Goal: Task Accomplishment & Management: Manage account settings

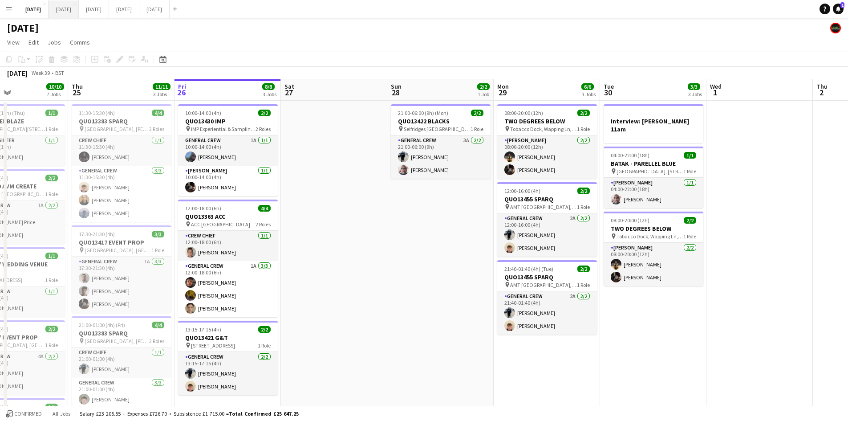
click at [79, 3] on button "[DATE] Close" at bounding box center [64, 8] width 30 height 17
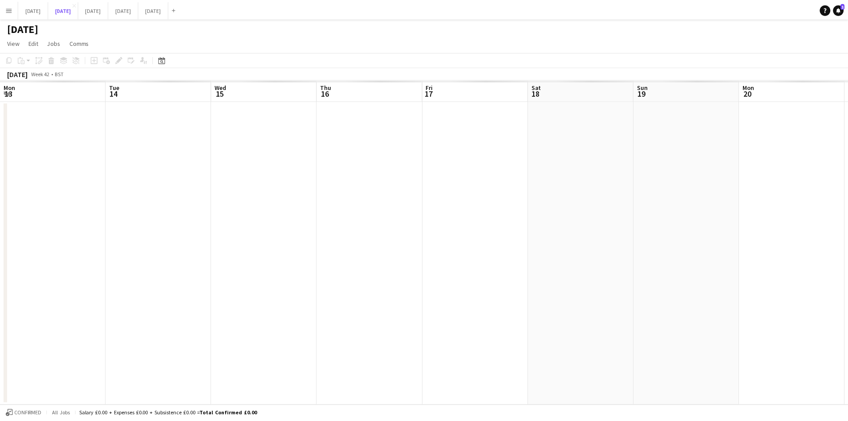
scroll to position [0, 244]
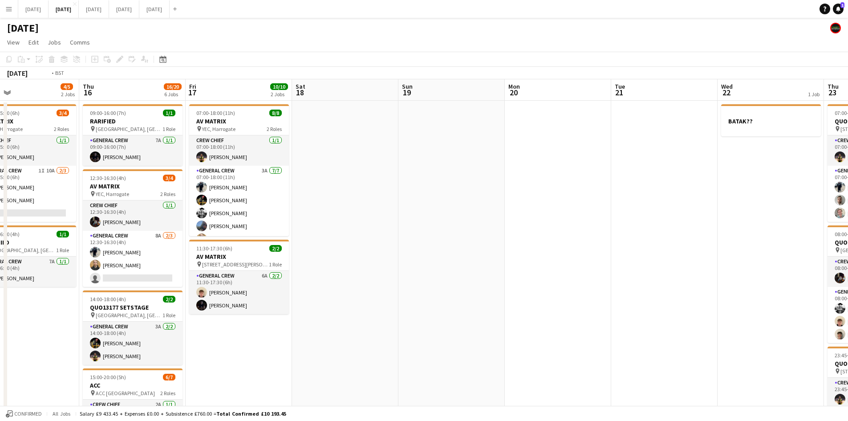
drag, startPoint x: 449, startPoint y: 252, endPoint x: 801, endPoint y: 225, distance: 352.3
click at [801, 225] on app-calendar-viewport "Mon 13 13/14 4 Jobs Tue 14 5/6 2 Jobs Wed 15 4/5 2 Jobs Thu 16 16/20 6 Jobs Fri…" at bounding box center [424, 399] width 848 height 641
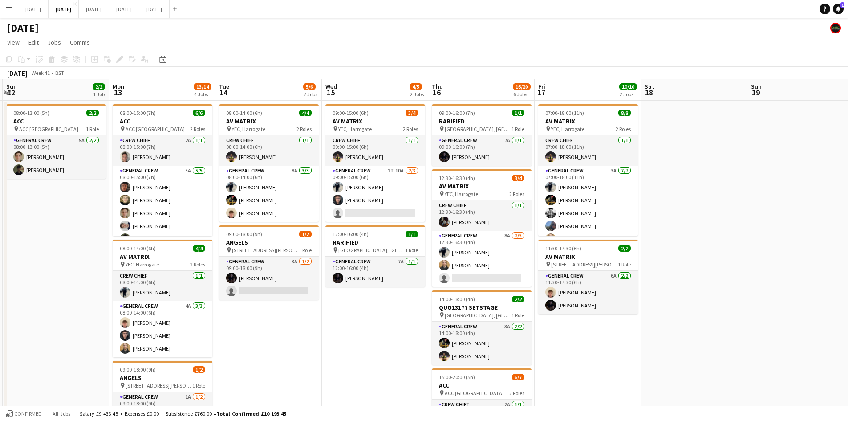
scroll to position [0, 210]
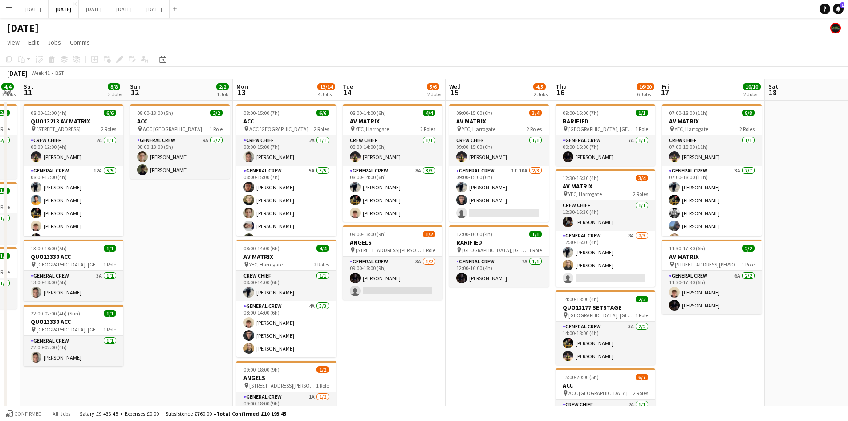
drag, startPoint x: 378, startPoint y: 326, endPoint x: 504, endPoint y: 332, distance: 126.1
click at [504, 332] on app-calendar-viewport "Thu 9 8/8 3 Jobs Fri 10 4/4 3 Jobs Sat 11 8/8 3 Jobs Sun 12 2/2 1 Job Mon 13 13…" at bounding box center [424, 399] width 848 height 641
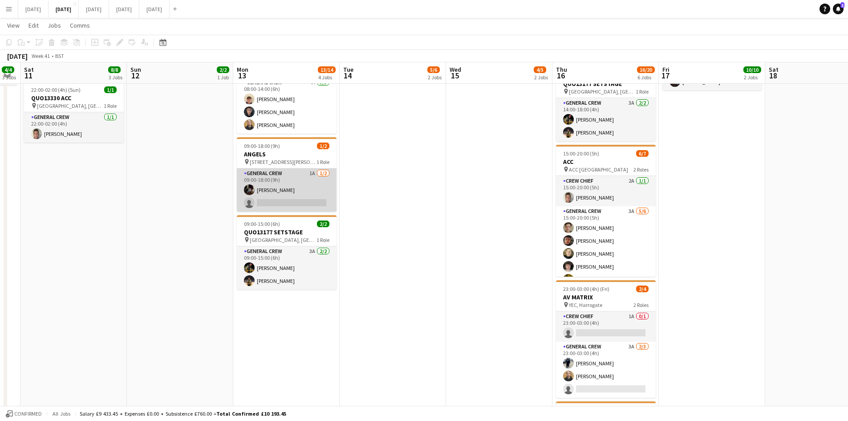
click at [313, 194] on app-card-role "General Crew 1A [DATE] 09:00-18:00 (9h) [PERSON_NAME] single-neutral-actions" at bounding box center [287, 189] width 100 height 43
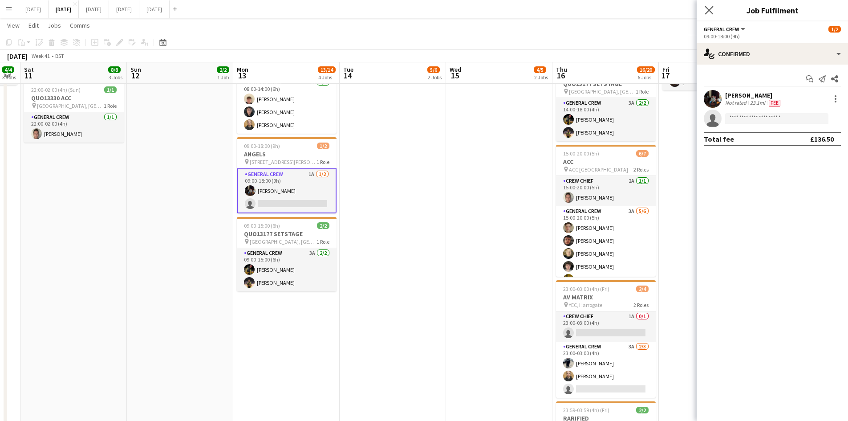
click at [704, 5] on app-icon "Close pop-in" at bounding box center [709, 10] width 13 height 13
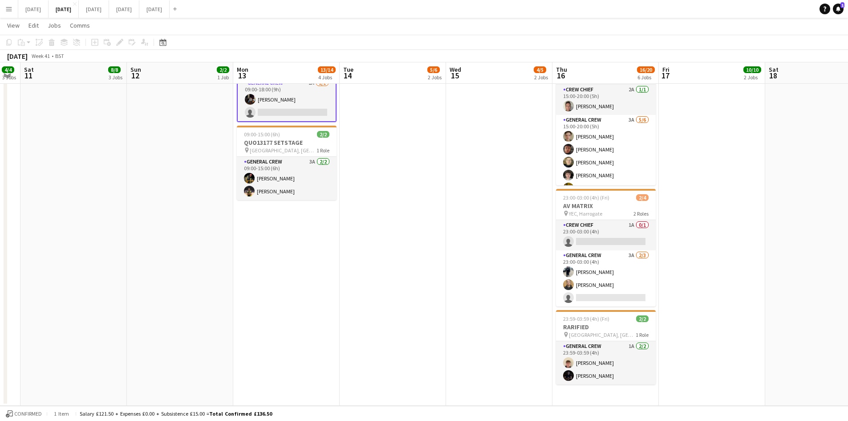
scroll to position [0, 0]
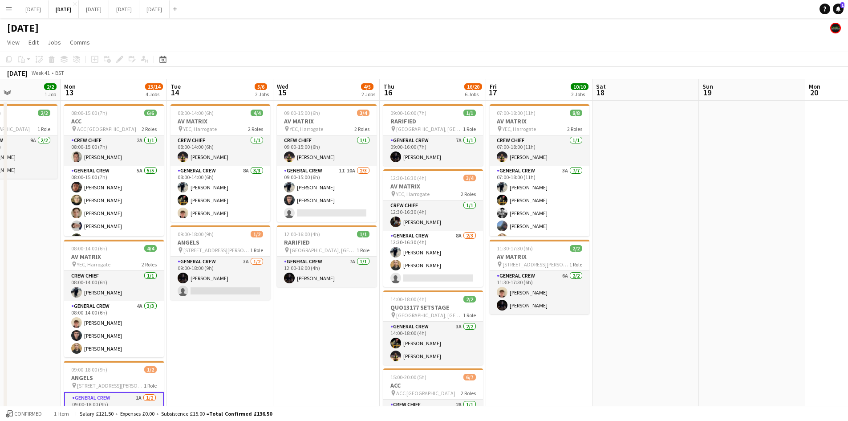
drag, startPoint x: 627, startPoint y: 253, endPoint x: 572, endPoint y: 228, distance: 61.4
click at [572, 228] on app-calendar-viewport "Thu 9 8/8 3 Jobs Fri 10 4/4 3 Jobs Sat 11 8/8 3 Jobs Sun 12 2/2 1 Job Mon 13 13…" at bounding box center [424, 399] width 848 height 641
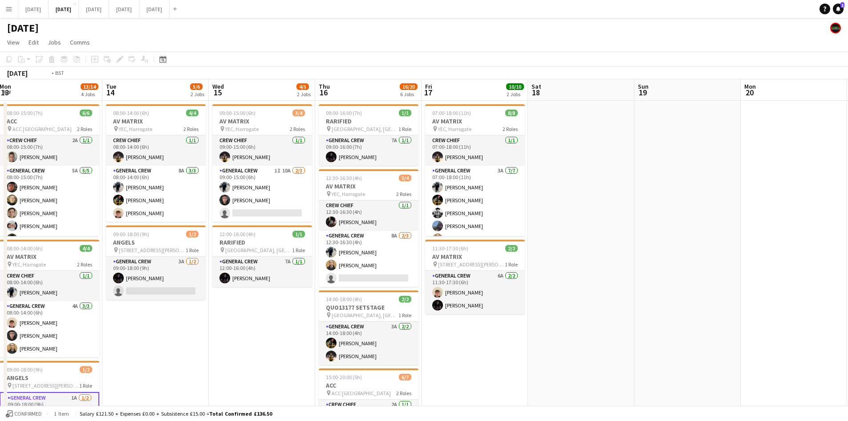
drag, startPoint x: 680, startPoint y: 273, endPoint x: 485, endPoint y: 195, distance: 210.7
click at [516, 202] on app-calendar-viewport "Fri 10 4/4 3 Jobs Sat 11 8/8 3 Jobs Sun 12 2/2 1 Job Mon 13 13/14 4 Jobs Tue 14…" at bounding box center [424, 399] width 848 height 641
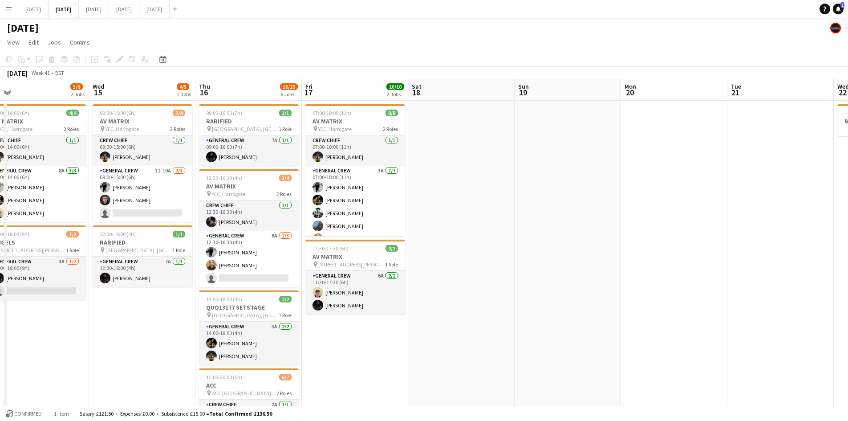
drag, startPoint x: 706, startPoint y: 272, endPoint x: 409, endPoint y: 191, distance: 308.1
click at [413, 193] on app-calendar-viewport "Sat 11 8/8 3 Jobs Sun 12 2/2 1 Job Mon 13 13/14 4 Jobs Tue 14 5/6 2 Jobs Wed 15…" at bounding box center [424, 399] width 848 height 641
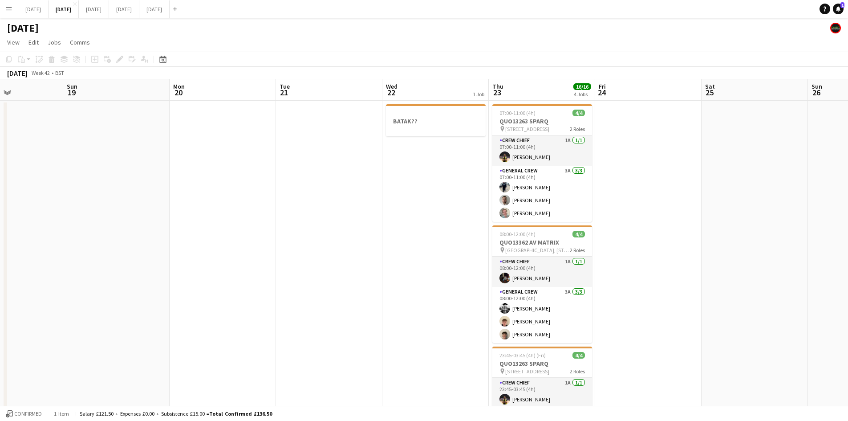
drag, startPoint x: 544, startPoint y: 240, endPoint x: 439, endPoint y: 197, distance: 112.6
click at [439, 197] on app-calendar-viewport "Thu 16 16/20 6 Jobs Fri 17 10/10 2 Jobs Sat 18 Sun 19 Mon 20 Tue 21 Wed 22 1 Jo…" at bounding box center [424, 399] width 848 height 641
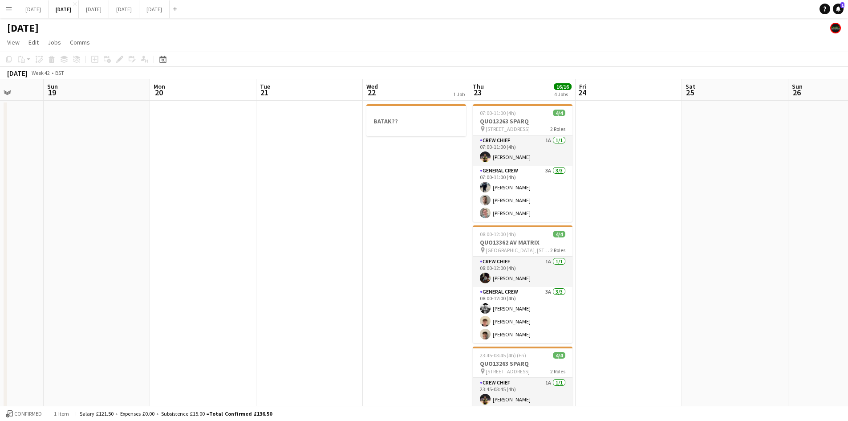
click at [569, 186] on app-calendar-viewport "Thu 16 16/20 6 Jobs Fri 17 10/10 2 Jobs Sat 18 Sun 19 Mon 20 Tue 21 Wed 22 1 Jo…" at bounding box center [424, 399] width 848 height 641
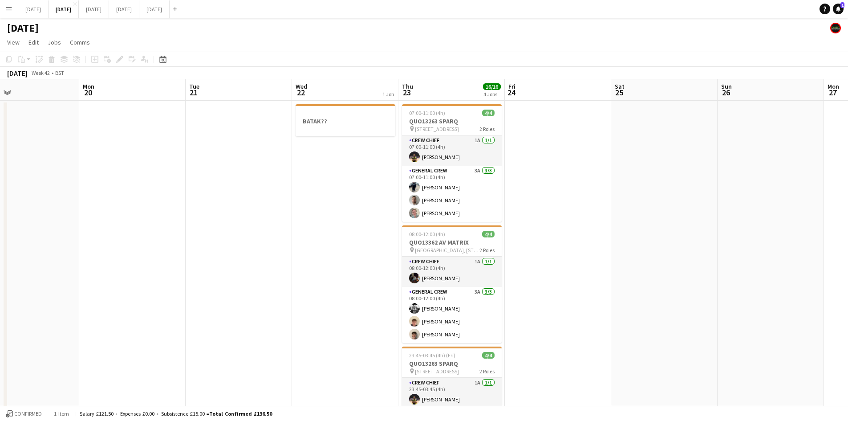
drag, startPoint x: 485, startPoint y: 208, endPoint x: 658, endPoint y: 196, distance: 173.1
click at [663, 195] on app-calendar-viewport "Fri 17 10/10 2 Jobs Sat 18 Sun 19 Mon 20 Tue 21 Wed 22 1 Job Thu 23 16/16 4 Job…" at bounding box center [424, 399] width 848 height 641
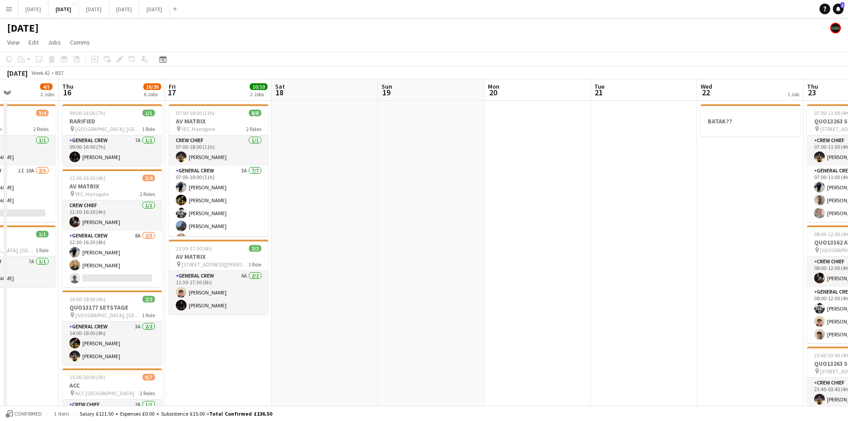
drag, startPoint x: 418, startPoint y: 239, endPoint x: 782, endPoint y: 218, distance: 364.8
click at [726, 223] on app-calendar-viewport "Mon 13 13/14 4 Jobs Tue 14 5/6 2 Jobs Wed 15 4/5 2 Jobs Thu 16 16/20 6 Jobs Fri…" at bounding box center [424, 399] width 848 height 641
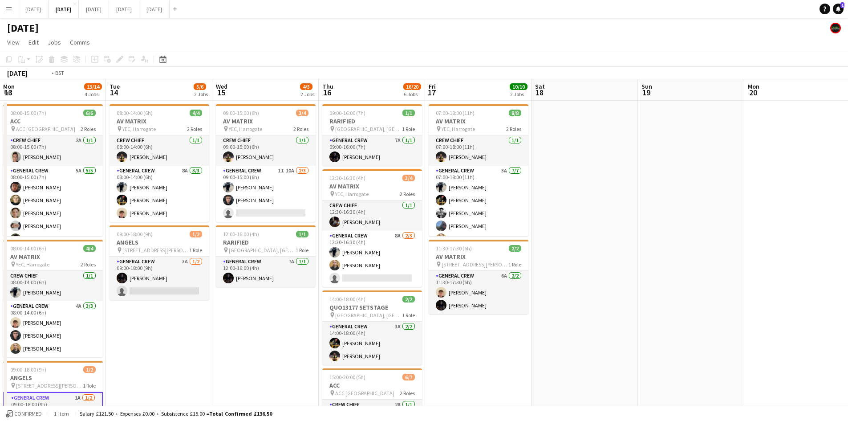
drag, startPoint x: 837, startPoint y: 237, endPoint x: 869, endPoint y: 231, distance: 32.6
click at [848, 231] on html "Menu Boards Boards Boards All jobs Status Workforce Workforce My Workforce Recr…" at bounding box center [424, 368] width 848 height 736
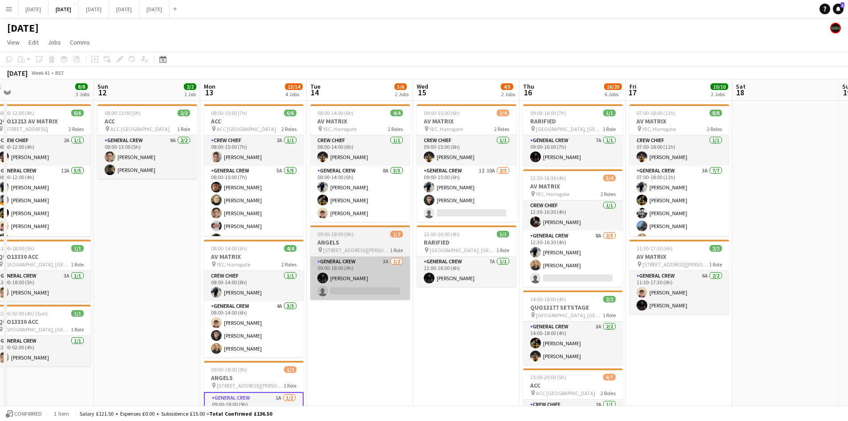
drag, startPoint x: 382, startPoint y: 305, endPoint x: 717, endPoint y: 286, distance: 336.2
click at [711, 291] on app-calendar-viewport "Thu 9 8/8 3 Jobs Fri 10 4/4 3 Jobs Sat 11 8/8 3 Jobs Sun 12 2/2 1 Job Mon 13 13…" at bounding box center [424, 399] width 848 height 641
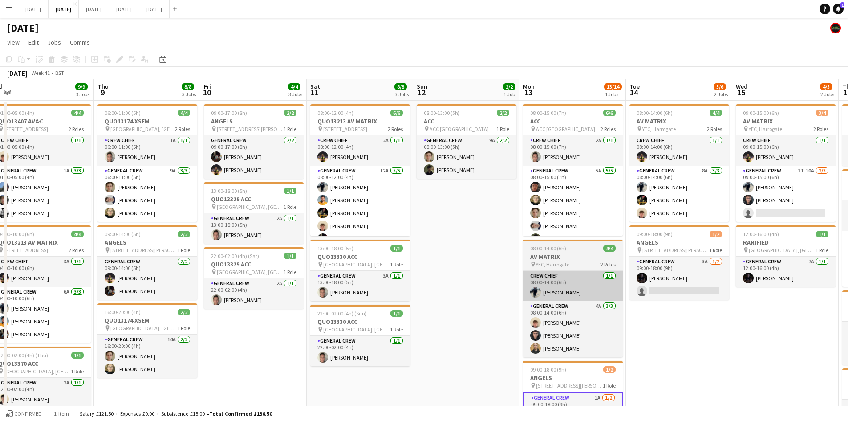
scroll to position [0, 230]
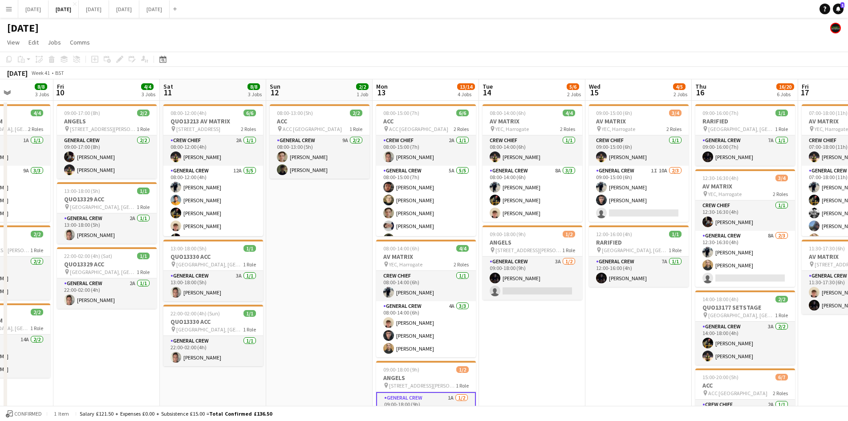
drag, startPoint x: 766, startPoint y: 308, endPoint x: 576, endPoint y: 234, distance: 204.4
click at [577, 235] on app-calendar-viewport "Tue 7 2/2 2 Jobs Wed 8 9/9 3 Jobs Thu 9 8/8 3 Jobs Fri 10 4/4 3 Jobs Sat 11 8/8…" at bounding box center [424, 399] width 848 height 641
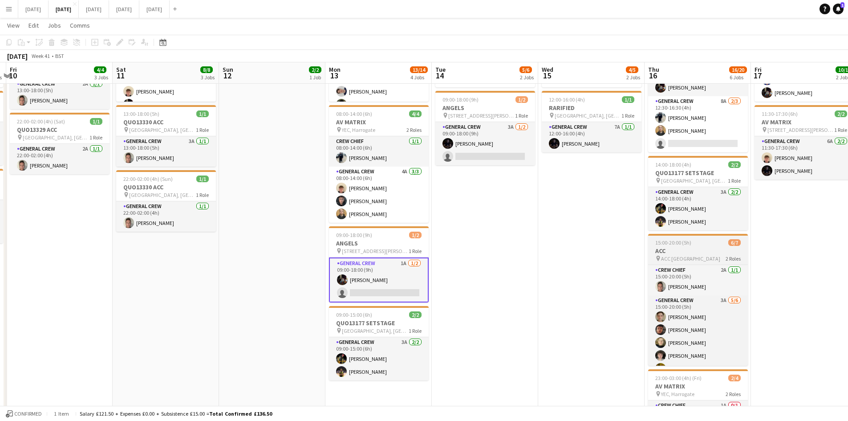
scroll to position [24, 0]
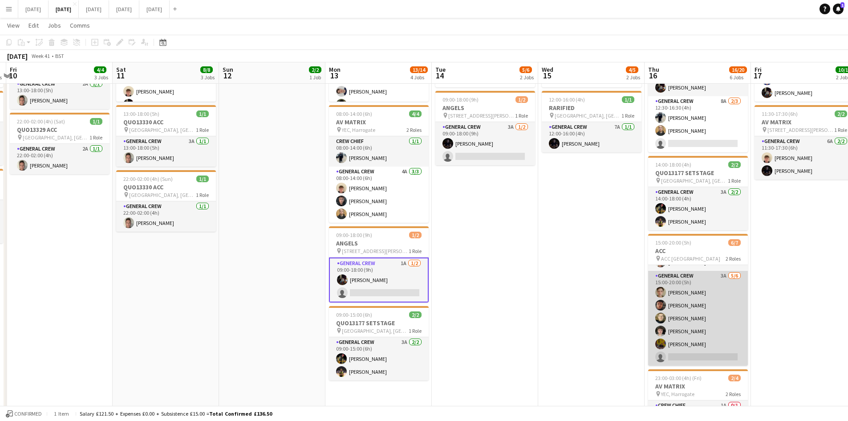
click at [698, 321] on app-card-role "General Crew 3A [DATE] 15:00-20:00 (5h) [PERSON_NAME] [PERSON_NAME] [PERSON_NAM…" at bounding box center [698, 318] width 100 height 95
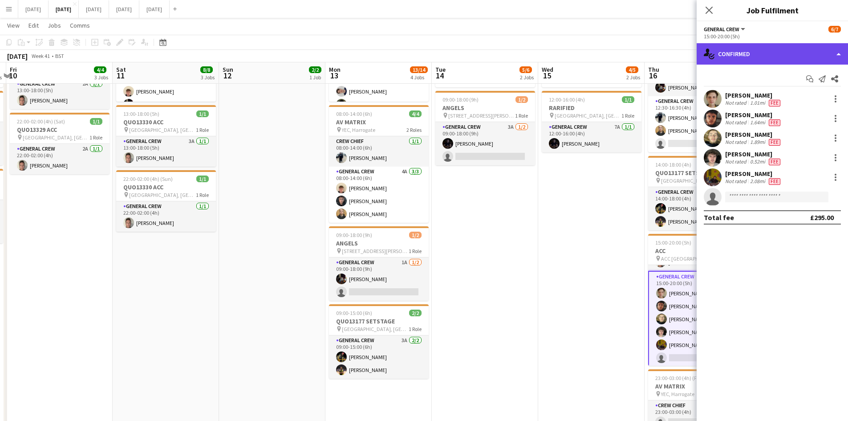
click at [789, 53] on div "single-neutral-actions-check-2 Confirmed" at bounding box center [772, 53] width 151 height 21
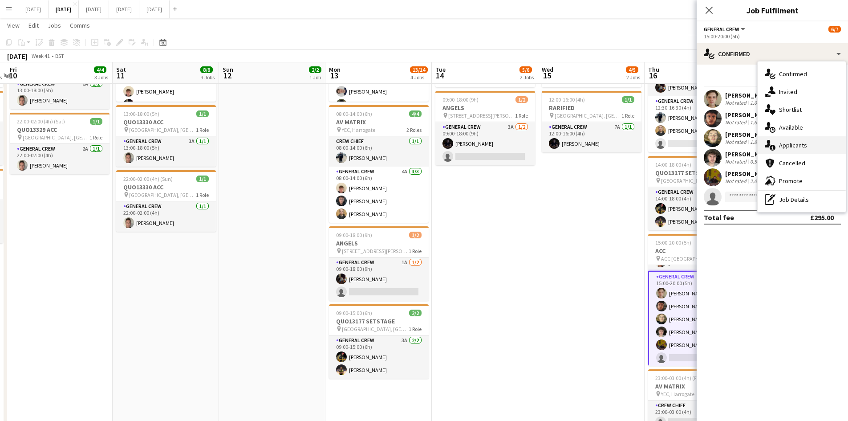
click at [797, 143] on span "Applicants" at bounding box center [793, 145] width 28 height 8
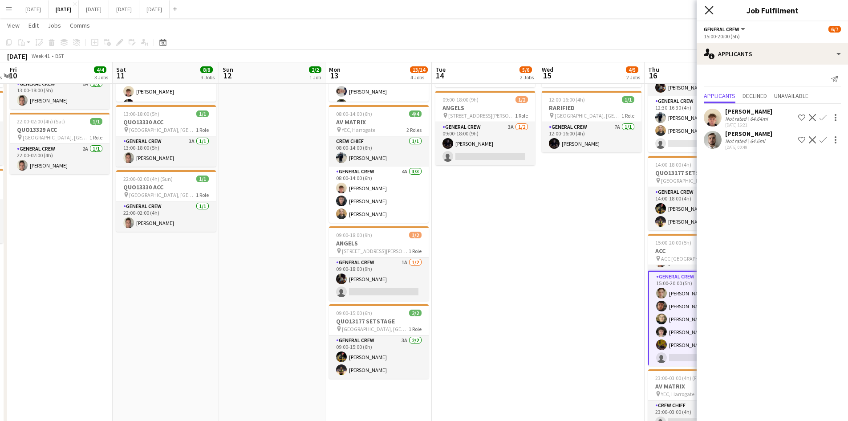
click at [710, 8] on icon "Close pop-in" at bounding box center [709, 10] width 8 height 8
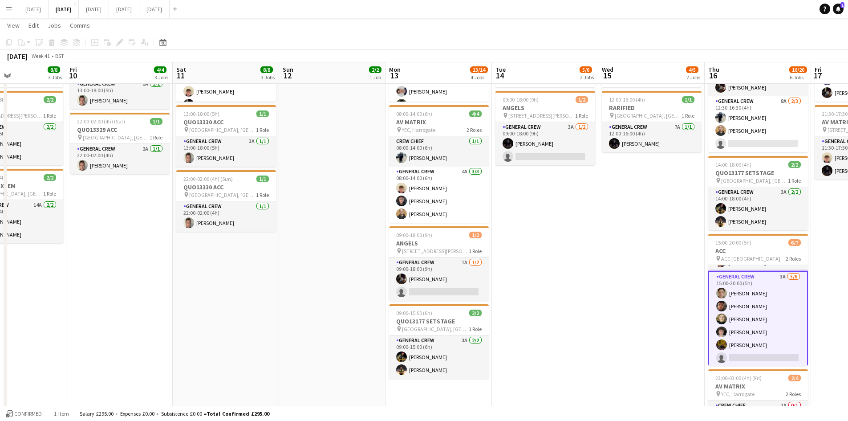
drag, startPoint x: 535, startPoint y: 217, endPoint x: 753, endPoint y: 203, distance: 218.2
click at [750, 209] on app-calendar-viewport "Tue 7 2/2 2 Jobs Wed 8 9/9 3 Jobs Thu 9 8/8 3 Jobs Fri 10 4/4 3 Jobs Sat 11 8/8…" at bounding box center [424, 243] width 848 height 685
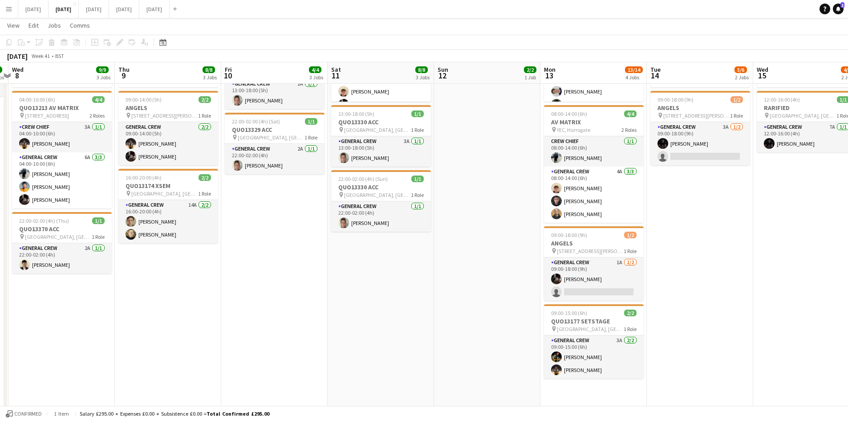
scroll to position [0, 211]
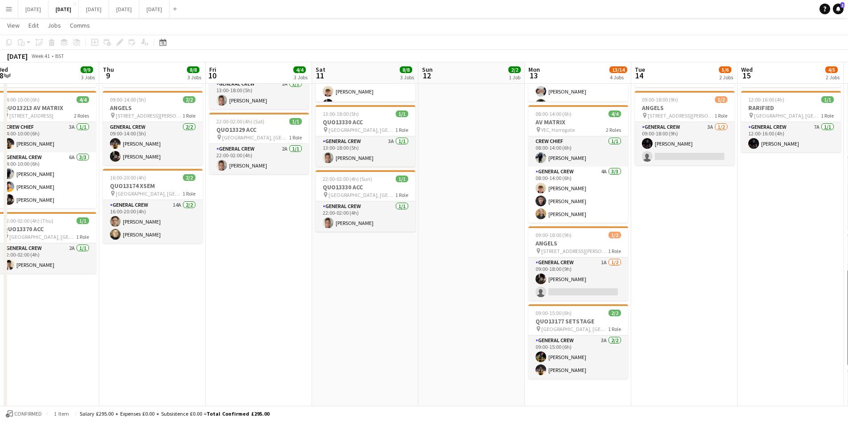
drag, startPoint x: 471, startPoint y: 238, endPoint x: 567, endPoint y: 232, distance: 96.4
click at [567, 232] on app-calendar-viewport "Mon 6 1/1 1 Job Tue 7 2/2 2 Jobs Wed 8 9/9 3 Jobs Thu 9 8/8 3 Jobs Fri 10 4/4 3…" at bounding box center [424, 243] width 848 height 685
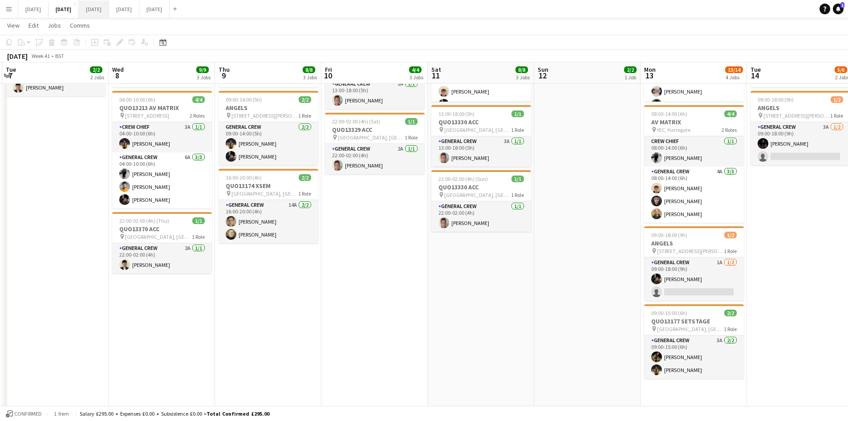
click at [109, 8] on button "[DATE] Close" at bounding box center [94, 8] width 30 height 17
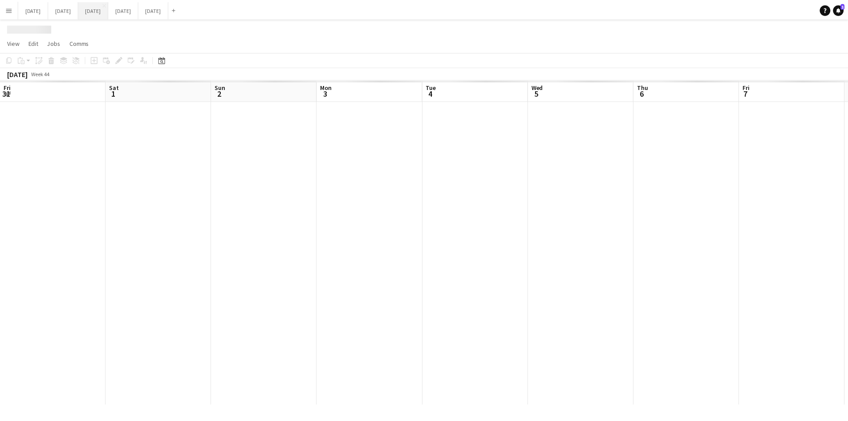
scroll to position [0, 206]
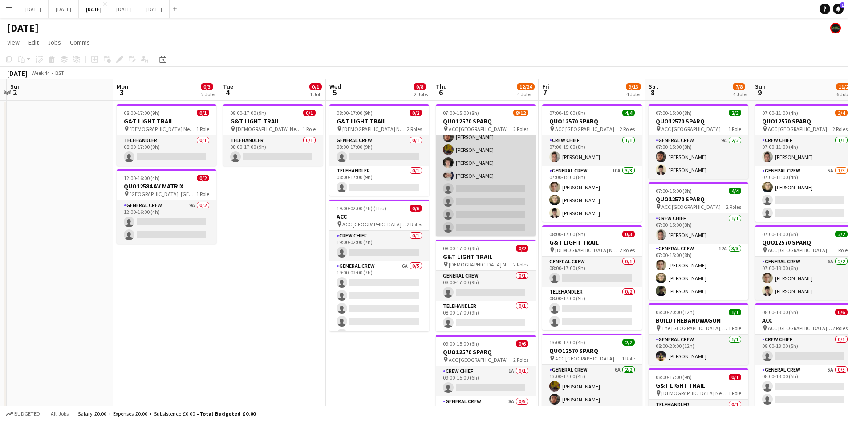
click at [485, 200] on app-card-role "General Crew 11A [DATE] 07:00-15:00 (8h) [PERSON_NAME] [PERSON_NAME] [PERSON_NA…" at bounding box center [486, 156] width 100 height 159
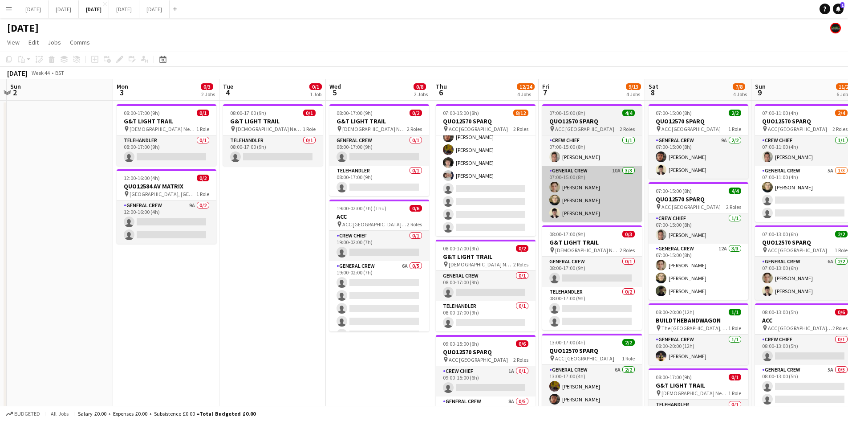
scroll to position [90, 0]
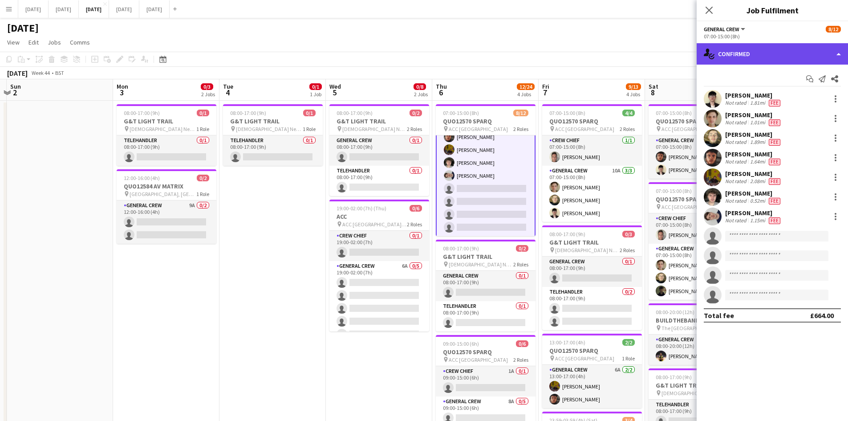
click at [782, 55] on div "single-neutral-actions-check-2 Confirmed" at bounding box center [772, 53] width 151 height 21
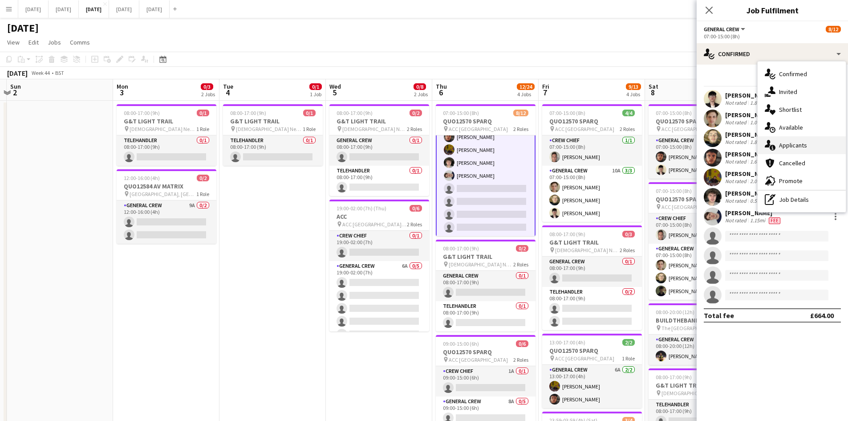
click at [809, 147] on div "single-neutral-actions-information Applicants" at bounding box center [802, 145] width 88 height 18
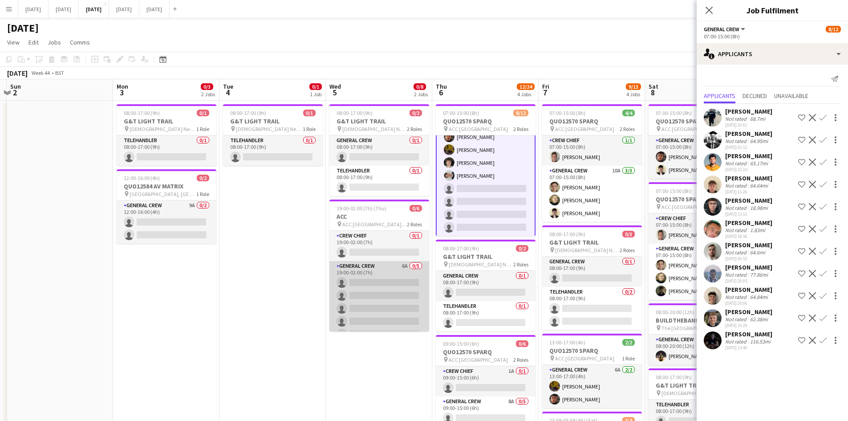
click at [361, 288] on app-card-role "General Crew 6A 0/5 19:00-02:00 (7h) single-neutral-actions single-neutral-acti…" at bounding box center [379, 302] width 100 height 82
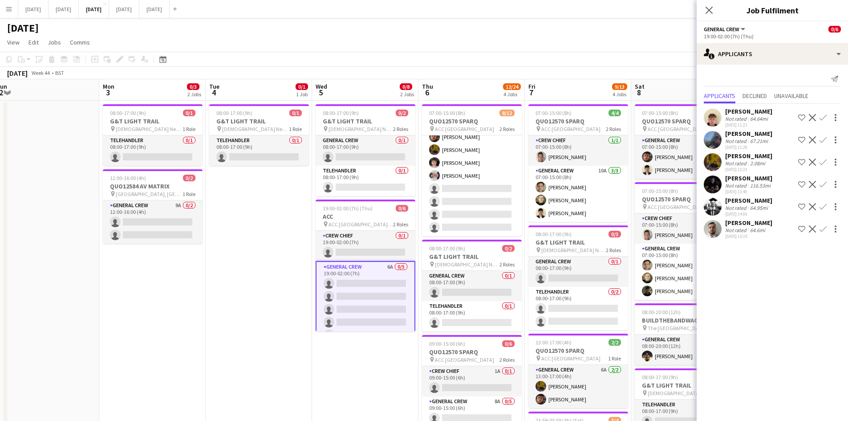
scroll to position [0, 223]
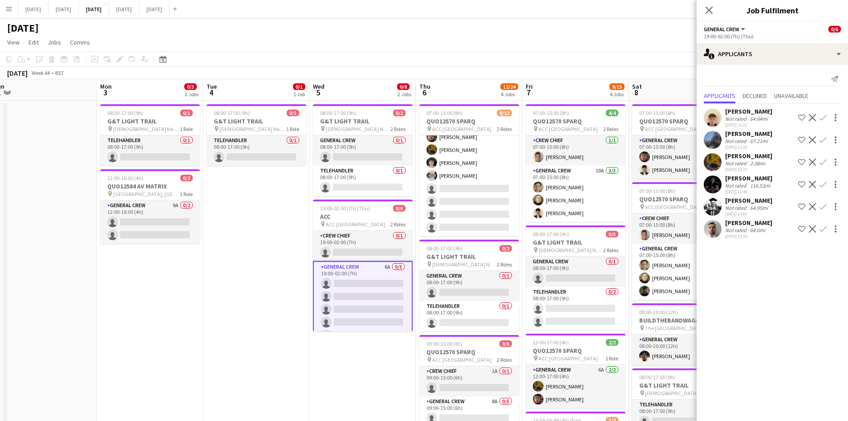
drag, startPoint x: 280, startPoint y: 236, endPoint x: 272, endPoint y: 232, distance: 9.8
click at [711, 7] on icon "Close pop-in" at bounding box center [709, 10] width 8 height 8
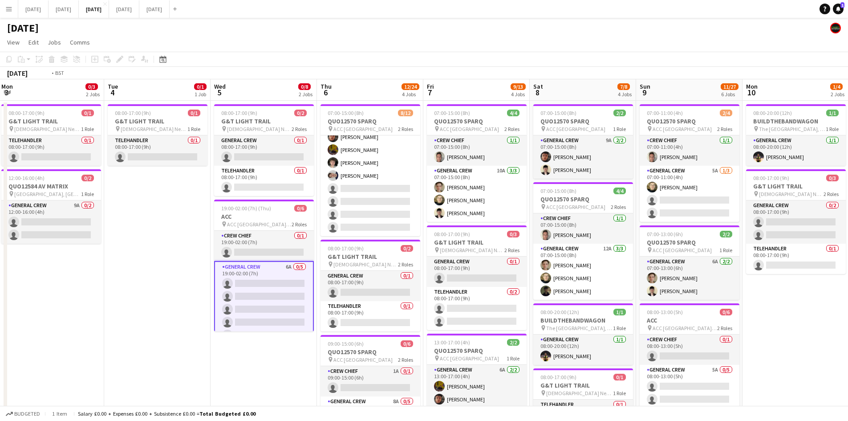
drag, startPoint x: 698, startPoint y: 233, endPoint x: 596, endPoint y: 211, distance: 104.7
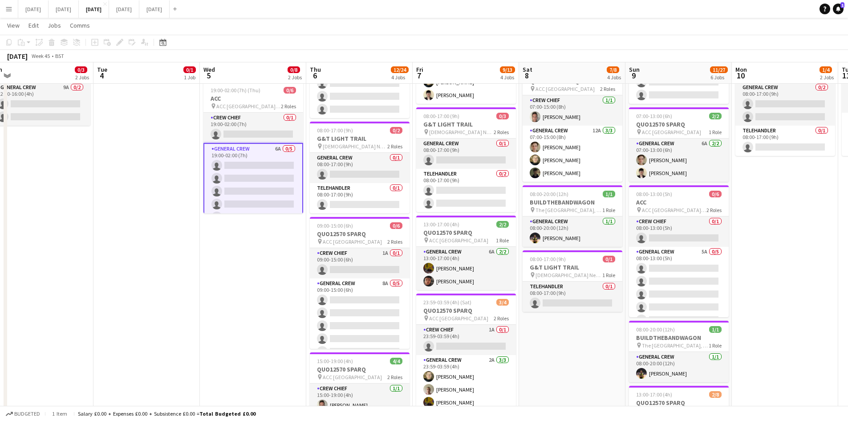
scroll to position [0, 0]
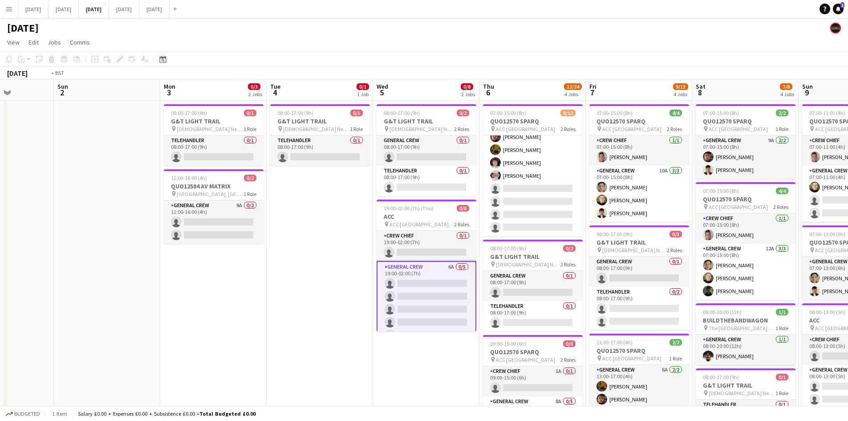
drag, startPoint x: 447, startPoint y: 254, endPoint x: 687, endPoint y: 244, distance: 241.1
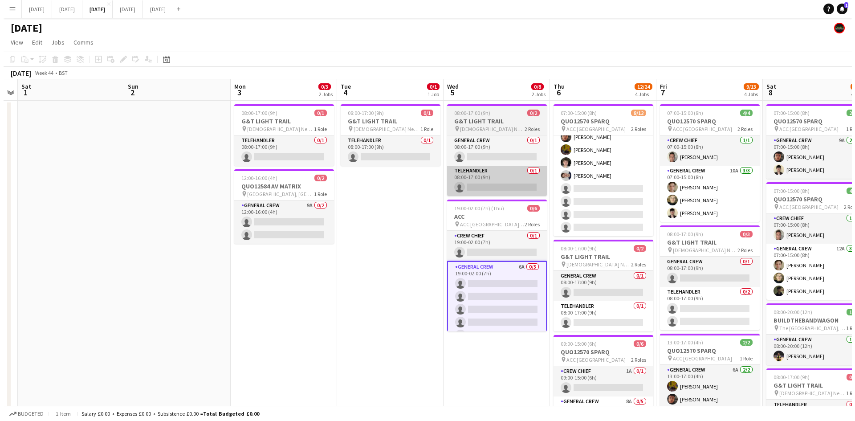
scroll to position [0, 292]
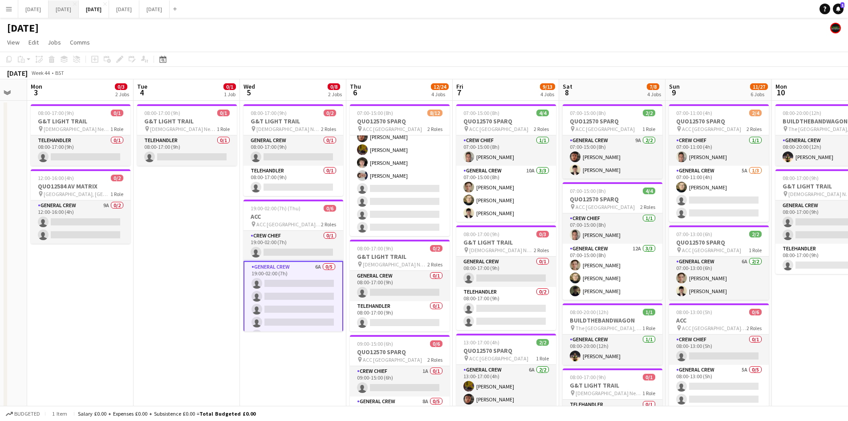
click at [79, 9] on button "[DATE] Close" at bounding box center [64, 8] width 30 height 17
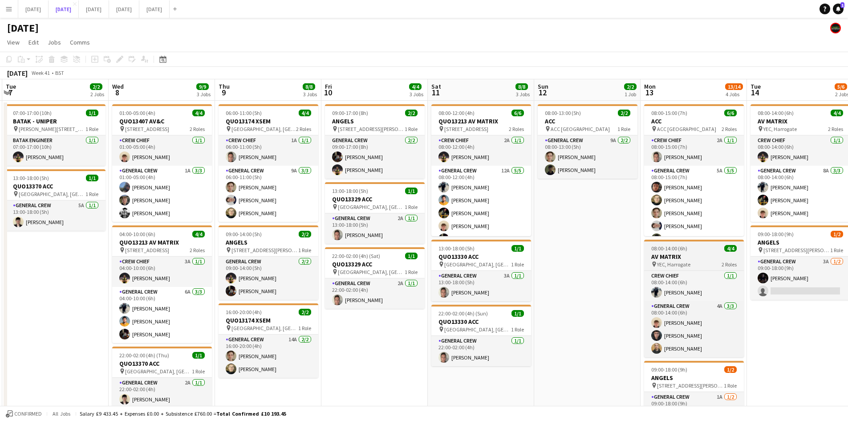
scroll to position [12, 0]
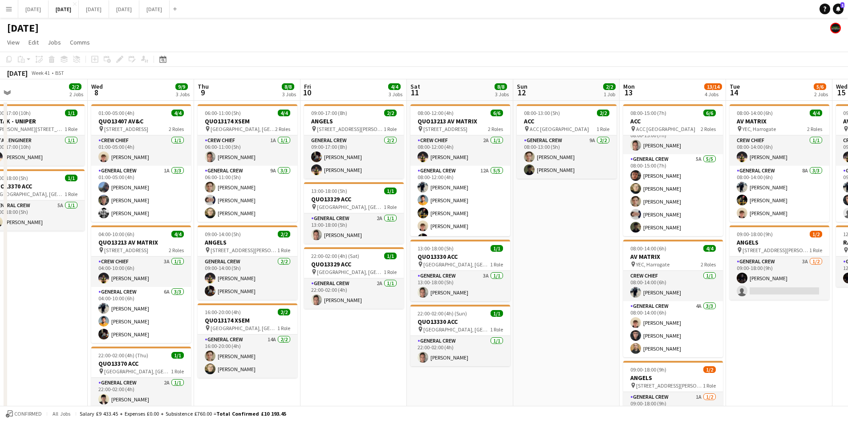
drag, startPoint x: 601, startPoint y: 264, endPoint x: 756, endPoint y: 243, distance: 155.5
click at [624, 253] on app-calendar-viewport "Sun 5 Mon 6 1/1 1 Job Tue 7 2/2 2 Jobs Wed 8 9/9 3 Jobs Thu 9 8/8 3 Jobs Fri 10…" at bounding box center [424, 399] width 848 height 641
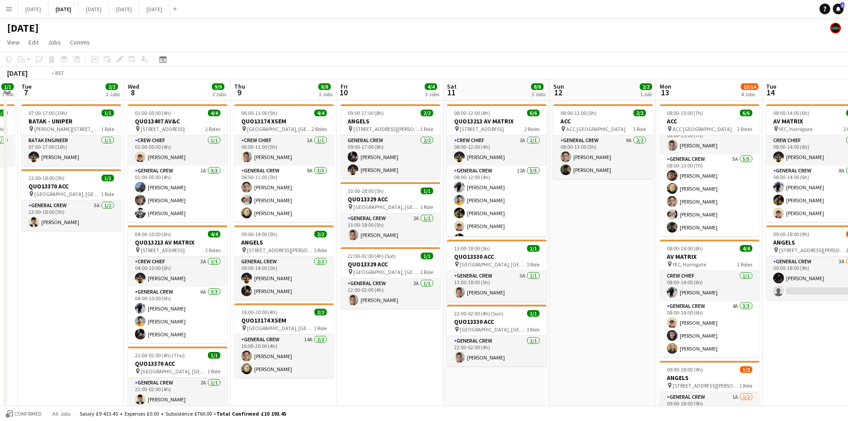
drag, startPoint x: 137, startPoint y: 325, endPoint x: 383, endPoint y: 293, distance: 247.8
click at [354, 296] on app-calendar-viewport "Sun 5 Mon 6 1/1 1 Job Tue 7 2/2 2 Jobs Wed 8 9/9 3 Jobs Thu 9 8/8 3 Jobs Fri 10…" at bounding box center [424, 399] width 848 height 641
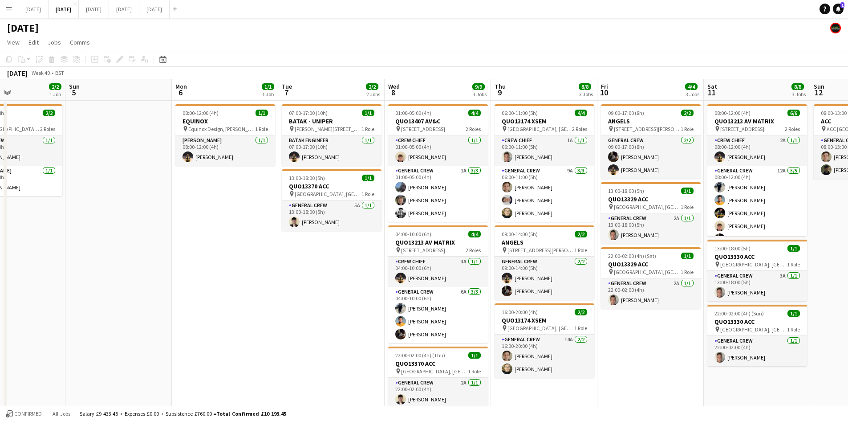
drag, startPoint x: 189, startPoint y: 304, endPoint x: 410, endPoint y: 286, distance: 222.4
click at [410, 286] on app-calendar-viewport "Thu 2 13/14 4 Jobs Fri 3 4/6 4 Jobs Sat 4 2/2 1 Job Sun 5 Mon 6 1/1 1 Job Tue 7…" at bounding box center [424, 399] width 848 height 641
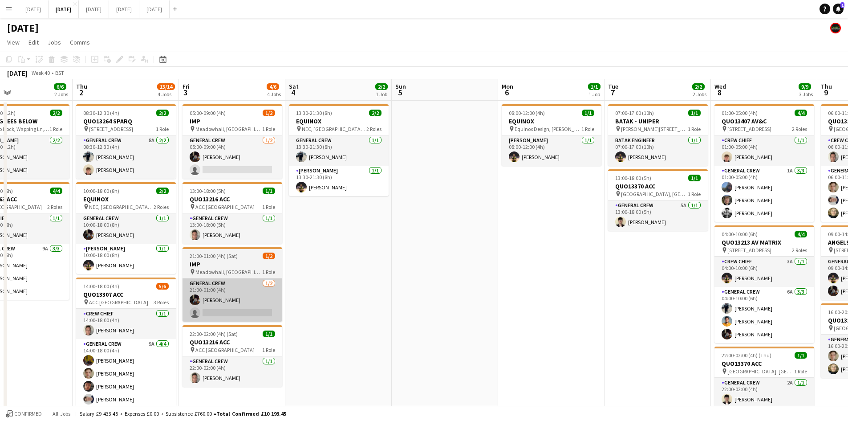
drag, startPoint x: 328, startPoint y: 293, endPoint x: 400, endPoint y: 291, distance: 71.7
click at [395, 286] on app-calendar-viewport "Mon 29 Tue 30 Wed 1 6/6 2 Jobs Thu 2 13/14 4 Jobs Fri 3 4/6 4 Jobs Sat 4 2/2 1 …" at bounding box center [424, 399] width 848 height 641
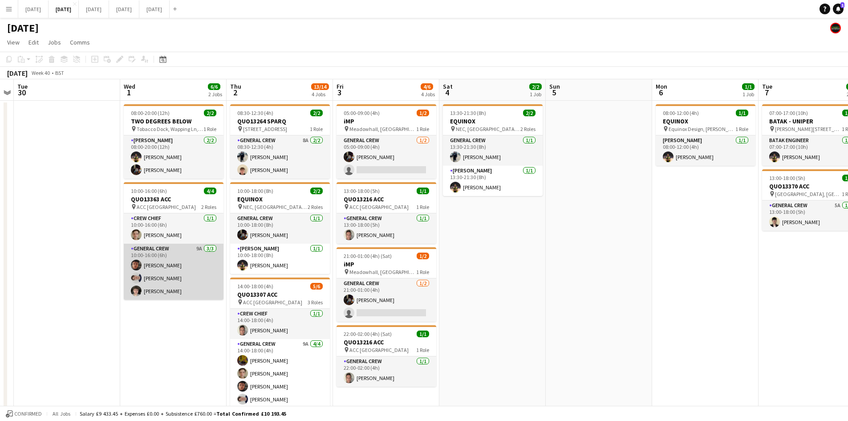
click at [178, 281] on app-card-role "General Crew 9A [DATE] 10:00-16:00 (6h) [PERSON_NAME] [PERSON_NAME] [PERSON_NAM…" at bounding box center [174, 272] width 100 height 56
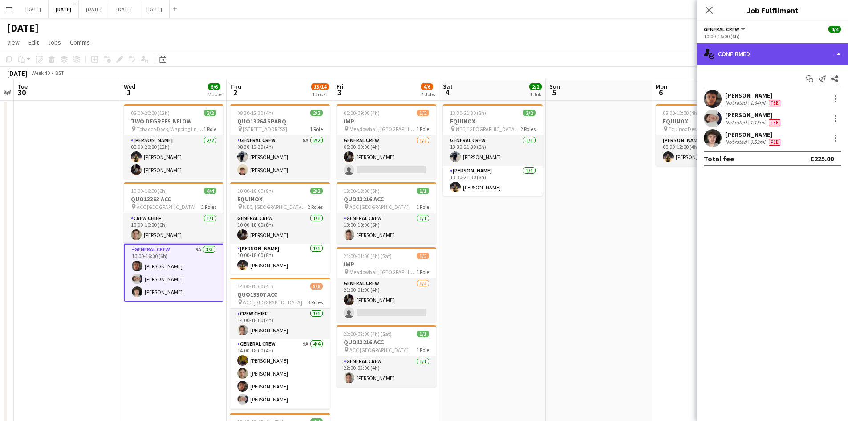
click at [772, 48] on div "single-neutral-actions-check-2 Confirmed" at bounding box center [772, 53] width 151 height 21
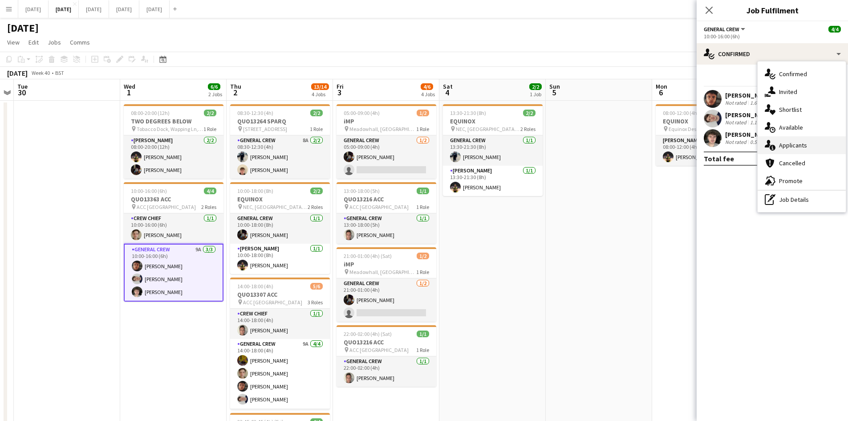
click at [789, 145] on span "Applicants" at bounding box center [793, 145] width 28 height 8
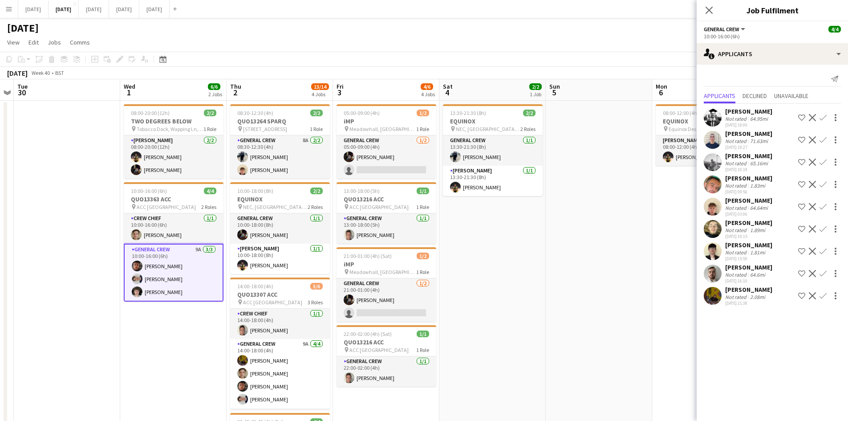
scroll to position [134, 0]
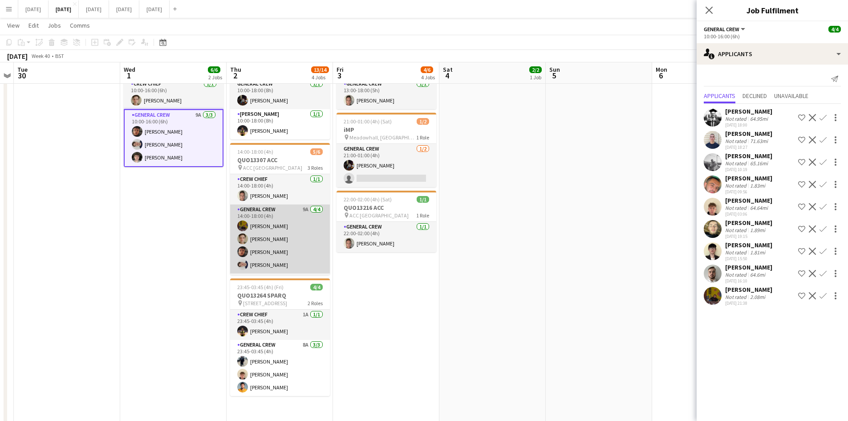
click at [267, 248] on app-card-role "General Crew 9A [DATE] 14:00-18:00 (4h) [PERSON_NAME] [PERSON_NAME] [PERSON_NAM…" at bounding box center [280, 238] width 100 height 69
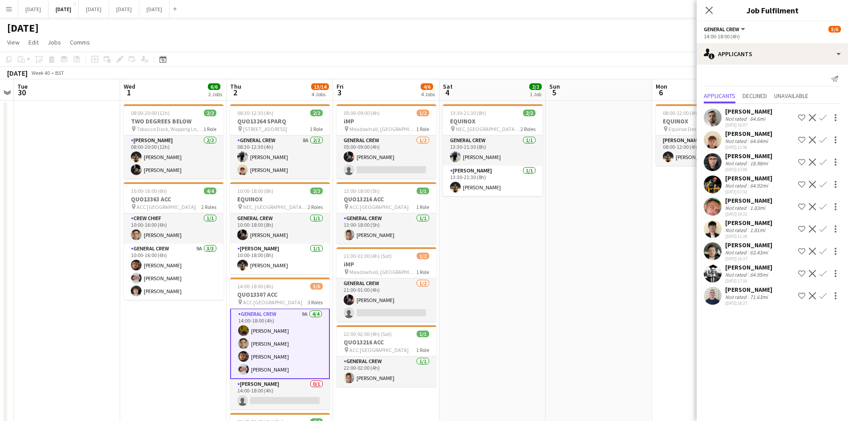
scroll to position [223, 0]
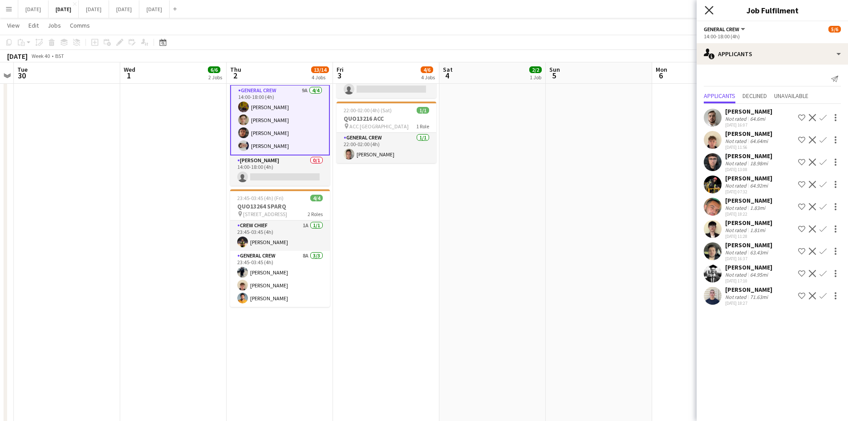
click at [710, 12] on icon at bounding box center [709, 10] width 8 height 8
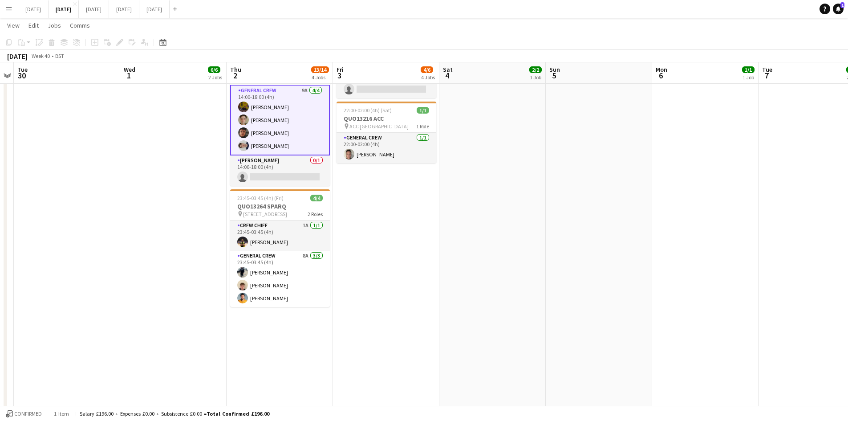
drag, startPoint x: 666, startPoint y: 223, endPoint x: 587, endPoint y: 206, distance: 80.1
click at [610, 208] on app-calendar-viewport "Sun 28 Mon 29 Tue 30 Wed 1 6/6 2 Jobs Thu 2 13/14 4 Jobs Fri 3 4/6 4 Jobs Sat 4…" at bounding box center [424, 154] width 848 height 685
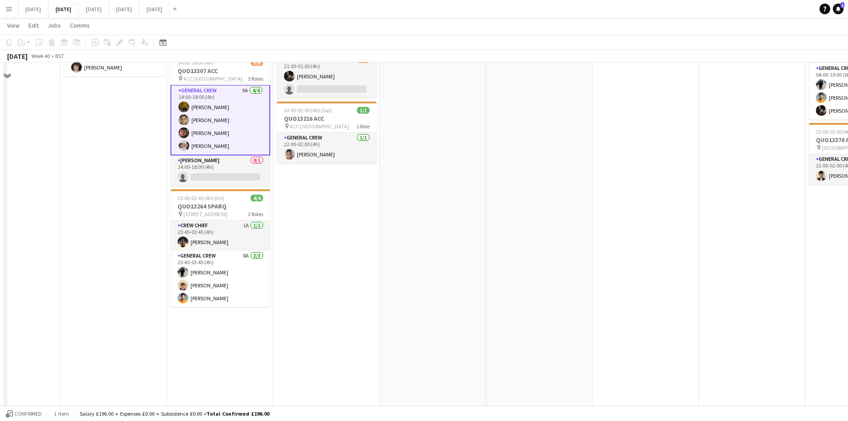
scroll to position [0, 0]
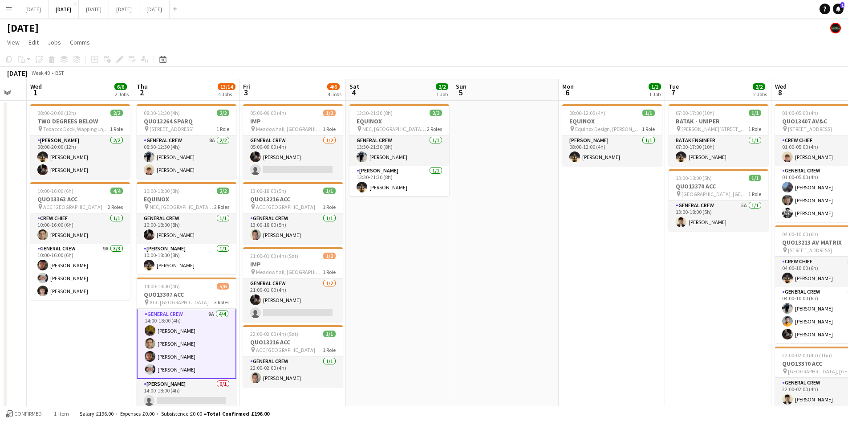
drag, startPoint x: 601, startPoint y: 208, endPoint x: 559, endPoint y: 195, distance: 44.1
click at [552, 186] on app-calendar-viewport "Sun 28 Mon 29 Tue 30 Wed 1 6/6 2 Jobs Thu 2 13/14 4 Jobs Fri 3 4/6 4 Jobs Sat 4…" at bounding box center [424, 399] width 848 height 641
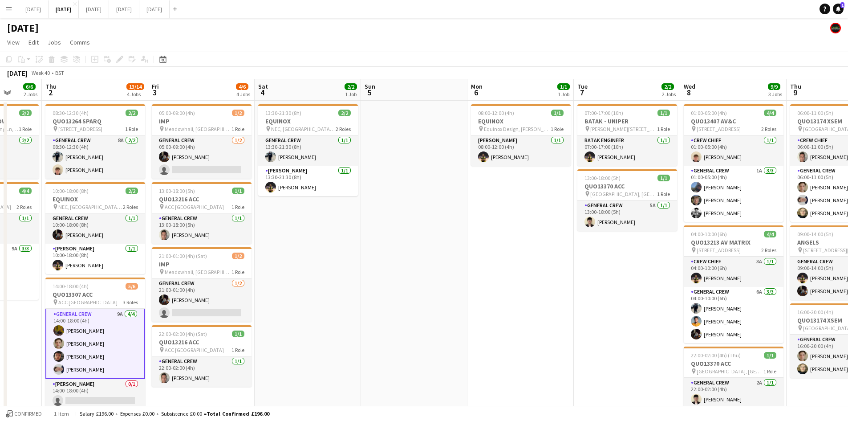
drag, startPoint x: 610, startPoint y: 235, endPoint x: 500, endPoint y: 205, distance: 113.2
click at [502, 206] on app-calendar-viewport "Mon 29 Tue 30 Wed 1 6/6 2 Jobs Thu 2 13/14 4 Jobs Fri 3 4/6 4 Jobs Sat 4 2/2 1 …" at bounding box center [424, 399] width 848 height 641
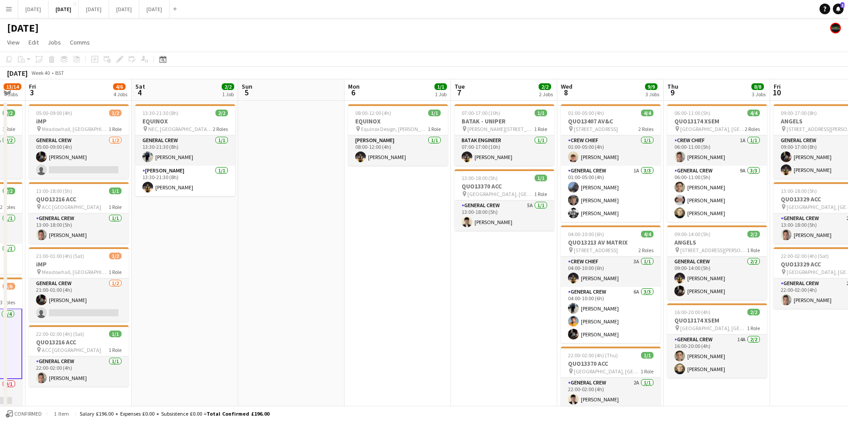
drag, startPoint x: 509, startPoint y: 295, endPoint x: 459, endPoint y: 275, distance: 54.0
click at [459, 276] on app-calendar-viewport "Tue 30 Wed 1 6/6 2 Jobs Thu 2 13/14 4 Jobs Fri 3 4/6 4 Jobs Sat 4 2/2 1 Job Sun…" at bounding box center [424, 399] width 848 height 641
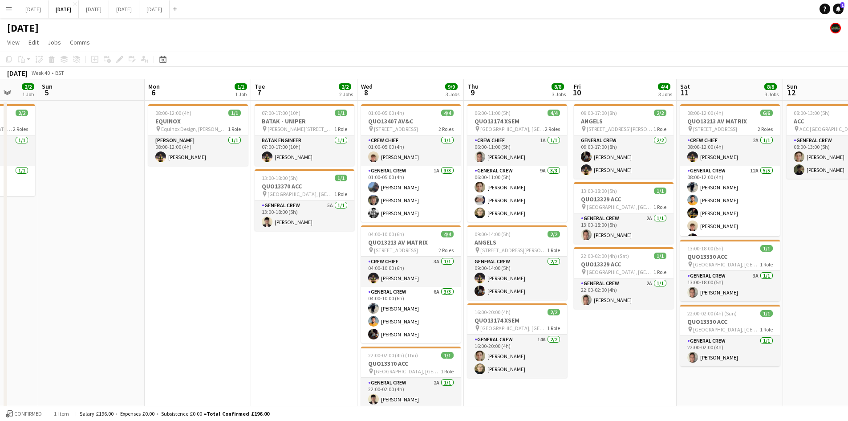
drag, startPoint x: 354, startPoint y: 263, endPoint x: 341, endPoint y: 253, distance: 15.6
click at [345, 257] on app-calendar-viewport "Thu 2 13/14 4 Jobs Fri 3 4/6 4 Jobs Sat 4 2/2 1 Job Sun 5 Mon 6 1/1 1 Job Tue 7…" at bounding box center [424, 399] width 848 height 641
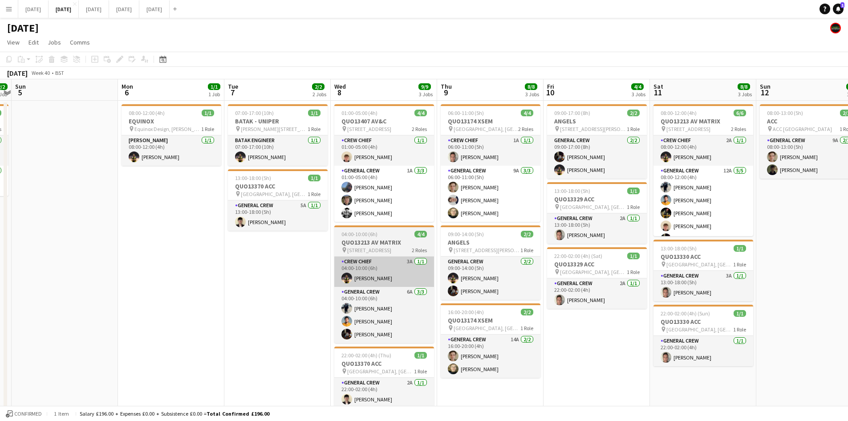
drag, startPoint x: 398, startPoint y: 291, endPoint x: 249, endPoint y: 264, distance: 152.0
click at [266, 272] on app-calendar-viewport "Thu 2 13/14 4 Jobs Fri 3 4/6 4 Jobs Sat 4 2/2 1 Job Sun 5 Mon 6 1/1 1 Job Tue 7…" at bounding box center [424, 399] width 848 height 641
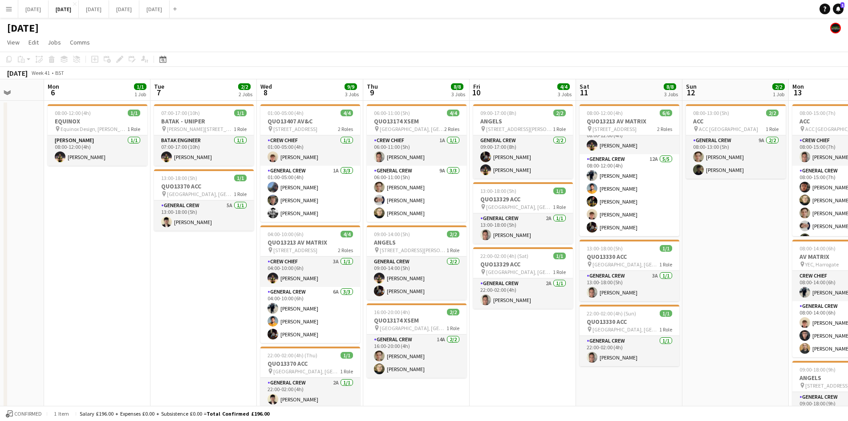
drag, startPoint x: 645, startPoint y: 265, endPoint x: 640, endPoint y: 262, distance: 5.8
click at [642, 263] on app-calendar-viewport "Fri 3 4/6 4 Jobs Sat 4 2/2 1 Job Sun 5 Mon 6 1/1 1 Job Tue 7 2/2 2 Jobs Wed 8 9…" at bounding box center [424, 399] width 848 height 641
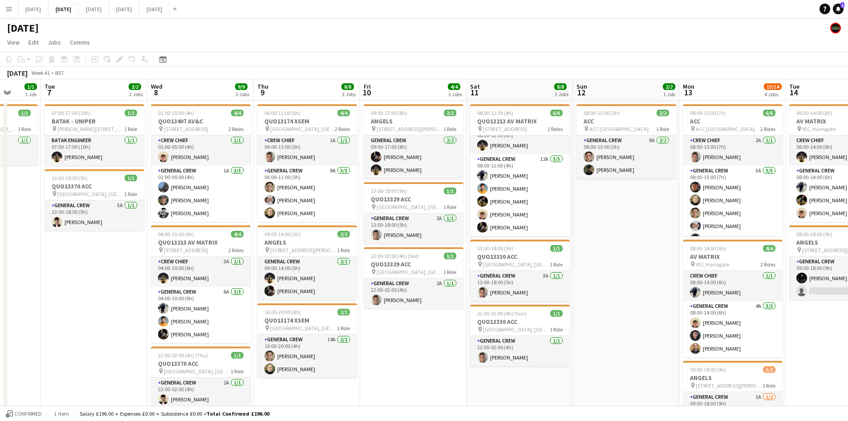
scroll to position [134, 0]
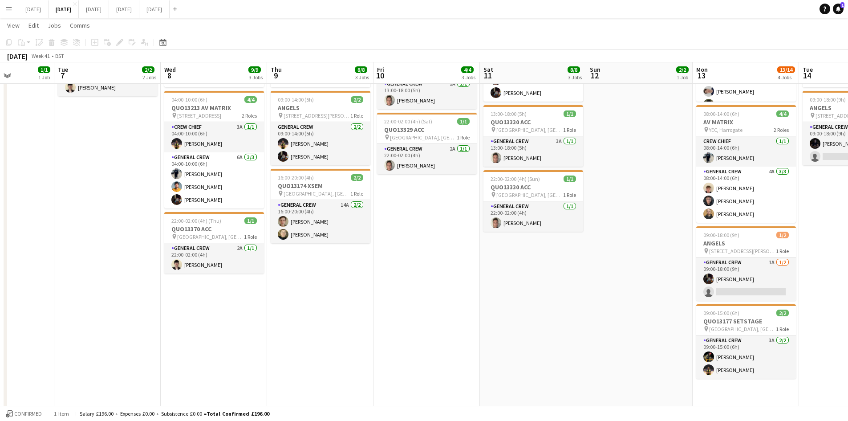
drag, startPoint x: 650, startPoint y: 271, endPoint x: 526, endPoint y: 233, distance: 130.3
click at [535, 238] on app-calendar-viewport "Sat 4 2/2 1 Job Sun 5 Mon 6 1/1 1 Job Tue 7 2/2 2 Jobs Wed 8 9/9 3 Jobs Thu 9 8…" at bounding box center [424, 243] width 848 height 685
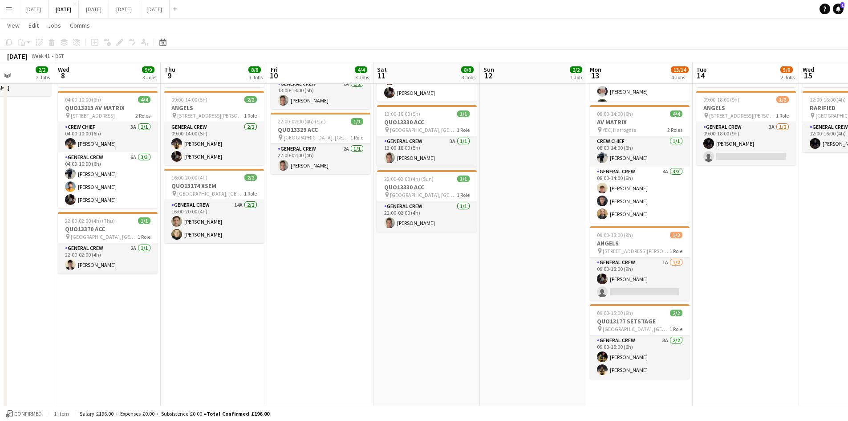
scroll to position [0, 288]
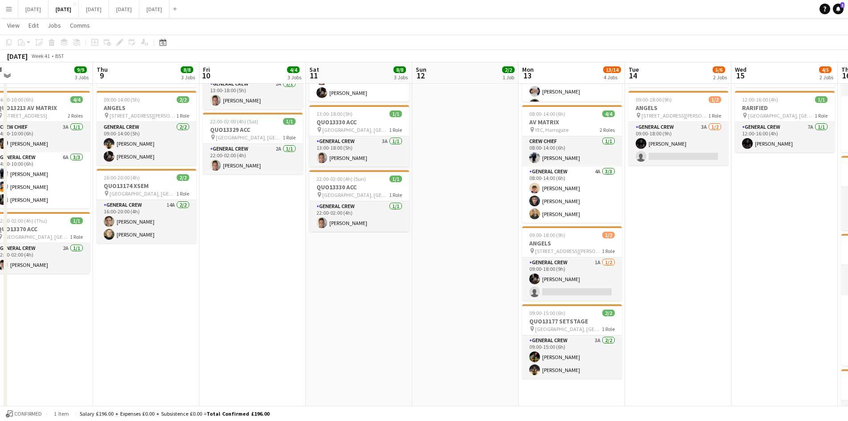
drag, startPoint x: 782, startPoint y: 268, endPoint x: 613, endPoint y: 247, distance: 170.0
click at [613, 247] on app-calendar-viewport "Sun 5 Mon 6 1/1 1 Job Tue 7 2/2 2 Jobs Wed 8 9/9 3 Jobs Thu 9 8/8 3 Jobs Fri 10…" at bounding box center [424, 243] width 848 height 685
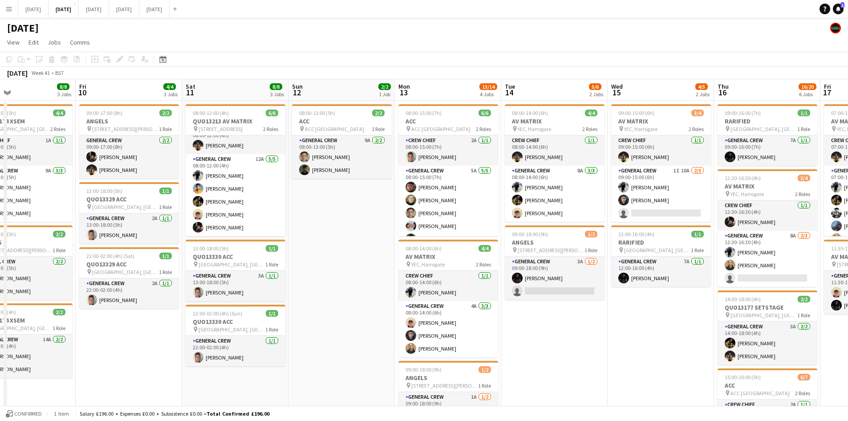
scroll to position [0, 268]
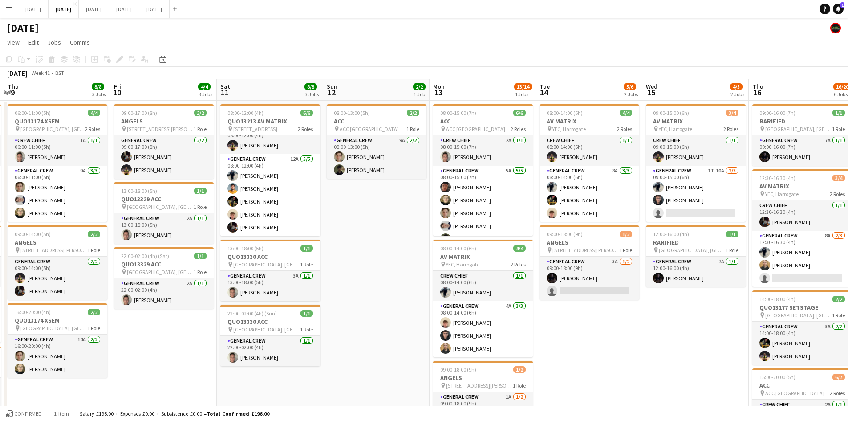
drag, startPoint x: 602, startPoint y: 307, endPoint x: 544, endPoint y: 285, distance: 62.1
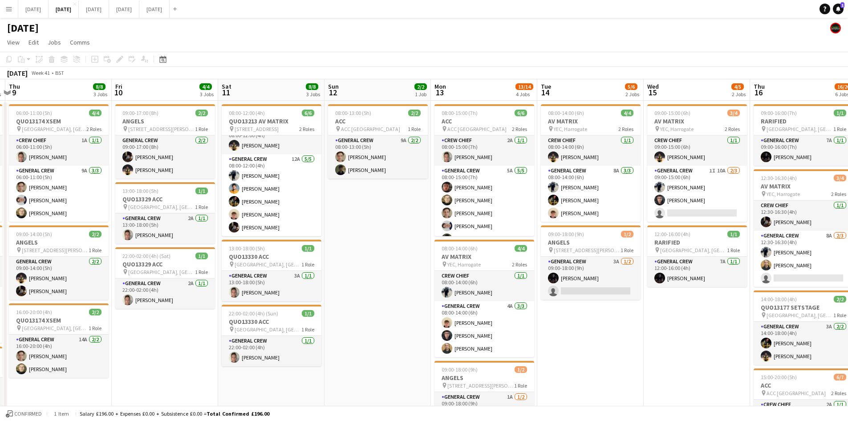
click at [545, 286] on app-calendar-viewport "Mon 6 1/1 1 Job Tue 7 2/2 2 Jobs Wed 8 9/9 3 Jobs Thu 9 8/8 3 Jobs Fri 10 4/4 3…" at bounding box center [424, 399] width 848 height 641
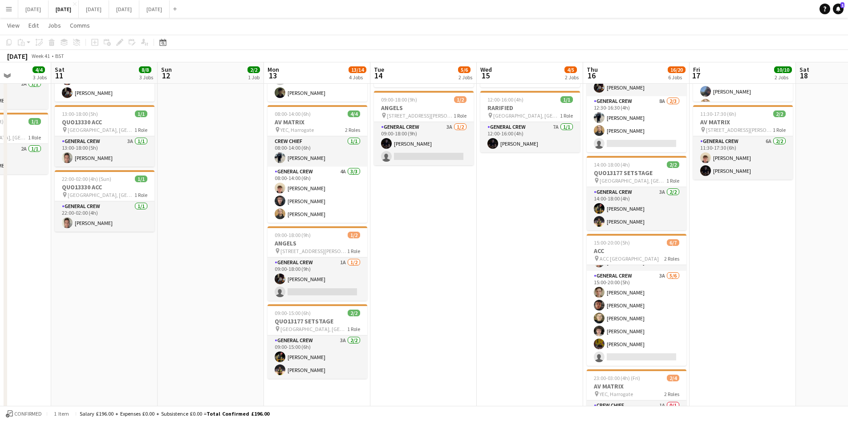
scroll to position [0, 0]
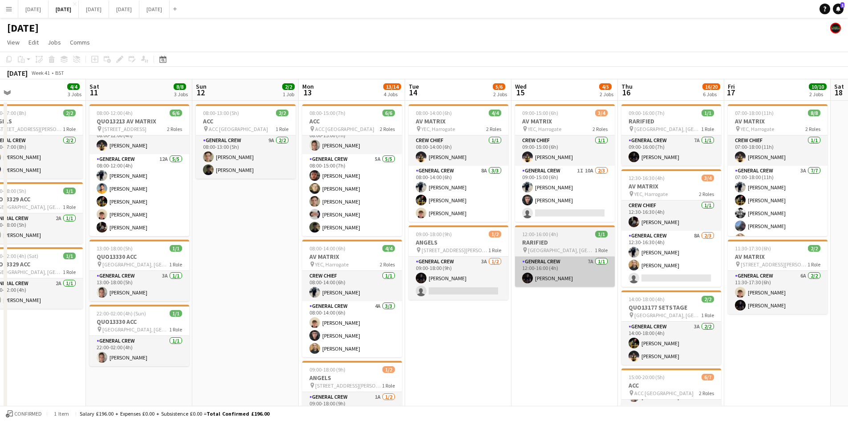
drag, startPoint x: 488, startPoint y: 302, endPoint x: 649, endPoint y: 265, distance: 164.6
click at [644, 269] on app-calendar-viewport "Wed 8 9/9 3 Jobs Thu 9 8/8 3 Jobs Fri 10 4/4 3 Jobs Sat 11 8/8 3 Jobs Sun 12 2/…" at bounding box center [424, 399] width 848 height 641
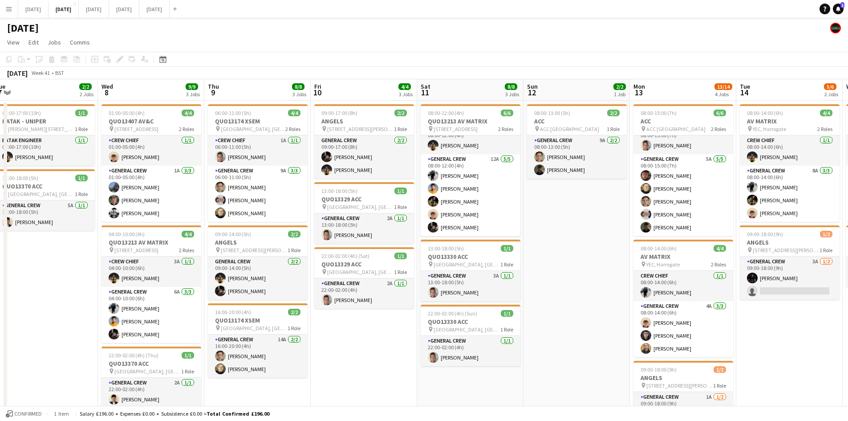
drag, startPoint x: 326, startPoint y: 271, endPoint x: 542, endPoint y: 238, distance: 218.4
click at [550, 240] on app-calendar-viewport "Sun 5 Mon 6 1/1 1 Job Tue 7 2/2 2 Jobs Wed 8 9/9 3 Jobs Thu 9 8/8 3 Jobs Fri 10…" at bounding box center [424, 399] width 848 height 641
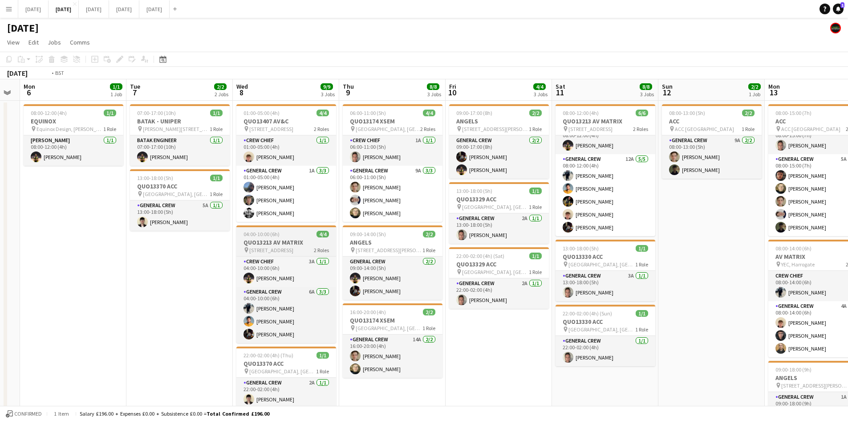
drag, startPoint x: 425, startPoint y: 260, endPoint x: 356, endPoint y: 235, distance: 73.2
click at [566, 237] on app-calendar-viewport "Sat 4 2/2 1 Job Sun 5 Mon 6 1/1 1 Job Tue 7 2/2 2 Jobs Wed 8 9/9 3 Jobs Thu 9 8…" at bounding box center [424, 399] width 848 height 641
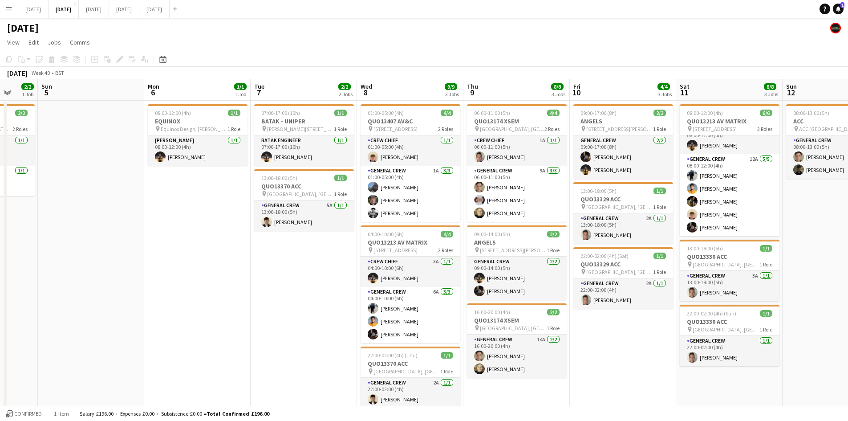
drag, startPoint x: 374, startPoint y: 247, endPoint x: 378, endPoint y: 238, distance: 9.2
click at [555, 231] on app-calendar-viewport "Thu 2 13/14 4 Jobs Fri 3 4/6 4 Jobs Sat 4 2/2 1 Job Sun 5 Mon 6 1/1 1 Job Tue 7…" at bounding box center [424, 399] width 848 height 641
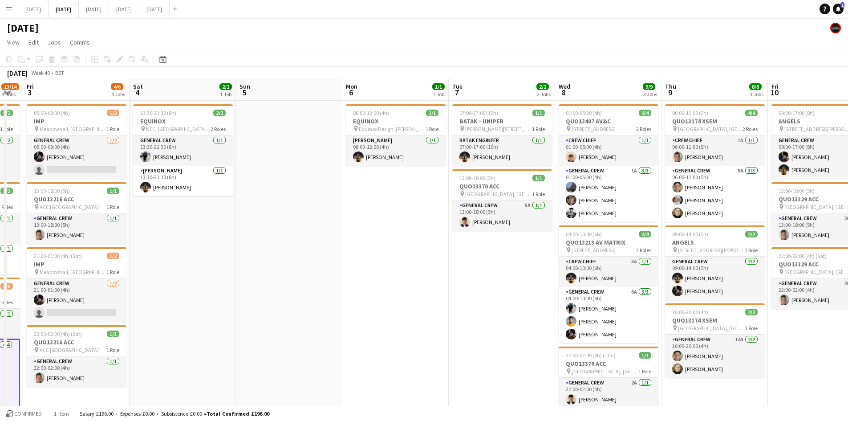
drag, startPoint x: 386, startPoint y: 244, endPoint x: 599, endPoint y: 226, distance: 213.2
click at [597, 227] on app-calendar-viewport "Wed 1 6/6 2 Jobs Thu 2 13/14 4 Jobs Fri 3 4/6 4 Jobs Sat 4 2/2 1 Job Sun 5 Mon …" at bounding box center [424, 399] width 848 height 641
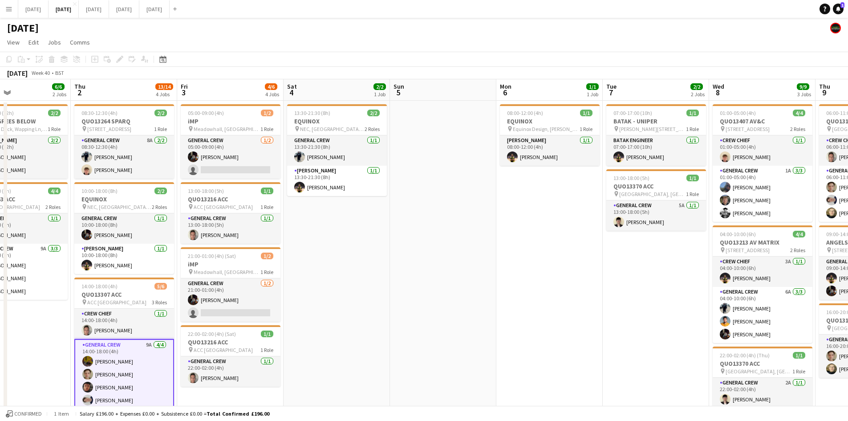
drag, startPoint x: 385, startPoint y: 242, endPoint x: 532, endPoint y: 240, distance: 146.5
click at [536, 243] on app-calendar-viewport "Mon 29 Tue 30 Wed 1 6/6 2 Jobs Thu 2 13/14 4 Jobs Fri 3 4/6 4 Jobs Sat 4 2/2 1 …" at bounding box center [424, 399] width 848 height 641
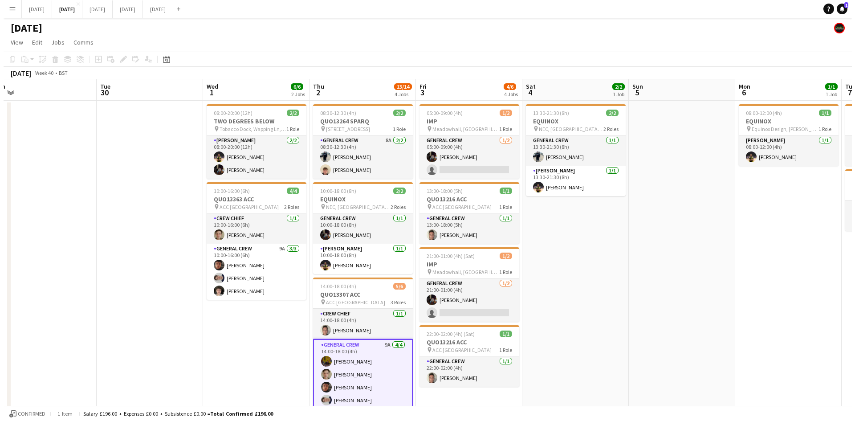
scroll to position [0, 221]
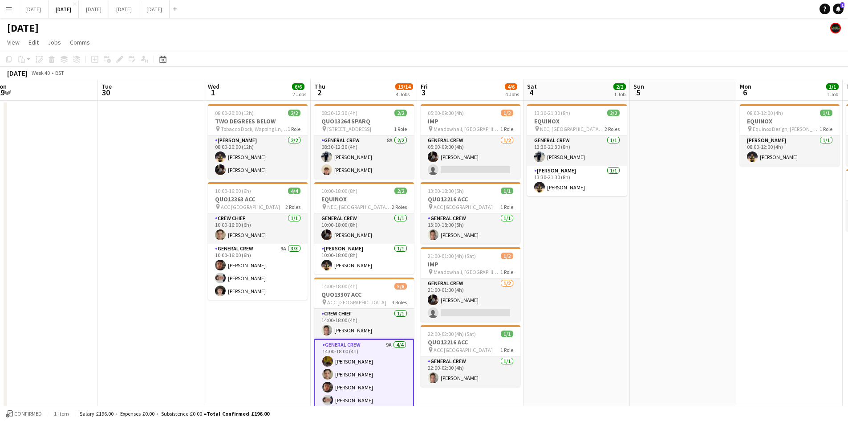
drag, startPoint x: 512, startPoint y: 275, endPoint x: 538, endPoint y: 275, distance: 25.8
click at [538, 275] on app-calendar-viewport "Sat 27 Sun 28 Mon 29 Tue 30 Wed 1 6/6 2 Jobs Thu 2 13/14 4 Jobs Fri 3 4/6 4 Job…" at bounding box center [424, 399] width 848 height 641
click at [44, 8] on button "[DATE] Close" at bounding box center [33, 8] width 30 height 17
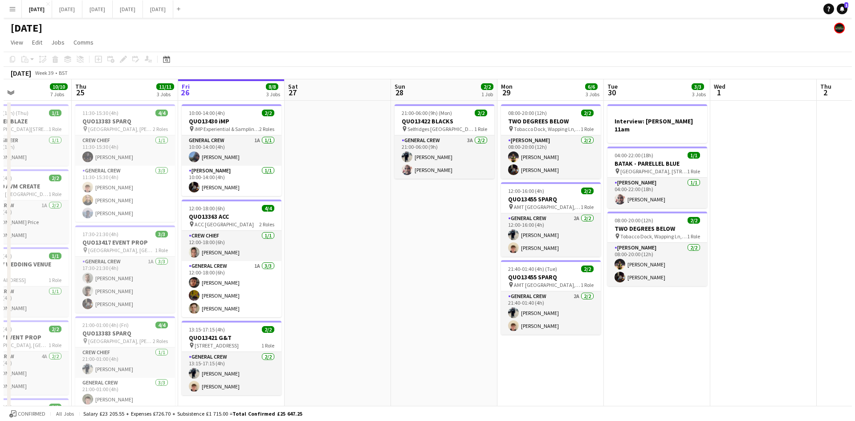
scroll to position [0, 337]
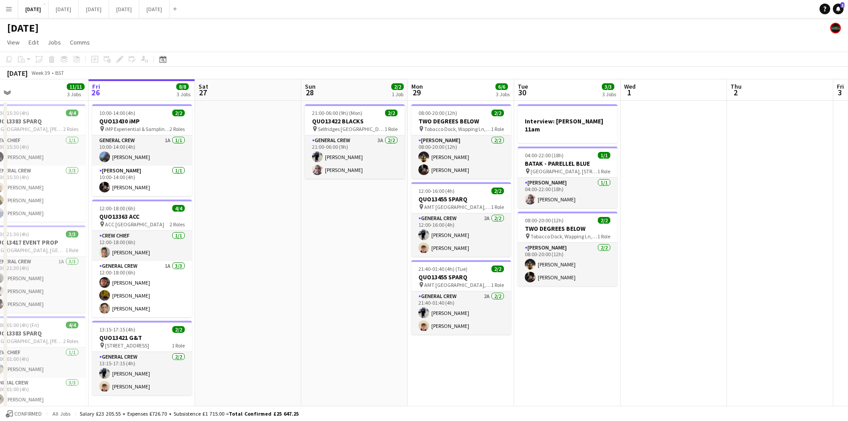
drag, startPoint x: 432, startPoint y: 272, endPoint x: 348, endPoint y: 256, distance: 86.1
click at [348, 256] on app-calendar-viewport "Mon 22 2/2 3 Jobs Tue 23 Wed 24 10/10 7 Jobs Thu 25 11/11 3 Jobs Fri 26 8/8 3 J…" at bounding box center [424, 360] width 848 height 562
click at [109, 11] on button "[DATE] Close" at bounding box center [94, 8] width 30 height 17
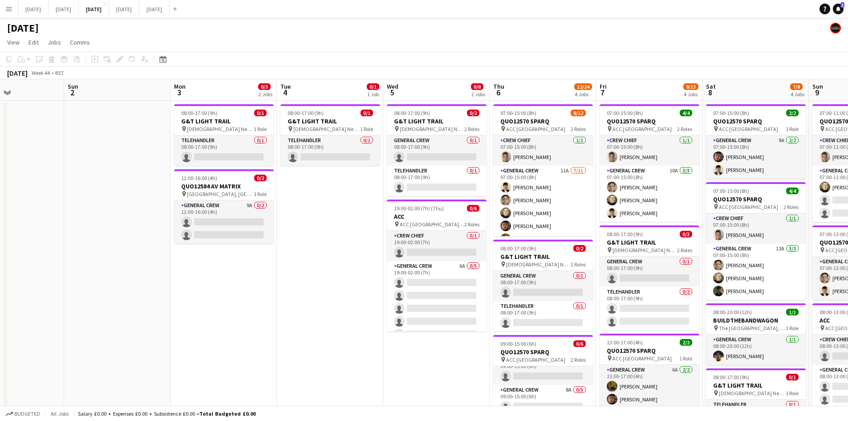
drag, startPoint x: 309, startPoint y: 232, endPoint x: 388, endPoint y: 90, distance: 162.8
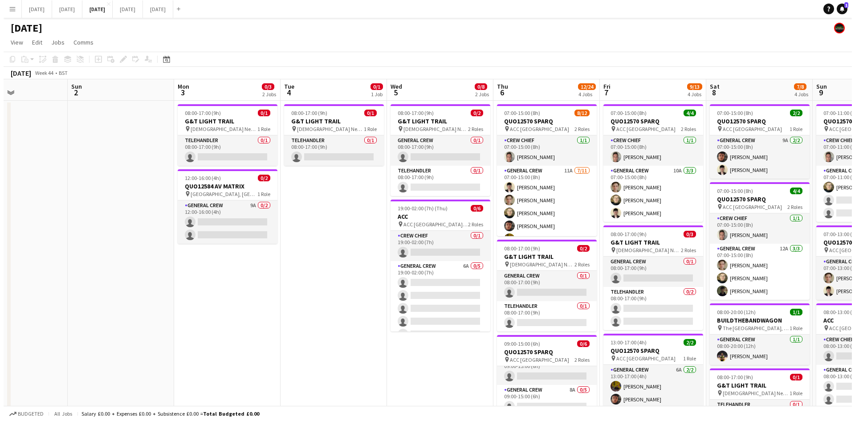
scroll to position [0, 222]
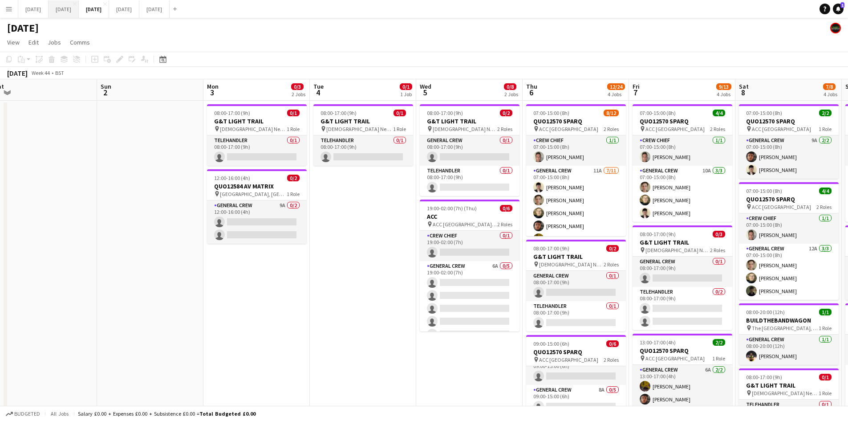
click at [79, 10] on button "[DATE] Close" at bounding box center [64, 8] width 30 height 17
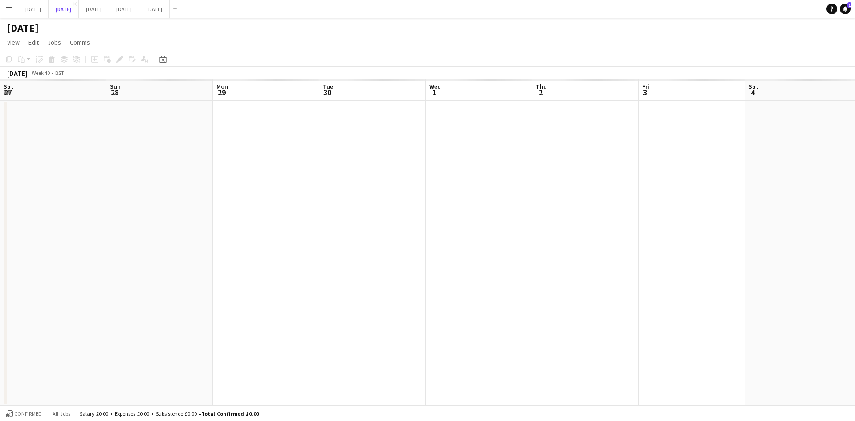
scroll to position [0, 221]
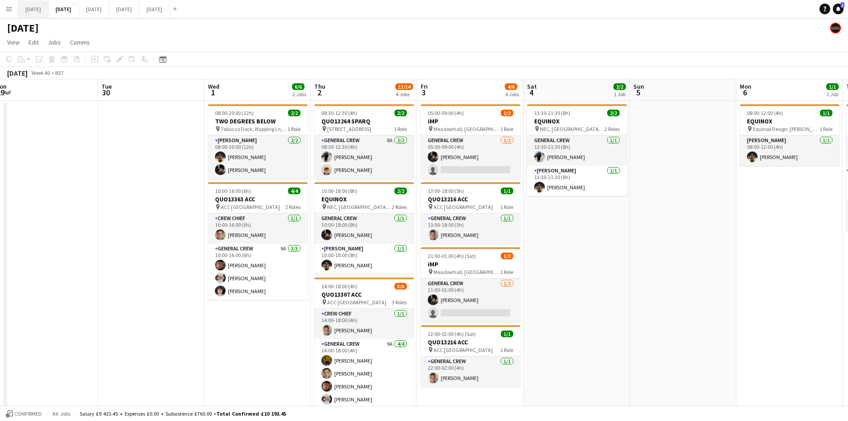
click at [49, 15] on button "[DATE] Close" at bounding box center [33, 8] width 30 height 17
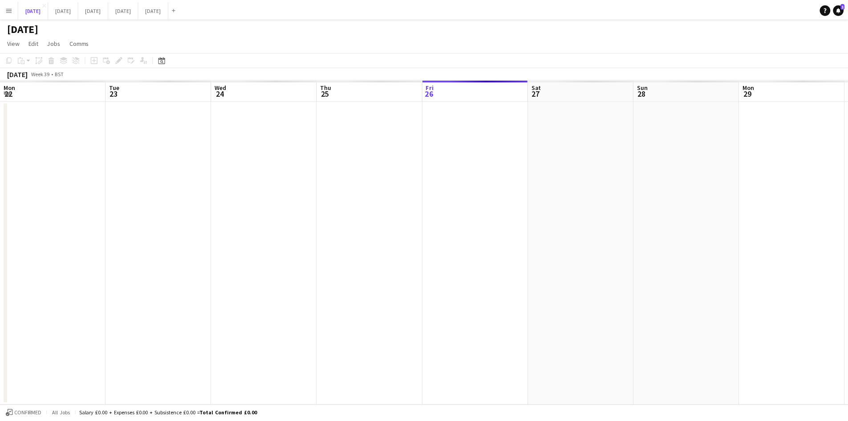
scroll to position [0, 337]
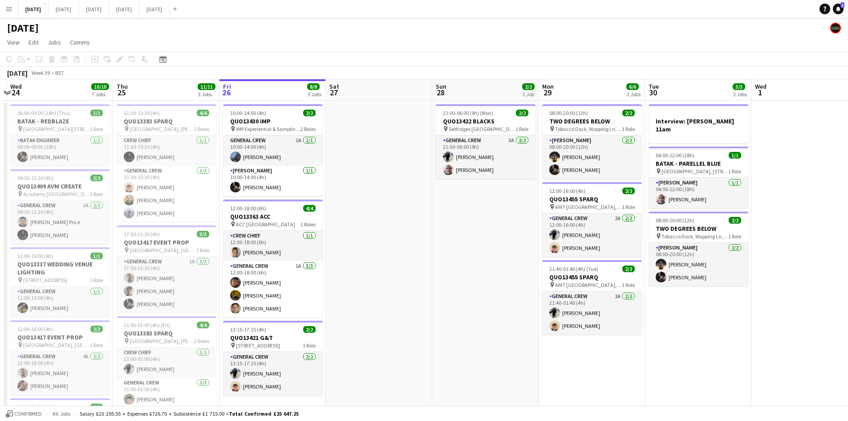
drag, startPoint x: 342, startPoint y: 246, endPoint x: 549, endPoint y: 246, distance: 207.0
click at [524, 252] on app-calendar-viewport "Mon 22 2/2 3 Jobs Tue 23 Wed 24 10/10 7 Jobs Thu 25 11/11 3 Jobs Fri 26 8/8 3 J…" at bounding box center [424, 360] width 848 height 562
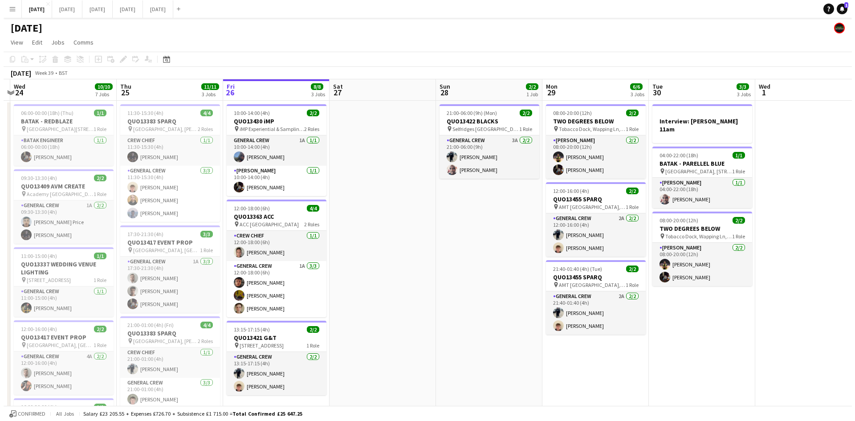
scroll to position [0, 261]
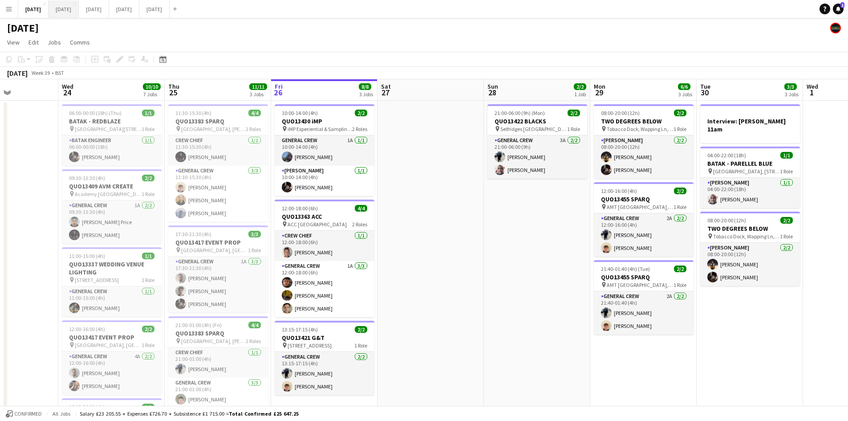
drag, startPoint x: 89, startPoint y: 9, endPoint x: 96, endPoint y: 8, distance: 6.7
click at [79, 9] on button "[DATE] Close" at bounding box center [64, 8] width 30 height 17
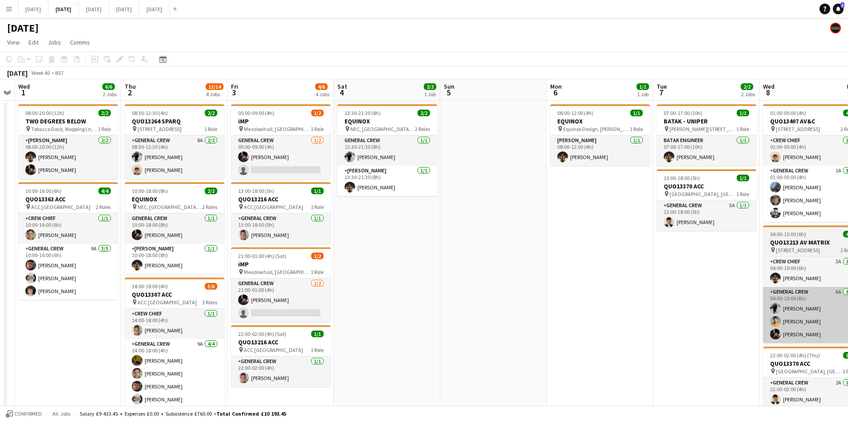
drag, startPoint x: 501, startPoint y: 204, endPoint x: 697, endPoint y: 287, distance: 212.7
click at [468, 204] on app-calendar-viewport "Sun 28 Mon 29 Tue 30 Wed 1 6/6 2 Jobs Thu 2 13/14 4 Jobs Fri 3 4/6 4 Jobs Sat 4…" at bounding box center [424, 314] width 848 height 471
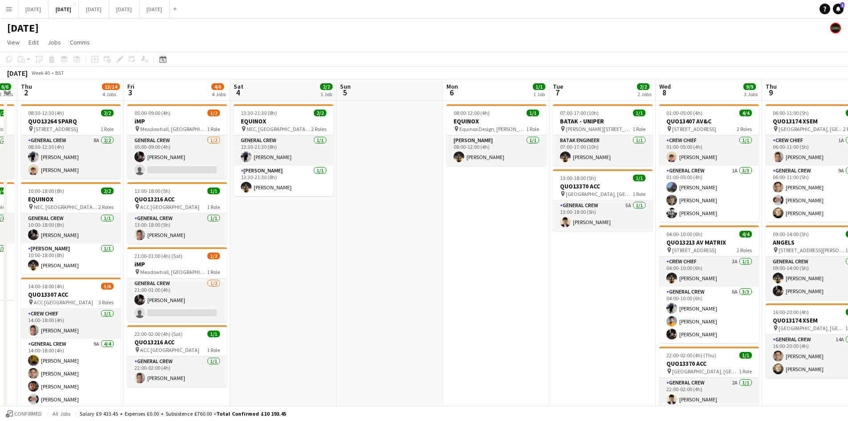
drag, startPoint x: 686, startPoint y: 288, endPoint x: 358, endPoint y: 228, distance: 333.1
click at [358, 228] on app-calendar-viewport "Mon 29 Tue 30 Wed 1 6/6 2 Jobs Thu 2 13/14 4 Jobs Fri 3 4/6 4 Jobs Sat 4 2/2 1 …" at bounding box center [424, 314] width 848 height 471
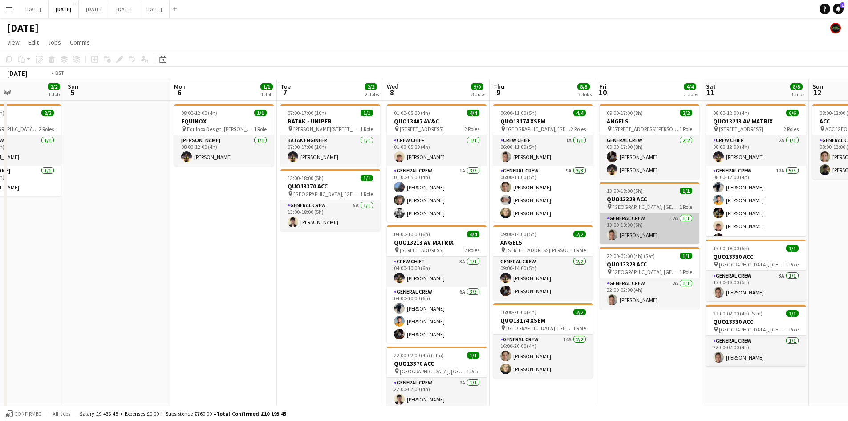
drag, startPoint x: 564, startPoint y: 269, endPoint x: 329, endPoint y: 228, distance: 238.8
click at [313, 230] on app-calendar-viewport "Thu 2 13/14 4 Jobs Fri 3 4/6 4 Jobs Sat 4 2/2 1 Job Sun 5 Mon 6 1/1 1 Job Tue 7…" at bounding box center [424, 314] width 848 height 471
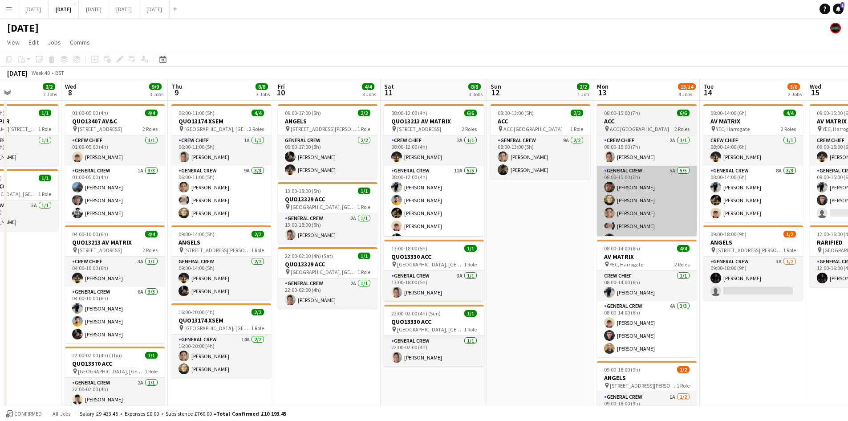
drag, startPoint x: 644, startPoint y: 294, endPoint x: 354, endPoint y: 230, distance: 297.2
click at [372, 235] on app-calendar-viewport "Sun 5 Mon 6 1/1 1 Job Tue 7 2/2 2 Jobs Wed 8 9/9 3 Jobs Thu 9 8/8 3 Jobs Fri 10…" at bounding box center [424, 399] width 848 height 641
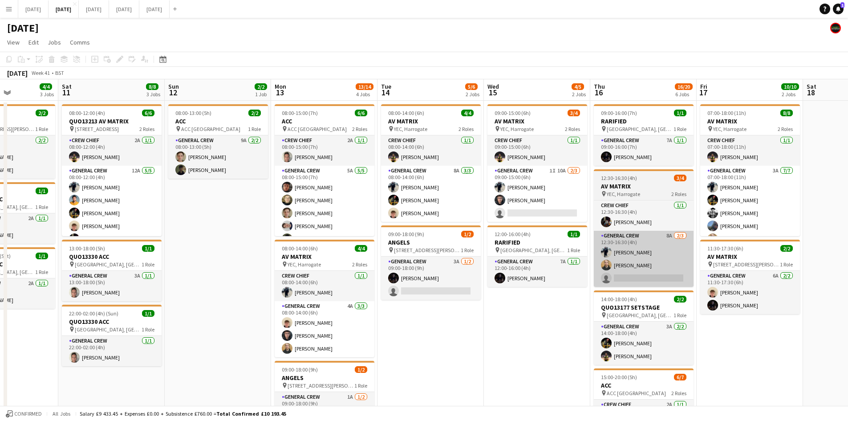
drag, startPoint x: 389, startPoint y: 223, endPoint x: 587, endPoint y: 263, distance: 201.6
click at [355, 214] on app-calendar-viewport "Wed 8 9/9 3 Jobs Thu 9 8/8 3 Jobs Fri 10 4/4 3 Jobs Sat 11 8/8 3 Jobs Sun 12 2/…" at bounding box center [424, 399] width 848 height 641
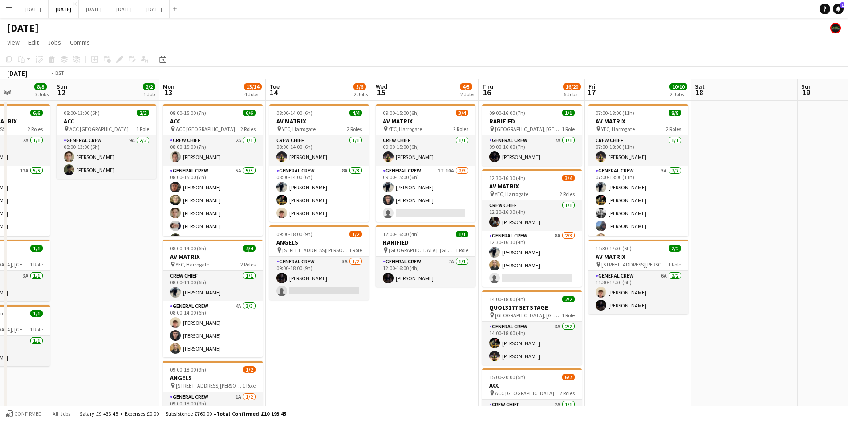
drag, startPoint x: 431, startPoint y: 243, endPoint x: 522, endPoint y: 245, distance: 91.3
click at [393, 231] on app-calendar-viewport "Thu 9 8/8 3 Jobs Fri 10 4/4 3 Jobs Sat 11 8/8 3 Jobs Sun 12 2/2 1 Job Mon 13 13…" at bounding box center [424, 399] width 848 height 641
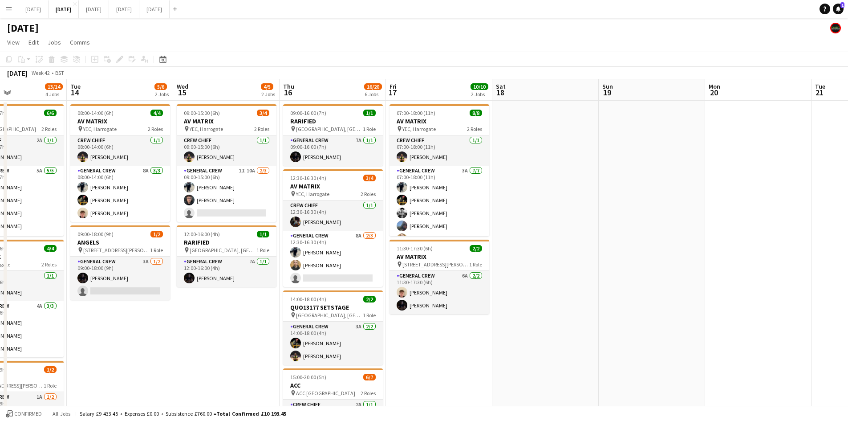
drag, startPoint x: 584, startPoint y: 259, endPoint x: 389, endPoint y: 227, distance: 197.1
click at [389, 227] on app-calendar-viewport "Sat 11 8/8 3 Jobs Sun 12 2/2 1 Job Mon 13 13/14 4 Jobs Tue 14 5/6 2 Jobs Wed 15…" at bounding box center [424, 399] width 848 height 641
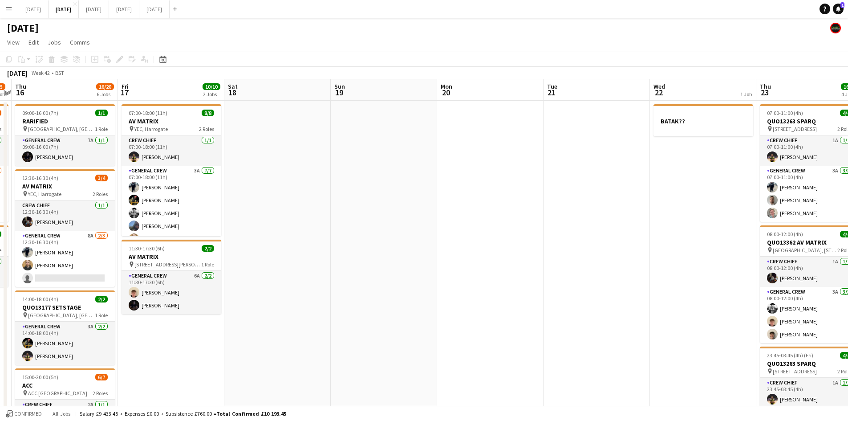
scroll to position [0, 322]
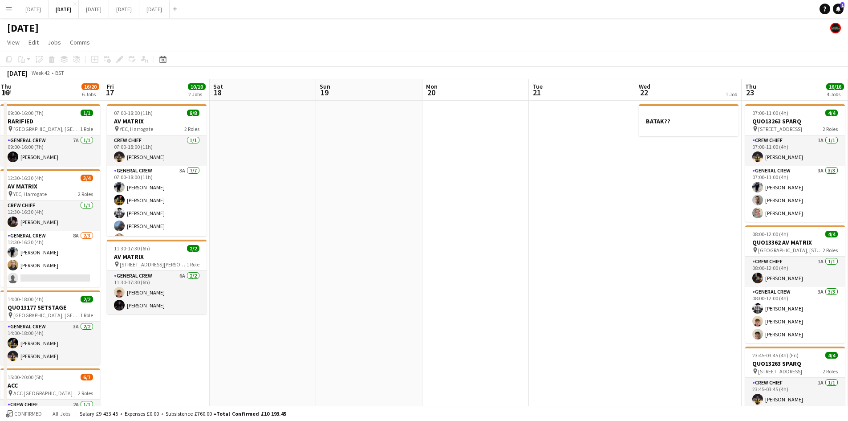
drag, startPoint x: 601, startPoint y: 252, endPoint x: 558, endPoint y: 251, distance: 43.2
click at [558, 251] on app-calendar-viewport "Mon 13 13/14 4 Jobs Tue 14 5/6 2 Jobs Wed 15 4/5 2 Jobs Thu 16 16/20 6 Jobs Fri…" at bounding box center [424, 399] width 848 height 641
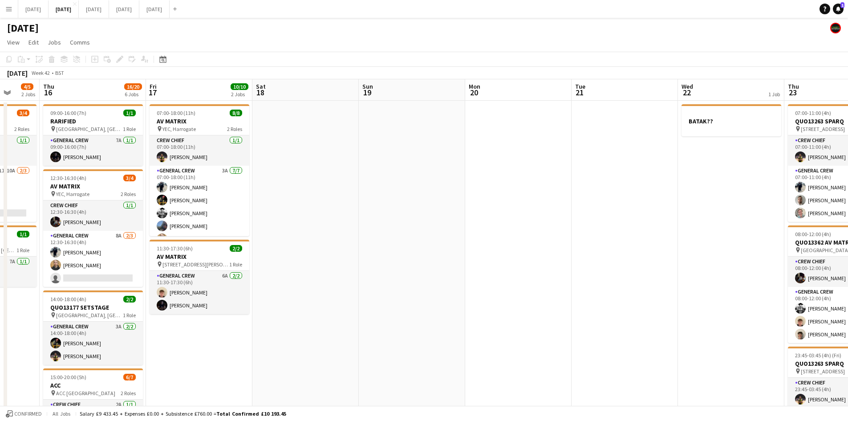
drag, startPoint x: 484, startPoint y: 233, endPoint x: 644, endPoint y: 226, distance: 159.6
click at [642, 227] on app-calendar-viewport "Mon 13 13/14 4 Jobs Tue 14 5/6 2 Jobs Wed 15 4/5 2 Jobs Thu 16 16/20 6 Jobs Fri…" at bounding box center [424, 399] width 848 height 641
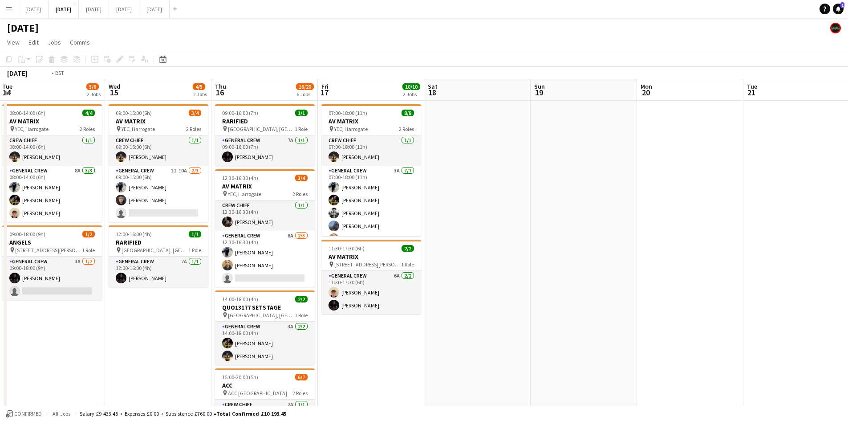
drag, startPoint x: 497, startPoint y: 293, endPoint x: 761, endPoint y: 235, distance: 270.4
click at [760, 235] on app-calendar-viewport "Sun 12 2/2 1 Job Mon 13 13/14 4 Jobs Tue 14 5/6 2 Jobs Wed 15 4/5 2 Jobs Thu 16…" at bounding box center [424, 399] width 848 height 641
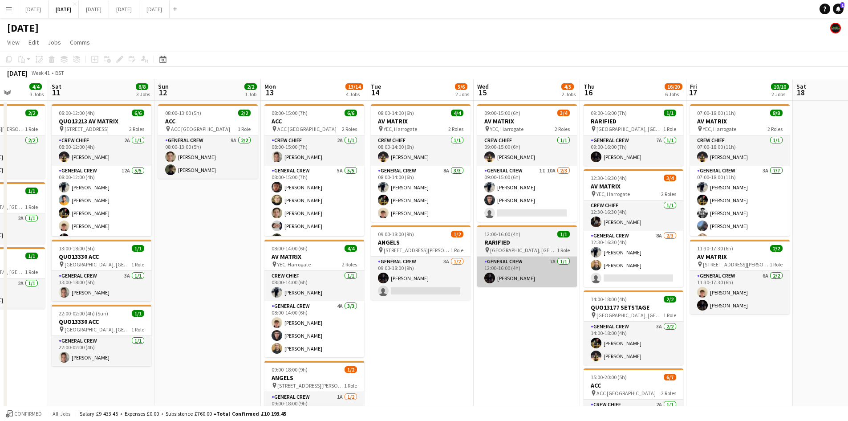
drag, startPoint x: 553, startPoint y: 284, endPoint x: 658, endPoint y: 270, distance: 105.5
click at [658, 272] on app-calendar-viewport "Wed 8 9/9 3 Jobs Thu 9 8/8 3 Jobs Fri 10 4/4 3 Jobs Sat 11 8/8 3 Jobs Sun 12 2/…" at bounding box center [424, 399] width 848 height 641
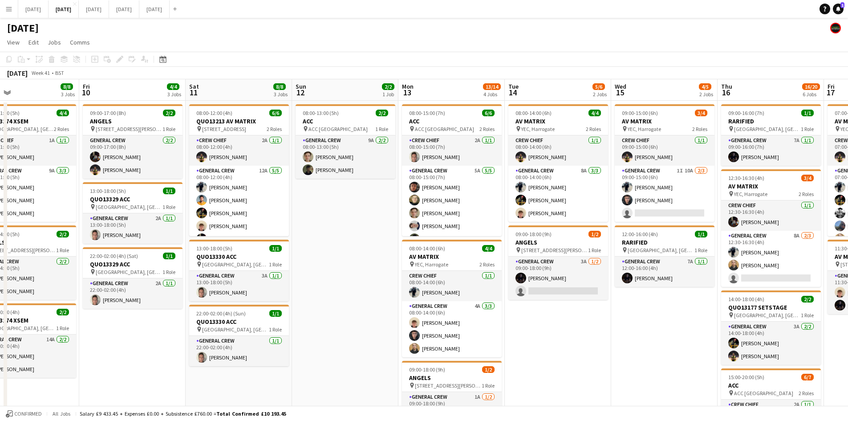
drag, startPoint x: 317, startPoint y: 278, endPoint x: 506, endPoint y: 274, distance: 189.7
click at [515, 273] on app-calendar-viewport "Tue 7 2/2 2 Jobs Wed 8 9/9 3 Jobs Thu 9 8/8 3 Jobs Fri 10 4/4 3 Jobs Sat 11 8/8…" at bounding box center [424, 399] width 848 height 641
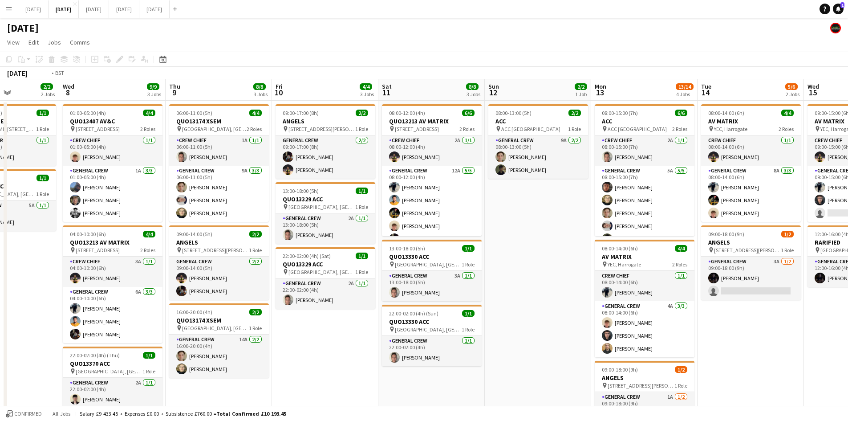
drag, startPoint x: 290, startPoint y: 297, endPoint x: 471, endPoint y: 297, distance: 181.2
click at [471, 298] on app-calendar-viewport "Sun 5 Mon 6 1/1 1 Job Tue 7 2/2 2 Jobs Wed 8 9/9 3 Jobs Thu 9 8/8 3 Jobs Fri 10…" at bounding box center [424, 399] width 848 height 641
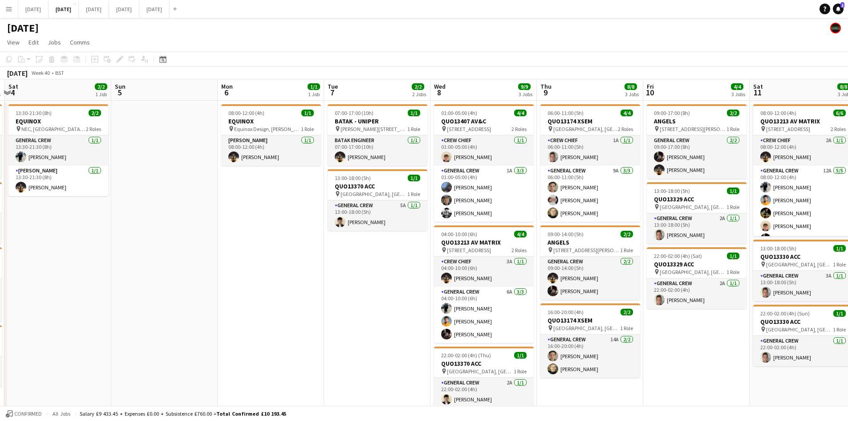
drag, startPoint x: 146, startPoint y: 284, endPoint x: 336, endPoint y: 289, distance: 190.2
click at [336, 290] on app-calendar-viewport "Thu 2 13/14 4 Jobs Fri 3 4/6 4 Jobs Sat 4 2/2 1 Job Sun 5 Mon 6 1/1 1 Job Tue 7…" at bounding box center [424, 399] width 848 height 641
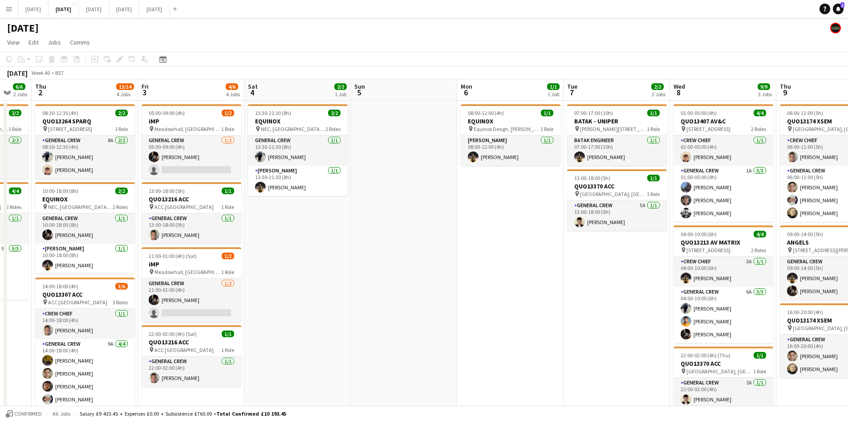
drag, startPoint x: 226, startPoint y: 309, endPoint x: 482, endPoint y: 299, distance: 256.6
click at [481, 301] on app-calendar-viewport "Tue 30 Wed 1 6/6 2 Jobs Thu 2 13/14 4 Jobs Fri 3 4/6 4 Jobs Sat 4 2/2 1 Job Sun…" at bounding box center [424, 399] width 848 height 641
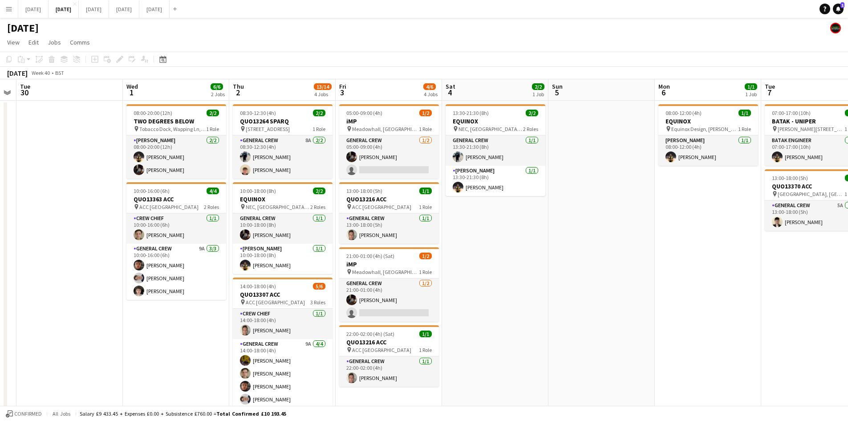
drag, startPoint x: 447, startPoint y: 293, endPoint x: 536, endPoint y: 273, distance: 90.8
click at [540, 279] on app-calendar-viewport "Sun 28 Mon 29 Tue 30 Wed 1 6/6 2 Jobs Thu 2 13/14 4 Jobs Fri 3 4/6 4 Jobs Sat 4…" at bounding box center [424, 399] width 848 height 641
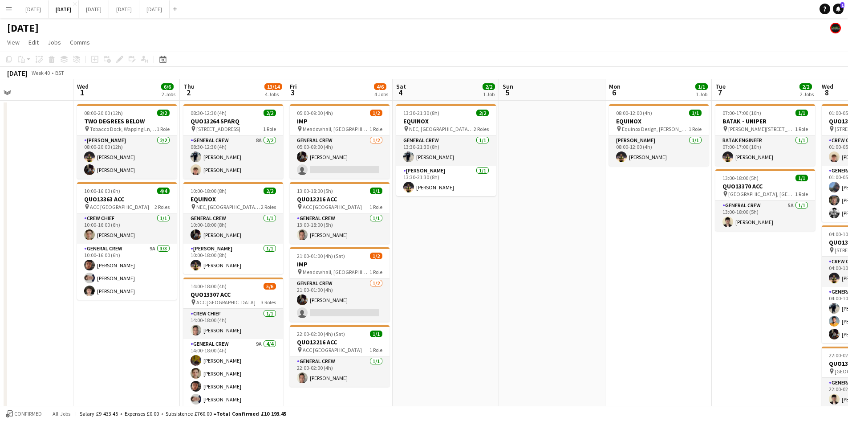
drag, startPoint x: 731, startPoint y: 249, endPoint x: 545, endPoint y: 236, distance: 186.5
click at [545, 236] on app-calendar-viewport "Sat 27 Sun 28 Mon 29 Tue 30 Wed 1 6/6 2 Jobs Thu 2 13/14 4 Jobs Fri 3 4/6 4 Job…" at bounding box center [424, 399] width 848 height 641
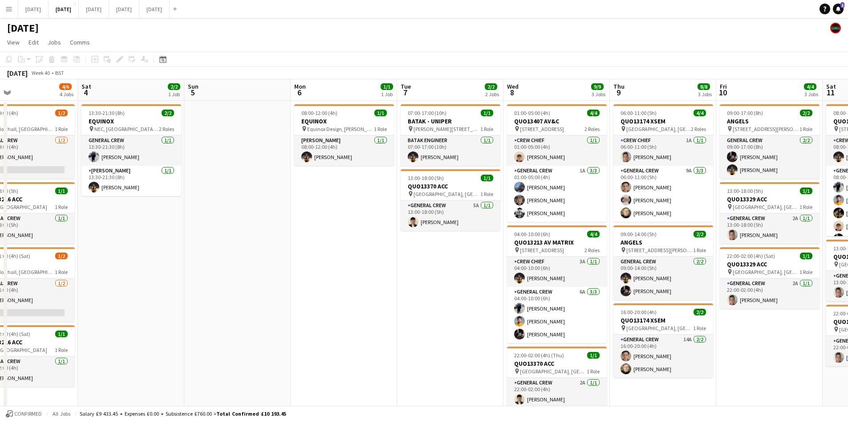
drag, startPoint x: 775, startPoint y: 308, endPoint x: 554, endPoint y: 260, distance: 226.5
click at [554, 260] on app-calendar-viewport "Tue 30 Wed 1 6/6 2 Jobs Thu 2 13/14 4 Jobs Fri 3 4/6 4 Jobs Sat 4 2/2 1 Job Sun…" at bounding box center [424, 399] width 848 height 641
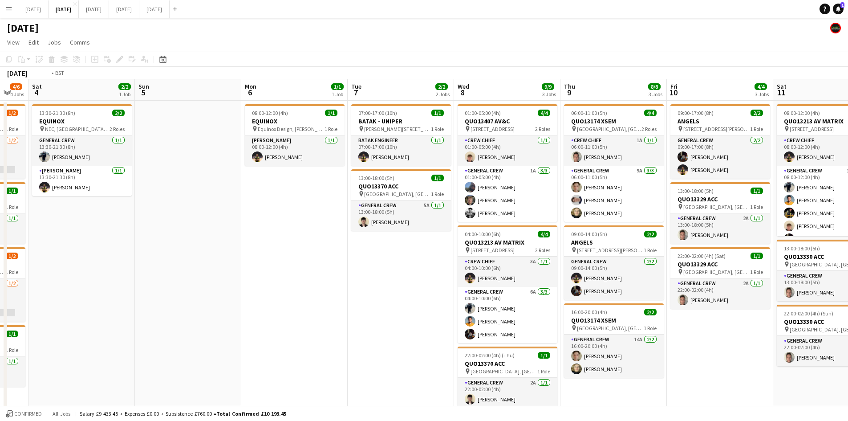
drag, startPoint x: 772, startPoint y: 330, endPoint x: 454, endPoint y: 254, distance: 327.8
click at [449, 256] on app-calendar-viewport "Wed 1 6/6 2 Jobs Thu 2 13/14 4 Jobs Fri 3 4/6 4 Jobs Sat 4 2/2 1 Job Sun 5 Mon …" at bounding box center [424, 399] width 848 height 641
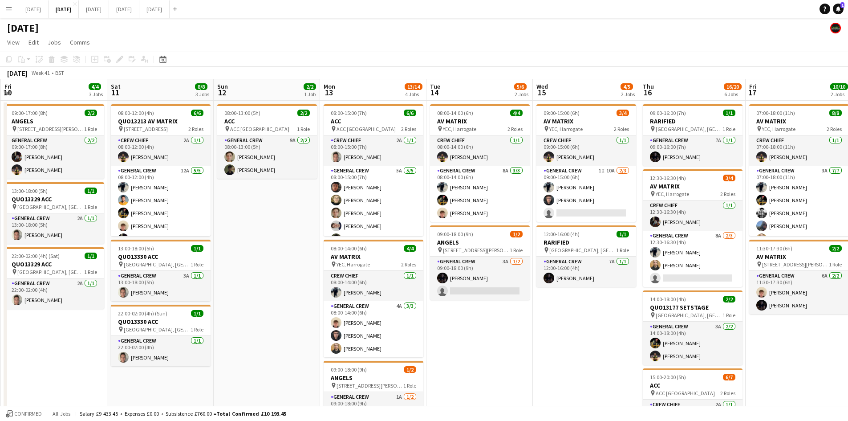
drag, startPoint x: 726, startPoint y: 293, endPoint x: 438, endPoint y: 236, distance: 293.7
click at [438, 236] on app-calendar-viewport "Tue 7 2/2 2 Jobs Wed 8 9/9 3 Jobs Thu 9 8/8 3 Jobs Fri 10 4/4 3 Jobs Sat 11 8/8…" at bounding box center [424, 399] width 848 height 641
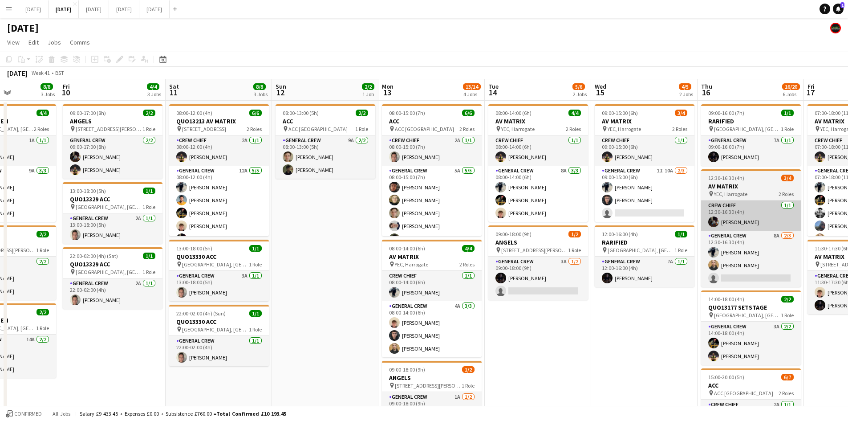
scroll to position [0, 349]
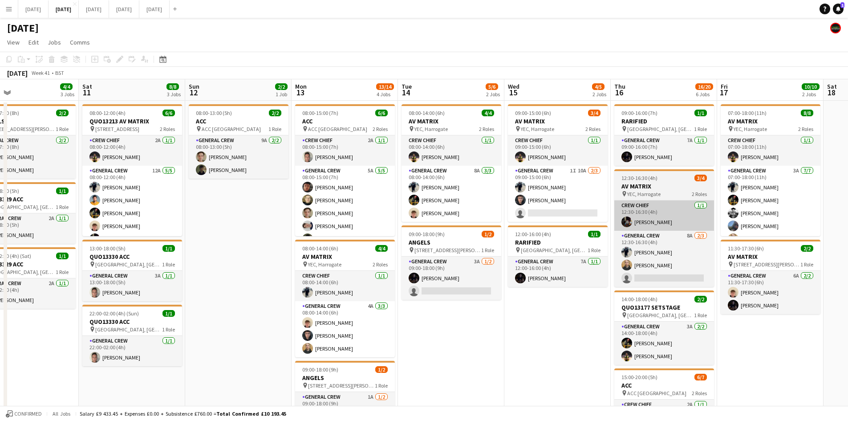
drag, startPoint x: 732, startPoint y: 303, endPoint x: 472, endPoint y: 229, distance: 270.6
click at [435, 227] on app-calendar-viewport "Tue 7 2/2 2 Jobs Wed 8 9/9 3 Jobs Thu 9 8/8 3 Jobs Fri 10 4/4 3 Jobs Sat 11 8/8…" at bounding box center [424, 399] width 848 height 641
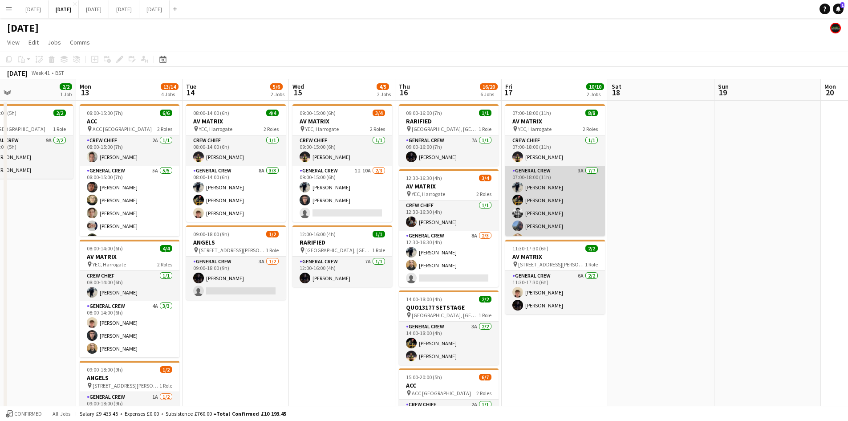
scroll to position [37, 0]
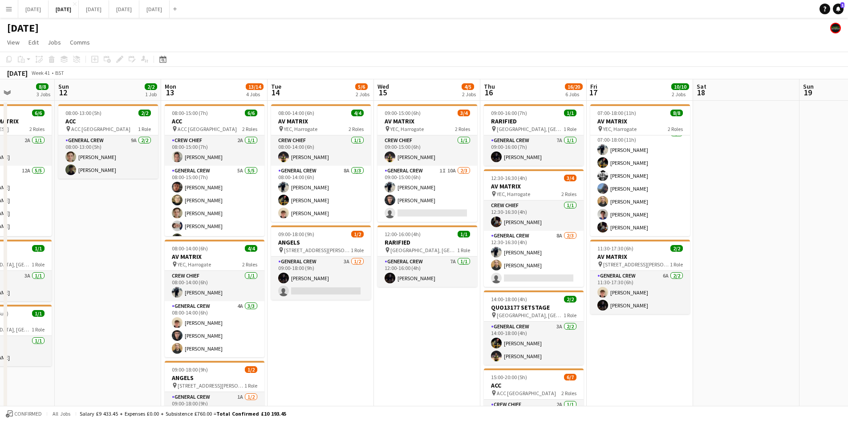
drag, startPoint x: 391, startPoint y: 333, endPoint x: 474, endPoint y: 333, distance: 82.8
click at [474, 333] on app-calendar-viewport "Thu 9 8/8 3 Jobs Fri 10 4/4 3 Jobs Sat 11 8/8 3 Jobs Sun 12 2/2 1 Job Mon 13 13…" at bounding box center [424, 399] width 848 height 641
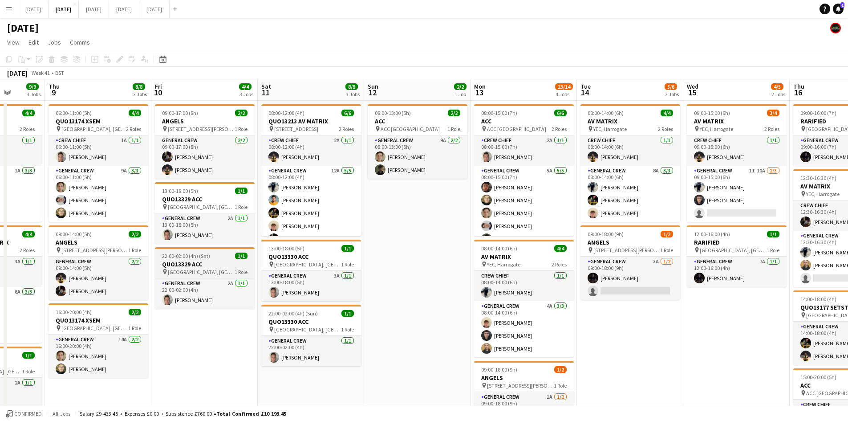
drag, startPoint x: 234, startPoint y: 300, endPoint x: 358, endPoint y: 252, distance: 133.0
click at [557, 244] on app-calendar-viewport "Mon 6 1/1 1 Job Tue 7 2/2 2 Jobs Wed 8 9/9 3 Jobs Thu 9 8/8 3 Jobs Fri 10 4/4 3…" at bounding box center [424, 399] width 848 height 641
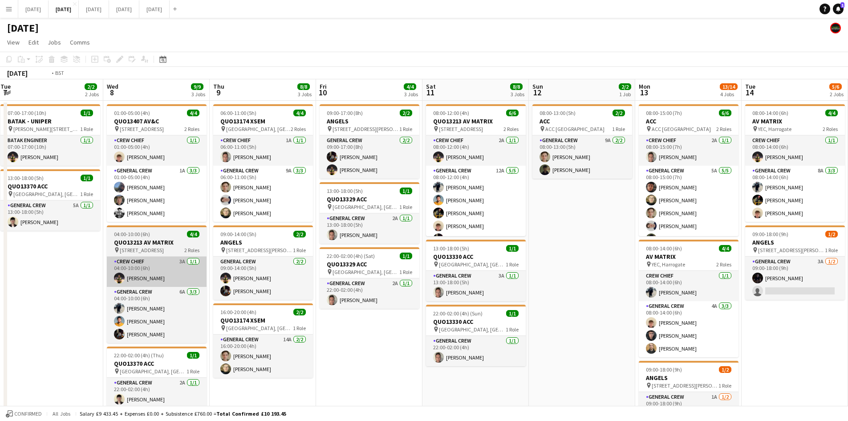
drag, startPoint x: 395, startPoint y: 277, endPoint x: 402, endPoint y: 274, distance: 7.4
click at [666, 276] on app-calendar-viewport "Sun 5 Mon 6 1/1 1 Job Tue 7 2/2 2 Jobs Wed 8 9/9 3 Jobs Thu 9 8/8 3 Jobs Fri 10…" at bounding box center [424, 399] width 848 height 641
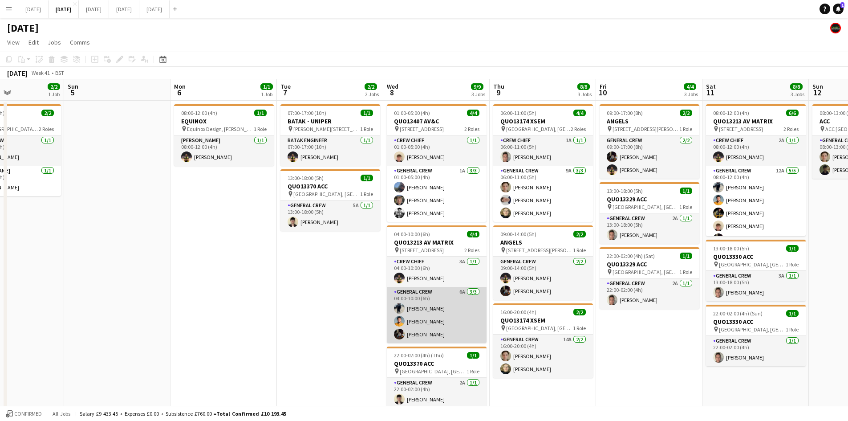
drag, startPoint x: 502, startPoint y: 305, endPoint x: 632, endPoint y: 297, distance: 130.3
click at [628, 299] on app-calendar-viewport "Thu 2 13/14 4 Jobs Fri 3 4/6 4 Jobs Sat 4 2/2 1 Job Sun 5 Mon 6 1/1 1 Job Tue 7…" at bounding box center [424, 399] width 848 height 641
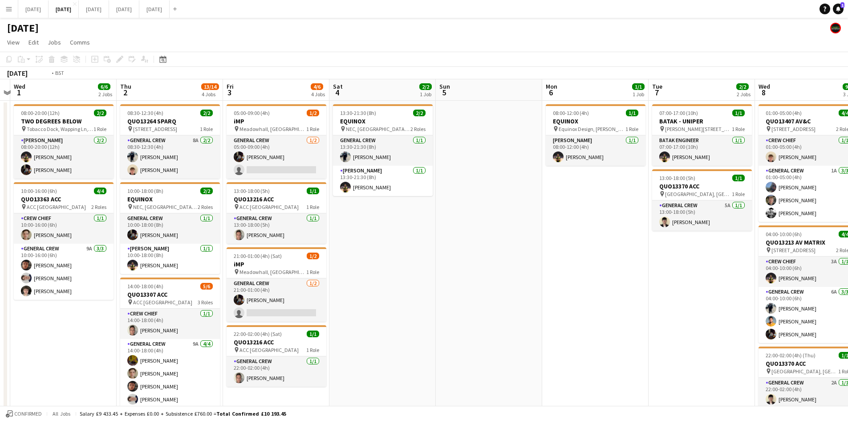
drag, startPoint x: 402, startPoint y: 280, endPoint x: 681, endPoint y: 279, distance: 279.2
click at [696, 282] on app-calendar-viewport "Mon 29 Tue 30 Wed 1 6/6 2 Jobs Thu 2 13/14 4 Jobs Fri 3 4/6 4 Jobs Sat 4 2/2 1 …" at bounding box center [424, 399] width 848 height 641
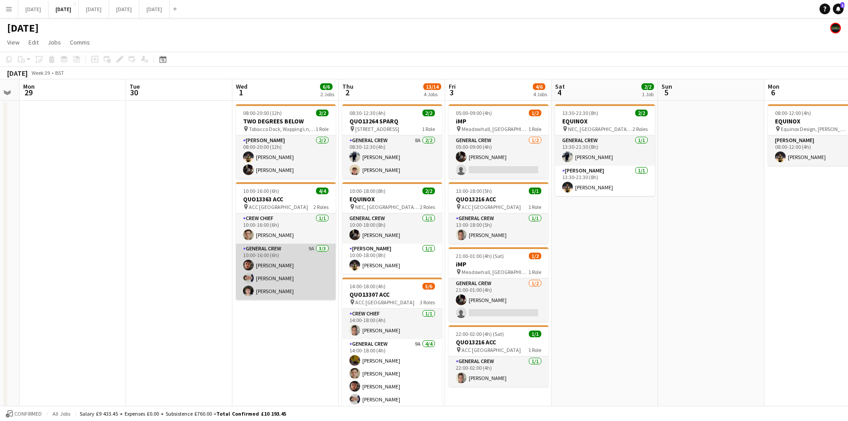
click at [296, 285] on app-card-role "General Crew 9A [DATE] 10:00-16:00 (6h) [PERSON_NAME] [PERSON_NAME] [PERSON_NAM…" at bounding box center [286, 272] width 100 height 56
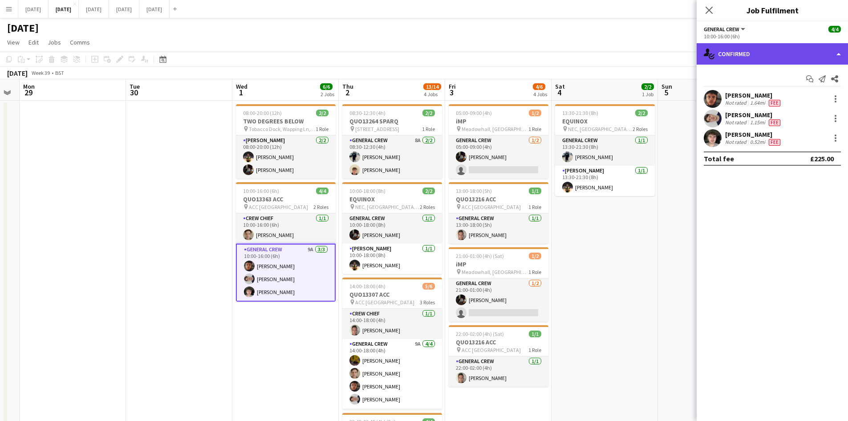
click at [776, 53] on div "single-neutral-actions-check-2 Confirmed" at bounding box center [772, 53] width 151 height 21
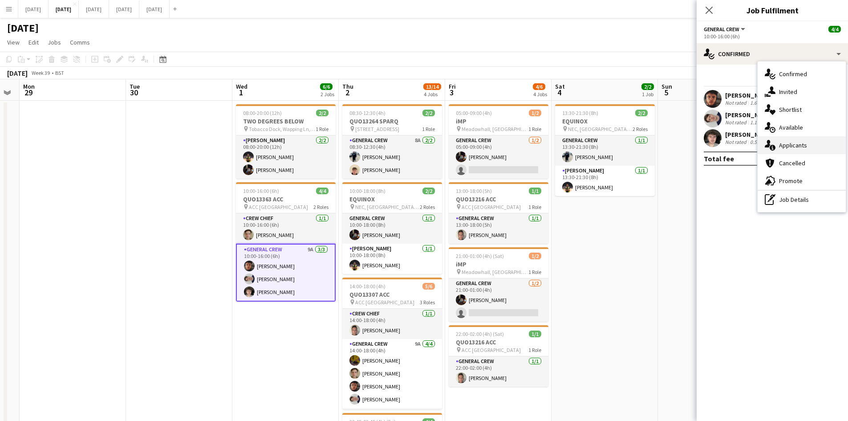
click at [801, 147] on span "Applicants" at bounding box center [793, 145] width 28 height 8
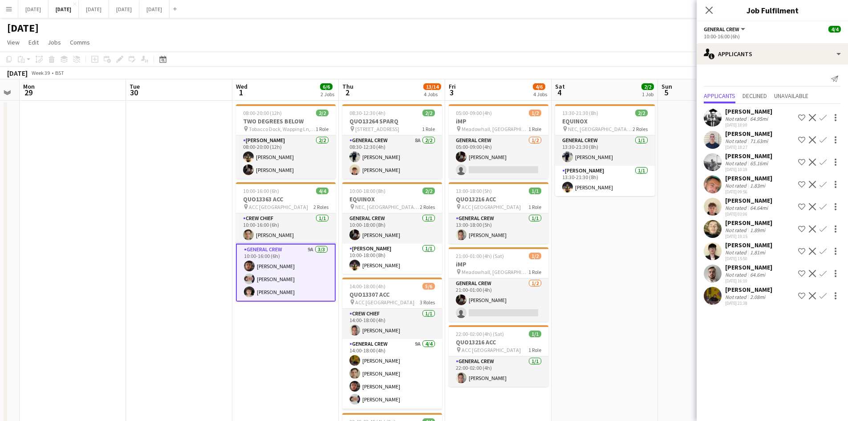
click at [711, 163] on app-user-avatar at bounding box center [713, 162] width 18 height 18
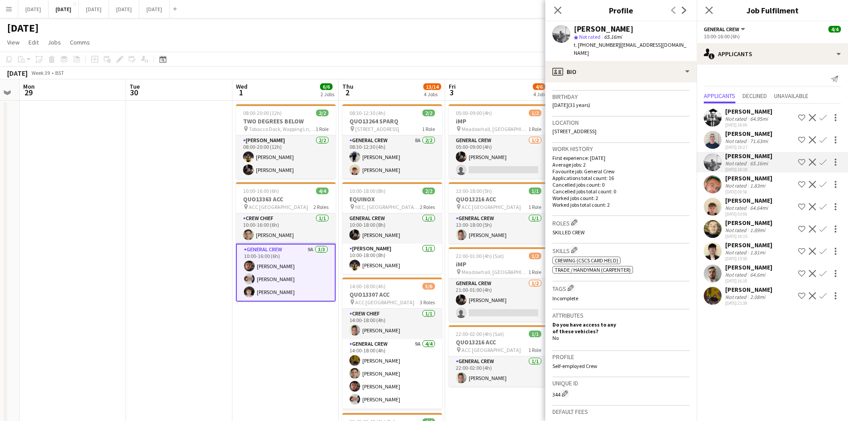
scroll to position [0, 0]
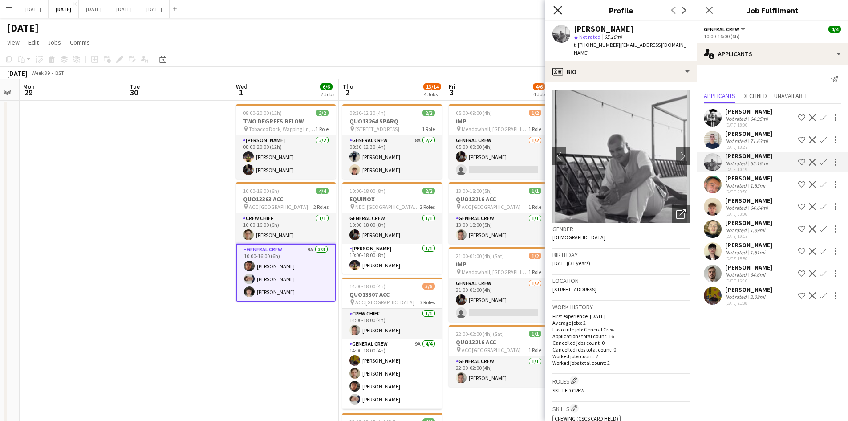
click at [557, 10] on icon "Close pop-in" at bounding box center [557, 10] width 8 height 8
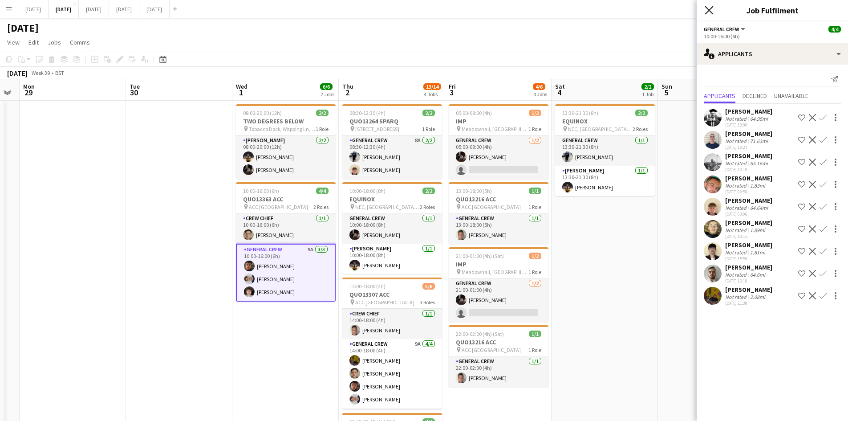
click at [708, 7] on icon "Close pop-in" at bounding box center [709, 10] width 8 height 8
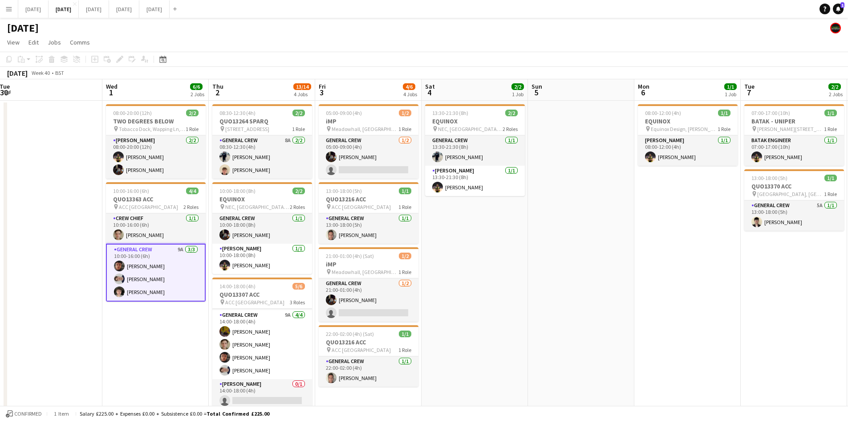
drag, startPoint x: 660, startPoint y: 188, endPoint x: 680, endPoint y: 215, distance: 33.4
click at [624, 181] on app-calendar-viewport "Sat 27 Sun 28 Mon 29 Tue 30 Wed 1 6/6 2 Jobs Thu 2 13/14 4 Jobs Fri 3 4/6 4 Job…" at bounding box center [424, 399] width 848 height 641
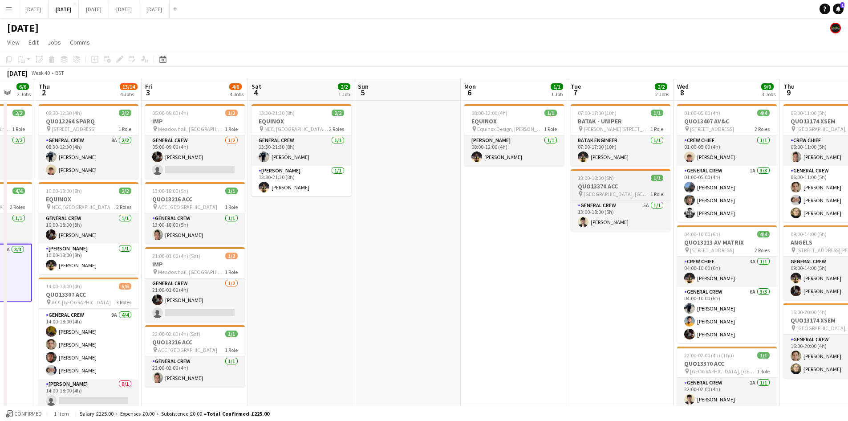
drag, startPoint x: 599, startPoint y: 196, endPoint x: 561, endPoint y: 180, distance: 40.9
click at [501, 160] on app-calendar-viewport "Mon 29 Tue 30 Wed 1 6/6 2 Jobs Thu 2 13/14 4 Jobs Fri 3 4/6 4 Jobs Sat 4 2/2 1 …" at bounding box center [424, 399] width 848 height 641
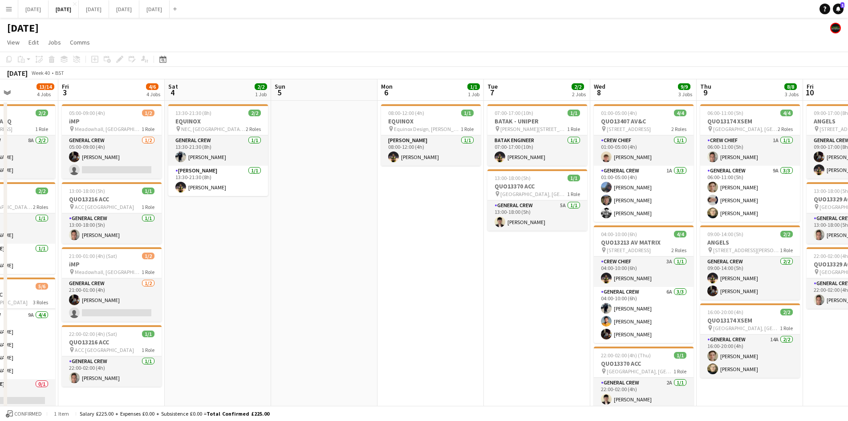
scroll to position [0, 302]
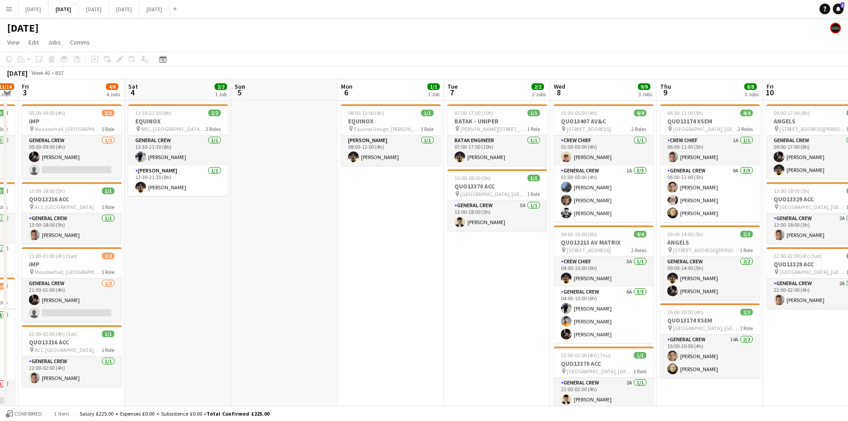
drag, startPoint x: 668, startPoint y: 235, endPoint x: 661, endPoint y: 176, distance: 59.3
click at [420, 146] on app-calendar-viewport "Tue 30 Wed 1 6/6 2 Jobs Thu 2 13/14 4 Jobs Fri 3 4/6 4 Jobs Sat 4 2/2 1 Job Sun…" at bounding box center [424, 399] width 848 height 641
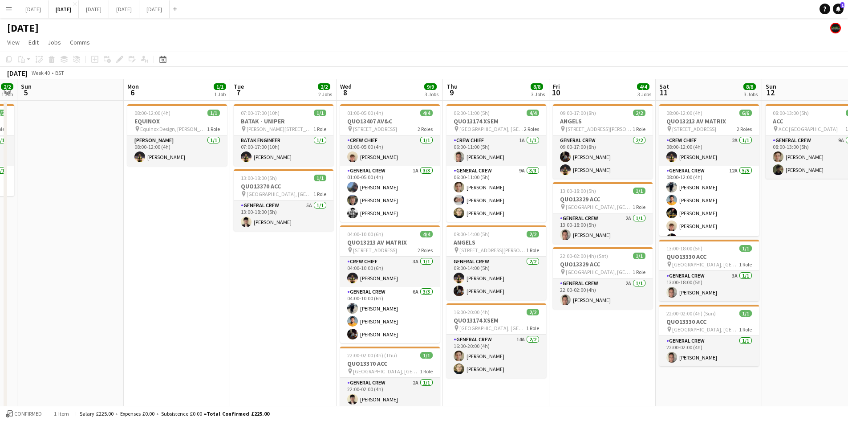
scroll to position [12, 0]
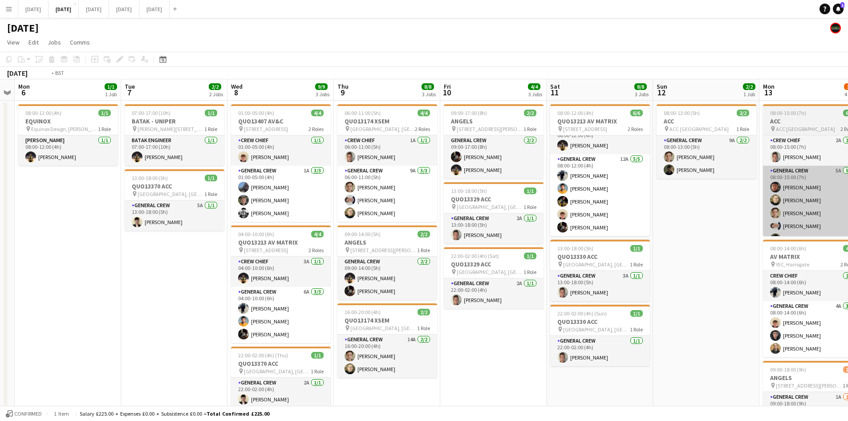
drag, startPoint x: 682, startPoint y: 208, endPoint x: 568, endPoint y: 185, distance: 116.3
click at [474, 161] on app-calendar-viewport "Fri 3 4/6 4 Jobs Sat 4 2/2 1 Job Sun 5 Mon 6 1/1 1 Job Tue 7 2/2 2 Jobs Wed 8 9…" at bounding box center [424, 399] width 848 height 641
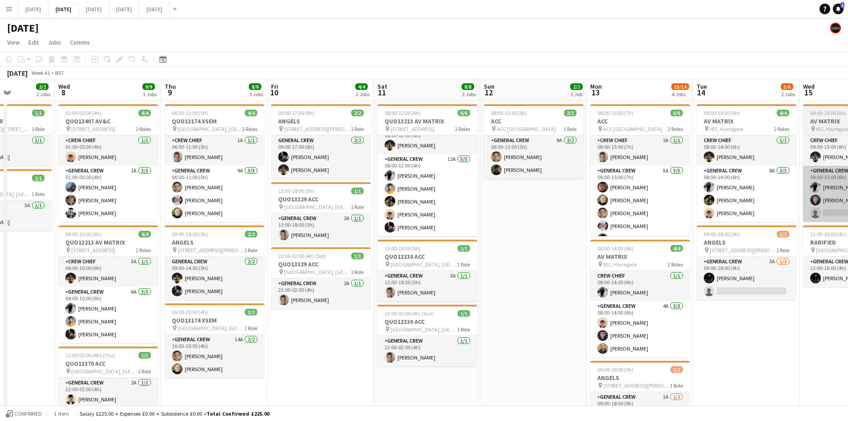
drag, startPoint x: 777, startPoint y: 241, endPoint x: 581, endPoint y: 190, distance: 202.5
click at [574, 187] on app-calendar-viewport "Sun 5 Mon 6 1/1 1 Job Tue 7 2/2 2 Jobs Wed 8 9/9 3 Jobs Thu 9 8/8 3 Jobs Fri 10…" at bounding box center [424, 399] width 848 height 641
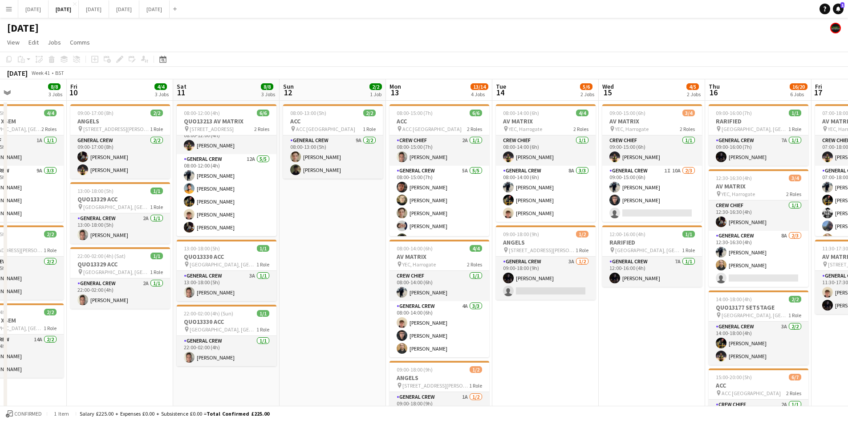
drag, startPoint x: 776, startPoint y: 231, endPoint x: 533, endPoint y: 183, distance: 247.2
click at [533, 183] on app-calendar-viewport "Tue 7 2/2 2 Jobs Wed 8 9/9 3 Jobs Thu 9 8/8 3 Jobs Fri 10 4/4 3 Jobs Sat 11 8/8…" at bounding box center [424, 399] width 848 height 641
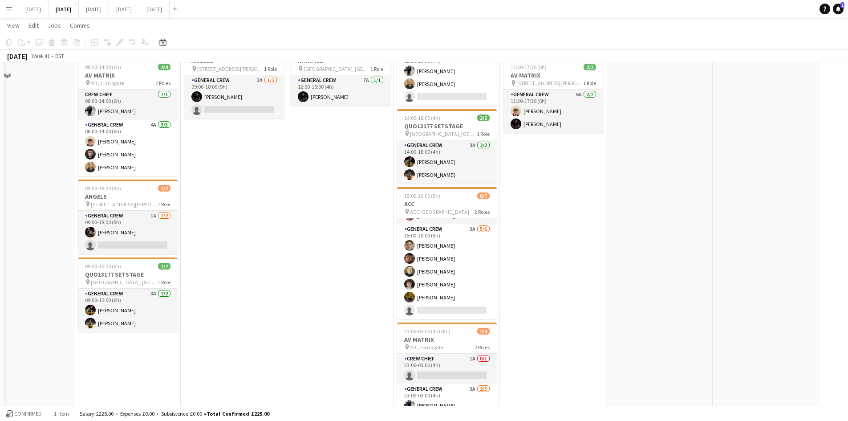
scroll to position [0, 0]
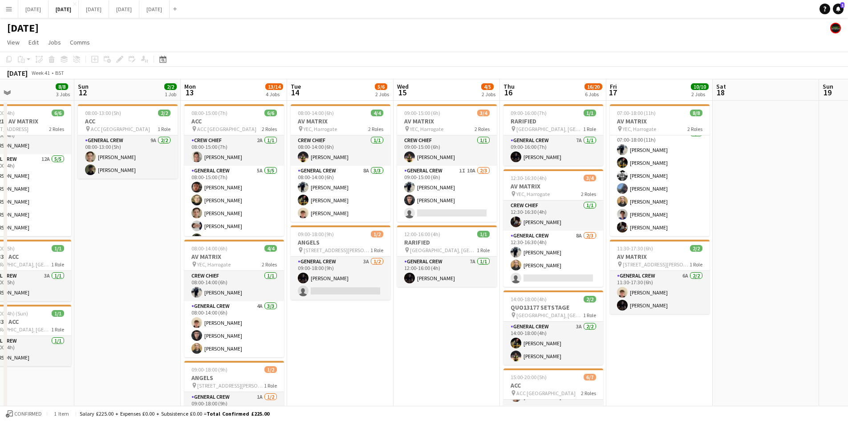
drag, startPoint x: 95, startPoint y: 223, endPoint x: 559, endPoint y: 221, distance: 463.5
click at [555, 222] on app-calendar-viewport "Thu 9 8/8 3 Jobs Fri 10 4/4 3 Jobs Sat 11 8/8 3 Jobs Sun 12 2/2 1 Job Mon 13 13…" at bounding box center [424, 399] width 848 height 641
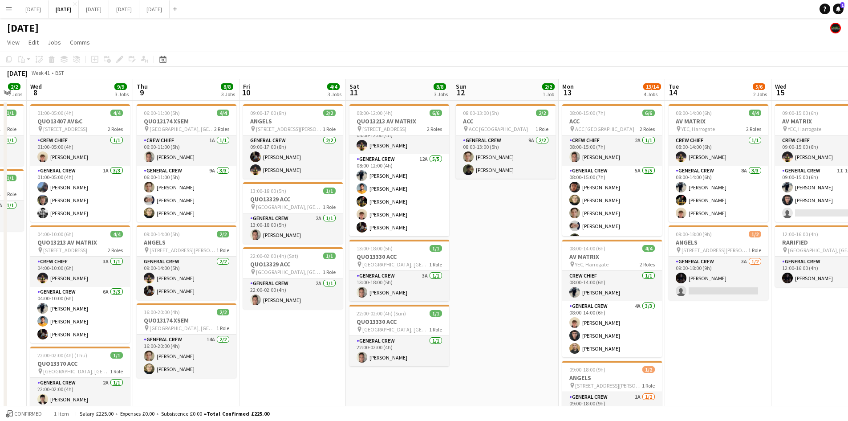
scroll to position [0, 207]
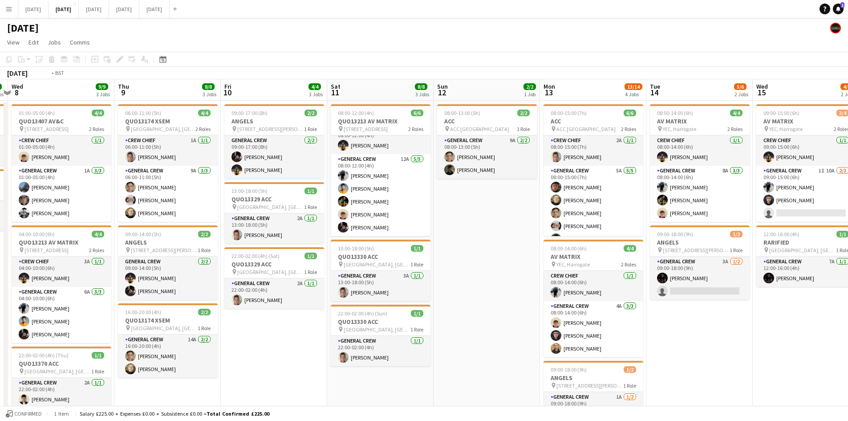
drag, startPoint x: 276, startPoint y: 235, endPoint x: 564, endPoint y: 234, distance: 287.6
click at [561, 235] on app-calendar-viewport "Mon 6 1/1 1 Job Tue 7 2/2 2 Jobs Wed 8 9/9 3 Jobs Thu 9 8/8 3 Jobs Fri 10 4/4 3…" at bounding box center [424, 399] width 848 height 641
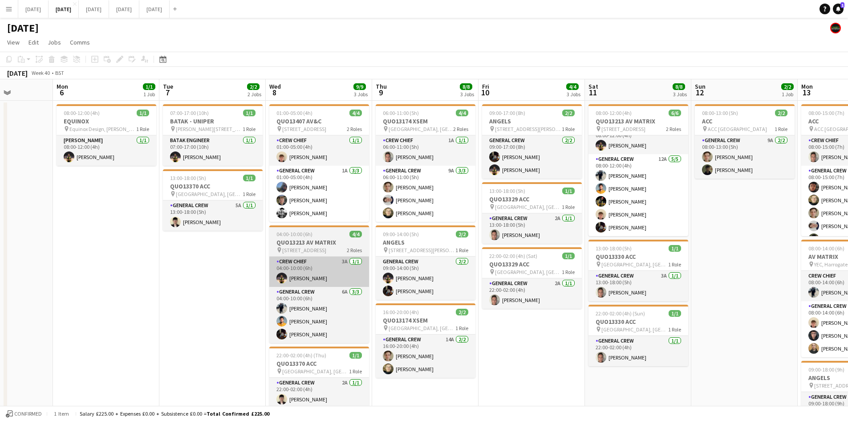
drag, startPoint x: 252, startPoint y: 284, endPoint x: 316, endPoint y: 264, distance: 66.2
click at [195, 262] on app-calendar-viewport "Fri 3 4/6 4 Jobs Sat 4 2/2 1 Job Sun 5 Mon 6 1/1 1 Job Tue 7 2/2 2 Jobs Wed 8 9…" at bounding box center [424, 399] width 848 height 641
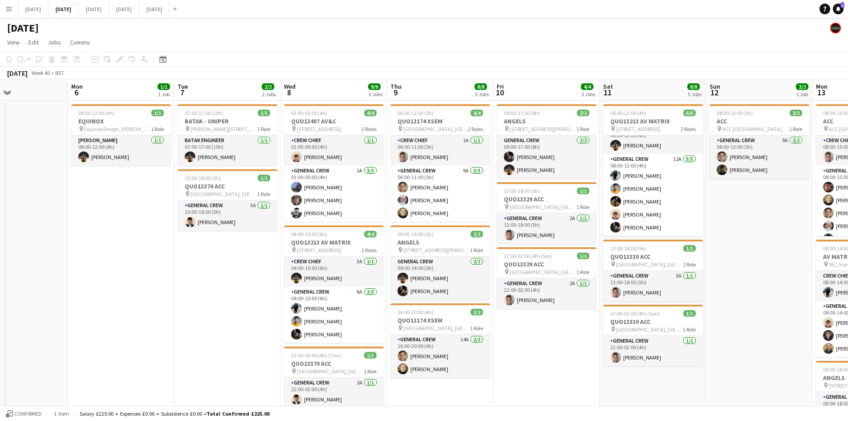
drag, startPoint x: 207, startPoint y: 327, endPoint x: 561, endPoint y: 281, distance: 357.4
click at [631, 272] on app-calendar-viewport "Fri 3 4/6 4 Jobs Sat 4 2/2 1 Job Sun 5 Mon 6 1/1 1 Job Tue 7 2/2 2 Jobs Wed 8 9…" at bounding box center [424, 399] width 848 height 641
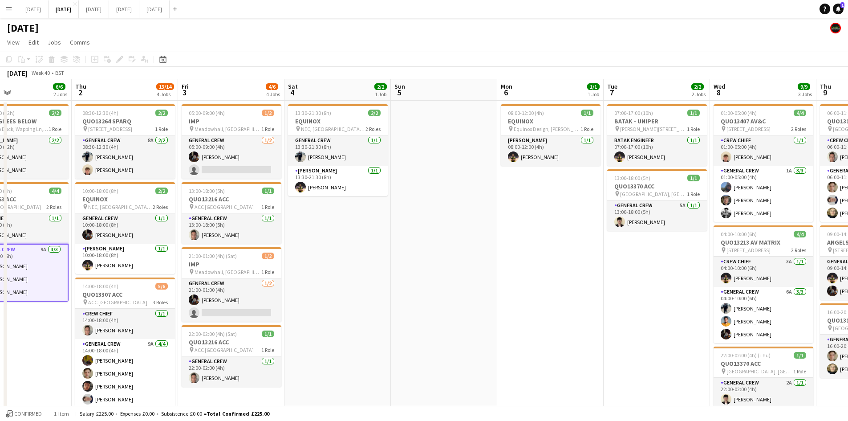
drag, startPoint x: 358, startPoint y: 315, endPoint x: 499, endPoint y: 308, distance: 140.9
click at [496, 309] on app-calendar-viewport "Mon 29 Tue 30 Wed 1 6/6 2 Jobs Thu 2 13/14 4 Jobs Fri 3 4/6 4 Jobs Sat 4 2/2 1 …" at bounding box center [424, 399] width 848 height 641
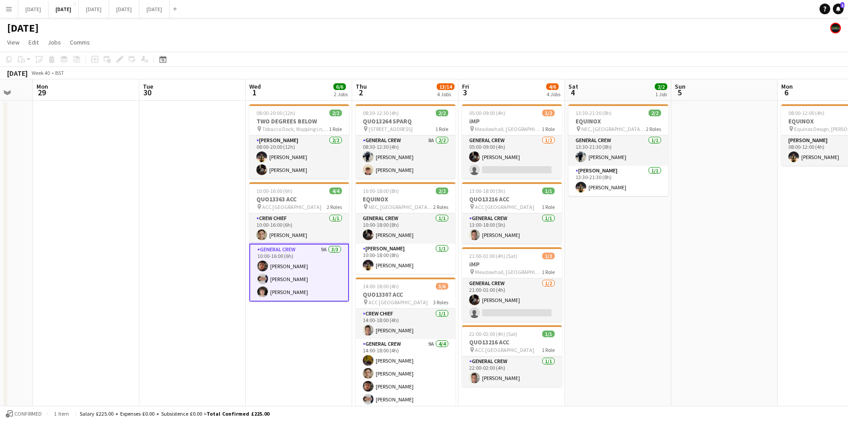
scroll to position [0, 232]
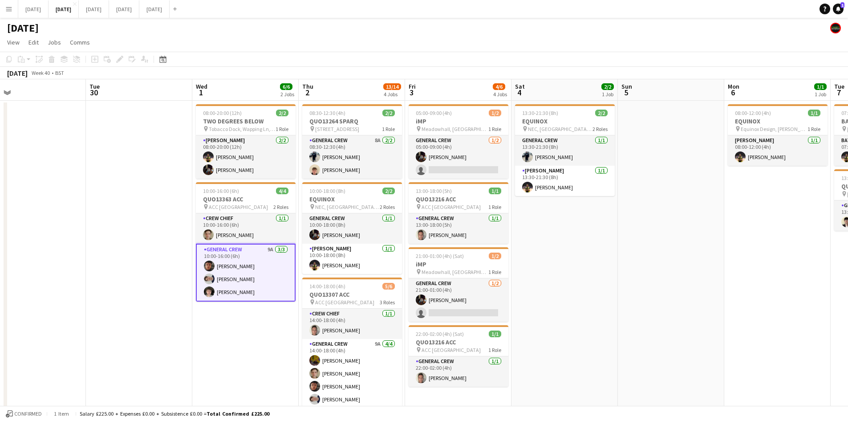
drag, startPoint x: 456, startPoint y: 287, endPoint x: 566, endPoint y: 272, distance: 111.0
click at [564, 276] on app-calendar-viewport "Sat 27 Sun 28 Mon 29 Tue 30 Wed 1 6/6 2 Jobs Thu 2 13/14 4 Jobs Fri 3 4/6 4 Job…" at bounding box center [424, 399] width 848 height 641
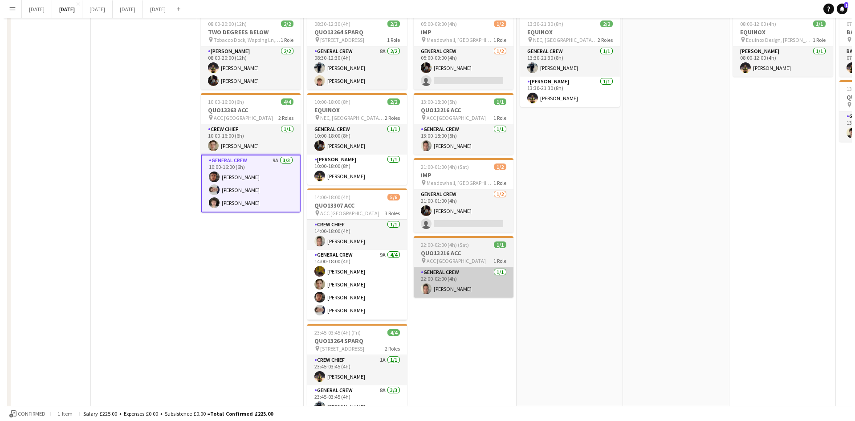
scroll to position [0, 0]
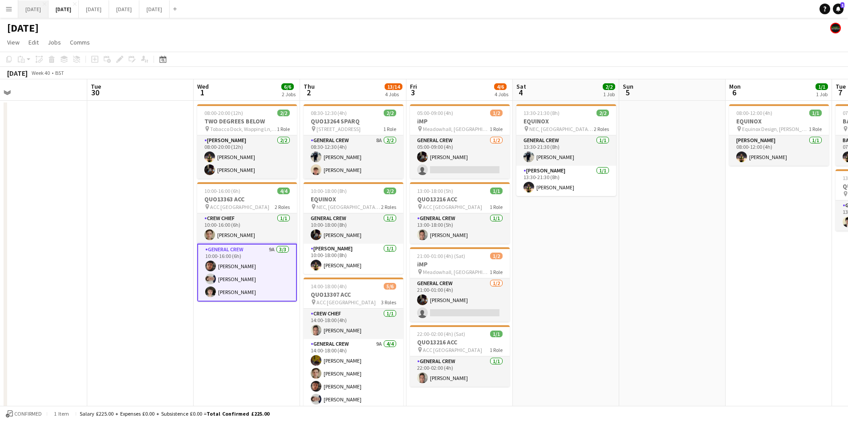
click at [37, 4] on button "[DATE] Close" at bounding box center [33, 8] width 30 height 17
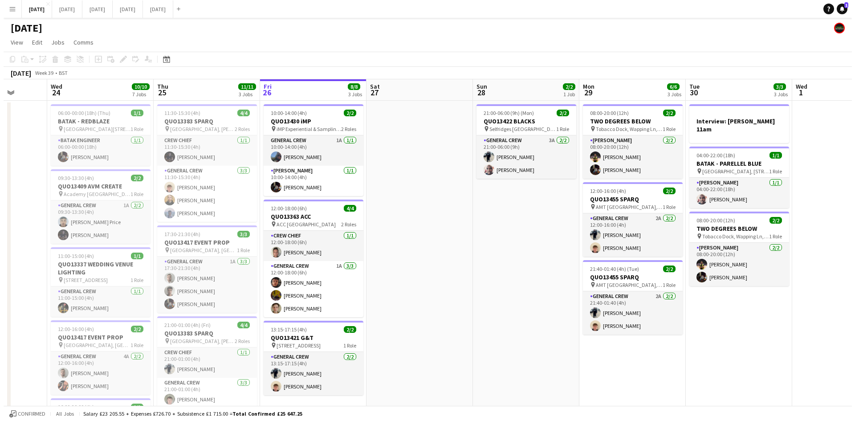
scroll to position [0, 277]
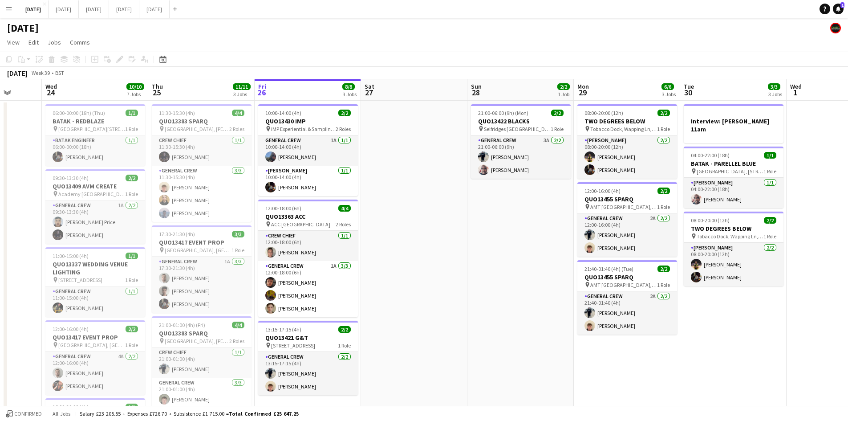
drag, startPoint x: 541, startPoint y: 252, endPoint x: 524, endPoint y: 254, distance: 16.7
click at [524, 254] on app-calendar-viewport "Sun 21 6/6 1 Job Mon 22 2/2 3 Jobs Tue 23 Wed 24 10/10 7 Jobs Thu 25 11/11 3 Jo…" at bounding box center [424, 360] width 848 height 562
click at [79, 10] on button "[DATE] Close" at bounding box center [64, 8] width 30 height 17
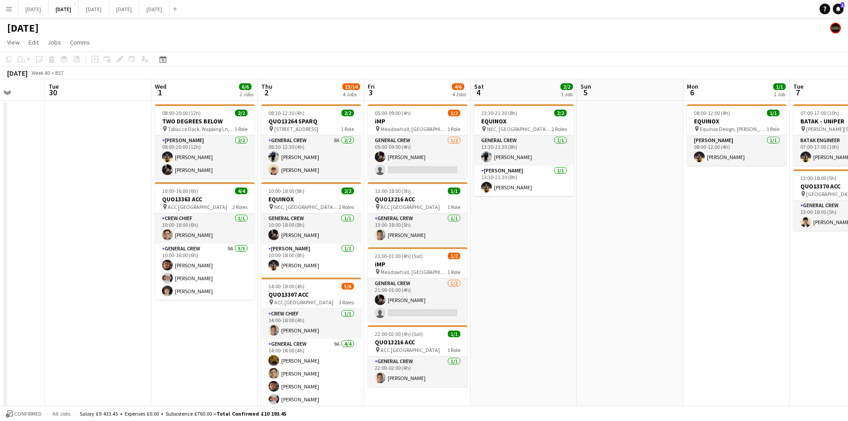
drag, startPoint x: 666, startPoint y: 239, endPoint x: 625, endPoint y: 236, distance: 41.6
click at [625, 236] on app-calendar-viewport "Sat 27 Sun 28 Mon 29 Tue 30 Wed 1 6/6 2 Jobs Thu 2 13/14 4 Jobs Fri 3 4/6 4 Job…" at bounding box center [424, 314] width 848 height 471
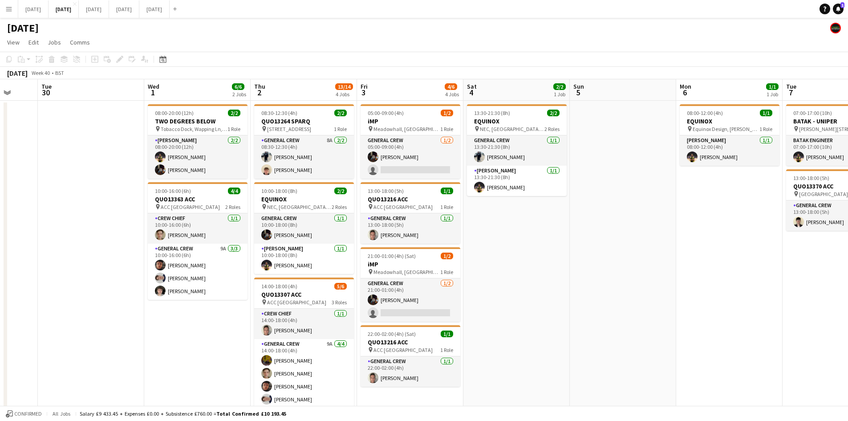
drag, startPoint x: 782, startPoint y: 302, endPoint x: 663, endPoint y: 268, distance: 123.5
click at [665, 263] on app-calendar-viewport "Sat 27 Sun 28 Mon 29 Tue 30 Wed 1 6/6 2 Jobs Thu 2 13/14 4 Jobs Fri 3 4/6 4 Job…" at bounding box center [424, 314] width 848 height 471
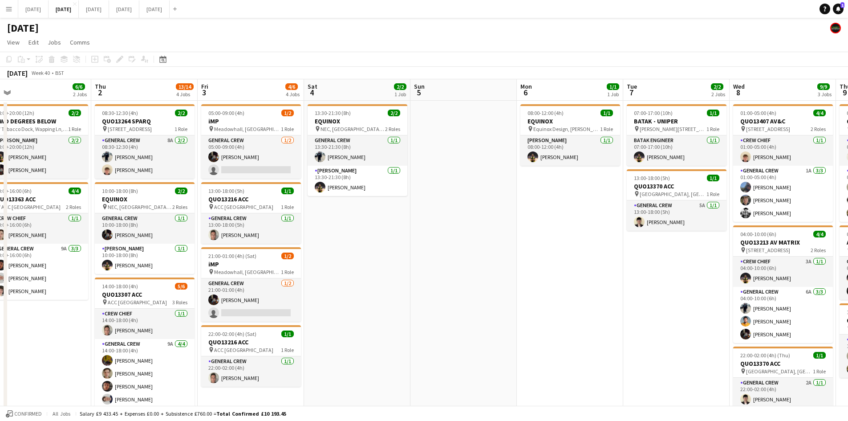
drag, startPoint x: 708, startPoint y: 302, endPoint x: 562, endPoint y: 260, distance: 152.6
click at [564, 259] on app-calendar-viewport "Sun 28 Mon 29 Tue 30 Wed 1 6/6 2 Jobs Thu 2 13/14 4 Jobs Fri 3 4/6 4 Jobs Sat 4…" at bounding box center [424, 314] width 848 height 471
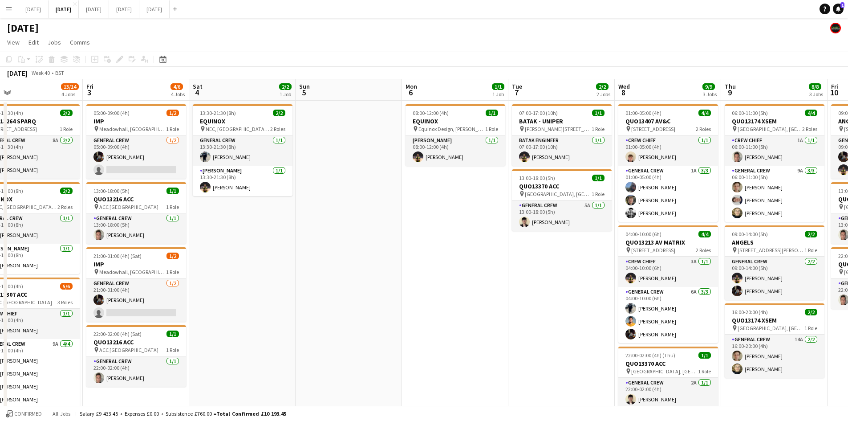
drag, startPoint x: 585, startPoint y: 289, endPoint x: 374, endPoint y: 228, distance: 219.8
click at [378, 229] on app-calendar-viewport "Mon 29 Tue 30 Wed 1 6/6 2 Jobs Thu 2 13/14 4 Jobs Fri 3 4/6 4 Jobs Sat 4 2/2 1 …" at bounding box center [424, 314] width 848 height 471
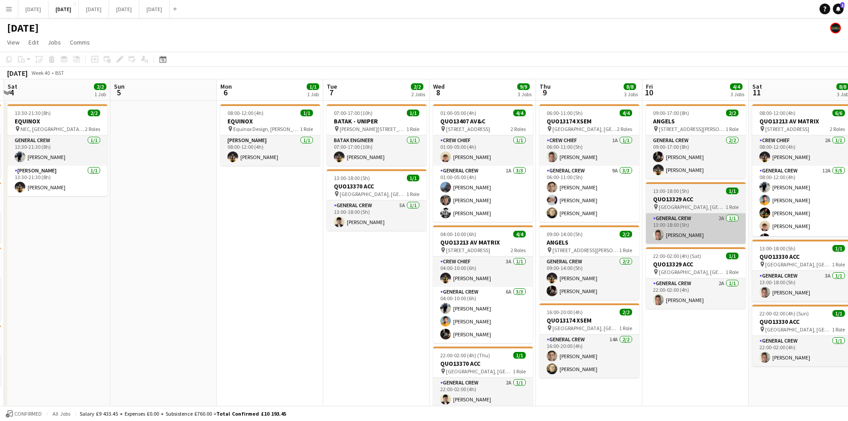
drag, startPoint x: 704, startPoint y: 297, endPoint x: 396, endPoint y: 221, distance: 317.8
click at [430, 232] on app-calendar-viewport "Wed 1 6/6 2 Jobs Thu 2 13/14 4 Jobs Fri 3 4/6 4 Jobs Sat 4 2/2 1 Job Sun 5 Mon …" at bounding box center [424, 314] width 848 height 471
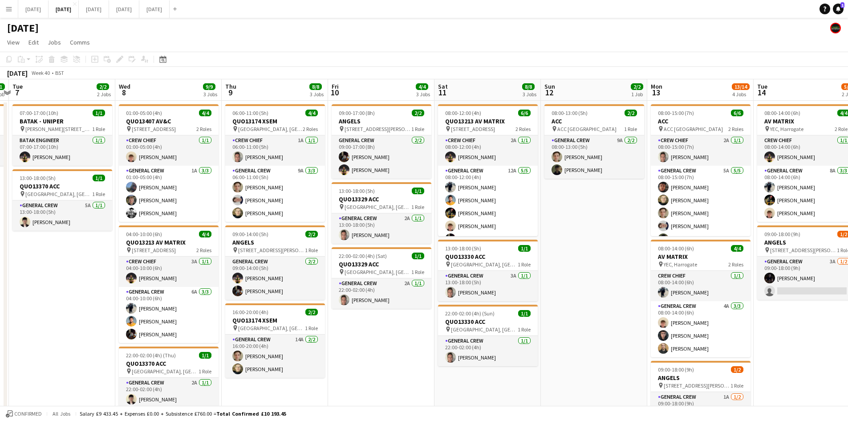
drag, startPoint x: 737, startPoint y: 305, endPoint x: 487, endPoint y: 244, distance: 257.3
click at [506, 251] on app-calendar-viewport "Sat 4 2/2 1 Job Sun 5 Mon 6 1/1 1 Job Tue 7 2/2 2 Jobs Wed 8 9/9 3 Jobs Thu 9 8…" at bounding box center [424, 399] width 848 height 641
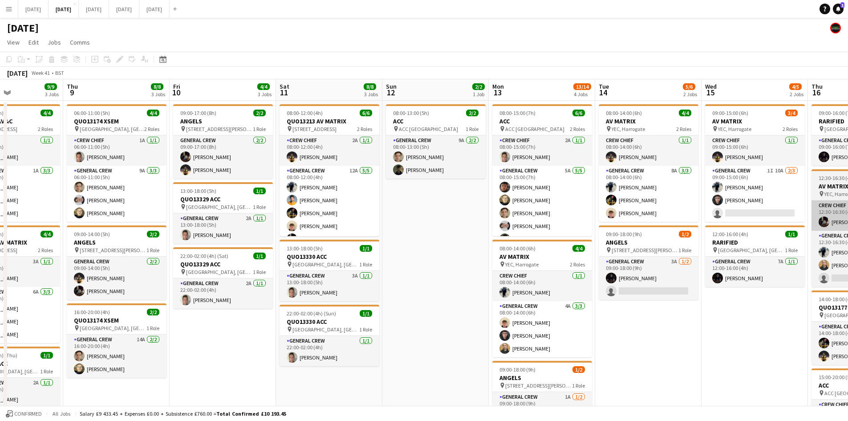
drag, startPoint x: 759, startPoint y: 288, endPoint x: 499, endPoint y: 230, distance: 266.5
click at [508, 232] on app-calendar-viewport "Mon 6 1/1 1 Job Tue 7 2/2 2 Jobs Wed 8 9/9 3 Jobs Thu 9 8/8 3 Jobs Fri 10 4/4 3…" at bounding box center [424, 399] width 848 height 641
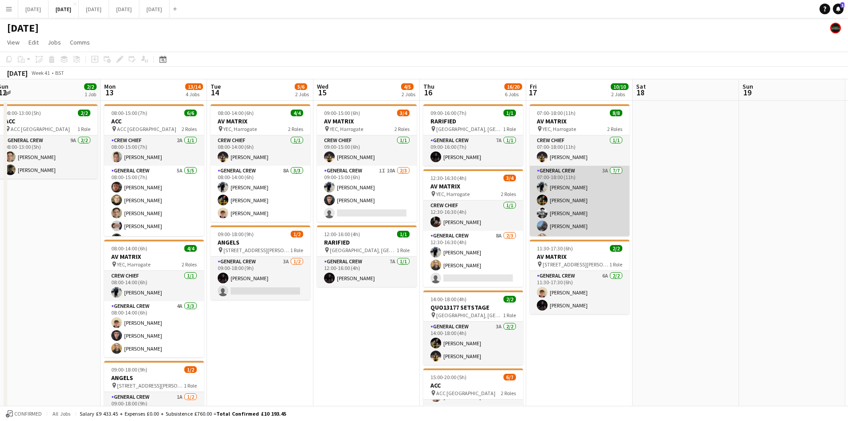
scroll to position [37, 0]
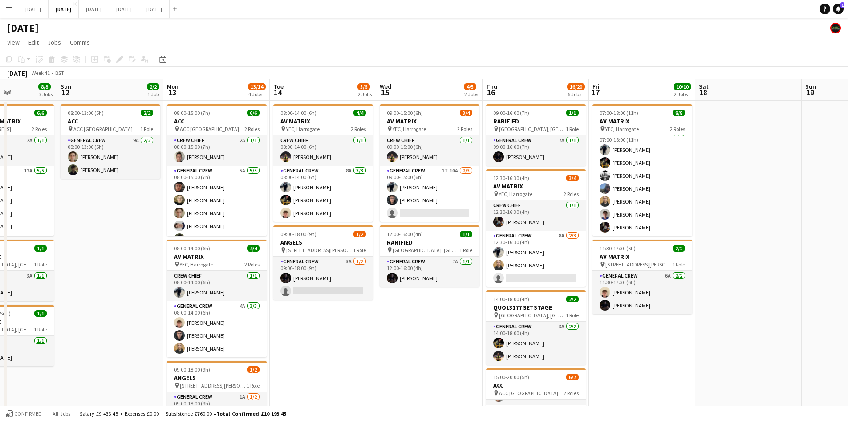
drag, startPoint x: 444, startPoint y: 275, endPoint x: 361, endPoint y: 243, distance: 88.8
click at [588, 245] on app-calendar-viewport "Thu 9 8/8 3 Jobs Fri 10 4/4 3 Jobs Sat 11 8/8 3 Jobs Sun 12 2/2 1 Job Mon 13 13…" at bounding box center [424, 399] width 848 height 641
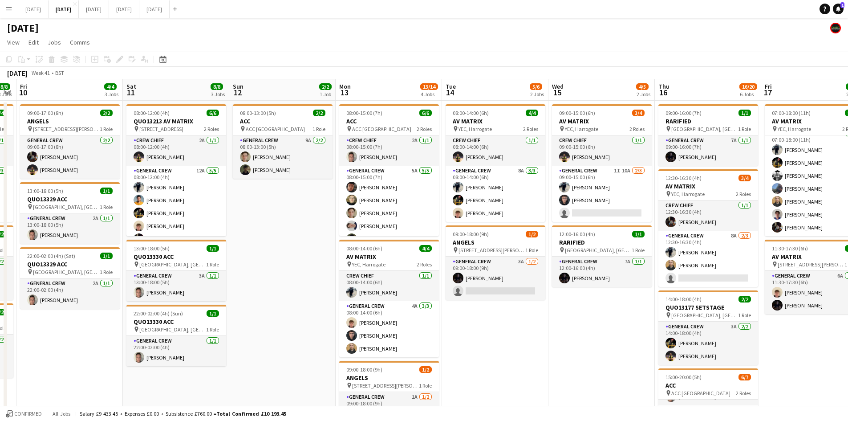
drag, startPoint x: 593, startPoint y: 236, endPoint x: 436, endPoint y: 224, distance: 156.7
click at [597, 233] on app-calendar-viewport "Wed 8 9/9 3 Jobs Thu 9 8/8 3 Jobs Fri 10 4/4 3 Jobs Sat 11 8/8 3 Jobs Sun 12 2/…" at bounding box center [424, 399] width 848 height 641
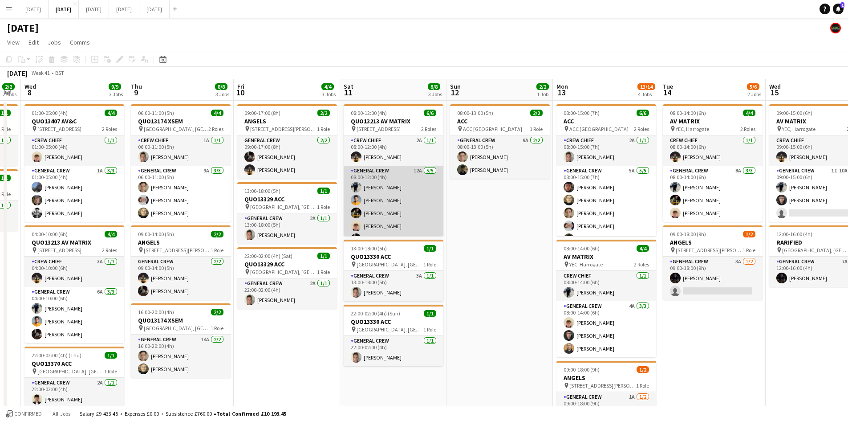
drag, startPoint x: 477, startPoint y: 231, endPoint x: 569, endPoint y: 178, distance: 105.9
click at [550, 199] on app-calendar-viewport "Mon 6 1/1 1 Job Tue 7 2/2 2 Jobs Wed 8 9/9 3 Jobs Thu 9 8/8 3 Jobs Fri 10 4/4 3…" at bounding box center [424, 399] width 848 height 641
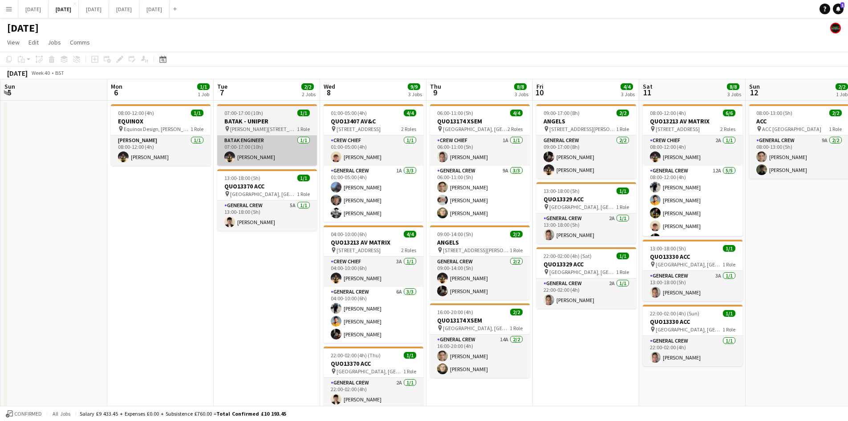
drag, startPoint x: 409, startPoint y: 224, endPoint x: 325, endPoint y: 137, distance: 120.9
click at [497, 194] on app-calendar-viewport "Fri 3 4/6 4 Jobs Sat 4 2/2 1 Job Sun 5 Mon 6 1/1 1 Job Tue 7 2/2 2 Jobs Wed 8 9…" at bounding box center [424, 399] width 848 height 641
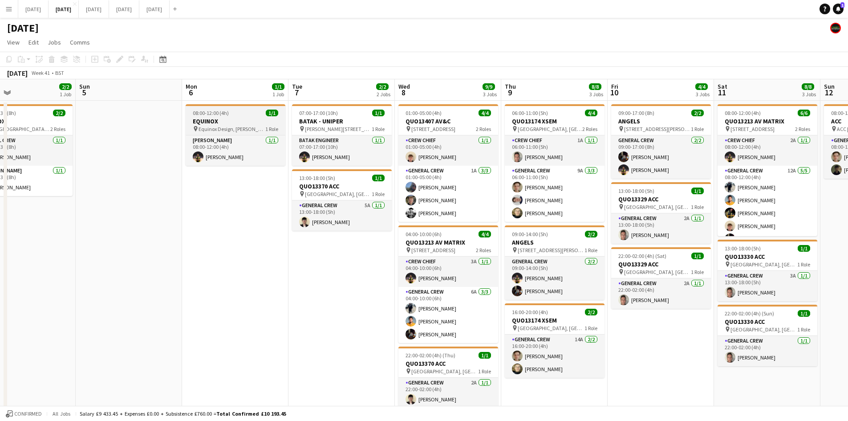
scroll to position [0, 244]
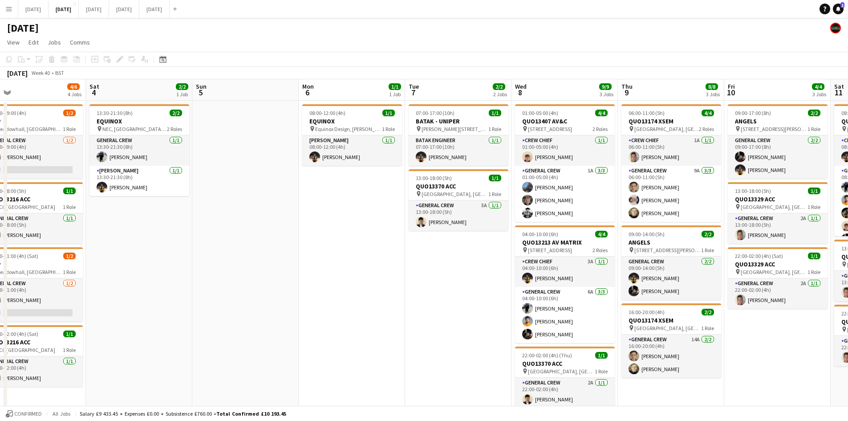
drag, startPoint x: 283, startPoint y: 297, endPoint x: 364, endPoint y: 306, distance: 81.5
click at [477, 312] on app-calendar-viewport "Wed 1 6/6 2 Jobs Thu 2 13/14 4 Jobs Fri 3 4/6 4 Jobs Sat 4 2/2 1 Job Sun 5 Mon …" at bounding box center [424, 399] width 848 height 641
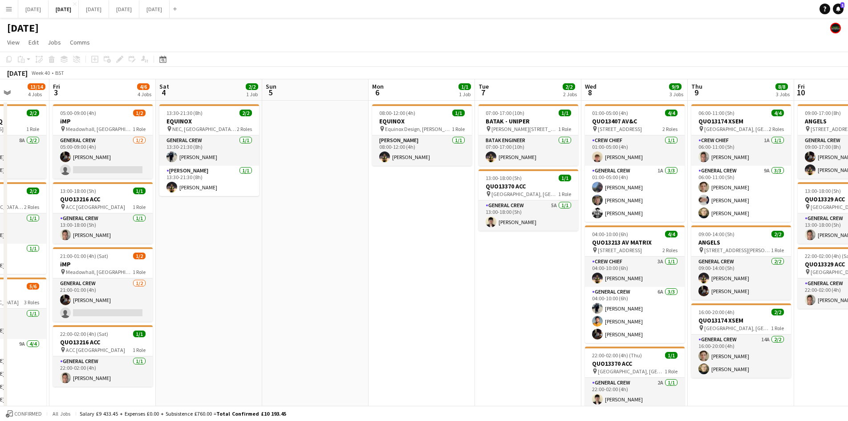
drag, startPoint x: 283, startPoint y: 305, endPoint x: 587, endPoint y: 307, distance: 303.6
click at [581, 309] on app-calendar-viewport "Tue 30 Wed 1 6/6 2 Jobs Thu 2 13/14 4 Jobs Fri 3 4/6 4 Jobs Sat 4 2/2 1 Job Sun…" at bounding box center [424, 399] width 848 height 641
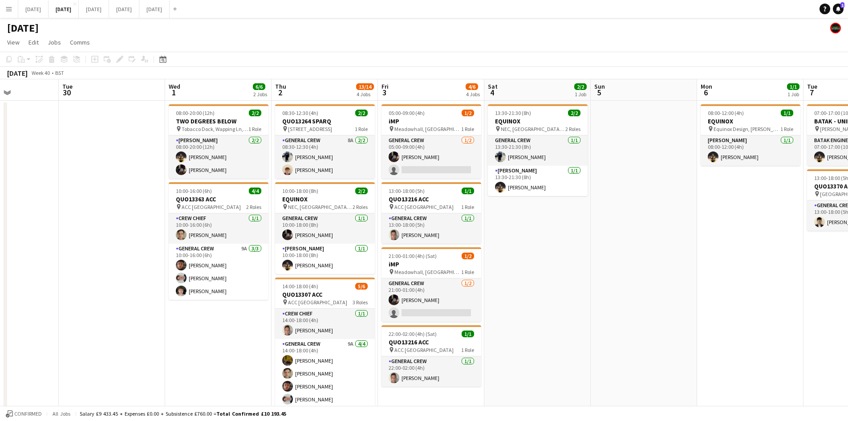
drag, startPoint x: 425, startPoint y: 306, endPoint x: 467, endPoint y: 305, distance: 42.7
click at [463, 307] on app-calendar-viewport "Sat 27 Sun 28 Mon 29 Tue 30 Wed 1 6/6 2 Jobs Thu 2 13/14 4 Jobs Fri 3 4/6 4 Job…" at bounding box center [424, 399] width 848 height 641
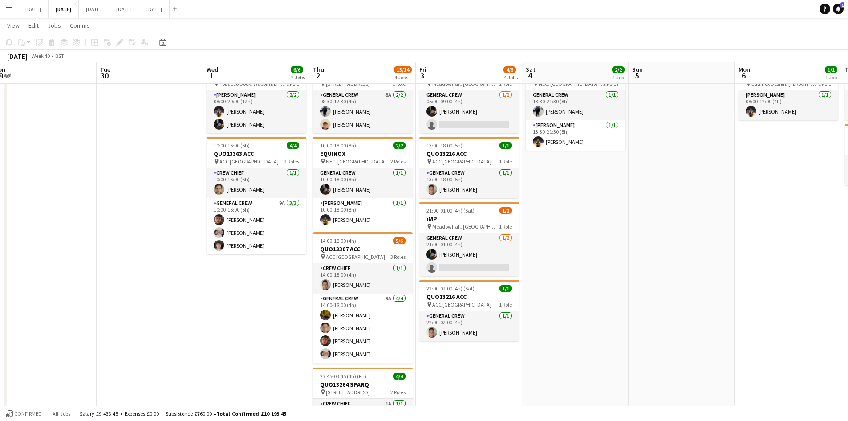
scroll to position [0, 0]
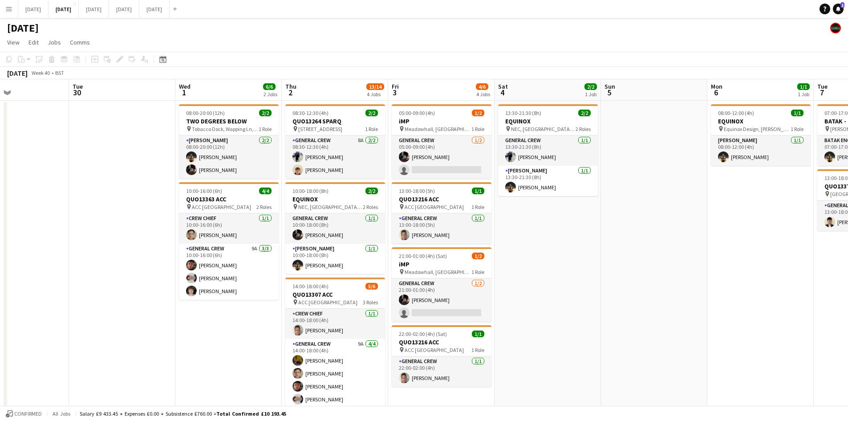
drag, startPoint x: 734, startPoint y: 256, endPoint x: 696, endPoint y: 253, distance: 37.5
click at [696, 253] on app-calendar-viewport "Sat 27 Sun 28 Mon 29 Tue 30 Wed 1 6/6 2 Jobs Thu 2 13/14 4 Jobs Fri 3 4/6 4 Job…" at bounding box center [424, 399] width 848 height 641
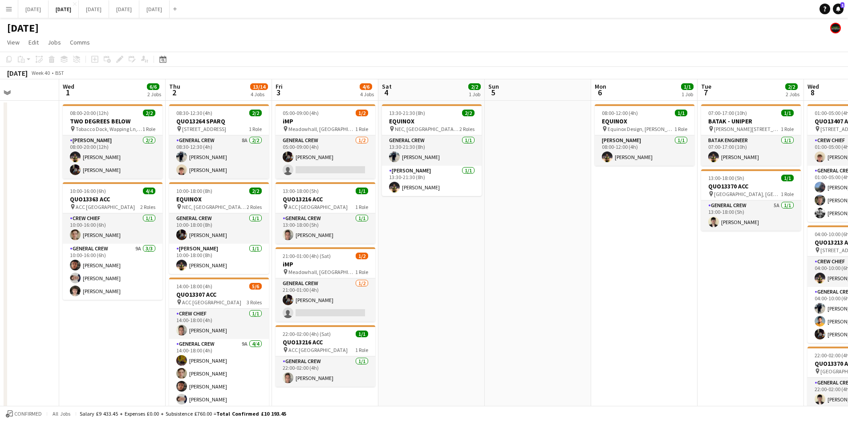
drag, startPoint x: 757, startPoint y: 244, endPoint x: 652, endPoint y: 217, distance: 108.1
click at [652, 217] on app-calendar-viewport "Sun 28 Mon 29 Tue 30 Wed 1 6/6 2 Jobs Thu 2 13/14 4 Jobs Fri 3 4/6 4 Jobs Sat 4…" at bounding box center [424, 399] width 848 height 641
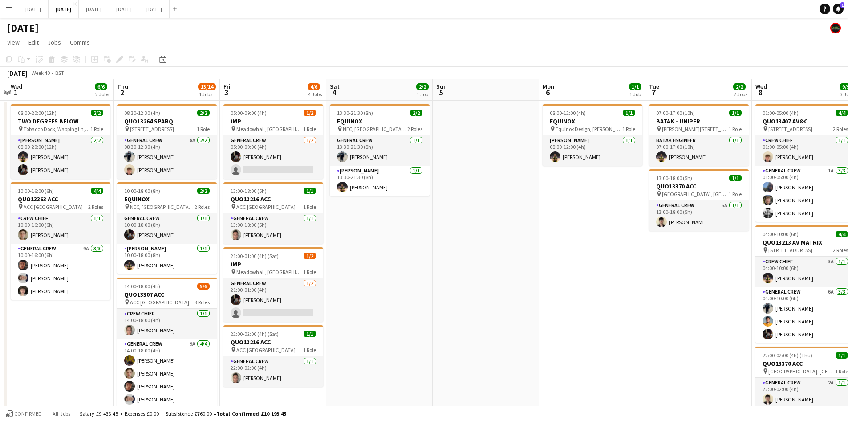
drag, startPoint x: 700, startPoint y: 250, endPoint x: 648, endPoint y: 241, distance: 53.3
click at [648, 241] on app-calendar-viewport "Sun 28 Mon 29 Tue 30 Wed 1 6/6 2 Jobs Thu 2 13/14 4 Jobs Fri 3 4/6 4 Jobs Sat 4…" at bounding box center [424, 399] width 848 height 641
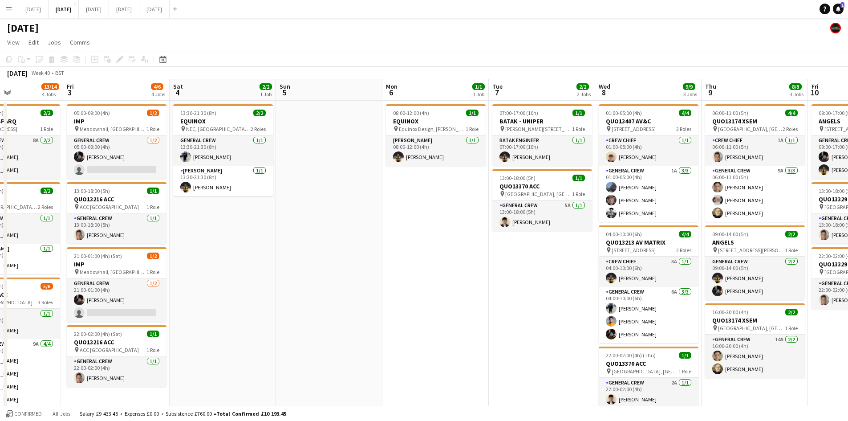
scroll to position [0, 290]
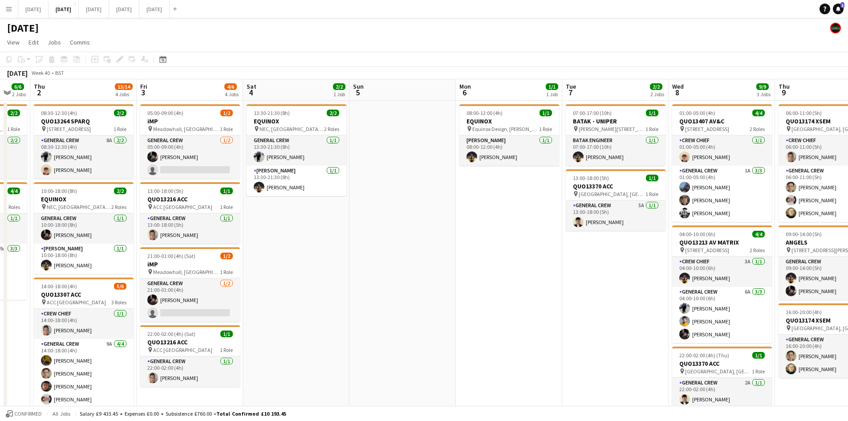
drag, startPoint x: 610, startPoint y: 226, endPoint x: 526, endPoint y: 203, distance: 87.2
click at [526, 203] on app-calendar-viewport "Mon 29 Tue 30 Wed 1 6/6 2 Jobs Thu 2 13/14 4 Jobs Fri 3 4/6 4 Jobs Sat 4 2/2 1 …" at bounding box center [424, 399] width 848 height 641
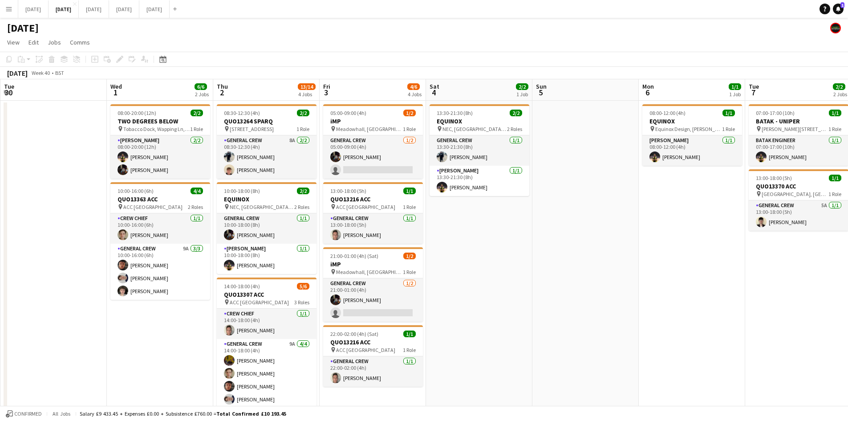
drag, startPoint x: 376, startPoint y: 252, endPoint x: 548, endPoint y: 264, distance: 172.3
click at [562, 265] on app-calendar-viewport "Sun 28 Mon 29 Tue 30 Wed 1 6/6 2 Jobs Thu 2 13/14 4 Jobs Fri 3 4/6 4 Jobs Sat 4…" at bounding box center [424, 399] width 848 height 641
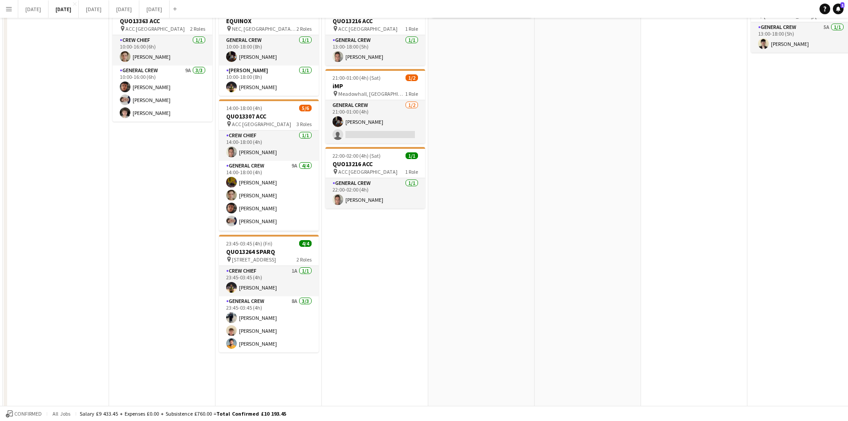
scroll to position [0, 0]
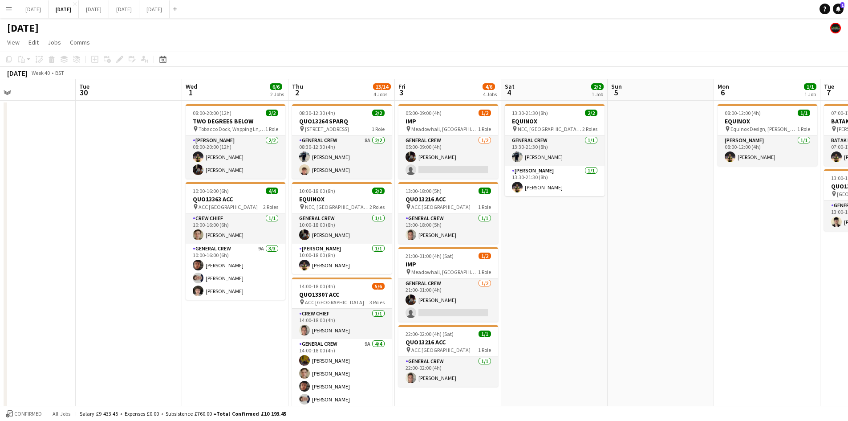
drag, startPoint x: 494, startPoint y: 249, endPoint x: 588, endPoint y: 245, distance: 94.0
click at [582, 249] on app-calendar-viewport "Sat 27 Sun 28 Mon 29 Tue 30 Wed 1 6/6 2 Jobs Thu 2 13/14 4 Jobs Fri 3 4/6 4 Job…" at bounding box center [424, 399] width 848 height 641
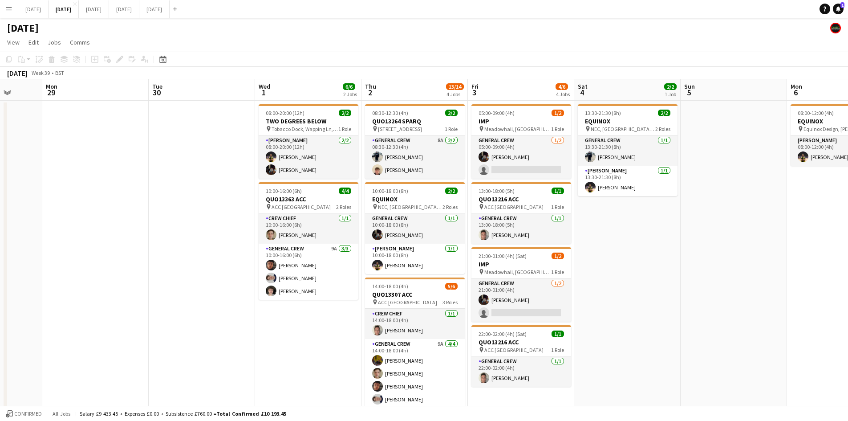
drag, startPoint x: 173, startPoint y: 294, endPoint x: 228, endPoint y: 298, distance: 54.9
click at [225, 299] on app-calendar-viewport "Fri 26 Sat 27 Sun 28 Mon 29 Tue 30 Wed 1 6/6 2 Jobs Thu 2 13/14 4 Jobs Fri 3 4/…" at bounding box center [424, 399] width 848 height 641
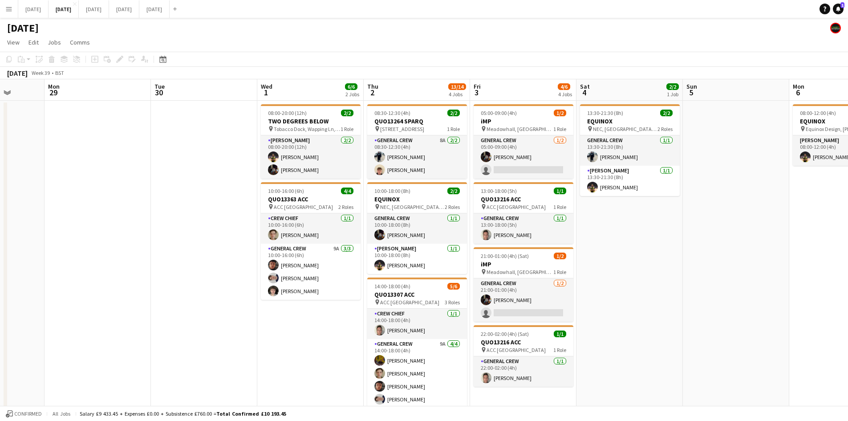
drag, startPoint x: 317, startPoint y: 334, endPoint x: 617, endPoint y: 314, distance: 300.3
click at [617, 316] on app-calendar-viewport "Fri 26 Sat 27 Sun 28 Mon 29 Tue 30 Wed 1 6/6 2 Jobs Thu 2 13/14 4 Jobs Fri 3 4/…" at bounding box center [424, 399] width 848 height 641
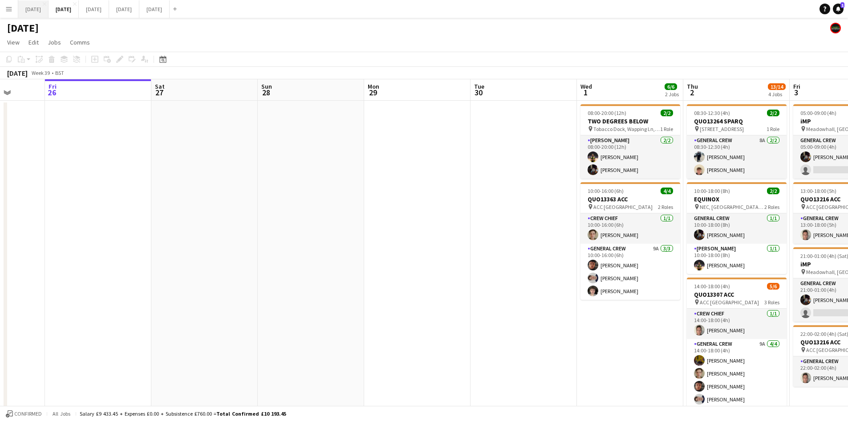
click at [46, 6] on button "[DATE] Close" at bounding box center [33, 8] width 30 height 17
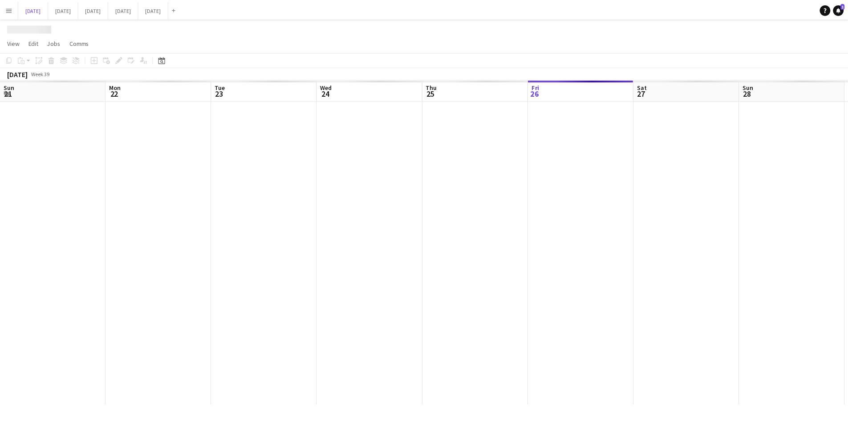
scroll to position [0, 277]
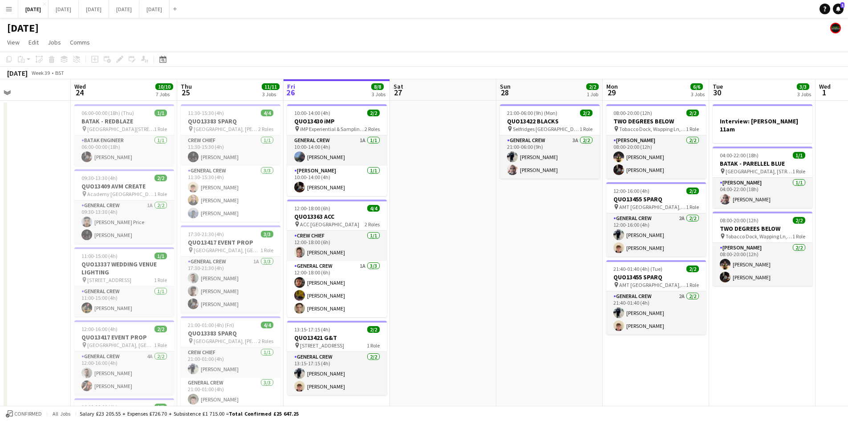
drag, startPoint x: 403, startPoint y: 273, endPoint x: 447, endPoint y: 275, distance: 44.1
click at [438, 280] on app-calendar-viewport "Sun 21 6/6 1 Job Mon 22 2/2 3 Jobs Tue 23 Wed 24 10/10 7 Jobs Thu 25 11/11 3 Jo…" at bounding box center [424, 360] width 848 height 562
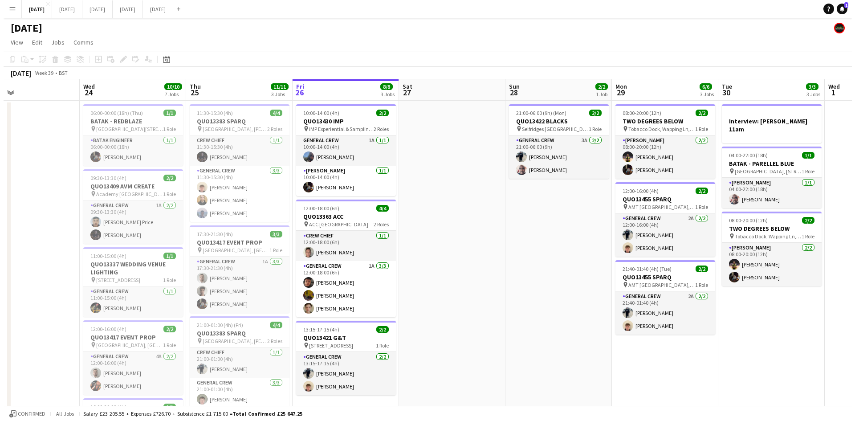
scroll to position [0, 260]
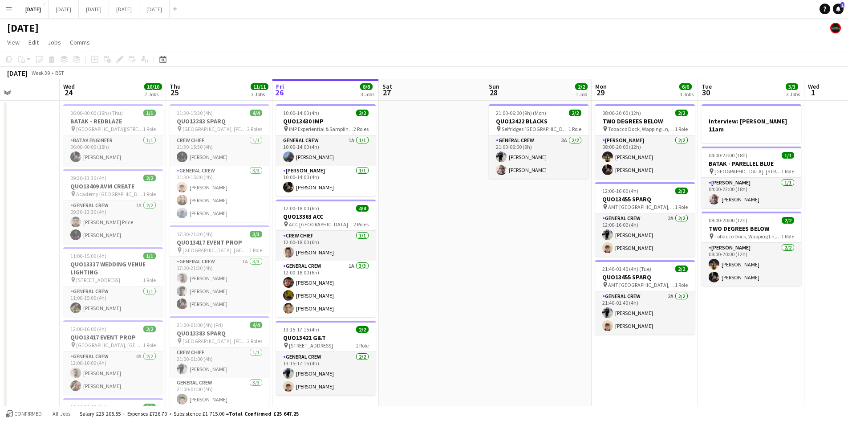
drag, startPoint x: 453, startPoint y: 200, endPoint x: 437, endPoint y: 197, distance: 16.3
click at [437, 197] on app-calendar-viewport "Sun 21 6/6 1 Job Mon 22 2/2 3 Jobs Tue 23 Wed 24 10/10 7 Jobs Thu 25 11/11 3 Jo…" at bounding box center [424, 360] width 848 height 562
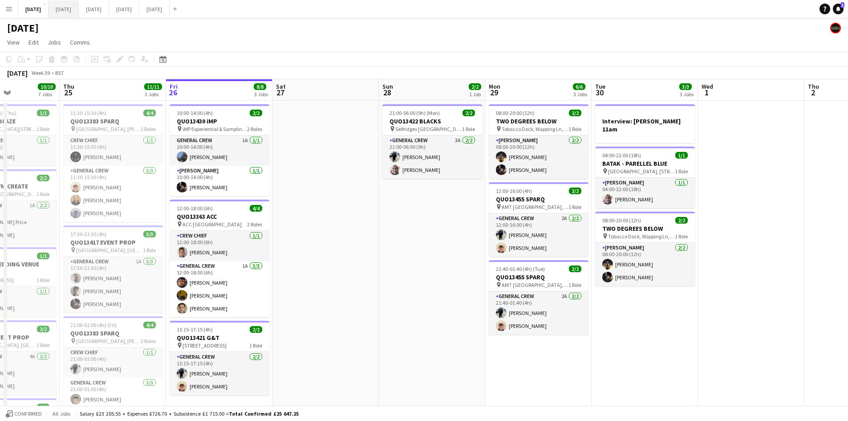
click at [79, 12] on button "[DATE] Close" at bounding box center [64, 8] width 30 height 17
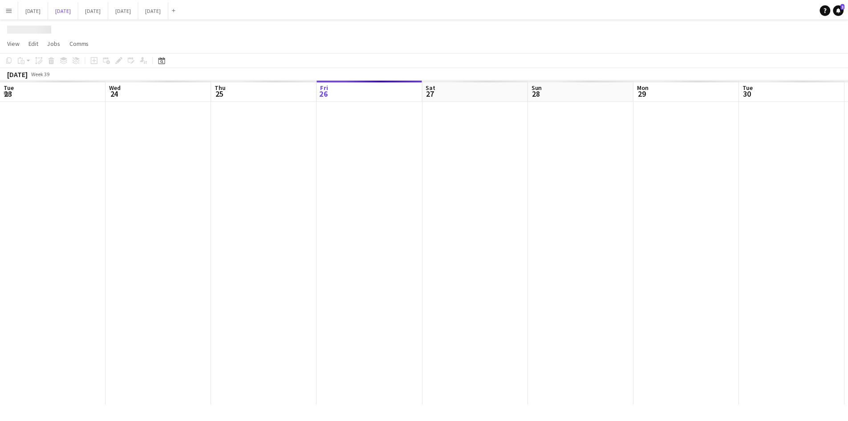
scroll to position [0, 274]
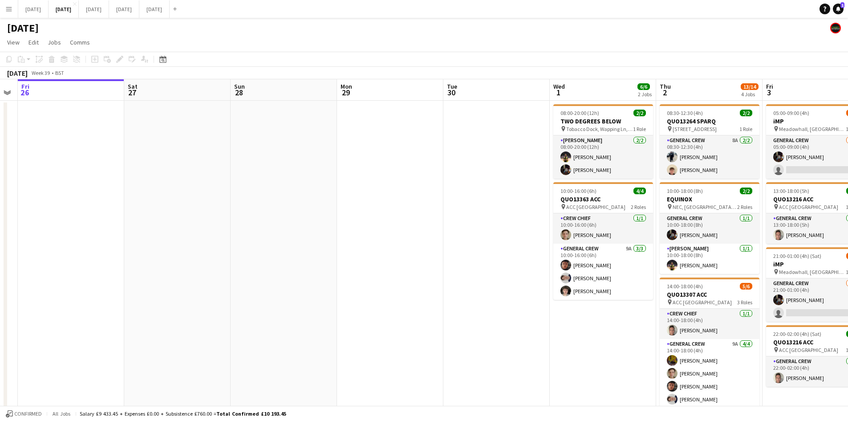
drag, startPoint x: 514, startPoint y: 300, endPoint x: 457, endPoint y: 287, distance: 58.3
click at [458, 287] on app-calendar-viewport "Tue 23 Wed 24 Thu 25 Fri 26 Sat 27 Sun 28 Mon 29 Tue 30 Wed 1 6/6 2 Jobs Thu 2 …" at bounding box center [424, 314] width 848 height 471
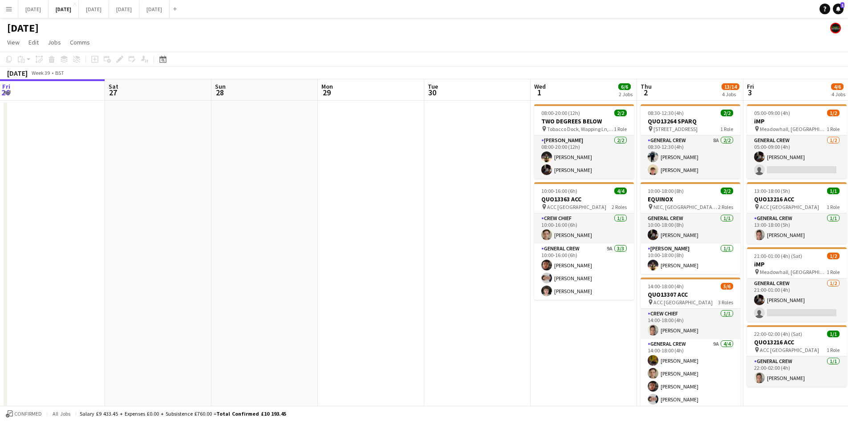
drag, startPoint x: 406, startPoint y: 217, endPoint x: 247, endPoint y: 186, distance: 162.0
click at [248, 186] on app-calendar-viewport "Tue 23 Wed 24 Thu 25 Fri 26 Sat 27 Sun 28 Mon 29 Tue 30 Wed 1 6/6 2 Jobs Thu 2 …" at bounding box center [424, 314] width 848 height 471
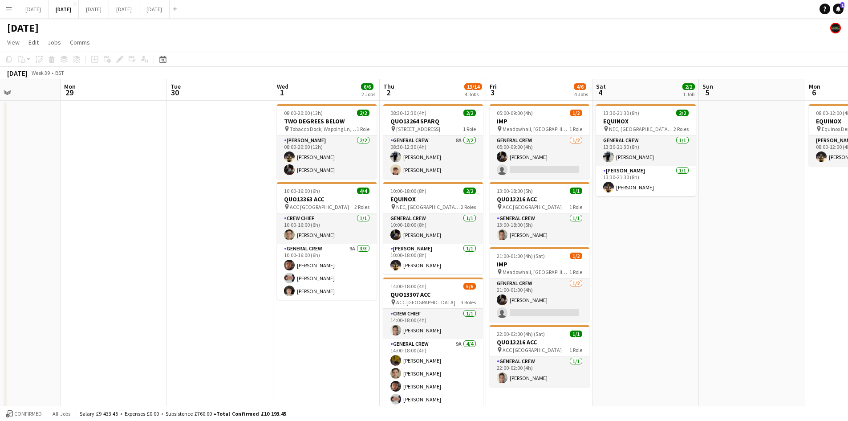
drag, startPoint x: 313, startPoint y: 220, endPoint x: 236, endPoint y: 200, distance: 80.0
click at [237, 201] on app-calendar-viewport "Thu 25 Fri 26 Sat 27 Sun 28 Mon 29 Tue 30 Wed 1 6/6 2 Jobs Thu 2 13/14 4 Jobs F…" at bounding box center [424, 314] width 848 height 471
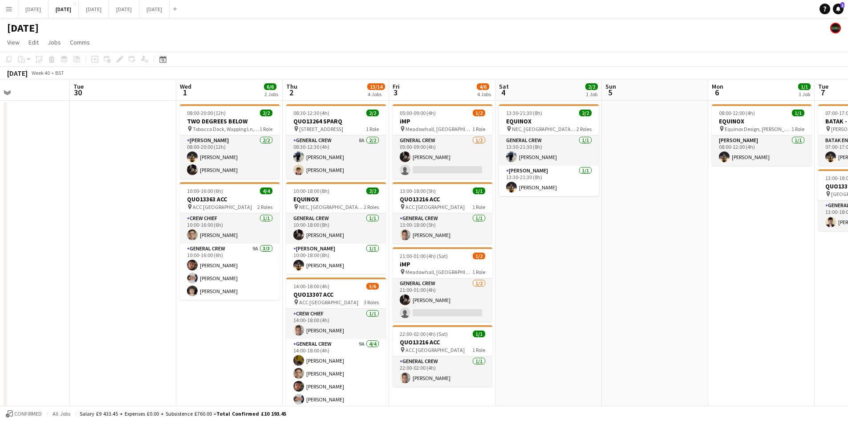
drag, startPoint x: 583, startPoint y: 219, endPoint x: 489, endPoint y: 210, distance: 93.9
click at [490, 210] on app-calendar-viewport "Fri 26 Sat 27 Sun 28 Mon 29 Tue 30 Wed 1 6/6 2 Jobs Thu 2 13/14 4 Jobs Fri 3 4/…" at bounding box center [424, 314] width 848 height 471
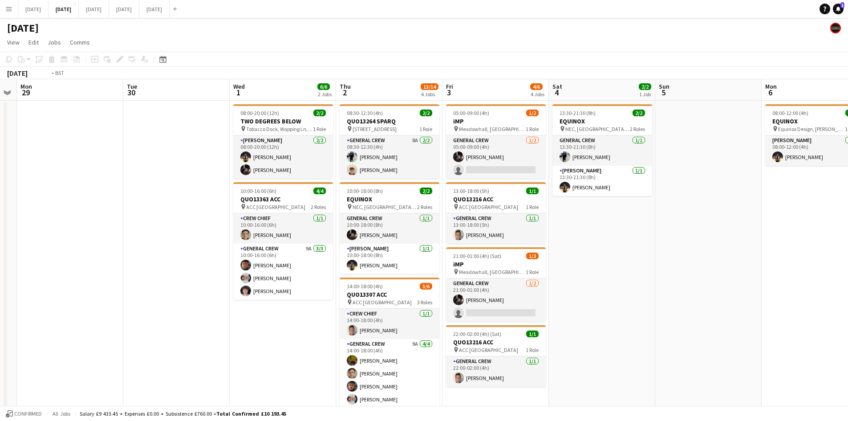
drag, startPoint x: 516, startPoint y: 260, endPoint x: 597, endPoint y: 249, distance: 82.2
click at [597, 249] on app-calendar-viewport "Sat 27 Sun 28 Mon 29 Tue 30 Wed 1 6/6 2 Jobs Thu 2 13/14 4 Jobs Fri 3 4/6 4 Job…" at bounding box center [424, 314] width 848 height 471
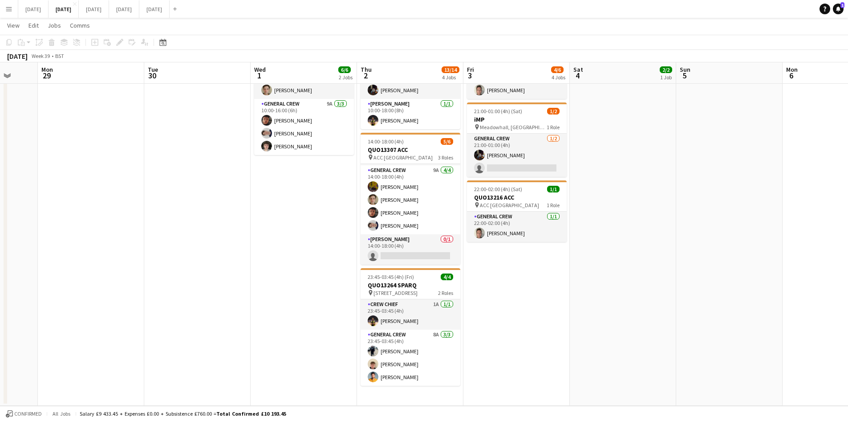
scroll to position [0, 0]
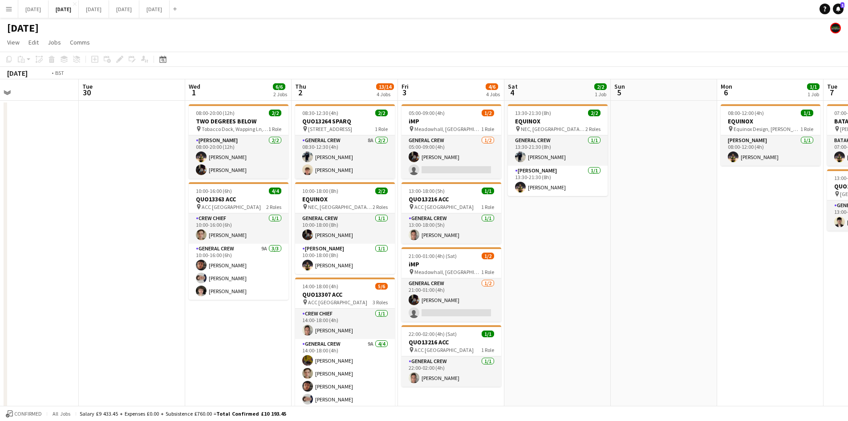
drag, startPoint x: 712, startPoint y: 286, endPoint x: 517, endPoint y: 218, distance: 206.7
click at [520, 218] on app-calendar-viewport "Fri 26 Sat 27 Sun 28 Mon 29 Tue 30 Wed 1 6/6 2 Jobs Thu 2 13/14 4 Jobs Fri 3 4/…" at bounding box center [424, 314] width 848 height 471
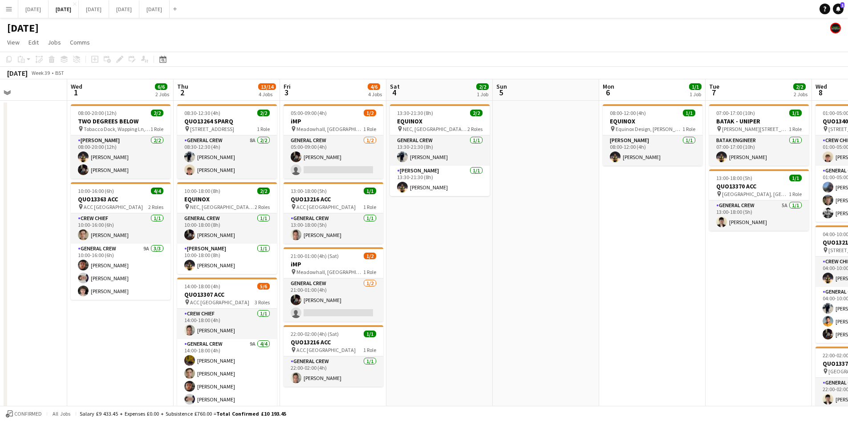
drag, startPoint x: 639, startPoint y: 256, endPoint x: 447, endPoint y: 188, distance: 204.0
click at [458, 191] on app-calendar-viewport "Sun 28 Mon 29 Tue 30 Wed 1 6/6 2 Jobs Thu 2 13/14 4 Jobs Fri 3 4/6 4 Jobs Sat 4…" at bounding box center [424, 314] width 848 height 471
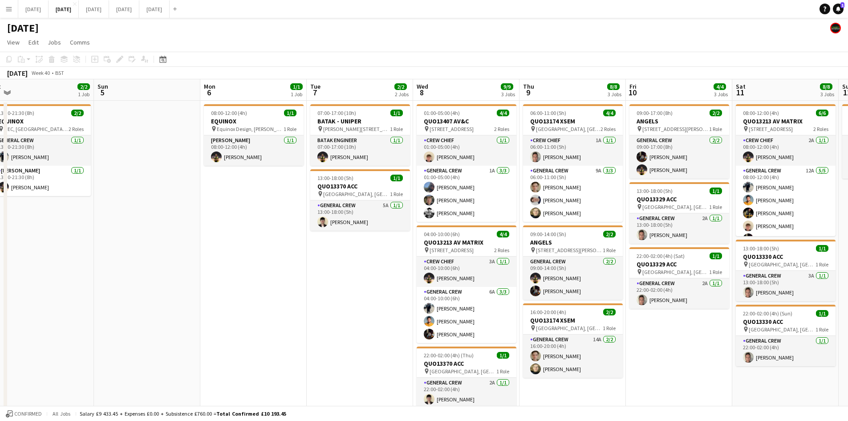
drag, startPoint x: 618, startPoint y: 270, endPoint x: 406, endPoint y: 225, distance: 217.4
click at [407, 226] on app-calendar-viewport "Wed 1 6/6 2 Jobs Thu 2 13/14 4 Jobs Fri 3 4/6 4 Jobs Sat 4 2/2 1 Job Sun 5 Mon …" at bounding box center [424, 314] width 848 height 471
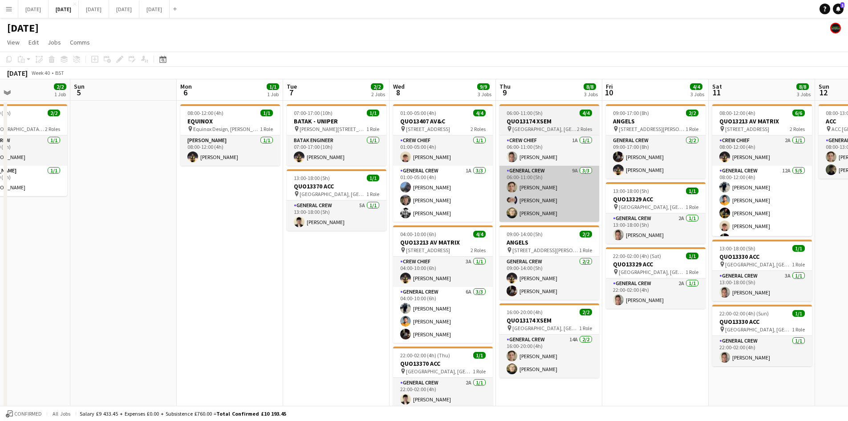
drag, startPoint x: 460, startPoint y: 239, endPoint x: 412, endPoint y: 219, distance: 51.9
click at [440, 230] on app-calendar-viewport "Wed 1 6/6 2 Jobs Thu 2 13/14 4 Jobs Fri 3 4/6 4 Jobs Sat 4 2/2 1 Job Sun 5 Mon …" at bounding box center [424, 314] width 848 height 471
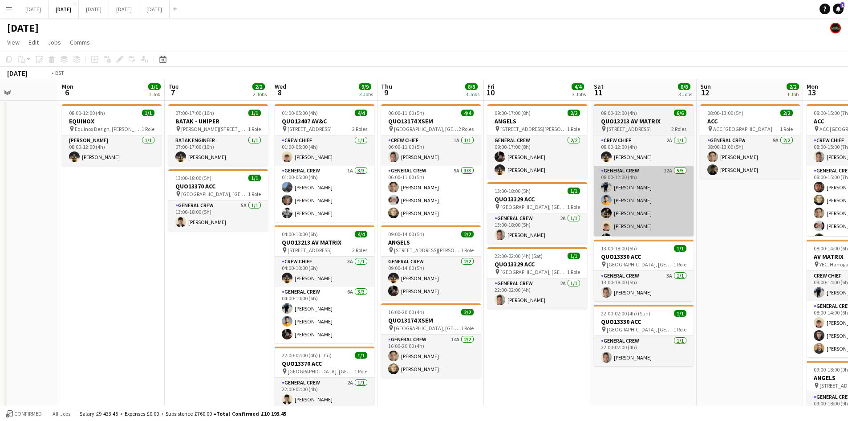
drag, startPoint x: 496, startPoint y: 233, endPoint x: 426, endPoint y: 198, distance: 78.2
click at [428, 205] on app-calendar-viewport "Fri 3 4/6 4 Jobs Sat 4 2/2 1 Job Sun 5 Mon 6 1/1 1 Job Tue 7 2/2 2 Jobs Wed 8 9…" at bounding box center [424, 314] width 848 height 471
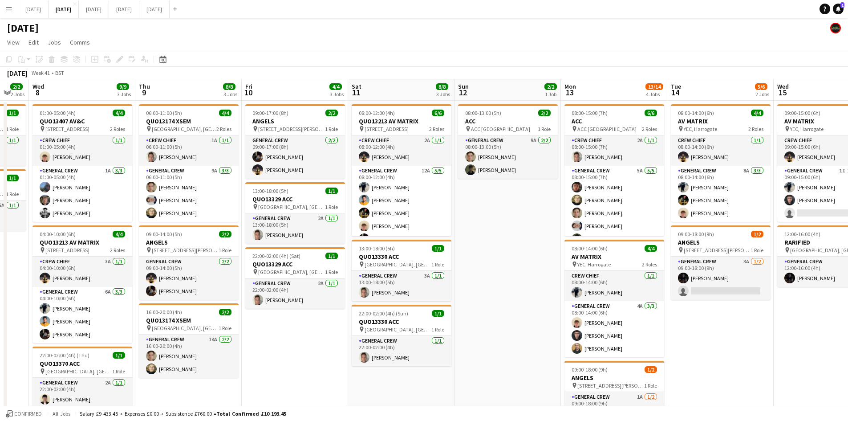
drag, startPoint x: 468, startPoint y: 200, endPoint x: 455, endPoint y: 195, distance: 14.6
click at [464, 198] on app-calendar-viewport "Sun 5 Mon 6 1/1 1 Job Tue 7 2/2 2 Jobs Wed 8 9/9 3 Jobs Thu 9 8/8 3 Jobs Fri 10…" at bounding box center [424, 399] width 848 height 641
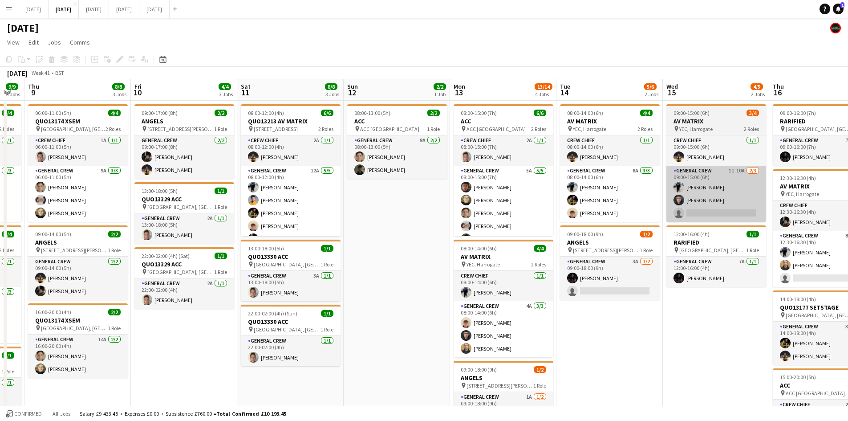
click at [461, 179] on app-calendar-viewport "Mon 6 1/1 1 Job Tue 7 2/2 2 Jobs Wed 8 9/9 3 Jobs Thu 9 8/8 3 Jobs Fri 10 4/4 3…" at bounding box center [424, 399] width 848 height 641
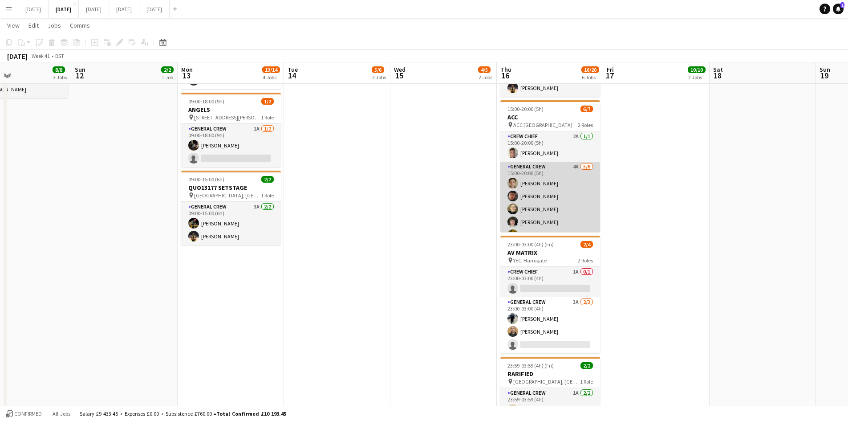
scroll to position [24, 0]
click at [566, 195] on app-card-role "General Crew 4A [DATE] 15:00-20:00 (5h) [PERSON_NAME] [PERSON_NAME] [PERSON_NAM…" at bounding box center [550, 184] width 100 height 95
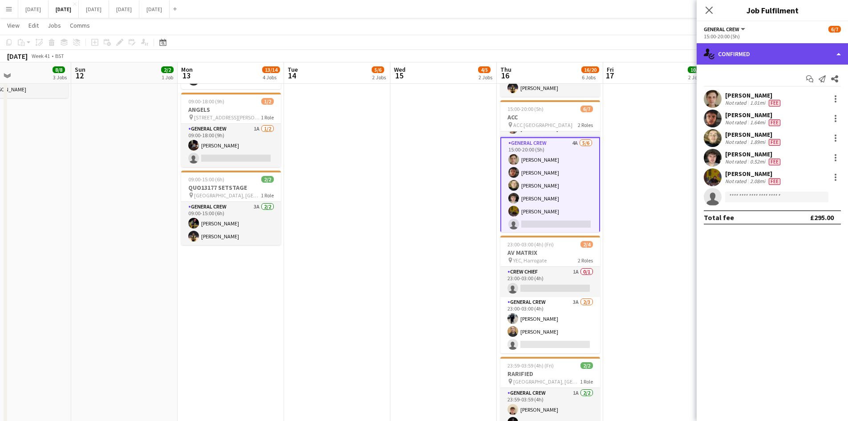
click at [763, 49] on div "single-neutral-actions-check-2 Confirmed" at bounding box center [772, 53] width 151 height 21
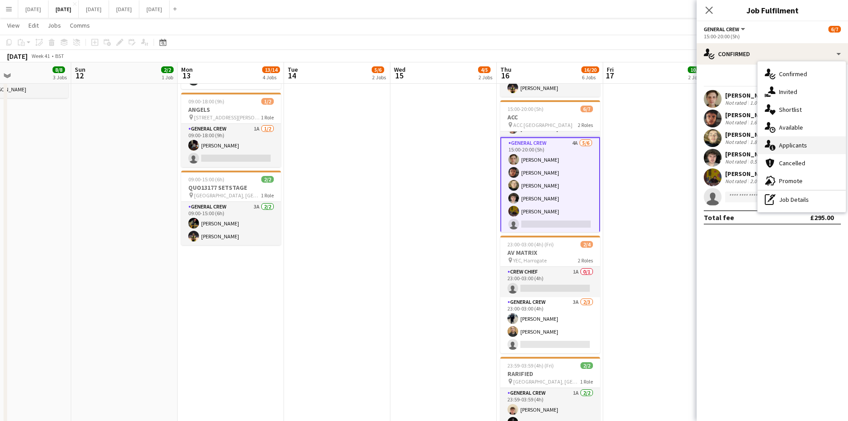
click at [801, 148] on span "Applicants" at bounding box center [793, 145] width 28 height 8
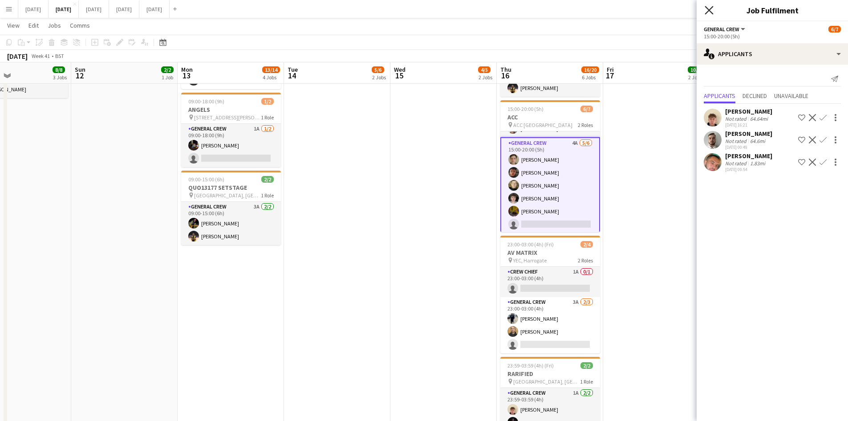
click at [708, 9] on icon at bounding box center [709, 10] width 8 height 8
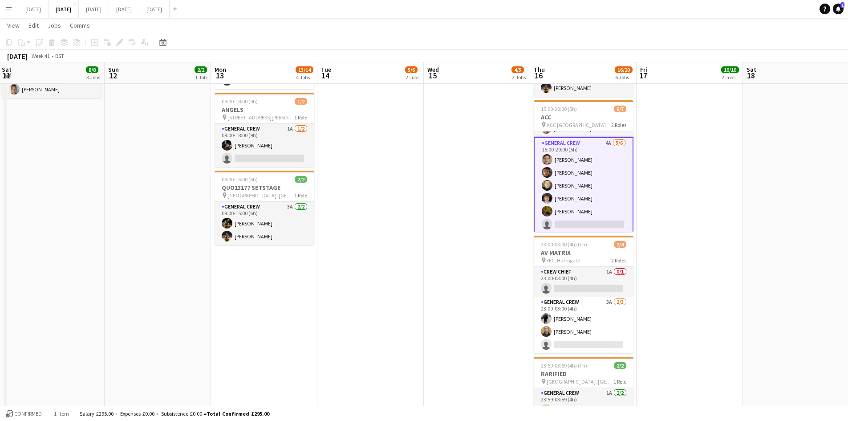
drag, startPoint x: 434, startPoint y: 219, endPoint x: 494, endPoint y: 214, distance: 60.7
click at [484, 216] on app-calendar-viewport "Wed 8 9/9 3 Jobs Thu 9 8/8 3 Jobs Fri 10 4/4 3 Jobs Sat 11 8/8 3 Jobs Sun 12 2/…" at bounding box center [424, 110] width 848 height 685
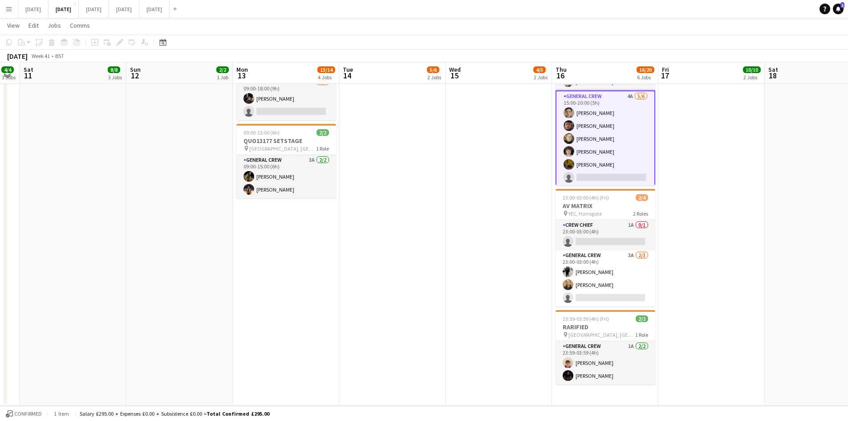
scroll to position [0, 184]
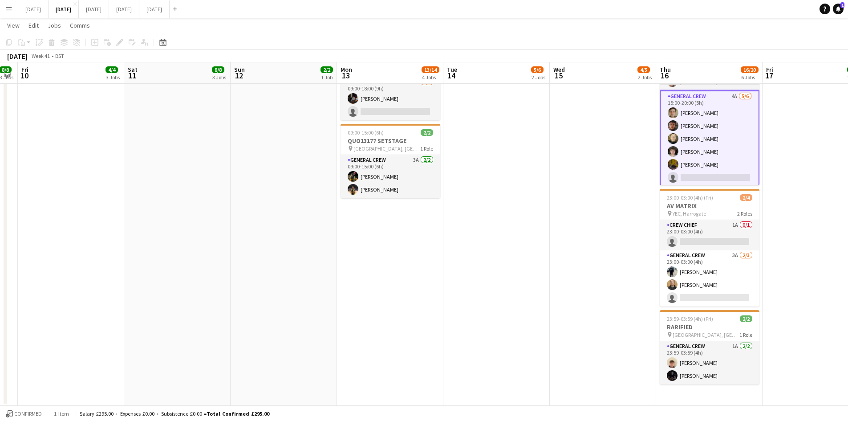
drag, startPoint x: 488, startPoint y: 307, endPoint x: 585, endPoint y: 293, distance: 97.6
click at [583, 293] on app-calendar-viewport "Wed 8 9/9 3 Jobs Thu 9 8/8 3 Jobs Fri 10 4/4 3 Jobs Sat 11 8/8 3 Jobs Sun 12 2/…" at bounding box center [424, 63] width 848 height 685
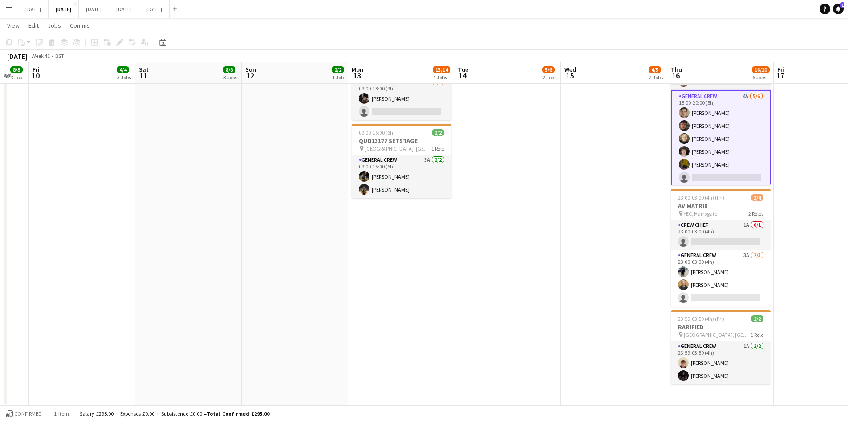
scroll to position [47, 0]
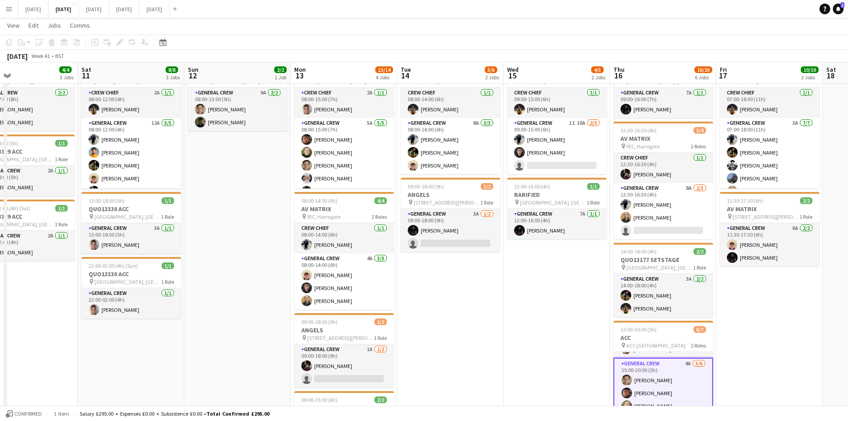
drag, startPoint x: 537, startPoint y: 313, endPoint x: 669, endPoint y: 284, distance: 135.3
click at [666, 285] on app-calendar-viewport "Wed 8 9/9 3 Jobs Thu 9 8/8 3 Jobs Fri 10 4/4 3 Jobs Sat 11 8/8 3 Jobs Sun 12 2/…" at bounding box center [424, 330] width 848 height 685
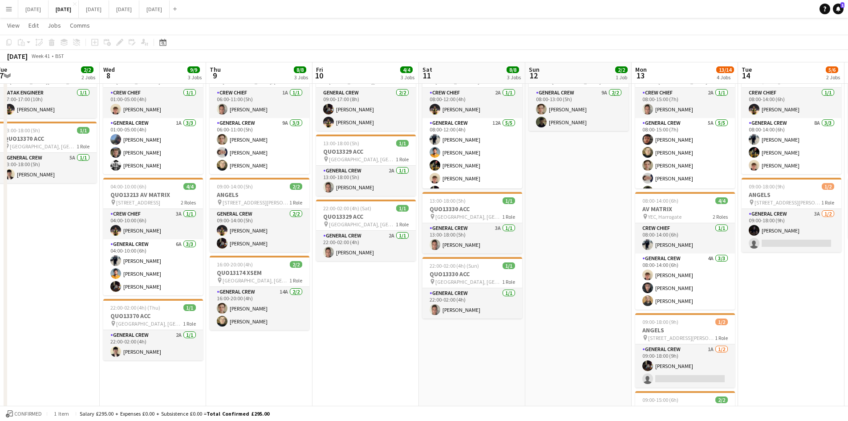
drag, startPoint x: 374, startPoint y: 295, endPoint x: 548, endPoint y: 268, distance: 175.7
click at [536, 274] on app-calendar-viewport "Sun 5 Mon 6 1/1 1 Job Tue 7 2/2 2 Jobs Wed 8 9/9 3 Jobs Thu 9 8/8 3 Jobs Fri 10…" at bounding box center [424, 330] width 848 height 685
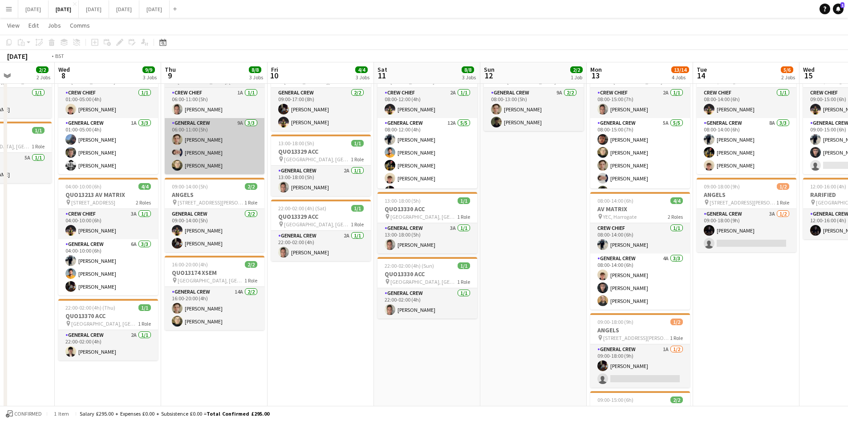
drag, startPoint x: 323, startPoint y: 137, endPoint x: 678, endPoint y: 173, distance: 357.1
click at [675, 174] on app-calendar-viewport "Sun 5 Mon 6 1/1 1 Job Tue 7 2/2 2 Jobs Wed 8 9/9 3 Jobs Thu 9 8/8 3 Jobs Fri 10…" at bounding box center [424, 330] width 848 height 685
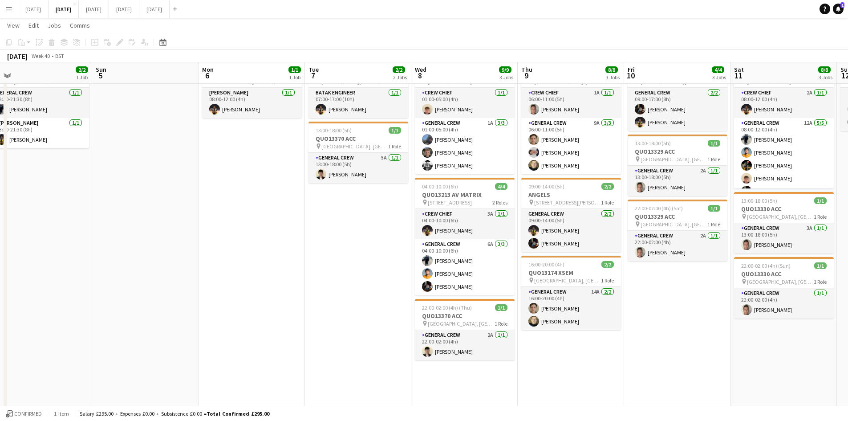
drag, startPoint x: 612, startPoint y: 345, endPoint x: 448, endPoint y: 331, distance: 164.0
click at [448, 331] on app-calendar-viewport "Wed 1 6/6 2 Jobs Thu 2 13/14 4 Jobs Fri 3 4/6 4 Jobs Sat 4 2/2 1 Job Sun 5 Mon …" at bounding box center [424, 330] width 848 height 685
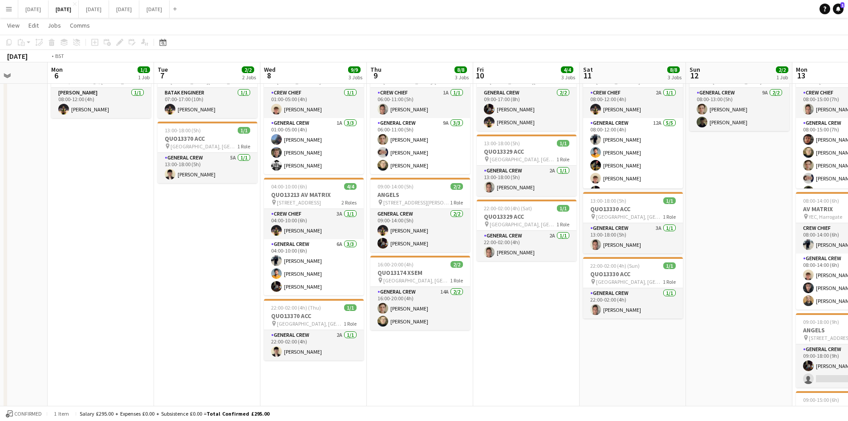
drag, startPoint x: 412, startPoint y: 342, endPoint x: 358, endPoint y: 325, distance: 56.5
click at [369, 328] on app-calendar-viewport "Fri 3 4/6 4 Jobs Sat 4 2/2 1 Job Sun 5 Mon 6 1/1 1 Job Tue 7 2/2 2 Jobs Wed 8 9…" at bounding box center [424, 330] width 848 height 685
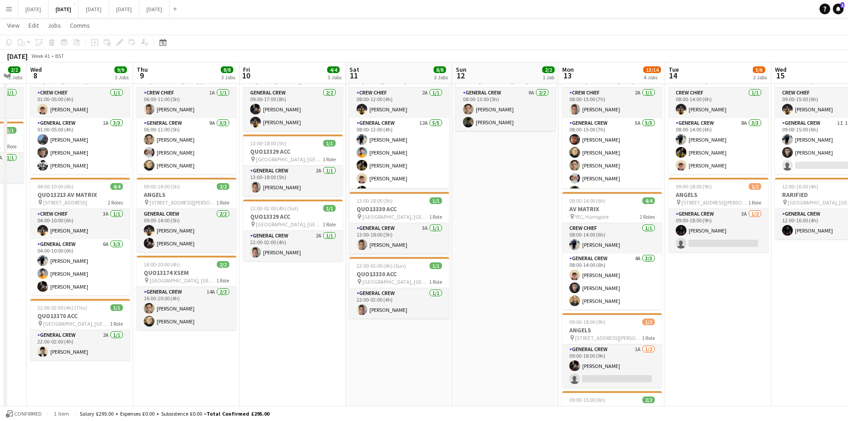
drag, startPoint x: 419, startPoint y: 345, endPoint x: 358, endPoint y: 330, distance: 62.3
click at [378, 337] on app-calendar-viewport "Sun 5 Mon 6 1/1 1 Job Tue 7 2/2 2 Jobs Wed 8 9/9 3 Jobs Thu 9 8/8 3 Jobs Fri 10…" at bounding box center [424, 330] width 848 height 685
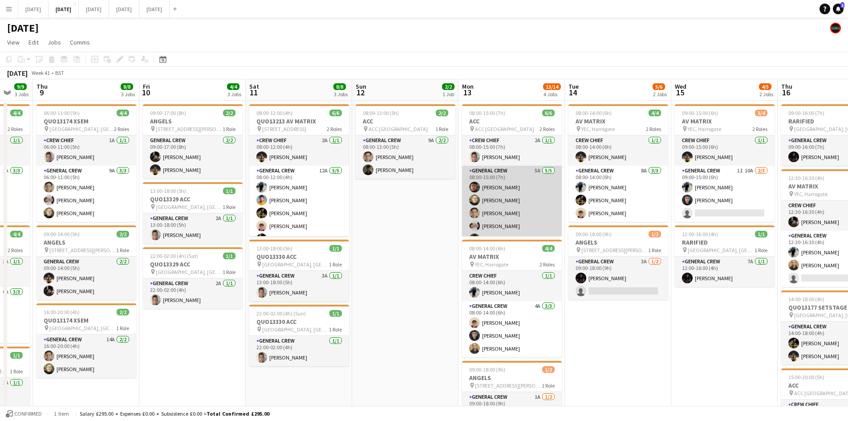
scroll to position [12, 0]
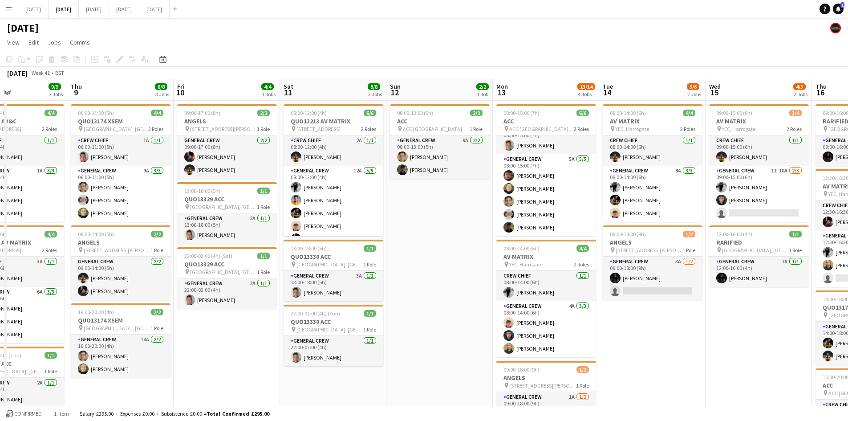
drag, startPoint x: 700, startPoint y: 366, endPoint x: 610, endPoint y: 354, distance: 90.8
click at [610, 354] on app-calendar-viewport "Mon 6 1/1 1 Job Tue 7 2/2 2 Jobs Wed 8 9/9 3 Jobs Thu 9 8/8 3 Jobs Fri 10 4/4 3…" at bounding box center [424, 399] width 848 height 641
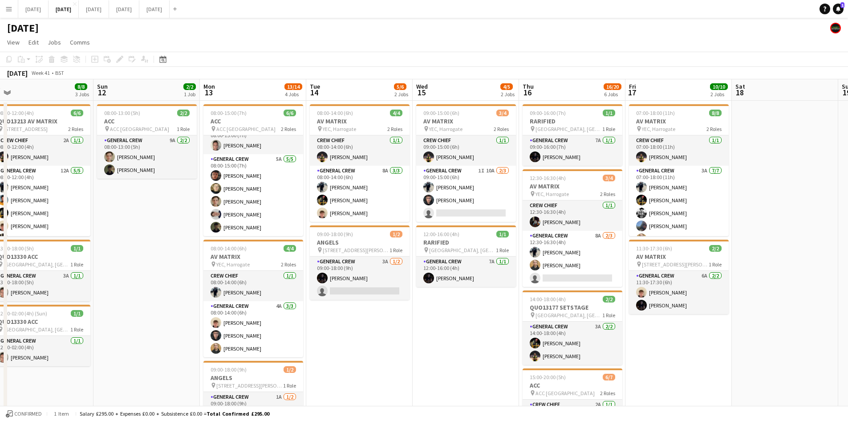
drag, startPoint x: 527, startPoint y: 320, endPoint x: 471, endPoint y: 303, distance: 58.5
click at [471, 303] on app-calendar-viewport "Wed 8 9/9 3 Jobs Thu 9 8/8 3 Jobs Fri 10 4/4 3 Jobs Sat 11 8/8 3 Jobs Sun 12 2/…" at bounding box center [424, 399] width 848 height 641
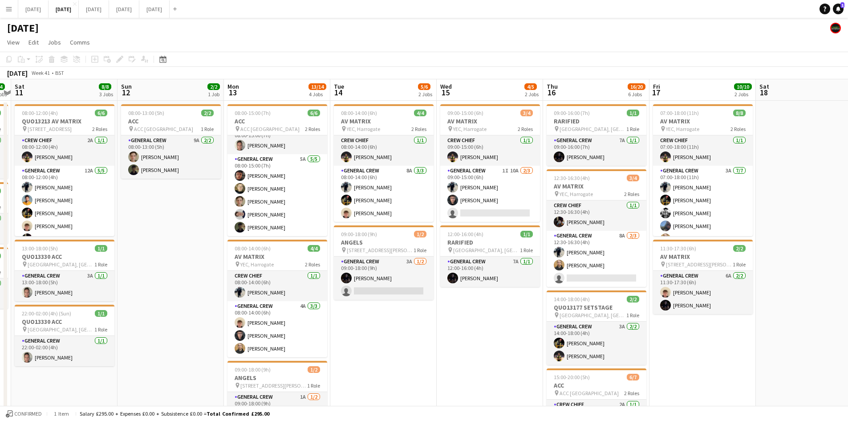
drag, startPoint x: 430, startPoint y: 316, endPoint x: 619, endPoint y: 292, distance: 191.1
click at [612, 296] on app-calendar-viewport "Wed 8 9/9 3 Jobs Thu 9 8/8 3 Jobs Fri 10 4/4 3 Jobs Sat 11 8/8 3 Jobs Sun 12 2/…" at bounding box center [424, 399] width 848 height 641
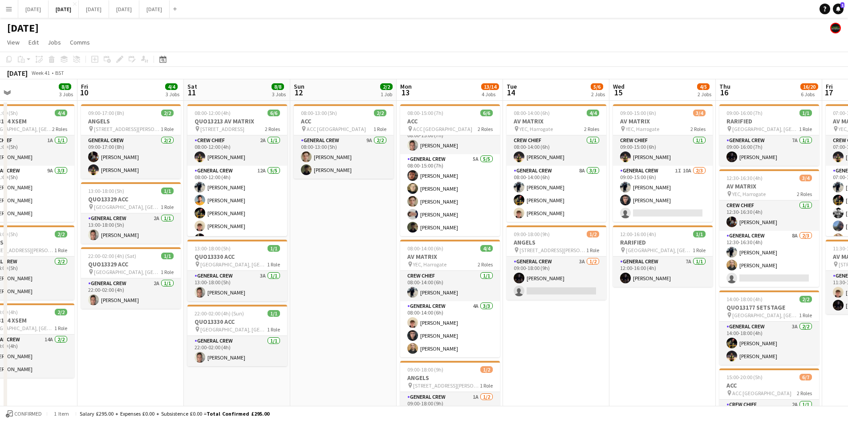
drag, startPoint x: 333, startPoint y: 286, endPoint x: 469, endPoint y: 279, distance: 136.0
click at [469, 279] on app-calendar-viewport "Tue 7 2/2 2 Jobs Wed 8 9/9 3 Jobs Thu 9 8/8 3 Jobs Fri 10 4/4 3 Jobs Sat 11 8/8…" at bounding box center [424, 399] width 848 height 641
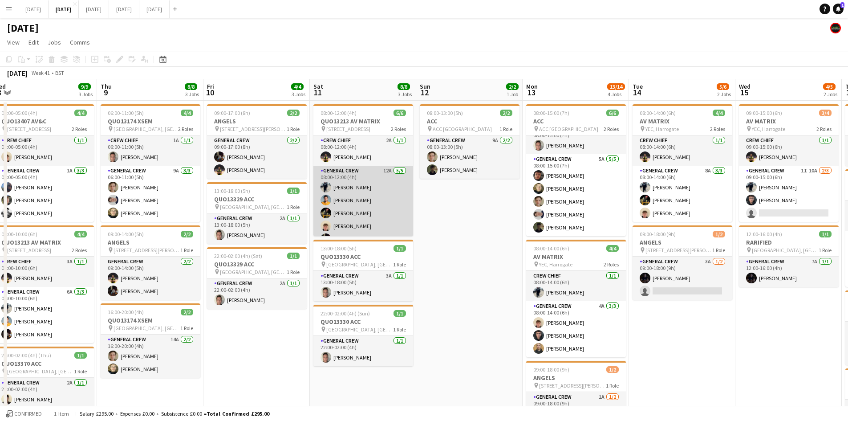
scroll to position [12, 0]
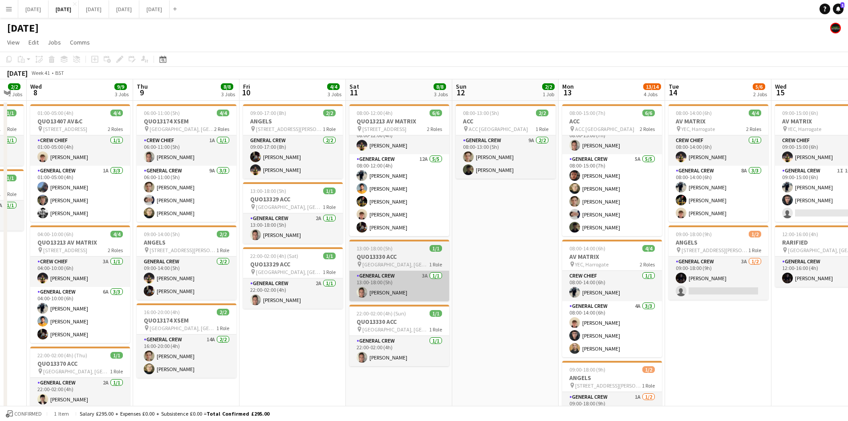
drag, startPoint x: 315, startPoint y: 275, endPoint x: 481, endPoint y: 276, distance: 166.5
click at [462, 278] on app-calendar-viewport "Mon 6 1/1 1 Job Tue 7 2/2 2 Jobs Wed 8 9/9 3 Jobs Thu 9 8/8 3 Jobs Fri 10 4/4 3…" at bounding box center [424, 399] width 848 height 641
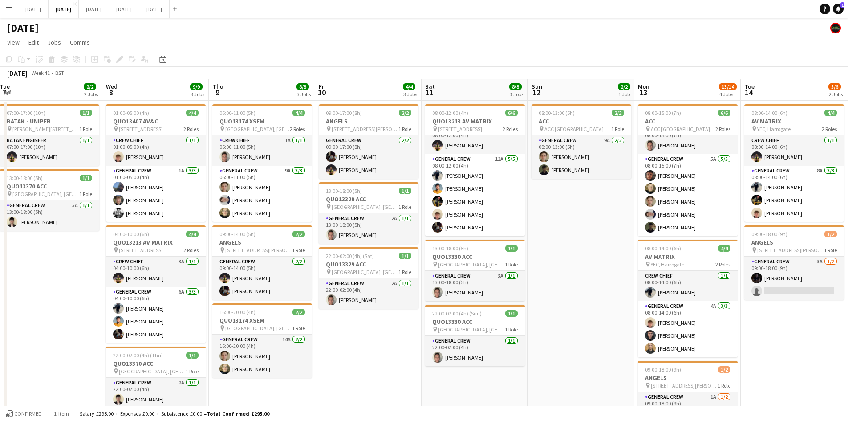
drag, startPoint x: 410, startPoint y: 263, endPoint x: 511, endPoint y: 241, distance: 102.5
click at [500, 246] on app-calendar-viewport "Sun 5 Mon 6 1/1 1 Job Tue 7 2/2 2 Jobs Wed 8 9/9 3 Jobs Thu 9 8/8 3 Jobs Fri 10…" at bounding box center [424, 399] width 848 height 641
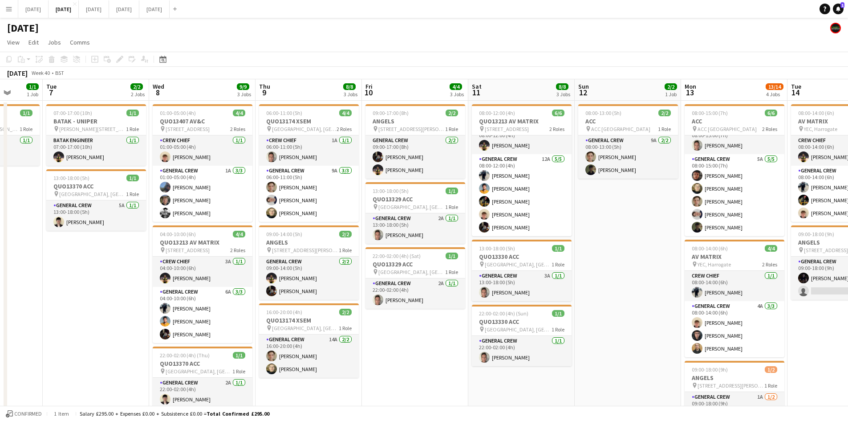
drag, startPoint x: 458, startPoint y: 261, endPoint x: 593, endPoint y: 244, distance: 135.6
click at [587, 244] on app-calendar-viewport "Sat 4 2/2 1 Job Sun 5 Mon 6 1/1 1 Job Tue 7 2/2 2 Jobs Wed 8 9/9 3 Jobs Thu 9 8…" at bounding box center [424, 399] width 848 height 641
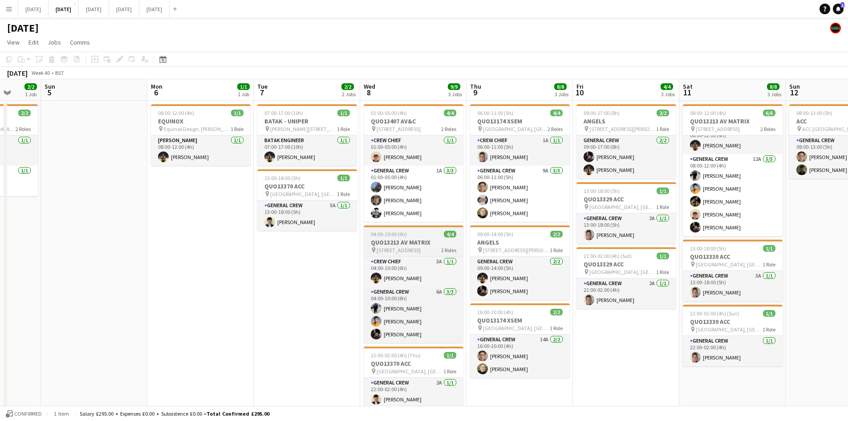
drag, startPoint x: 450, startPoint y: 252, endPoint x: 525, endPoint y: 247, distance: 75.0
click at [563, 246] on app-calendar-viewport "Thu 2 13/14 4 Jobs Fri 3 4/6 4 Jobs Sat 4 2/2 1 Job Sun 5 Mon 6 1/1 1 Job Tue 7…" at bounding box center [424, 399] width 848 height 641
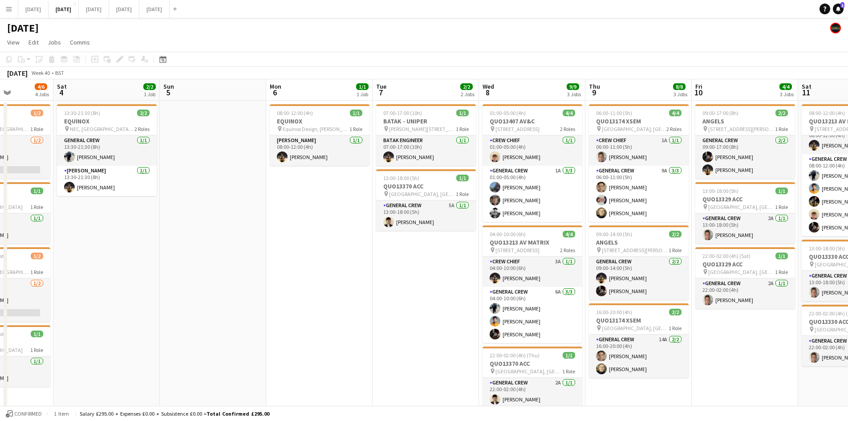
drag, startPoint x: 358, startPoint y: 263, endPoint x: 336, endPoint y: 251, distance: 25.1
click at [434, 252] on app-calendar-viewport "Wed 1 6/6 2 Jobs Thu 2 13/14 4 Jobs Fri 3 4/6 4 Jobs Sat 4 2/2 1 Job Sun 5 Mon …" at bounding box center [424, 399] width 848 height 641
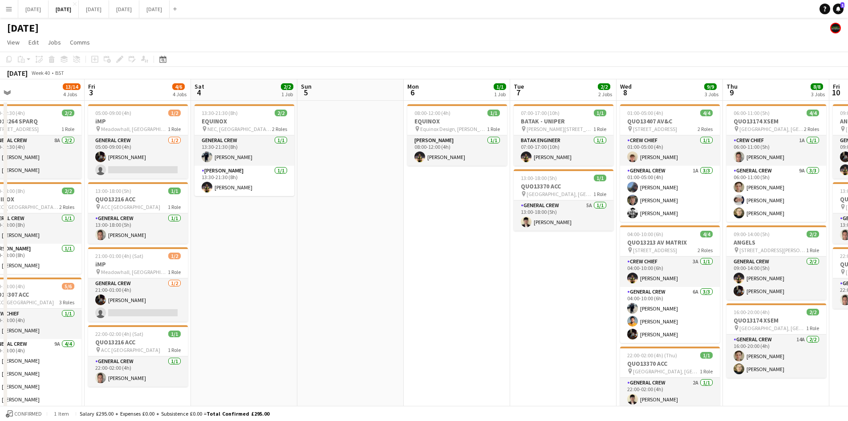
click at [506, 249] on app-calendar-viewport "Tue 30 Wed 1 6/6 2 Jobs Thu 2 13/14 4 Jobs Fri 3 4/6 4 Jobs Sat 4 2/2 1 Job Sun…" at bounding box center [424, 399] width 848 height 641
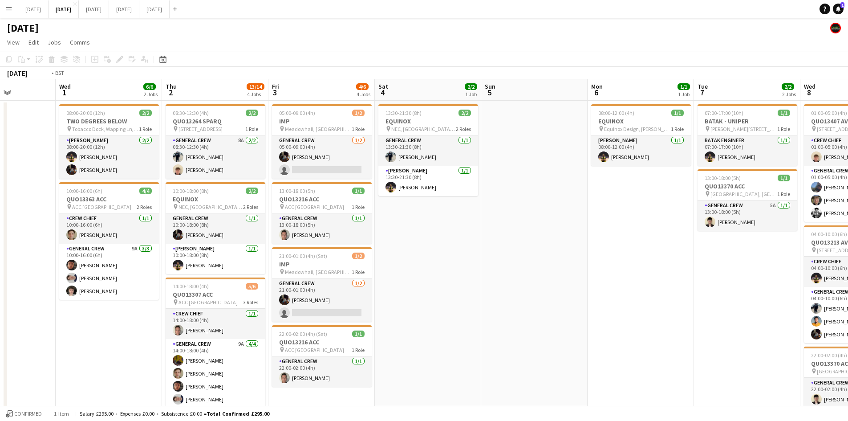
drag, startPoint x: 625, startPoint y: 270, endPoint x: 549, endPoint y: 278, distance: 76.1
click at [628, 270] on app-calendar-viewport "Sun 28 Mon 29 Tue 30 Wed 1 6/6 2 Jobs Thu 2 13/14 4 Jobs Fri 3 4/6 4 Jobs Sat 4…" at bounding box center [424, 399] width 848 height 641
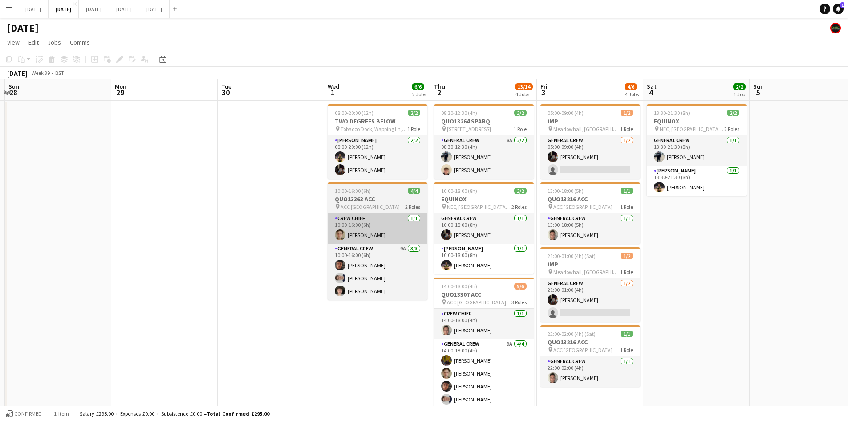
drag, startPoint x: 549, startPoint y: 278, endPoint x: 476, endPoint y: 232, distance: 86.3
click at [665, 260] on app-calendar-viewport "Fri 26 Sat 27 Sun 28 Mon 29 Tue 30 Wed 1 6/6 2 Jobs Thu 2 13/14 4 Jobs Fri 3 4/…" at bounding box center [424, 399] width 848 height 641
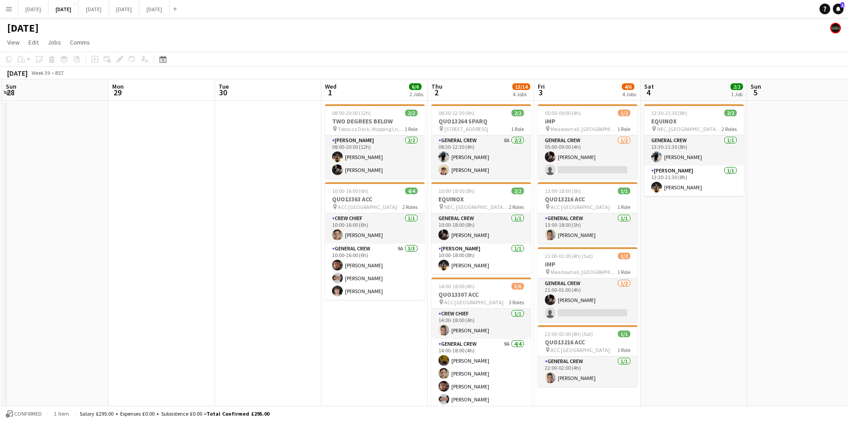
drag, startPoint x: 294, startPoint y: 248, endPoint x: 291, endPoint y: 243, distance: 6.6
click at [291, 244] on app-calendar-viewport "Thu 25 Fri 26 Sat 27 Sun 28 Mon 29 Tue 30 Wed 1 6/6 2 Jobs Thu 2 13/14 4 Jobs F…" at bounding box center [424, 399] width 848 height 641
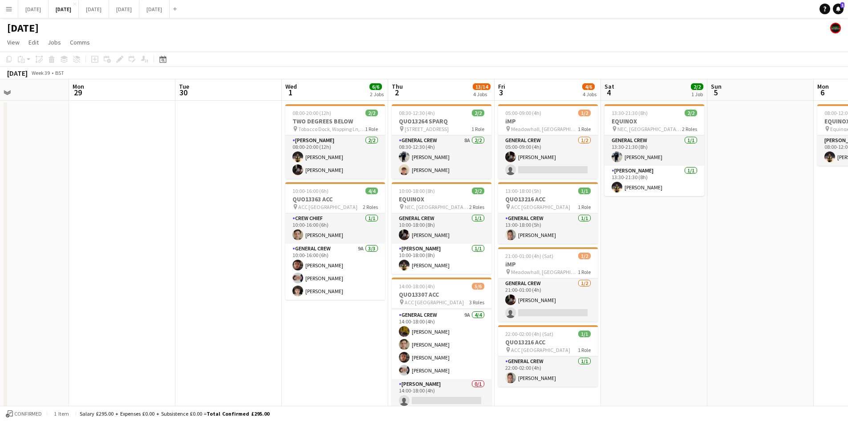
scroll to position [0, 253]
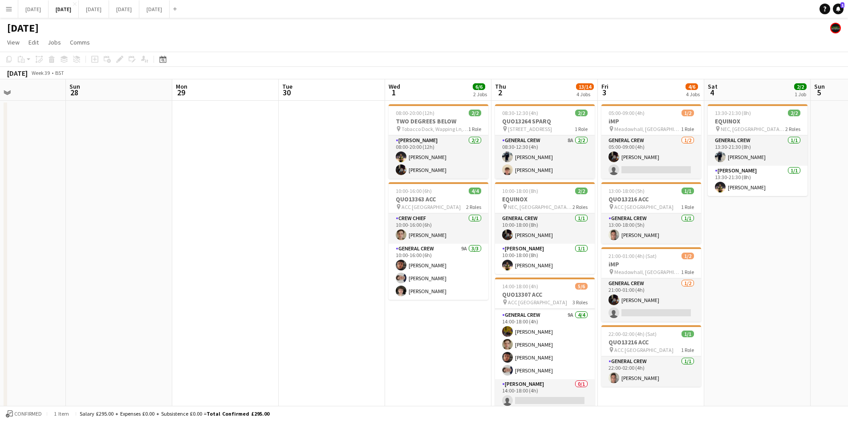
drag, startPoint x: 664, startPoint y: 247, endPoint x: 652, endPoint y: 236, distance: 16.1
click at [652, 236] on app-calendar-viewport "Thu 25 Fri 26 Sat 27 Sun 28 Mon 29 Tue 30 Wed 1 6/6 2 Jobs Thu 2 13/14 4 Jobs F…" at bounding box center [424, 399] width 848 height 641
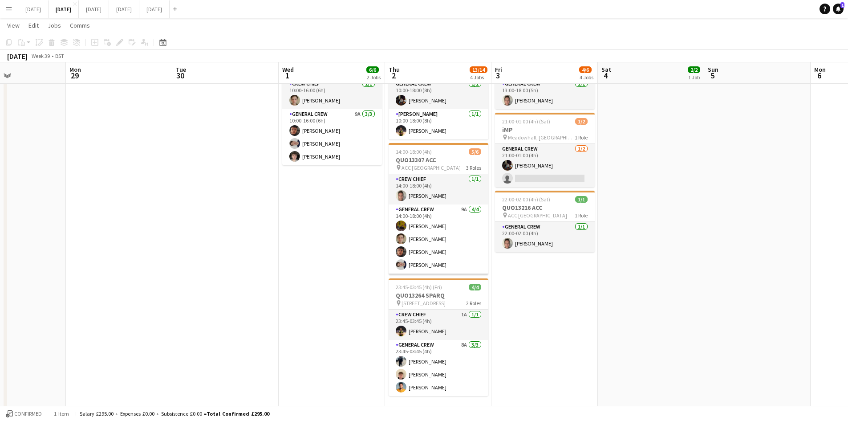
scroll to position [29, 0]
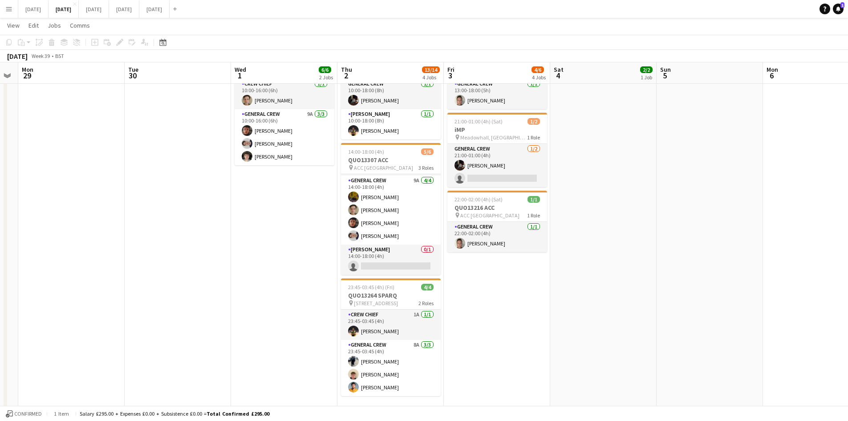
drag, startPoint x: 596, startPoint y: 318, endPoint x: 561, endPoint y: 312, distance: 35.8
click at [561, 312] on app-calendar-viewport "Fri 26 Sat 27 Sun 28 Mon 29 Tue 30 Wed 1 6/6 2 Jobs Thu 2 13/14 4 Jobs Fri 3 4/…" at bounding box center [424, 243] width 848 height 685
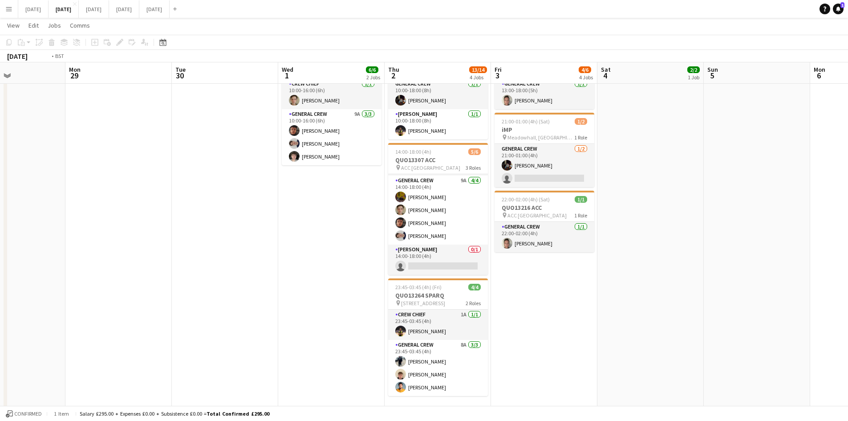
drag, startPoint x: 616, startPoint y: 332, endPoint x: 468, endPoint y: 300, distance: 151.2
click at [455, 301] on app-calendar-viewport "Fri 26 Sat 27 Sun 28 Mon 29 Tue 30 Wed 1 6/6 2 Jobs Thu 2 13/14 4 Jobs Fri 3 4/…" at bounding box center [424, 243] width 848 height 685
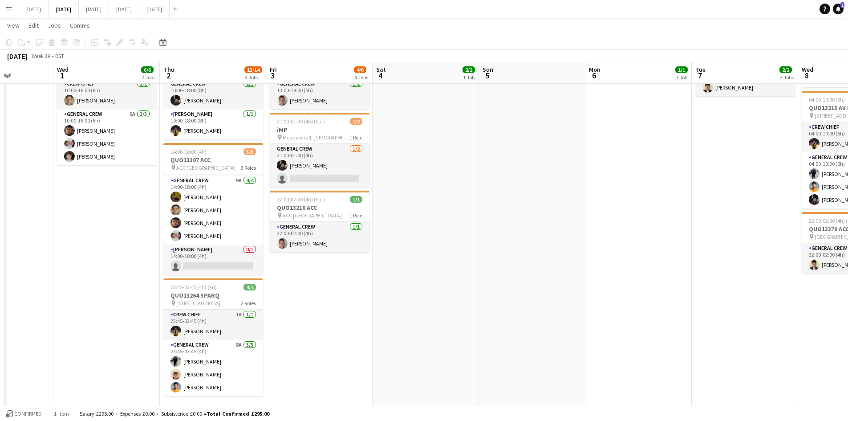
drag, startPoint x: 603, startPoint y: 352, endPoint x: 366, endPoint y: 325, distance: 238.5
click at [366, 325] on app-calendar-viewport "Sun 28 Mon 29 Tue 30 Wed 1 6/6 2 Jobs Thu 2 13/14 4 Jobs Fri 3 4/6 4 Jobs Sat 4…" at bounding box center [424, 243] width 848 height 685
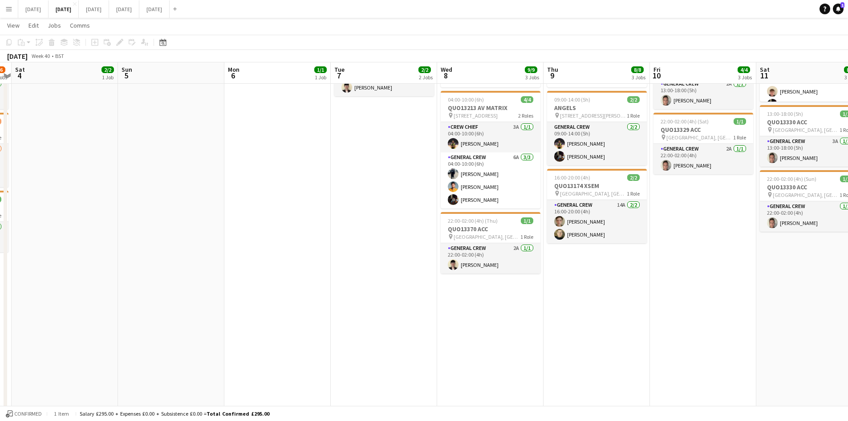
drag, startPoint x: 650, startPoint y: 294, endPoint x: 593, endPoint y: 275, distance: 60.3
click at [590, 272] on app-calendar-viewport "Wed 1 6/6 2 Jobs Thu 2 13/14 4 Jobs Fri 3 4/6 4 Jobs Sat 4 2/2 1 Job Sun 5 Mon …" at bounding box center [424, 243] width 848 height 685
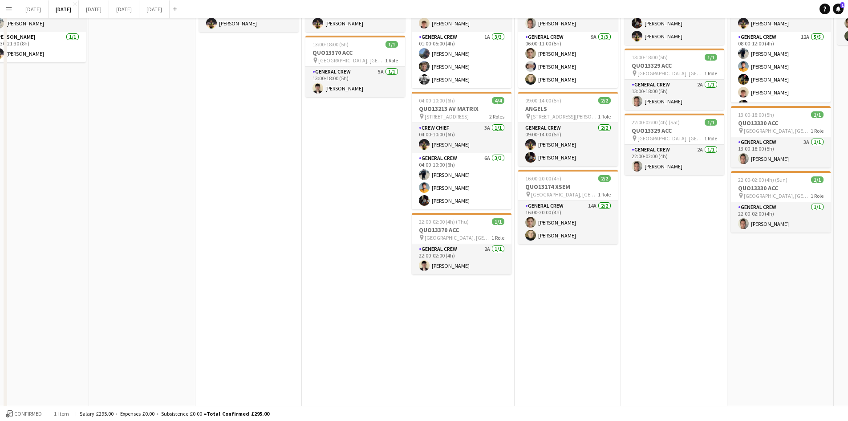
scroll to position [0, 0]
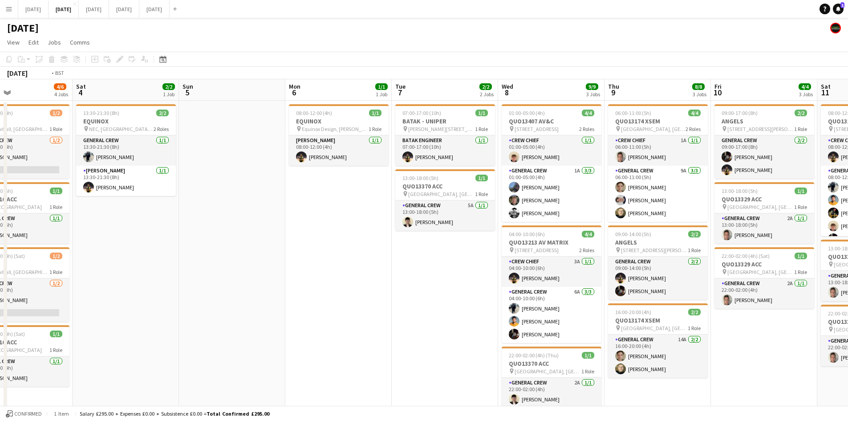
drag, startPoint x: 674, startPoint y: 329, endPoint x: 457, endPoint y: 263, distance: 226.6
click at [456, 263] on app-calendar-viewport "Wed 1 6/6 2 Jobs Thu 2 13/14 4 Jobs Fri 3 4/6 4 Jobs Sat 4 2/2 1 Job Sun 5 Mon …" at bounding box center [424, 399] width 848 height 641
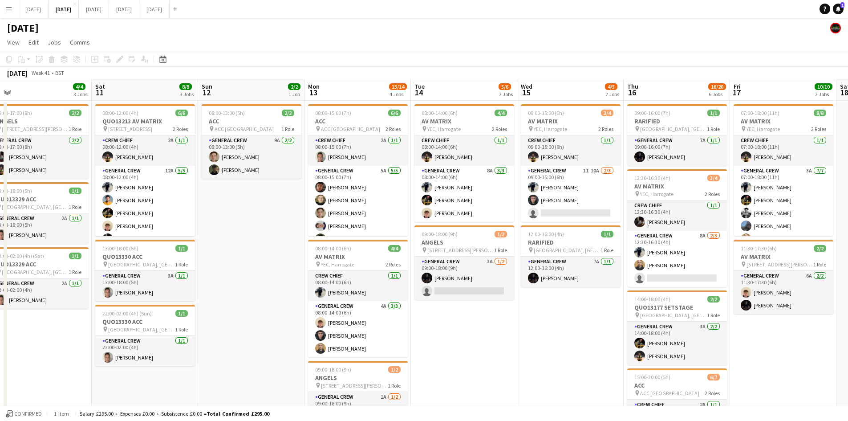
drag, startPoint x: 631, startPoint y: 299, endPoint x: 388, endPoint y: 236, distance: 251.6
click at [316, 218] on app-calendar-viewport "Tue 7 2/2 2 Jobs Wed 8 9/9 3 Jobs Thu 9 8/8 3 Jobs Fri 10 4/4 3 Jobs Sat 11 8/8…" at bounding box center [424, 399] width 848 height 641
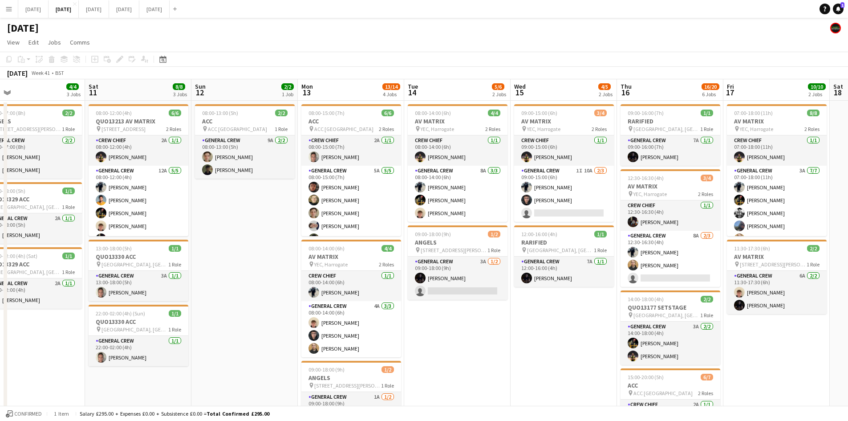
drag, startPoint x: 675, startPoint y: 289, endPoint x: 506, endPoint y: 246, distance: 173.6
click at [510, 248] on app-calendar-viewport "Tue 7 2/2 2 Jobs Wed 8 9/9 3 Jobs Thu 9 8/8 3 Jobs Fri 10 4/4 3 Jobs Sat 11 8/8…" at bounding box center [424, 399] width 848 height 641
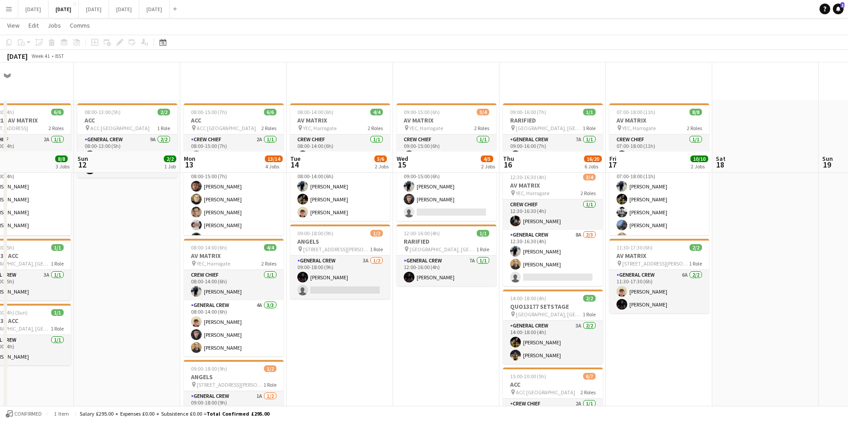
scroll to position [223, 0]
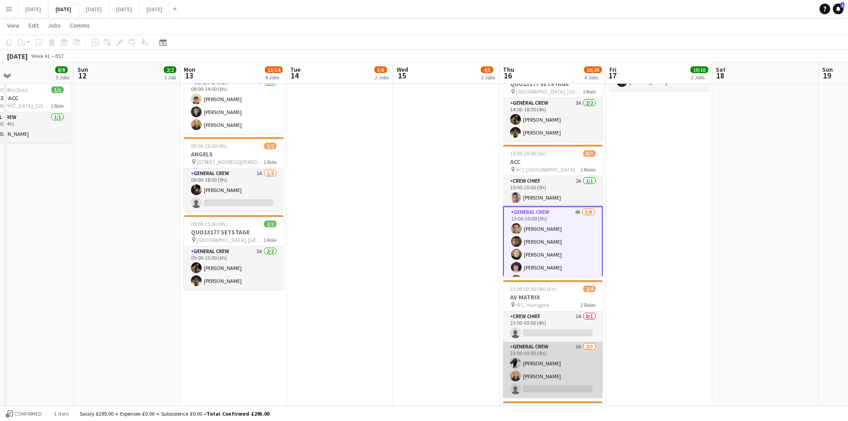
click at [566, 368] on app-card-role "General Crew 3A [DATE] 23:00-03:00 (4h) [PERSON_NAME] [PERSON_NAME] single-neut…" at bounding box center [553, 369] width 100 height 56
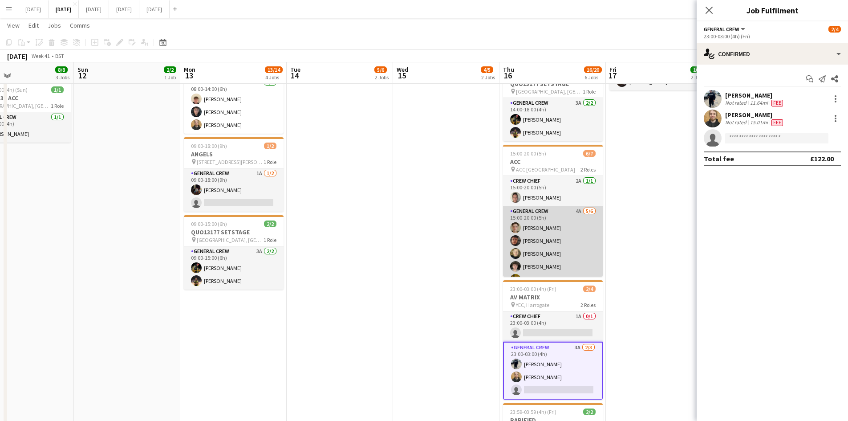
scroll to position [24, 0]
click at [550, 244] on app-card-role "General Crew 4A [DATE] 15:00-20:00 (5h) [PERSON_NAME] [PERSON_NAME] [PERSON_NAM…" at bounding box center [553, 229] width 100 height 95
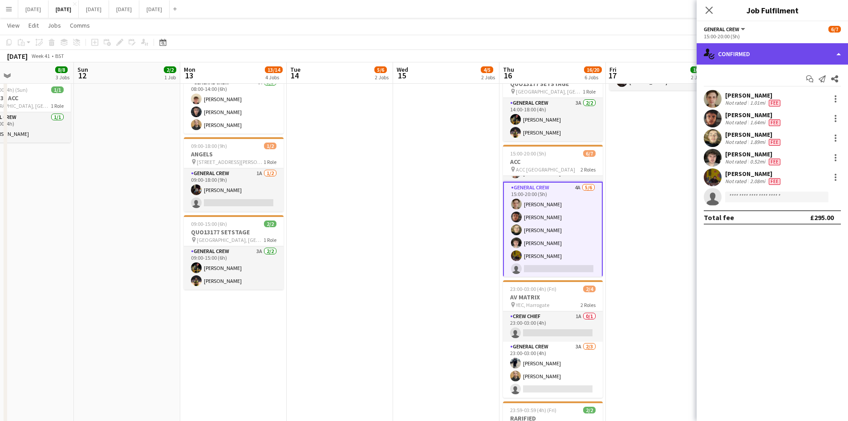
click at [765, 56] on div "single-neutral-actions-check-2 Confirmed" at bounding box center [772, 53] width 151 height 21
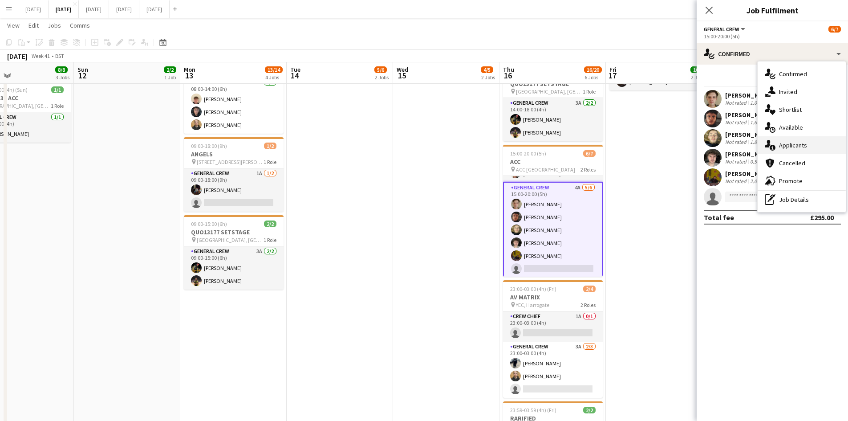
click at [800, 143] on span "Applicants" at bounding box center [793, 145] width 28 height 8
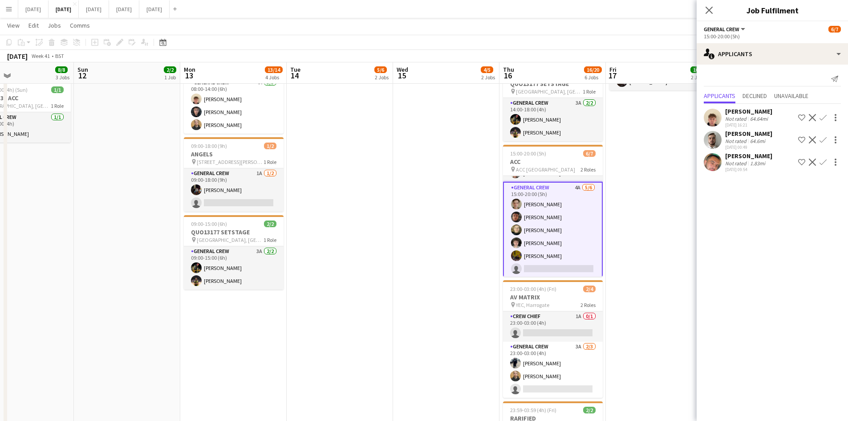
click at [750, 155] on div "[PERSON_NAME]" at bounding box center [748, 156] width 47 height 8
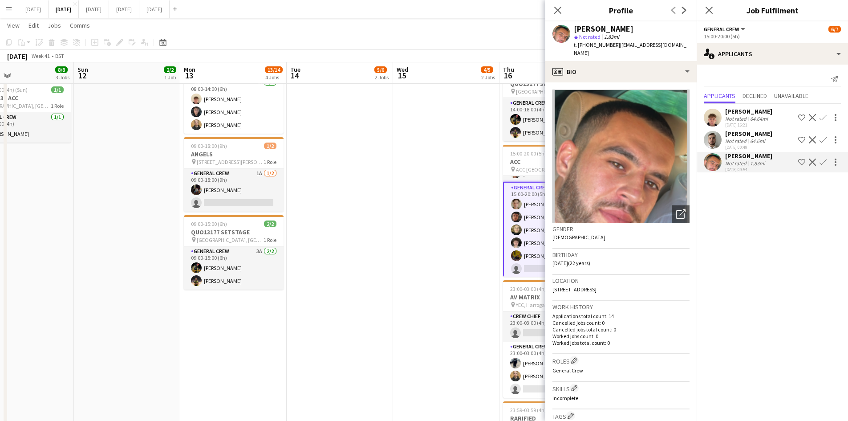
scroll to position [314, 0]
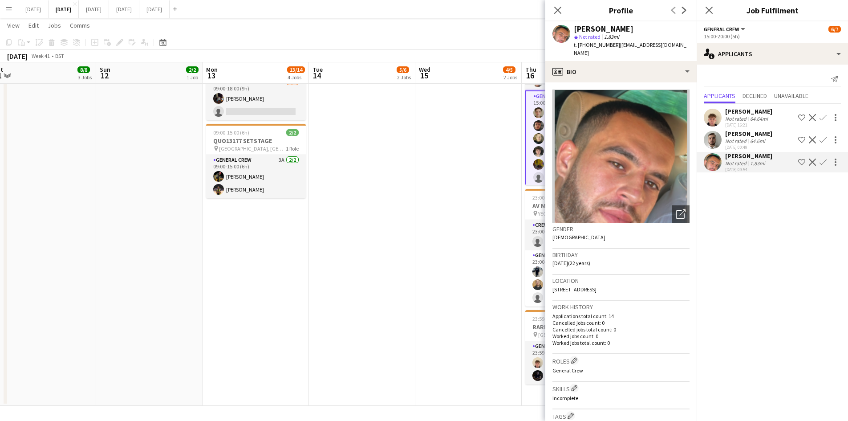
drag, startPoint x: 436, startPoint y: 278, endPoint x: 540, endPoint y: 274, distance: 104.3
click at [532, 276] on app-calendar-viewport "Wed 8 9/9 3 Jobs Thu 9 8/8 3 Jobs Fri 10 4/4 3 Jobs Sat 11 8/8 3 Jobs Sun 12 2/…" at bounding box center [424, 63] width 848 height 685
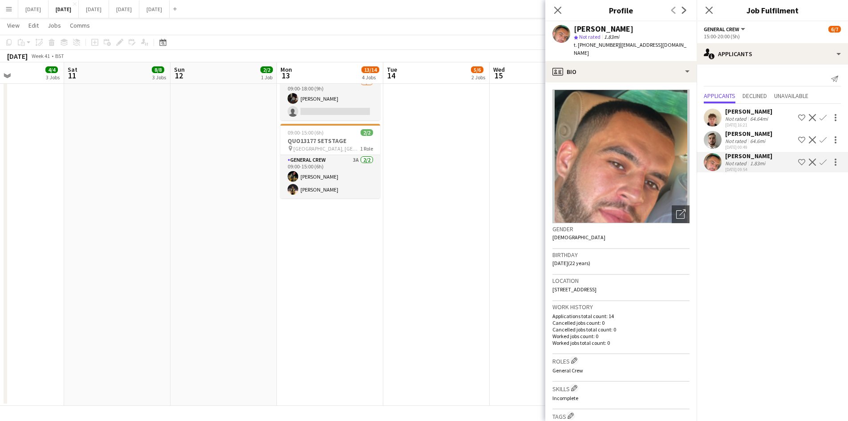
scroll to position [136, 0]
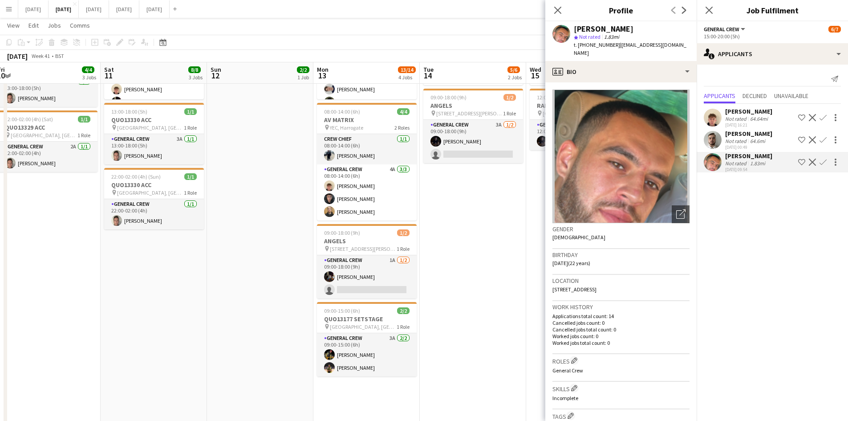
drag, startPoint x: 369, startPoint y: 301, endPoint x: 418, endPoint y: 279, distance: 53.2
click at [495, 281] on app-calendar-viewport "Wed 8 9/9 3 Jobs Thu 9 8/8 3 Jobs Fri 10 4/4 3 Jobs Sat 11 8/8 3 Jobs Sun 12 2/…" at bounding box center [424, 241] width 848 height 685
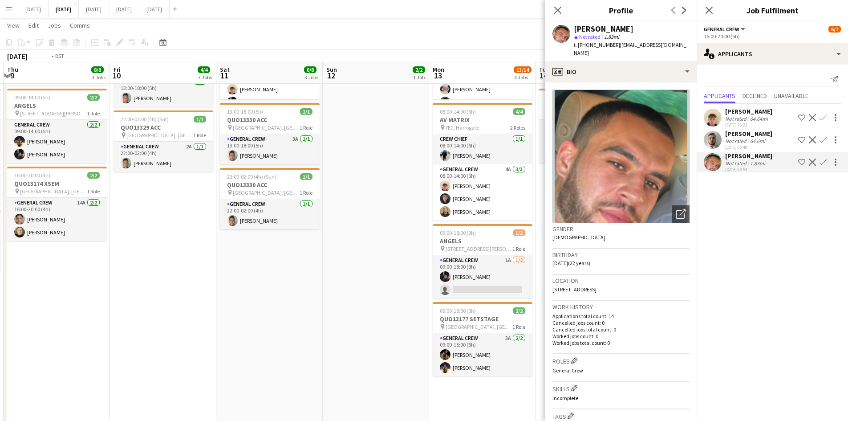
drag, startPoint x: 462, startPoint y: 295, endPoint x: 567, endPoint y: 285, distance: 105.5
click at [567, 285] on body "Menu Boards Boards Boards All jobs Status Workforce Workforce My Workforce Recr…" at bounding box center [424, 231] width 848 height 735
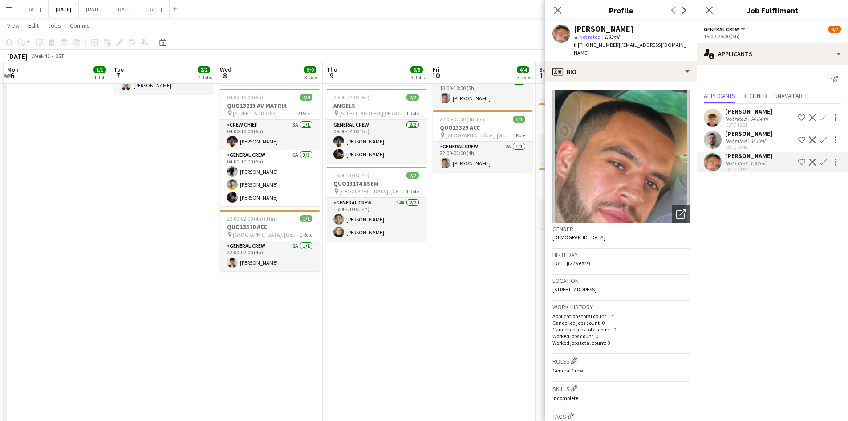
drag, startPoint x: 492, startPoint y: 303, endPoint x: 522, endPoint y: 293, distance: 32.0
click at [522, 297] on app-calendar-viewport "Fri 3 4/6 4 Jobs Sat 4 2/2 1 Job Sun 5 Mon 6 1/1 1 Job Tue 7 2/2 2 Jobs Wed 8 9…" at bounding box center [424, 241] width 848 height 685
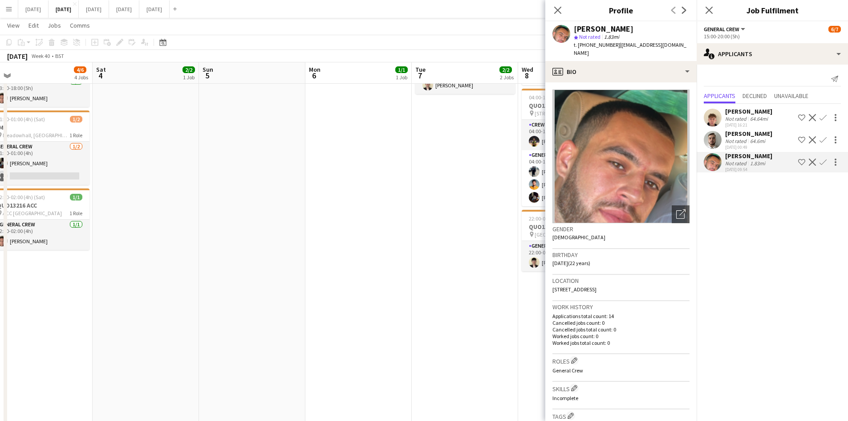
drag, startPoint x: 364, startPoint y: 304, endPoint x: 541, endPoint y: 294, distance: 177.9
click at [540, 296] on app-calendar-viewport "Wed 1 6/6 2 Jobs Thu 2 13/14 4 Jobs Fri 3 4/6 4 Jobs Sat 4 2/2 1 Job Sun 5 Mon …" at bounding box center [424, 241] width 848 height 685
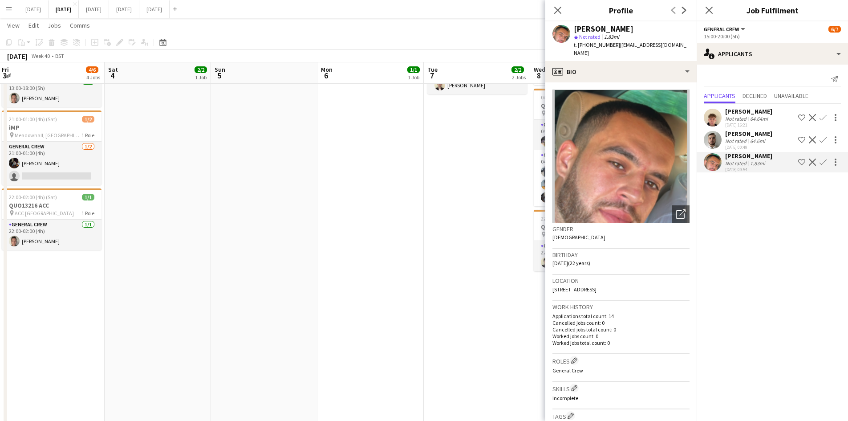
drag, startPoint x: 384, startPoint y: 291, endPoint x: 558, endPoint y: 293, distance: 174.1
click at [558, 293] on body "Menu Boards Boards Boards All jobs Status Workforce Workforce My Workforce Recr…" at bounding box center [424, 231] width 848 height 735
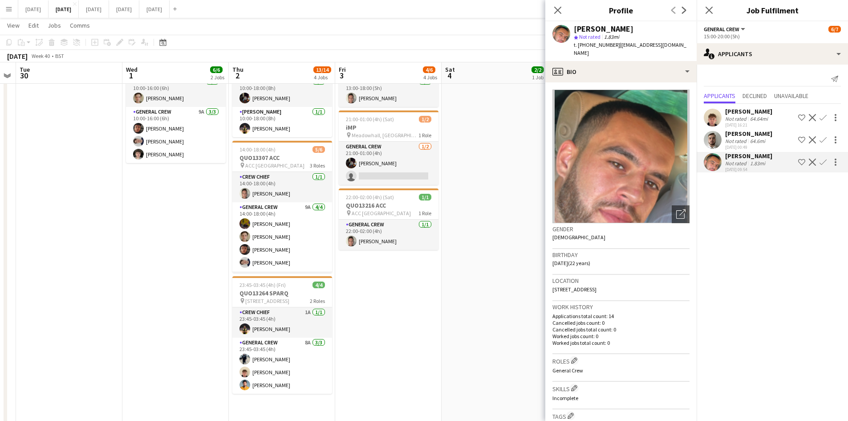
drag, startPoint x: 361, startPoint y: 300, endPoint x: 516, endPoint y: 292, distance: 155.2
click at [515, 296] on app-calendar-viewport "Sat 27 Sun 28 Mon 29 Tue 30 Wed 1 6/6 2 Jobs Thu 2 13/14 4 Jobs Fri 3 4/6 4 Job…" at bounding box center [424, 241] width 848 height 685
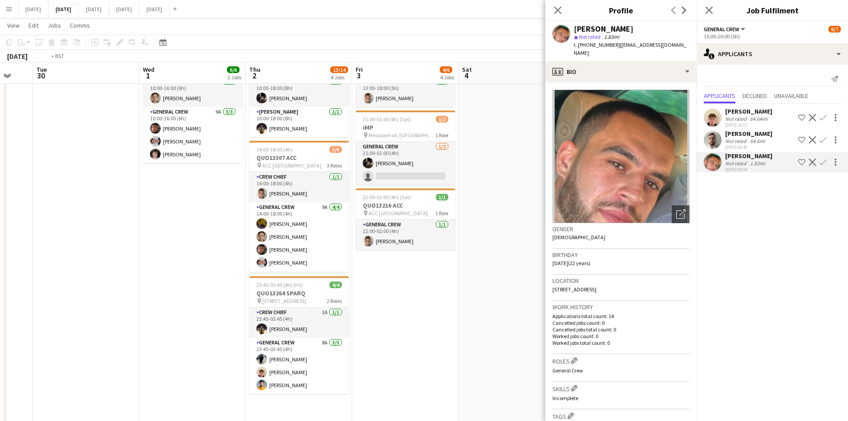
scroll to position [0, 281]
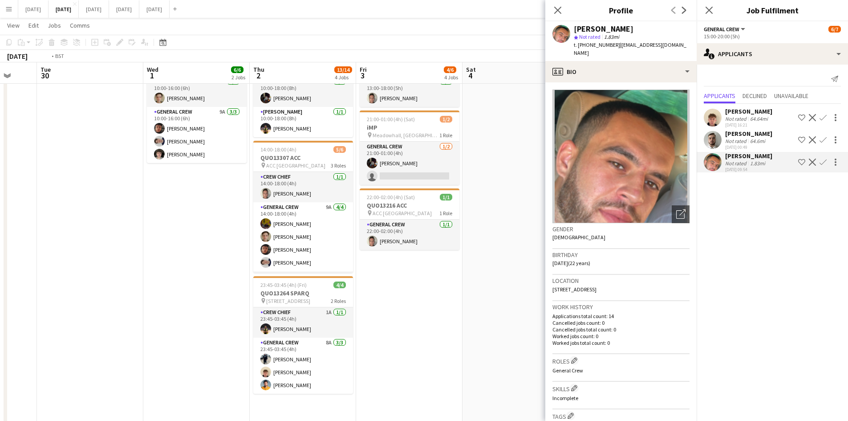
drag, startPoint x: 240, startPoint y: 270, endPoint x: 200, endPoint y: 101, distance: 174.2
click at [311, 265] on app-calendar-viewport "Sat 27 Sun 28 Mon 29 Tue 30 Wed 1 6/6 2 Jobs Thu 2 13/14 4 Jobs Fri 3 4/6 4 Job…" at bounding box center [424, 241] width 848 height 685
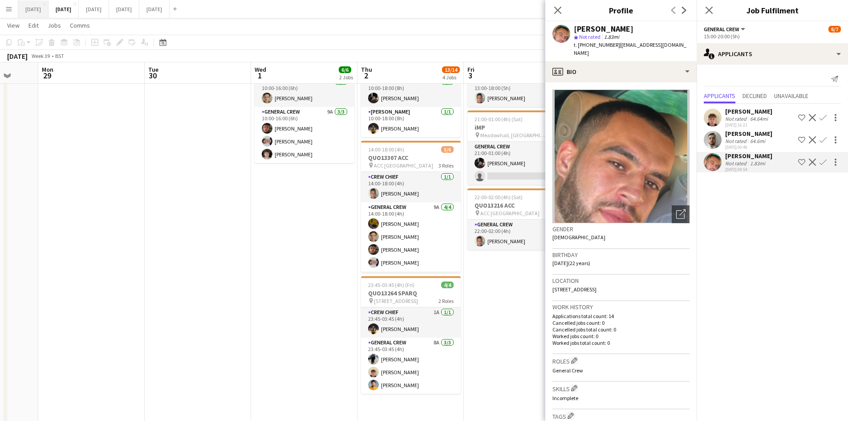
click at [49, 10] on button "[DATE] Close" at bounding box center [33, 8] width 30 height 17
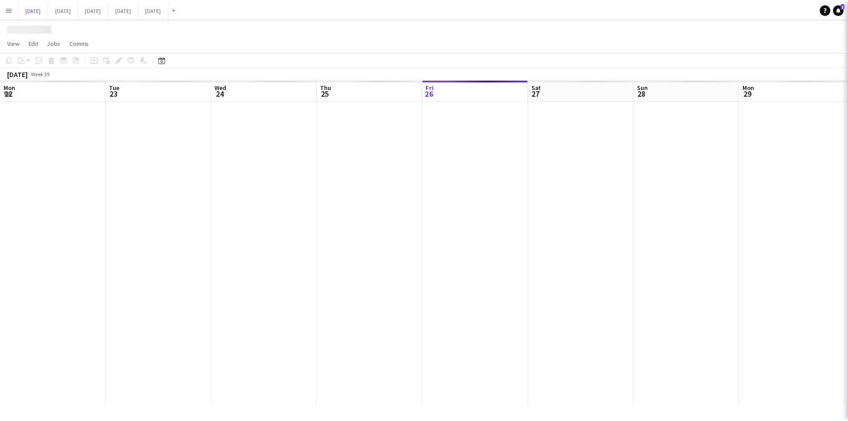
scroll to position [0, 260]
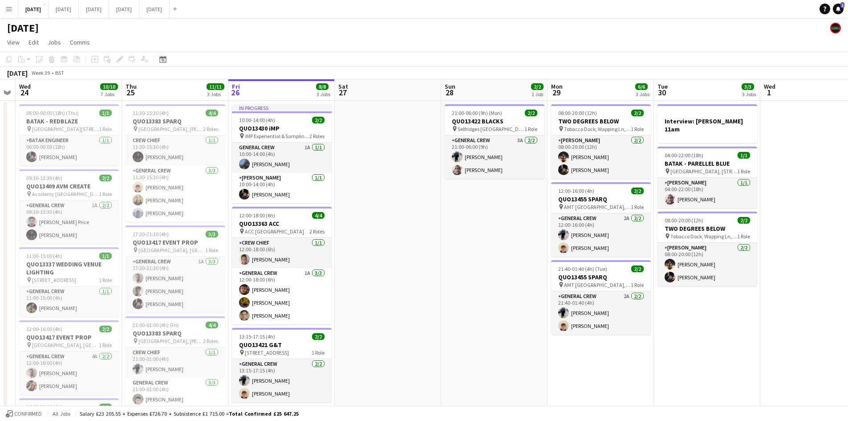
drag, startPoint x: 321, startPoint y: 294, endPoint x: 399, endPoint y: 295, distance: 78.4
click at [397, 295] on app-calendar-viewport "Mon 22 2/2 3 Jobs Tue 23 Wed 24 10/10 7 Jobs Thu 25 11/11 3 Jobs Fri 26 8/8 3 J…" at bounding box center [424, 360] width 848 height 562
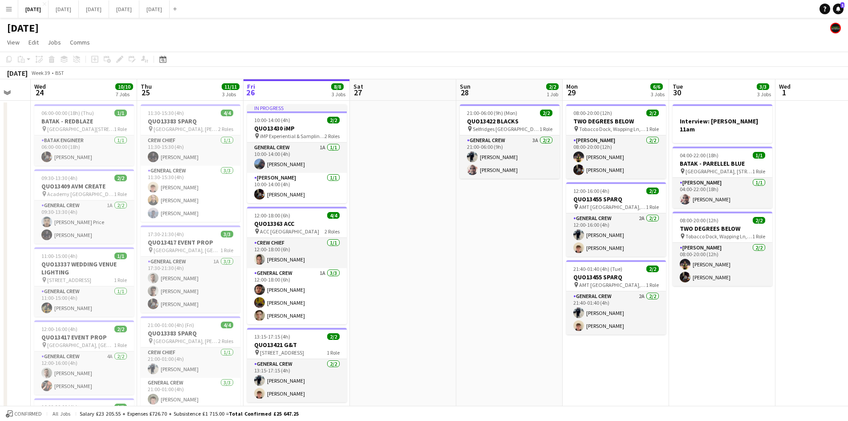
scroll to position [89, 0]
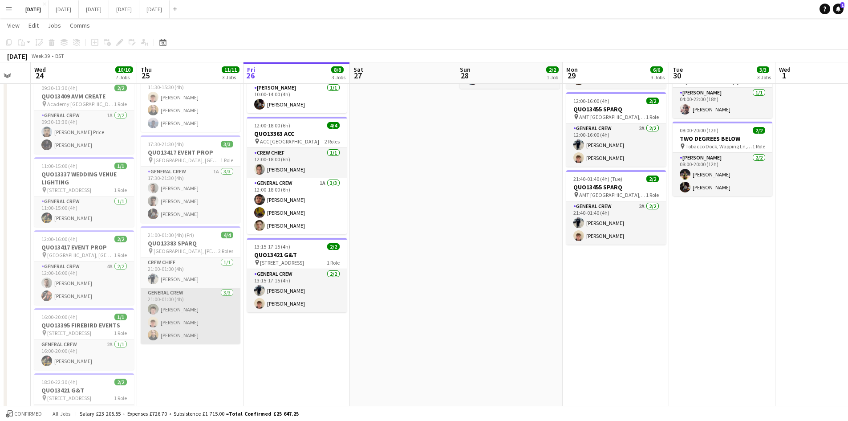
click at [180, 305] on app-card-role "General Crew [DATE] 21:00-01:00 (4h) [PERSON_NAME] [PERSON_NAME] [PERSON_NAME]" at bounding box center [191, 316] width 100 height 56
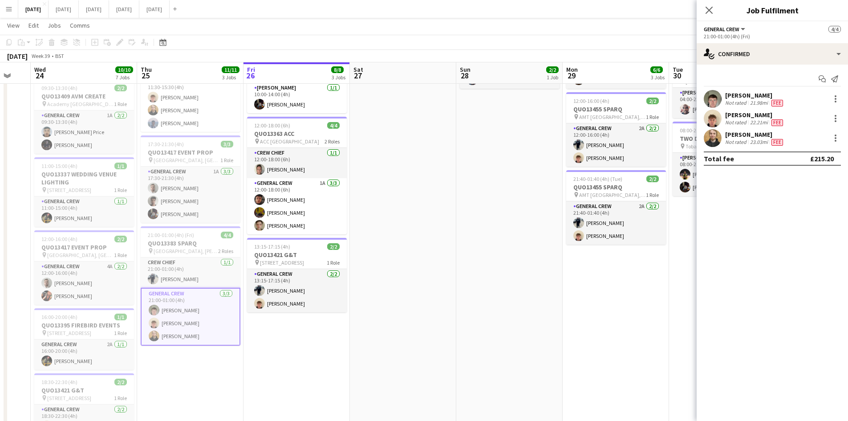
click at [760, 97] on div "[PERSON_NAME]" at bounding box center [755, 95] width 60 height 8
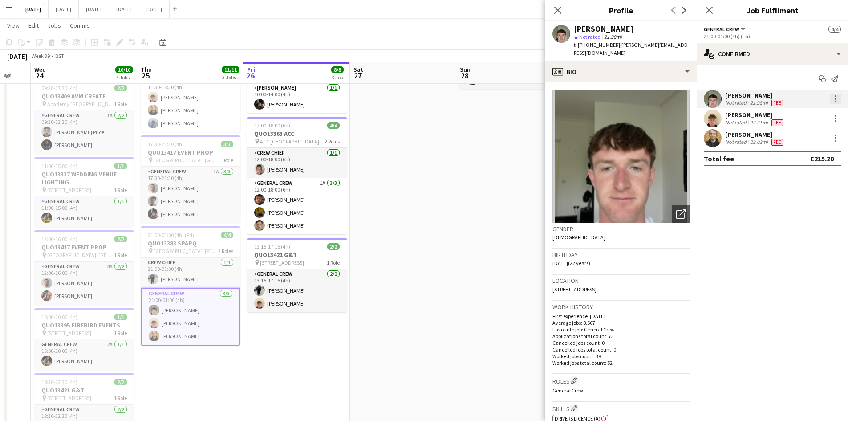
click at [836, 98] on div at bounding box center [836, 99] width 2 height 2
click at [819, 118] on span "Edit fee" at bounding box center [806, 115] width 55 height 8
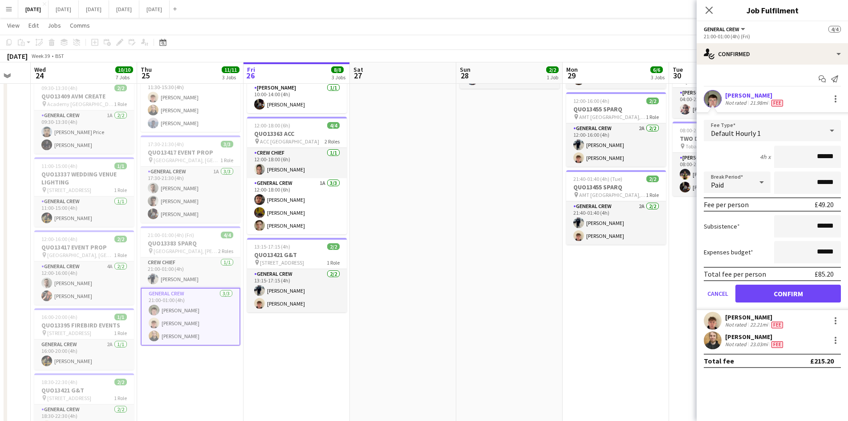
click at [740, 96] on div "[PERSON_NAME]" at bounding box center [755, 95] width 60 height 8
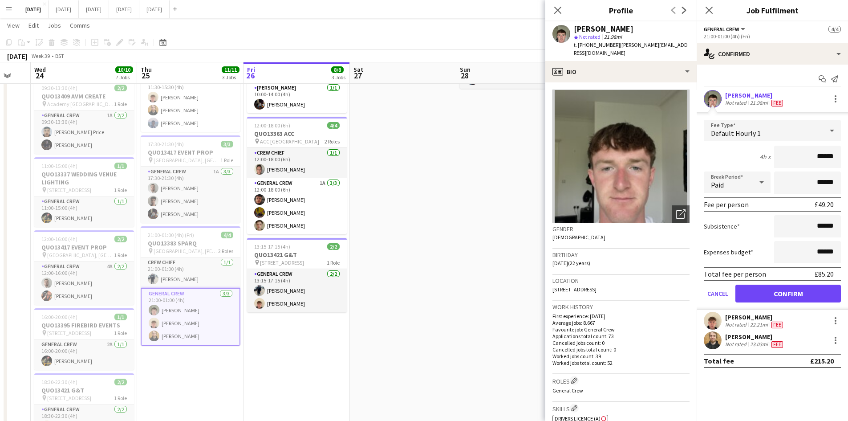
drag, startPoint x: 557, startPoint y: 8, endPoint x: 706, endPoint y: 1, distance: 148.9
click at [557, 9] on icon "Close pop-in" at bounding box center [557, 10] width 7 height 7
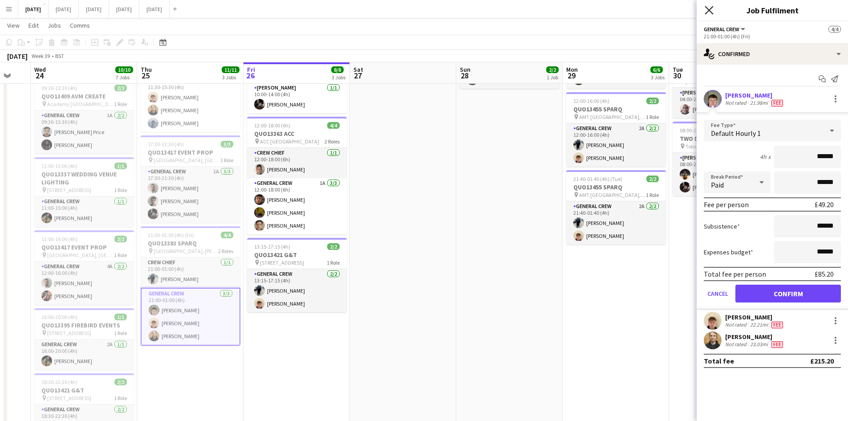
click at [710, 11] on icon at bounding box center [709, 10] width 8 height 8
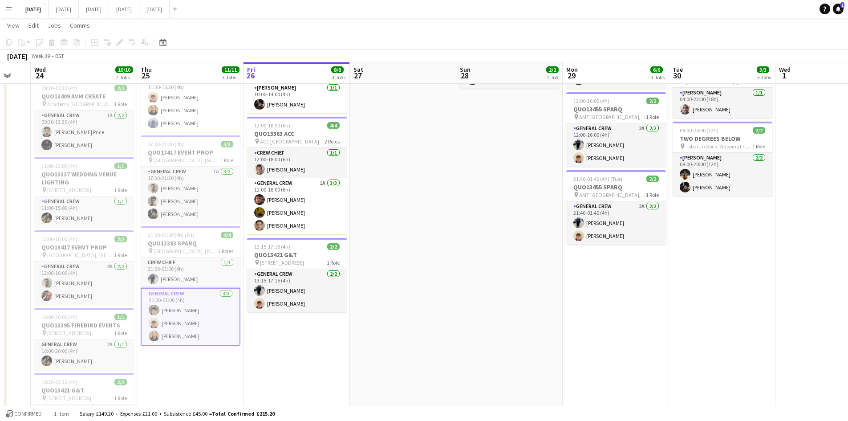
drag, startPoint x: 735, startPoint y: 250, endPoint x: 653, endPoint y: 217, distance: 88.1
click at [668, 235] on app-calendar-viewport "Mon 22 2/2 3 Jobs Tue 23 Wed 24 10/10 7 Jobs Thu 25 11/11 3 Jobs Fri 26 8/8 3 J…" at bounding box center [424, 248] width 848 height 605
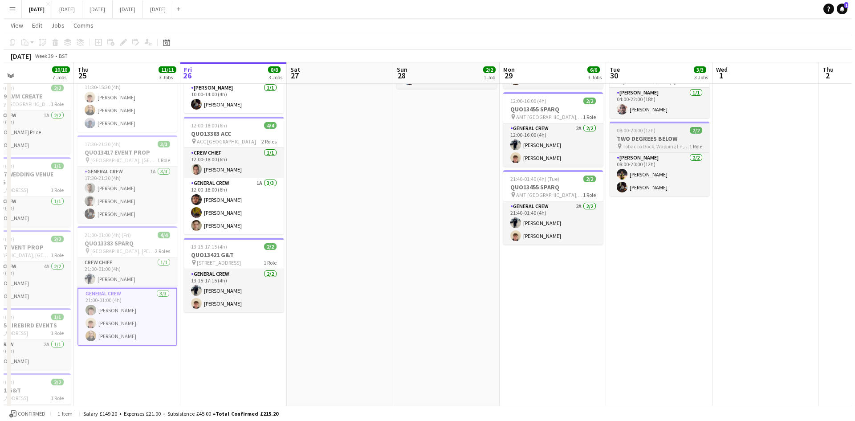
scroll to position [0, 0]
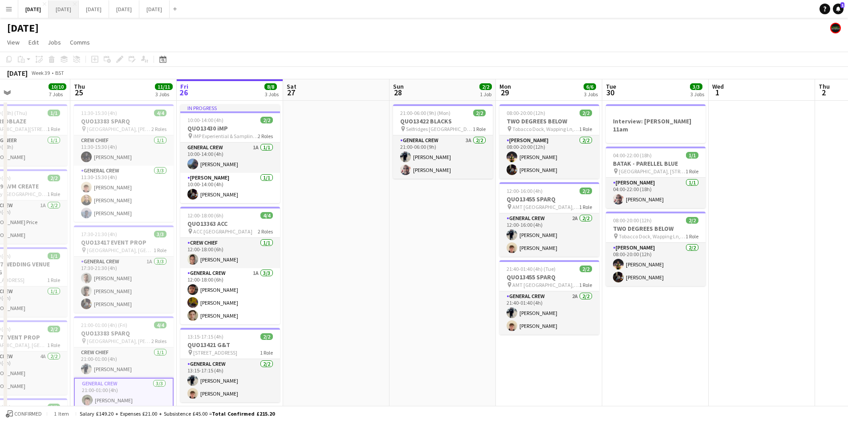
drag, startPoint x: 78, startPoint y: 8, endPoint x: 97, endPoint y: 7, distance: 18.7
click at [79, 9] on button "[DATE] Close" at bounding box center [64, 8] width 30 height 17
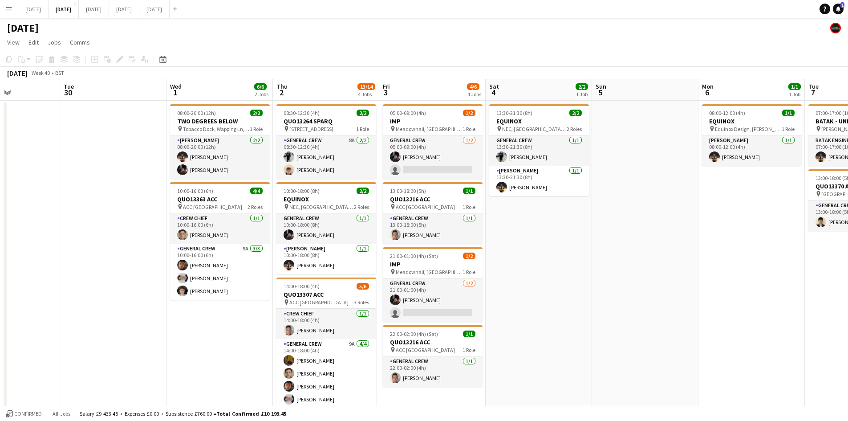
drag, startPoint x: 715, startPoint y: 290, endPoint x: 630, endPoint y: 286, distance: 84.7
click at [630, 286] on app-calendar-viewport "Sat 27 Sun 28 Mon 29 Tue 30 Wed 1 6/6 2 Jobs Thu 2 13/14 4 Jobs Fri 3 4/6 4 Job…" at bounding box center [424, 314] width 848 height 471
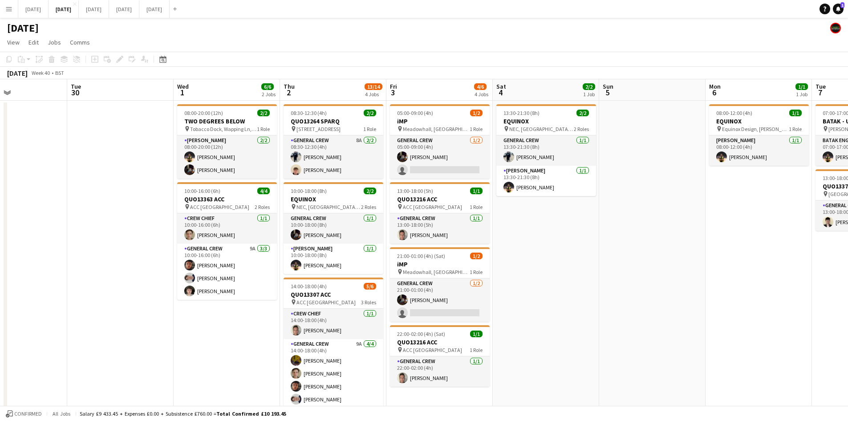
drag, startPoint x: 684, startPoint y: 296, endPoint x: 582, endPoint y: 287, distance: 102.8
click at [582, 287] on app-calendar-viewport "Sat 27 Sun 28 Mon 29 Tue 30 Wed 1 6/6 2 Jobs Thu 2 13/14 4 Jobs Fri 3 4/6 4 Job…" at bounding box center [424, 314] width 848 height 471
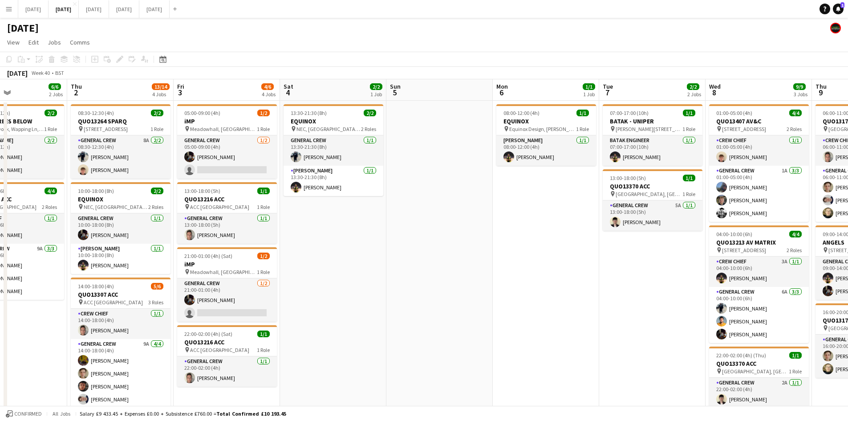
drag, startPoint x: 713, startPoint y: 276, endPoint x: 615, endPoint y: 262, distance: 99.4
click at [615, 262] on app-calendar-viewport "Sun 28 Mon 29 Tue 30 Wed 1 6/6 2 Jobs Thu 2 13/14 4 Jobs Fri 3 4/6 4 Jobs Sat 4…" at bounding box center [424, 314] width 848 height 471
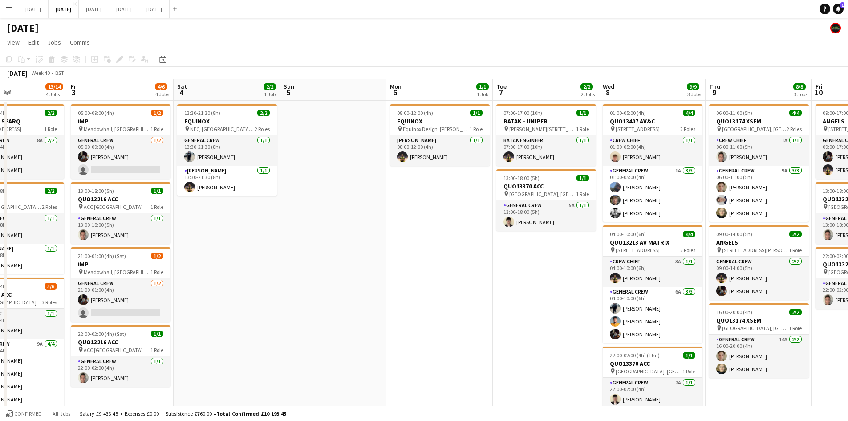
scroll to position [0, 252]
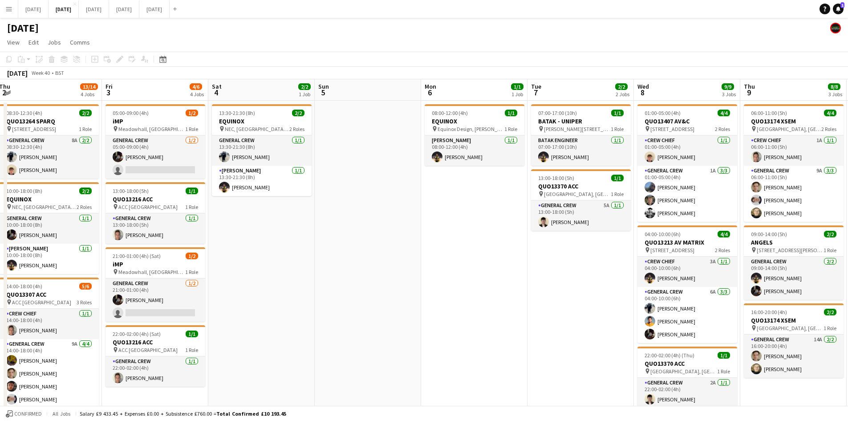
drag, startPoint x: 514, startPoint y: 252, endPoint x: 232, endPoint y: 225, distance: 283.0
click at [223, 226] on app-calendar-viewport "Mon 29 Tue 30 Wed 1 6/6 2 Jobs Thu 2 13/14 4 Jobs Fri 3 4/6 4 Jobs Sat 4 2/2 1 …" at bounding box center [424, 314] width 848 height 471
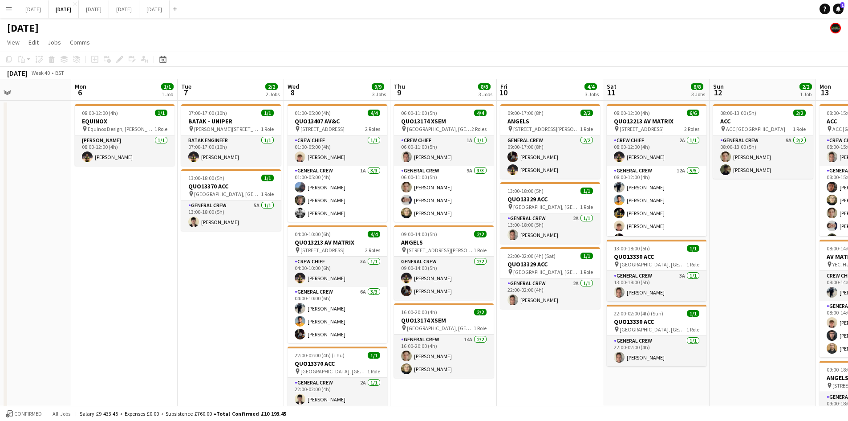
drag, startPoint x: 389, startPoint y: 247, endPoint x: 210, endPoint y: 198, distance: 185.9
click at [214, 198] on app-calendar-viewport "Thu 2 13/14 4 Jobs Fri 3 4/6 4 Jobs Sat 4 2/2 1 Job Sun 5 Mon 6 1/1 1 Job Tue 7…" at bounding box center [424, 314] width 848 height 471
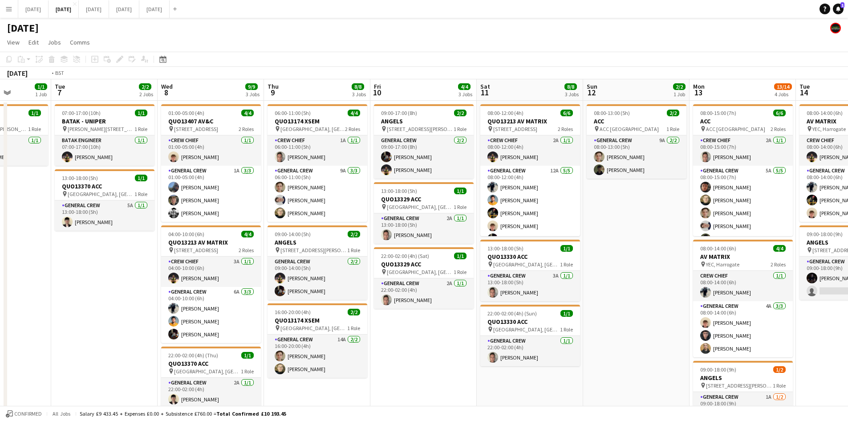
drag, startPoint x: 372, startPoint y: 264, endPoint x: 78, endPoint y: 194, distance: 302.5
click at [78, 194] on app-calendar-viewport "Fri 3 4/6 4 Jobs Sat 4 2/2 1 Job Sun 5 Mon 6 1/1 1 Job Tue 7 2/2 2 Jobs Wed 8 9…" at bounding box center [424, 314] width 848 height 471
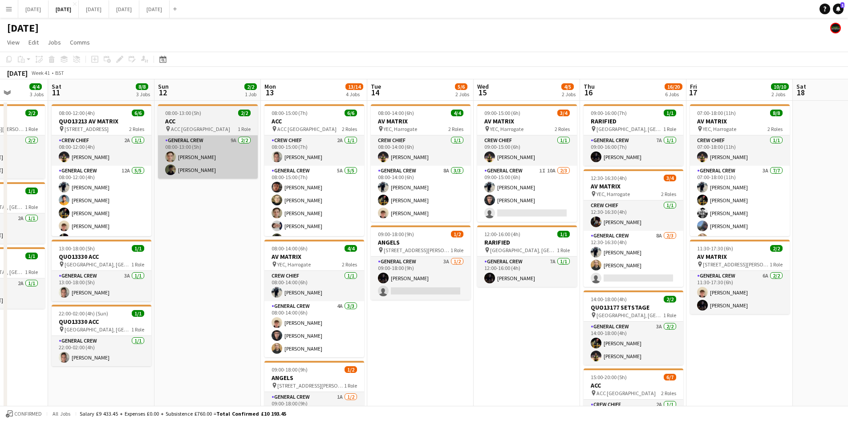
drag, startPoint x: 328, startPoint y: 200, endPoint x: 238, endPoint y: 168, distance: 95.3
click at [231, 169] on app-calendar-viewport "Wed 8 9/9 3 Jobs Thu 9 8/8 3 Jobs Fri 10 4/4 3 Jobs Sat 11 8/8 3 Jobs Sun 12 2/…" at bounding box center [424, 399] width 848 height 641
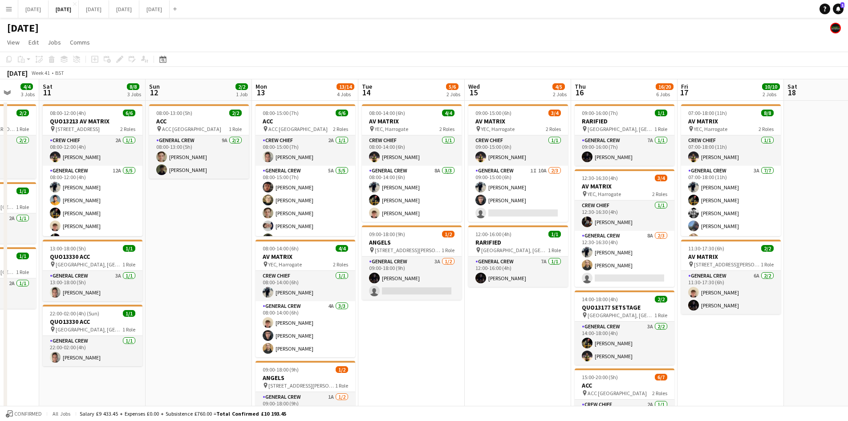
scroll to position [0, 299]
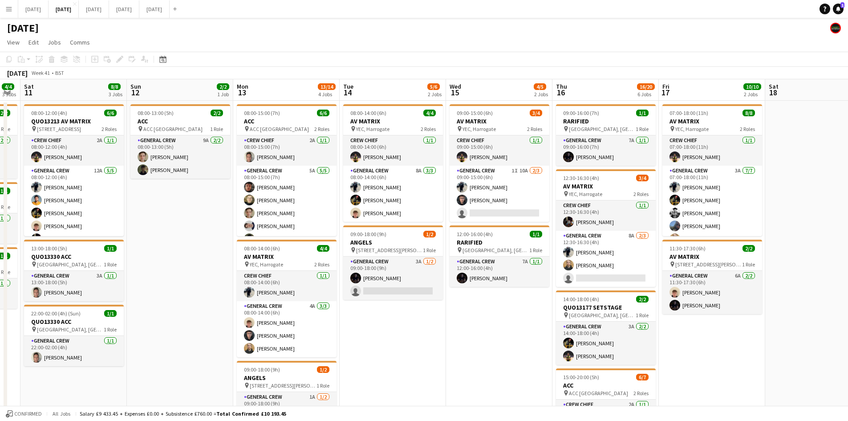
click at [430, 202] on app-calendar-viewport "Wed 8 9/9 3 Jobs Thu 9 8/8 3 Jobs Fri 10 4/4 3 Jobs Sat 11 8/8 3 Jobs Sun 12 2/…" at bounding box center [424, 399] width 848 height 641
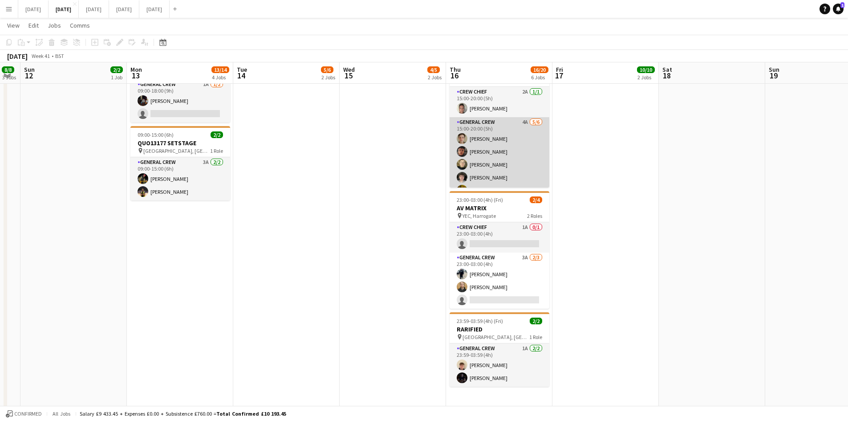
scroll to position [24, 0]
click at [483, 160] on app-card-role "General Crew 4A [DATE] 15:00-20:00 (5h) [PERSON_NAME] [PERSON_NAME] [PERSON_NAM…" at bounding box center [500, 140] width 100 height 95
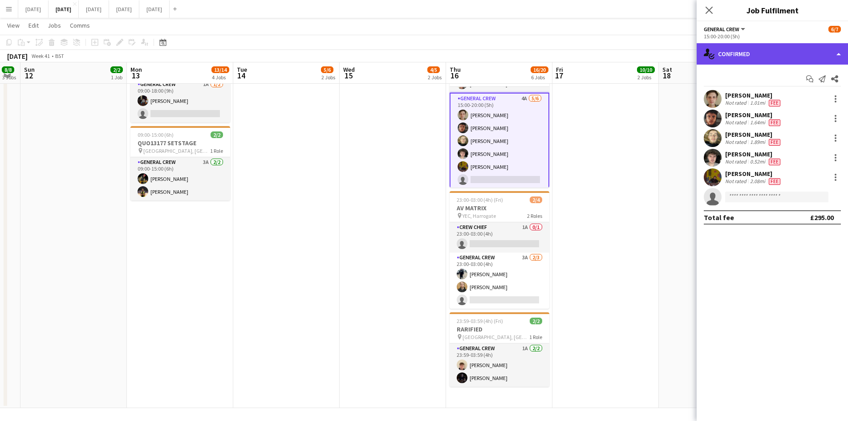
drag, startPoint x: 782, startPoint y: 49, endPoint x: 833, endPoint y: 107, distance: 77.0
click at [783, 49] on div "single-neutral-actions-check-2 Confirmed" at bounding box center [772, 53] width 151 height 21
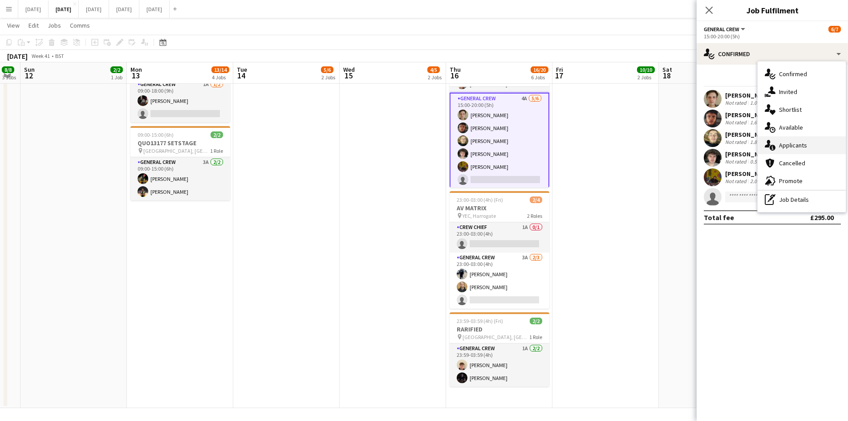
click at [797, 150] on div "single-neutral-actions-information Applicants" at bounding box center [802, 145] width 88 height 18
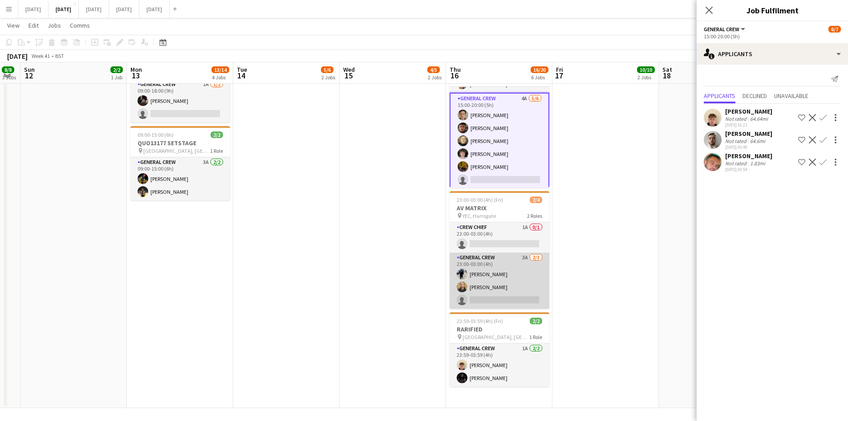
click at [516, 289] on app-card-role "General Crew 3A [DATE] 23:00-03:00 (4h) [PERSON_NAME] [PERSON_NAME] single-neut…" at bounding box center [500, 280] width 100 height 56
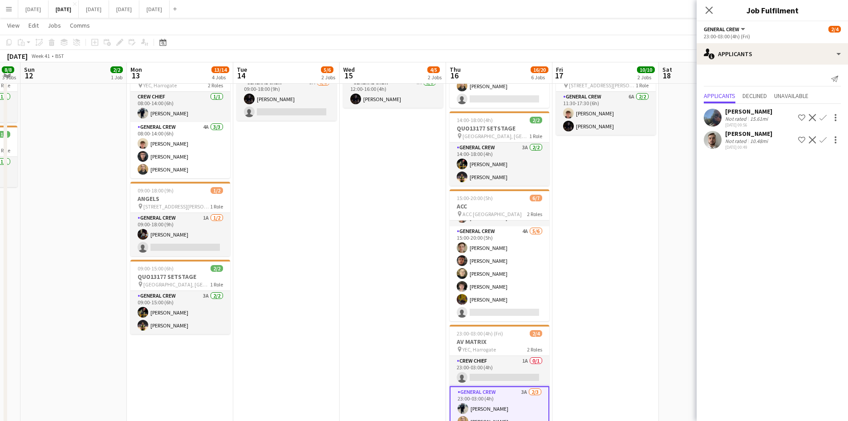
scroll to position [0, 0]
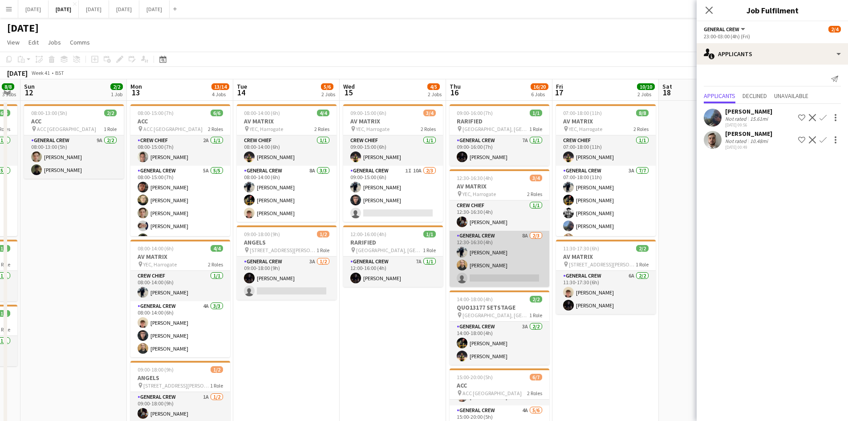
click at [504, 261] on app-card-role "General Crew 8A [DATE] 12:30-16:30 (4h) [PERSON_NAME] [PERSON_NAME] single-neut…" at bounding box center [500, 259] width 100 height 56
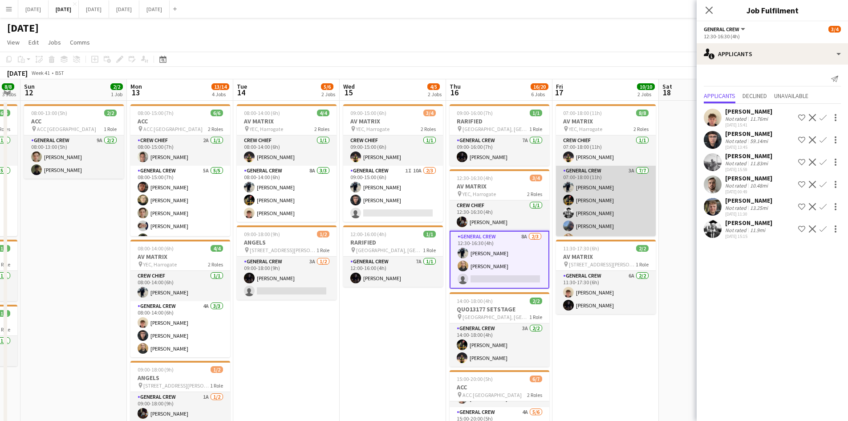
scroll to position [37, 0]
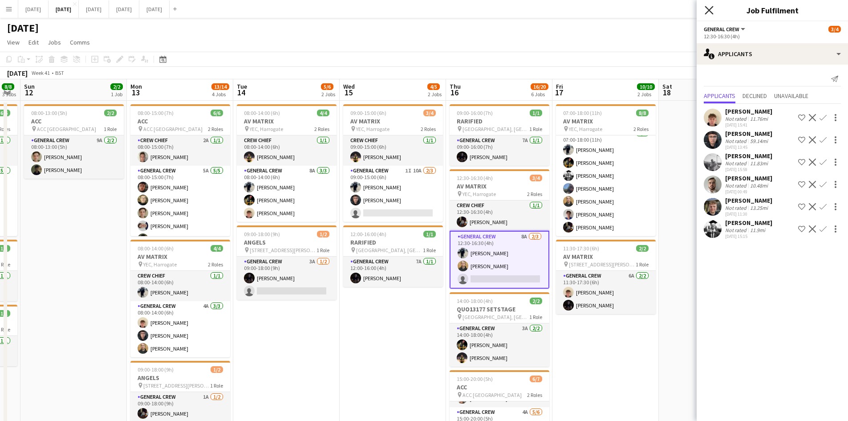
click at [711, 7] on icon "Close pop-in" at bounding box center [709, 10] width 8 height 8
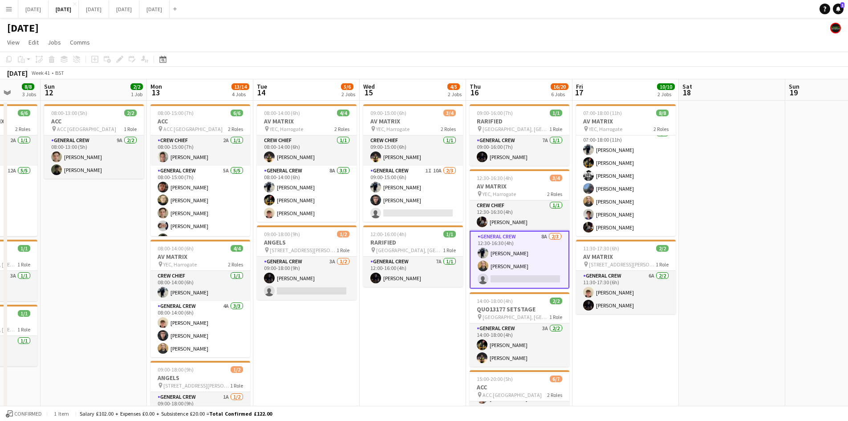
scroll to position [0, 278]
drag, startPoint x: 351, startPoint y: 328, endPoint x: 371, endPoint y: 333, distance: 21.0
click at [371, 333] on app-calendar-viewport "Thu 9 8/8 3 Jobs Fri 10 4/4 3 Jobs Sat 11 8/8 3 Jobs Sun 12 2/2 1 Job Mon 13 13…" at bounding box center [424, 399] width 848 height 641
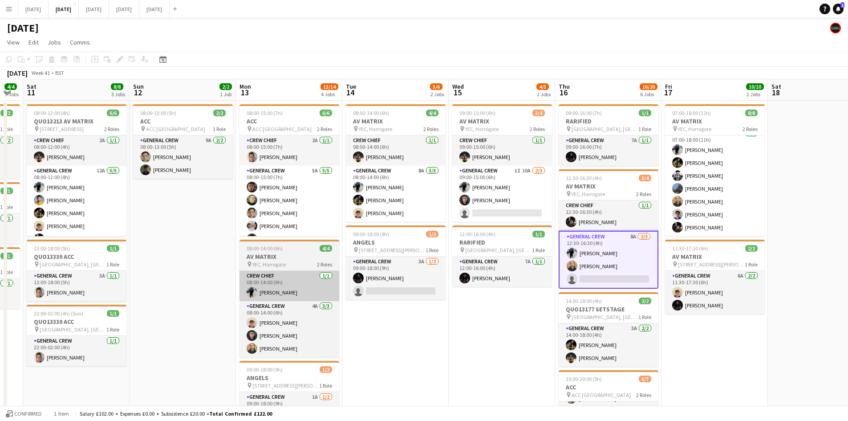
drag, startPoint x: 352, startPoint y: 335, endPoint x: 422, endPoint y: 272, distance: 94.0
click at [505, 284] on app-calendar-viewport "Thu 9 8/8 3 Jobs Fri 10 4/4 3 Jobs Sat 11 8/8 3 Jobs Sun 12 2/2 1 Job Mon 13 13…" at bounding box center [424, 399] width 848 height 641
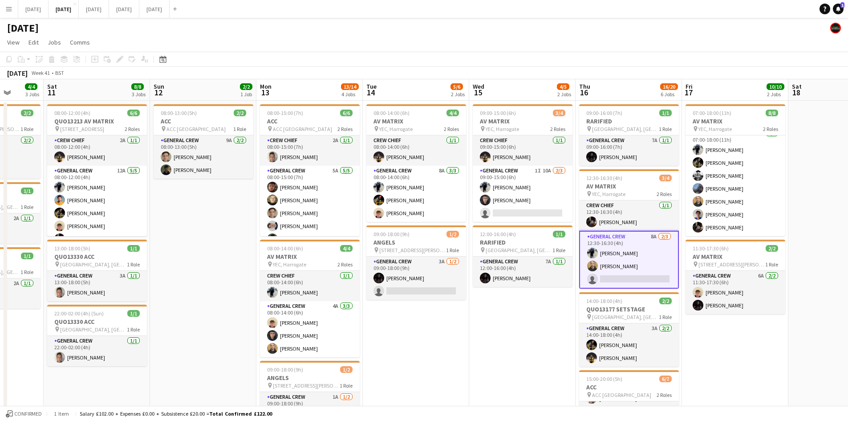
drag, startPoint x: 419, startPoint y: 268, endPoint x: 399, endPoint y: 257, distance: 22.1
click at [403, 260] on app-calendar-viewport "Wed 8 9/9 3 Jobs Thu 9 8/8 3 Jobs Fri 10 4/4 3 Jobs Sat 11 8/8 3 Jobs Sun 12 2/…" at bounding box center [424, 399] width 848 height 641
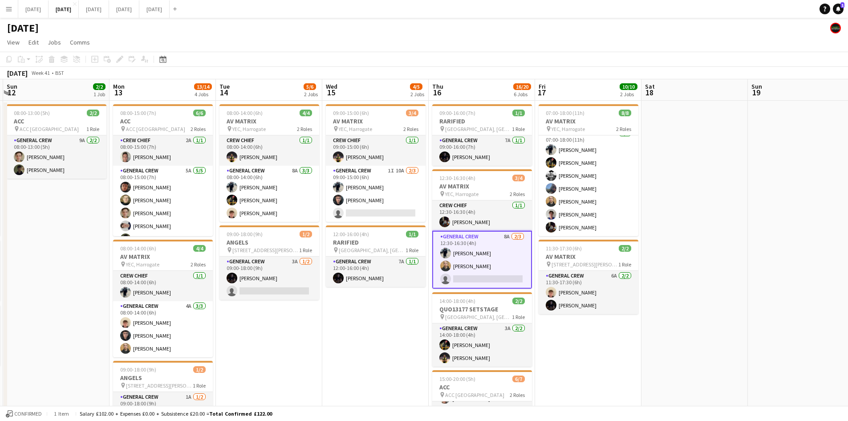
click at [401, 260] on app-calendar-viewport "Thu 9 8/8 3 Jobs Fri 10 4/4 3 Jobs Sat 11 8/8 3 Jobs Sun 12 2/2 1 Job Mon 13 13…" at bounding box center [424, 399] width 848 height 641
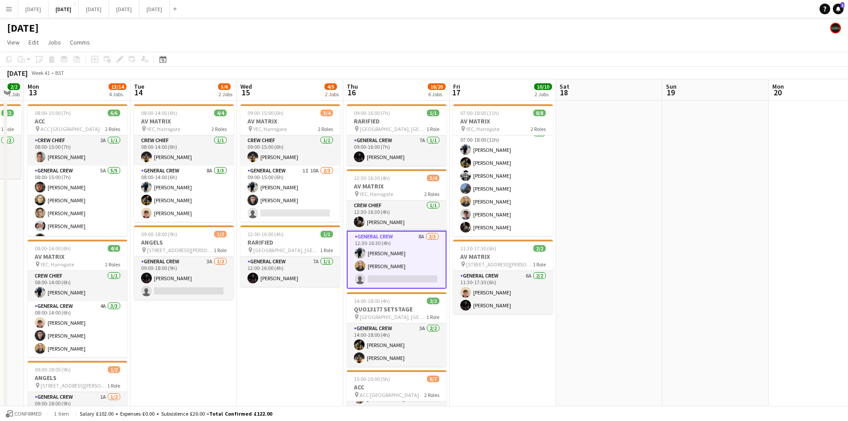
scroll to position [314, 0]
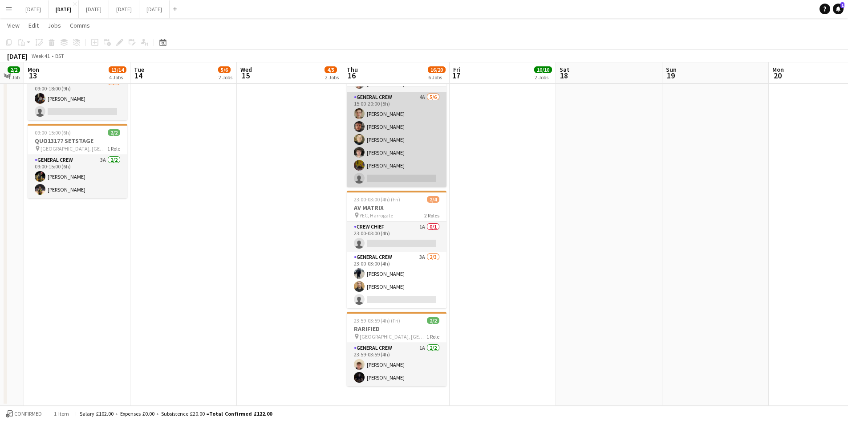
click at [395, 150] on app-card-role "General Crew 4A [DATE] 15:00-20:00 (5h) [PERSON_NAME] [PERSON_NAME] [PERSON_NAM…" at bounding box center [397, 139] width 100 height 95
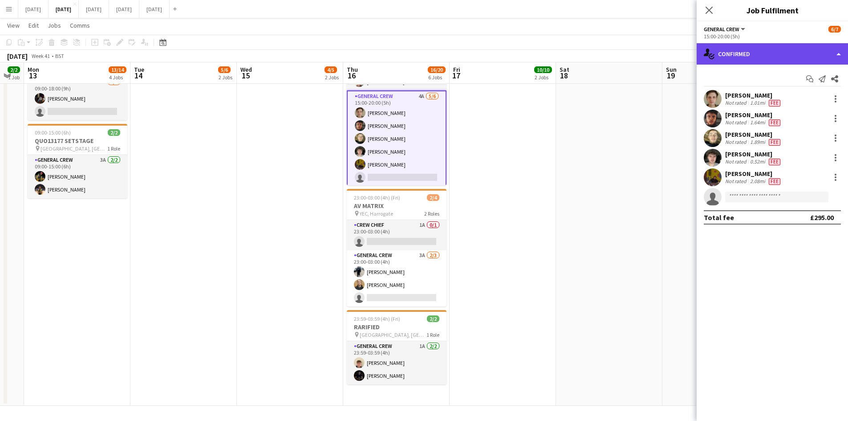
click at [780, 58] on div "single-neutral-actions-check-2 Confirmed" at bounding box center [772, 53] width 151 height 21
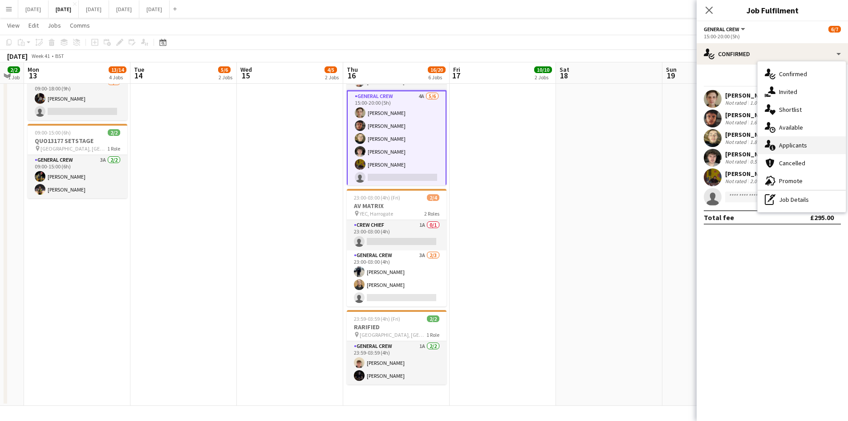
click at [809, 145] on div "single-neutral-actions-information Applicants" at bounding box center [802, 145] width 88 height 18
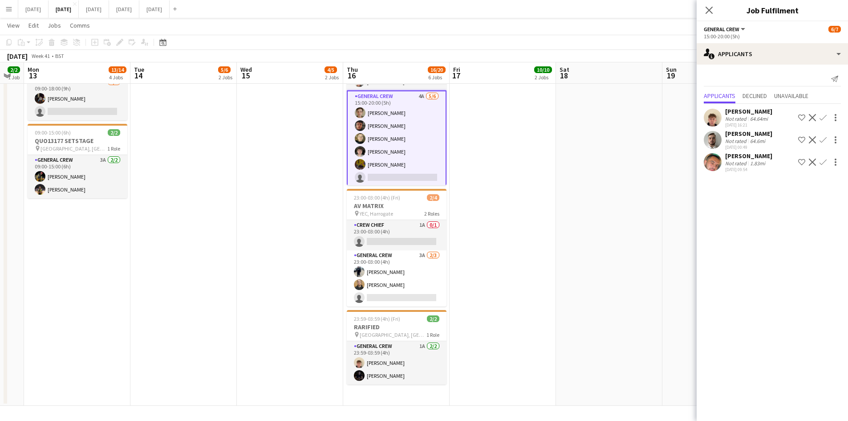
click at [827, 157] on button "Confirm" at bounding box center [823, 162] width 11 height 11
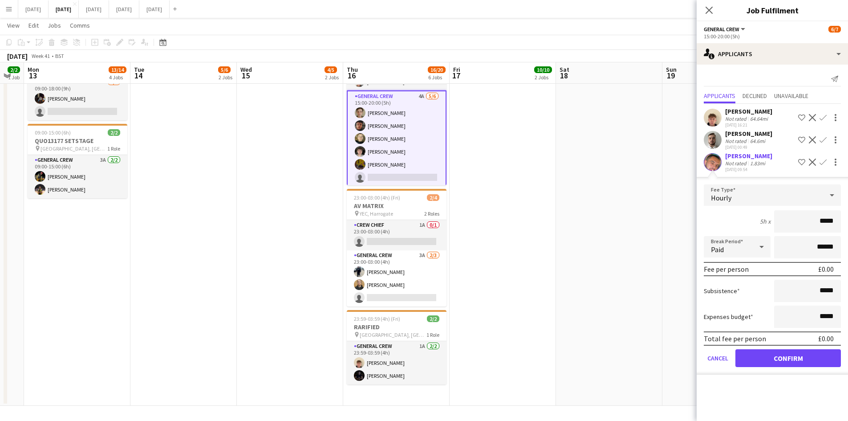
click at [824, 222] on input "*****" at bounding box center [807, 221] width 67 height 22
click at [816, 196] on div "Hourly" at bounding box center [763, 194] width 119 height 21
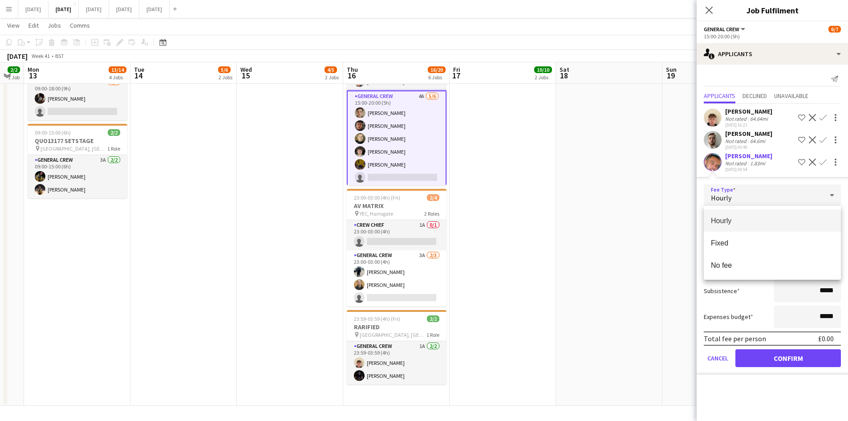
click at [816, 196] on div at bounding box center [424, 210] width 848 height 421
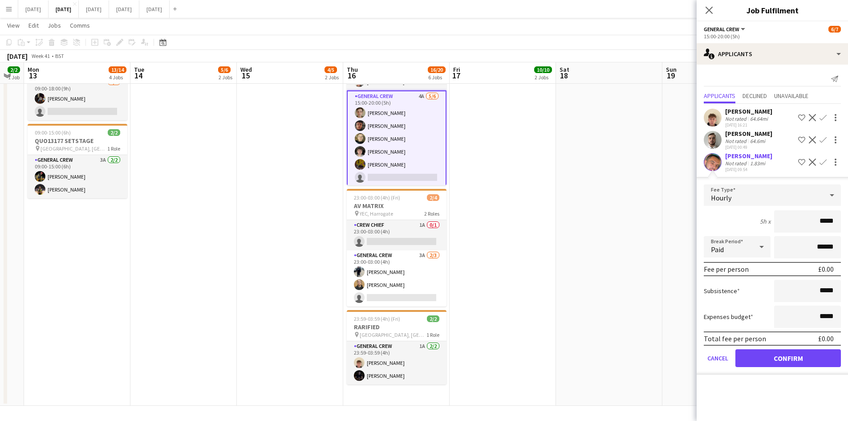
click at [758, 158] on div "[PERSON_NAME]" at bounding box center [748, 156] width 47 height 8
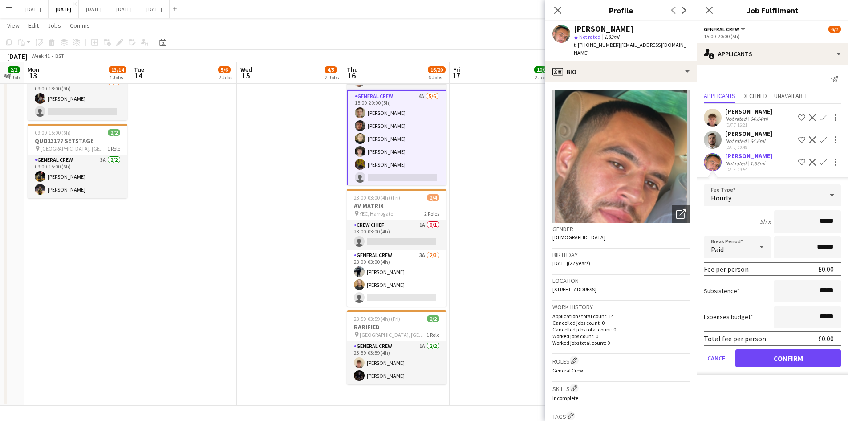
scroll to position [223, 0]
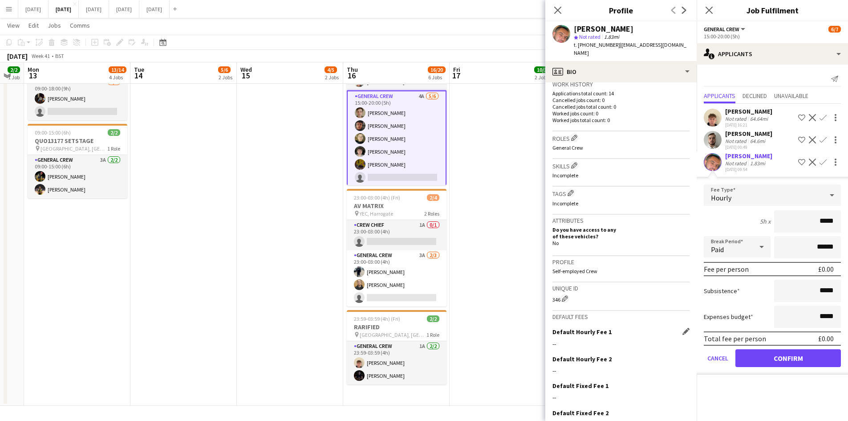
click at [602, 331] on div "Default Hourly Fee 1 Edit this field --" at bounding box center [621, 341] width 137 height 27
click at [683, 328] on app-icon "Edit this field" at bounding box center [686, 331] width 7 height 7
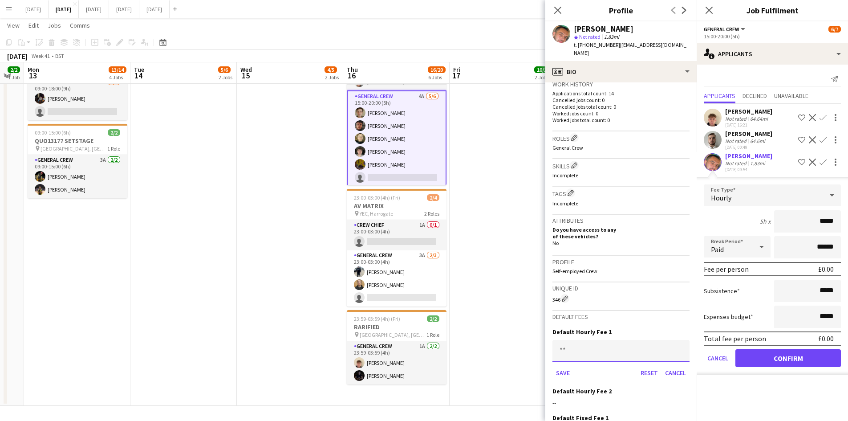
click at [610, 340] on input at bounding box center [621, 351] width 137 height 22
type input "******"
click at [565, 366] on button "Save" at bounding box center [563, 373] width 21 height 14
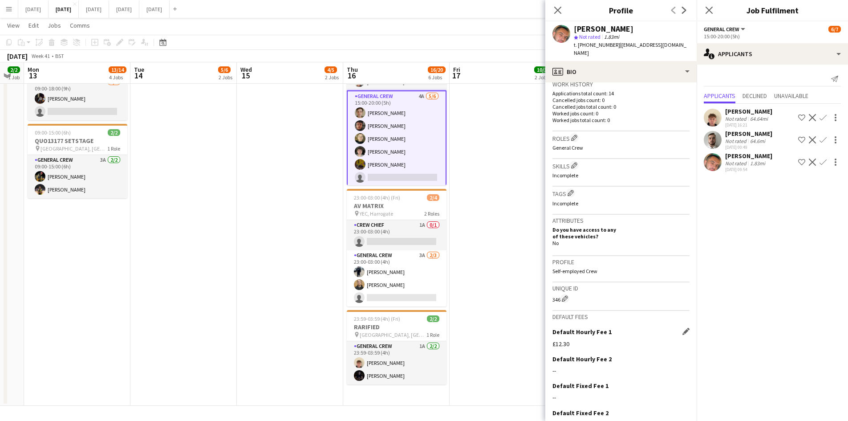
click at [822, 160] on app-icon "Confirm" at bounding box center [823, 161] width 7 height 7
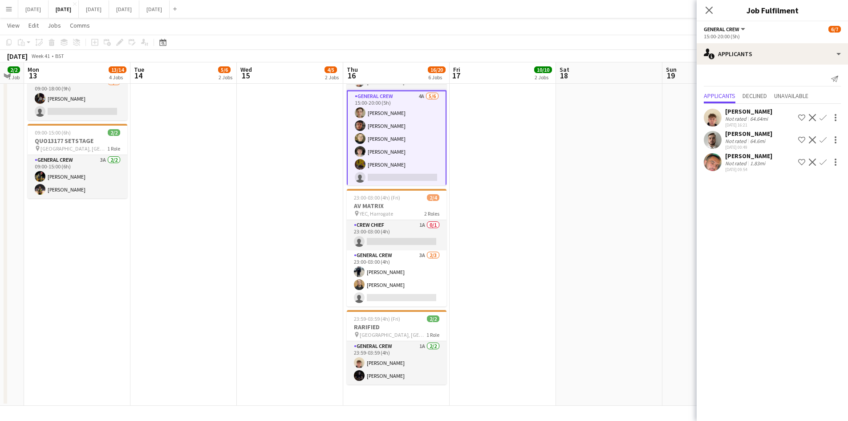
click at [822, 161] on app-icon "Confirm" at bounding box center [823, 161] width 7 height 7
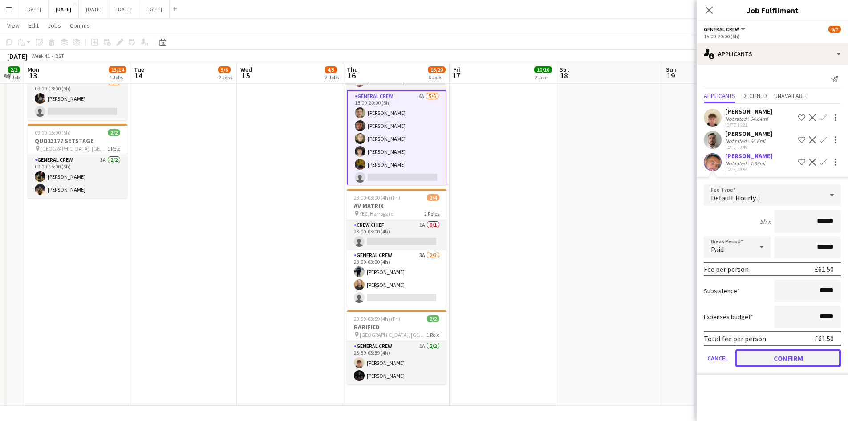
click at [790, 354] on button "Confirm" at bounding box center [789, 358] width 106 height 18
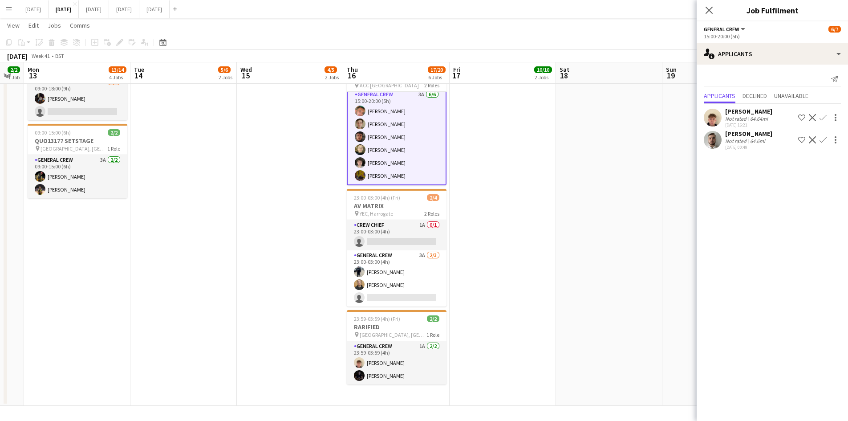
scroll to position [91, 0]
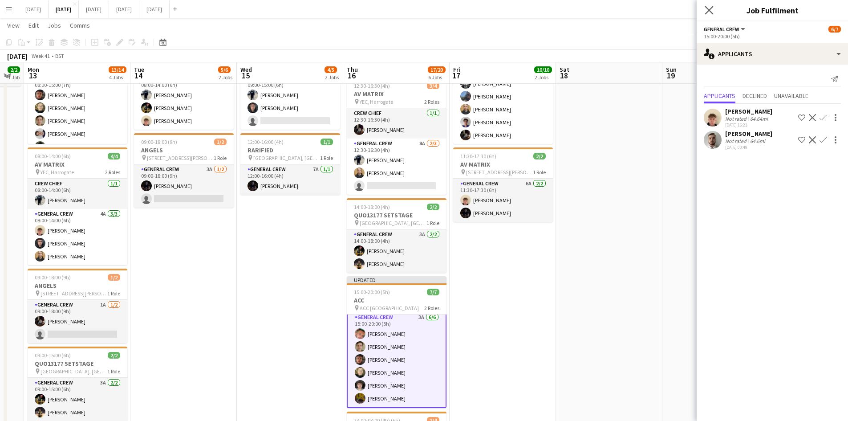
click at [704, 10] on app-icon "Close pop-in" at bounding box center [709, 10] width 13 height 13
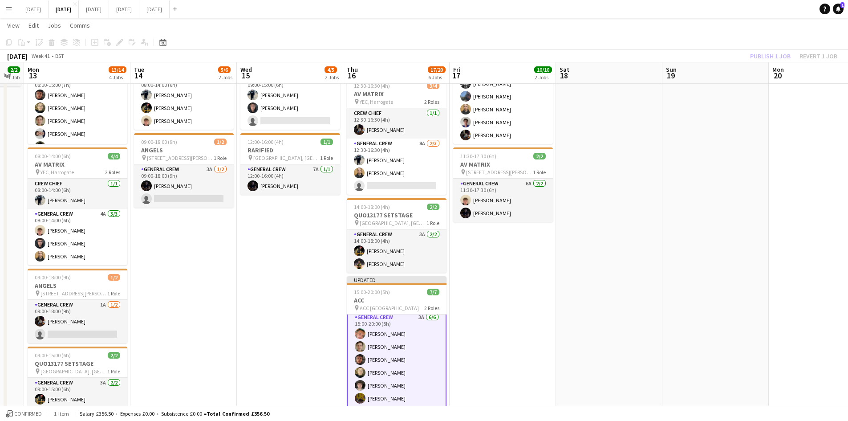
click at [764, 60] on div "Publish 1 job Revert 1 job" at bounding box center [794, 56] width 109 height 12
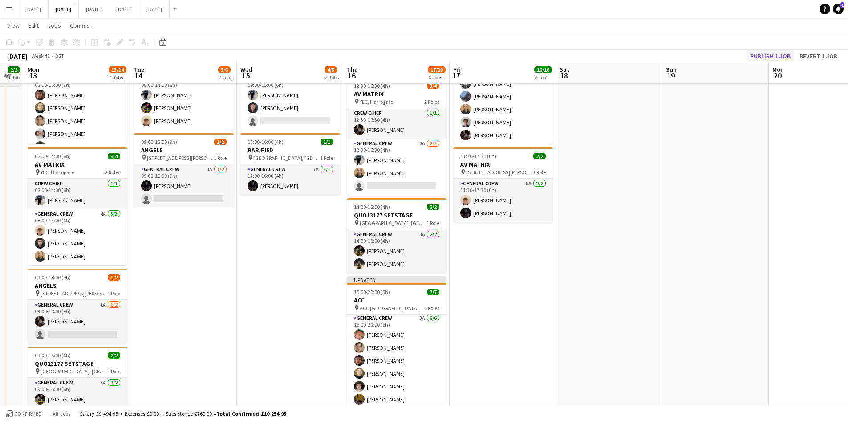
scroll to position [32, 0]
click at [764, 57] on button "Publish 1 job" at bounding box center [771, 56] width 48 height 12
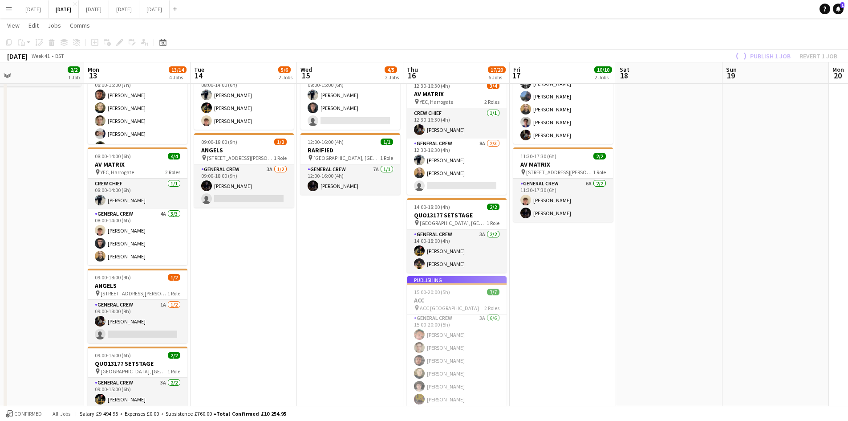
drag, startPoint x: 627, startPoint y: 189, endPoint x: 731, endPoint y: 191, distance: 104.6
click at [731, 191] on app-calendar-viewport "Fri 10 4/4 3 Jobs Sat 11 8/8 3 Jobs Sun 12 2/2 1 Job Mon 13 13/14 4 Jobs Tue 14…" at bounding box center [424, 285] width 848 height 685
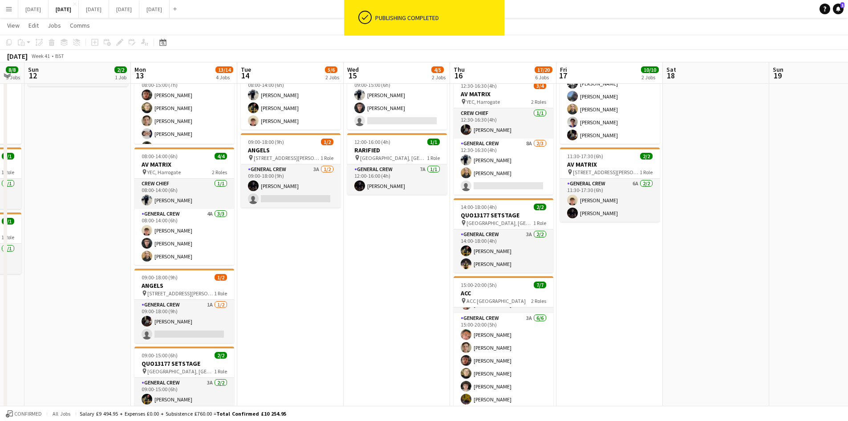
scroll to position [24, 0]
drag, startPoint x: 415, startPoint y: 242, endPoint x: 551, endPoint y: 244, distance: 136.3
click at [551, 244] on app-calendar-viewport "Fri 10 4/4 3 Jobs Sat 11 8/8 3 Jobs Sun 12 2/2 1 Job Mon 13 13/14 4 Jobs Tue 14…" at bounding box center [424, 285] width 848 height 685
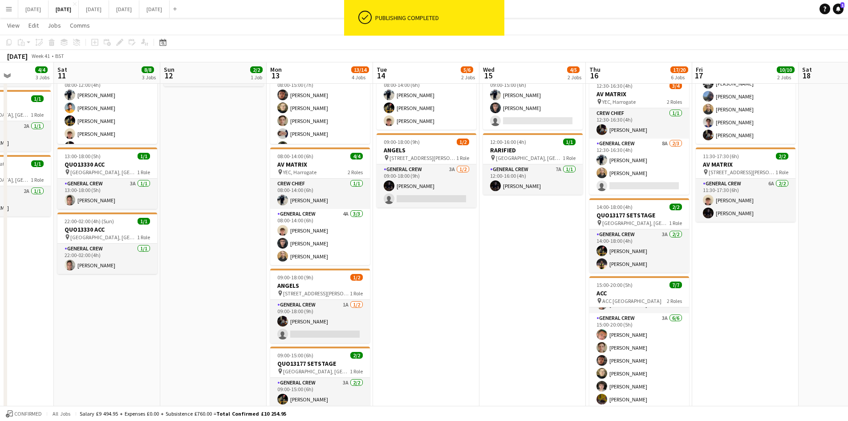
scroll to position [0, 0]
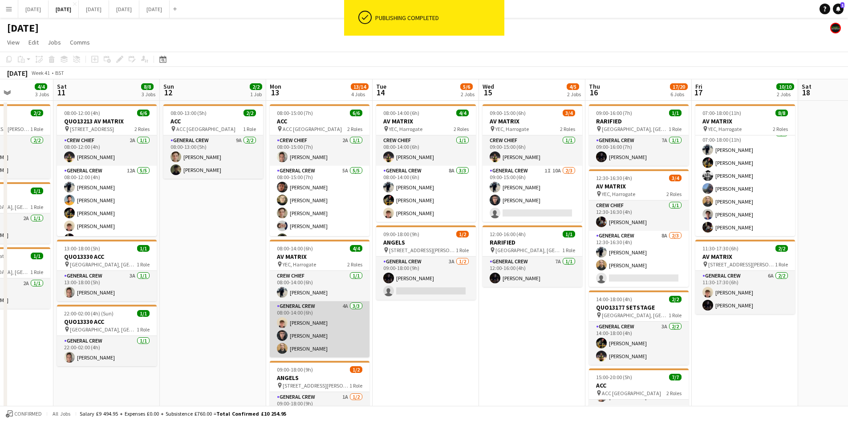
drag, startPoint x: 588, startPoint y: 338, endPoint x: 528, endPoint y: 326, distance: 61.2
click at [595, 333] on app-calendar-viewport "Wed 8 9/9 3 Jobs Thu 9 8/8 3 Jobs Fri 10 4/4 3 Jobs Sat 11 8/8 3 Jobs Sun 12 2/…" at bounding box center [424, 399] width 848 height 641
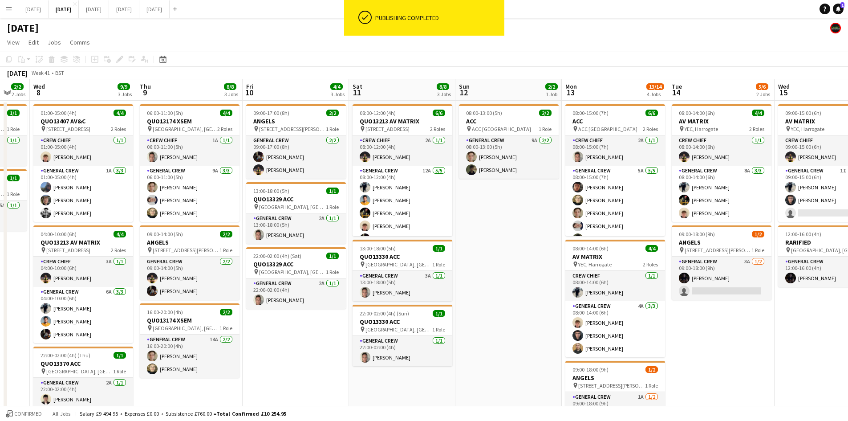
drag, startPoint x: 440, startPoint y: 336, endPoint x: 572, endPoint y: 305, distance: 135.4
click at [569, 307] on app-calendar-viewport "Mon 6 1/1 1 Job Tue 7 2/2 2 Jobs Wed 8 9/9 3 Jobs Thu 9 8/8 3 Jobs Fri 10 4/4 3…" at bounding box center [424, 399] width 848 height 641
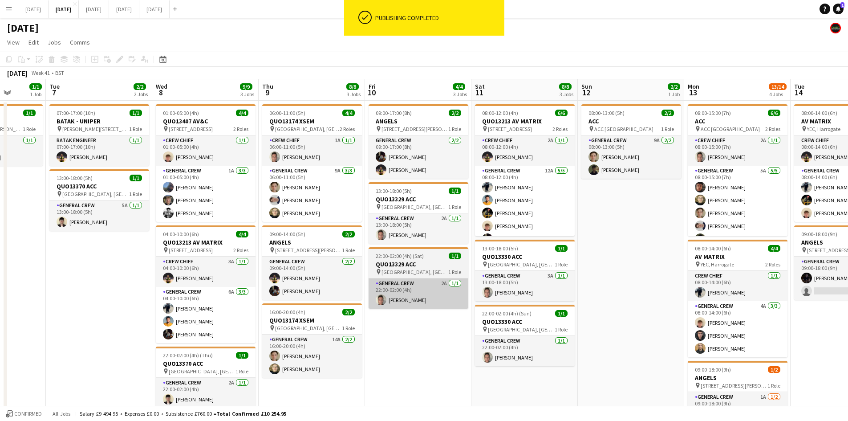
drag, startPoint x: 493, startPoint y: 320, endPoint x: 490, endPoint y: 299, distance: 21.6
click at [527, 306] on app-calendar-viewport "Sat 4 2/2 1 Job Sun 5 Mon 6 1/1 1 Job Tue 7 2/2 2 Jobs Wed 8 9/9 3 Jobs Thu 9 8…" at bounding box center [424, 399] width 848 height 641
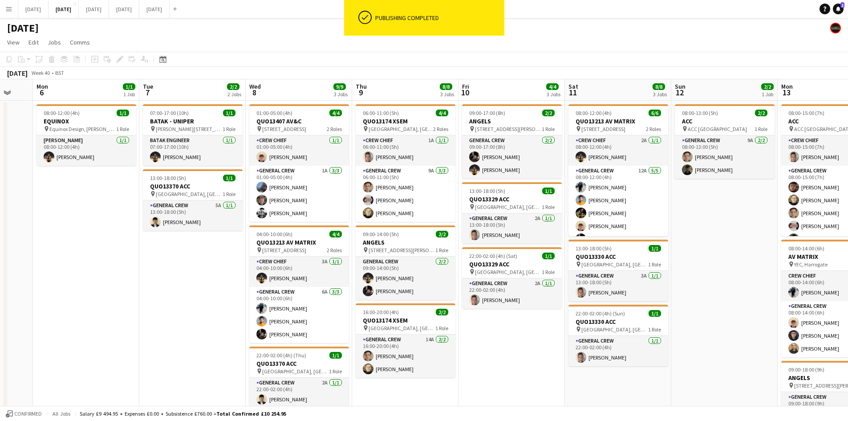
drag, startPoint x: 296, startPoint y: 275, endPoint x: 450, endPoint y: 265, distance: 154.8
click at [448, 266] on app-calendar-viewport "Sat 4 2/2 1 Job Sun 5 Mon 6 1/1 1 Job Tue 7 2/2 2 Jobs Wed 8 9/9 3 Jobs Thu 9 8…" at bounding box center [424, 399] width 848 height 641
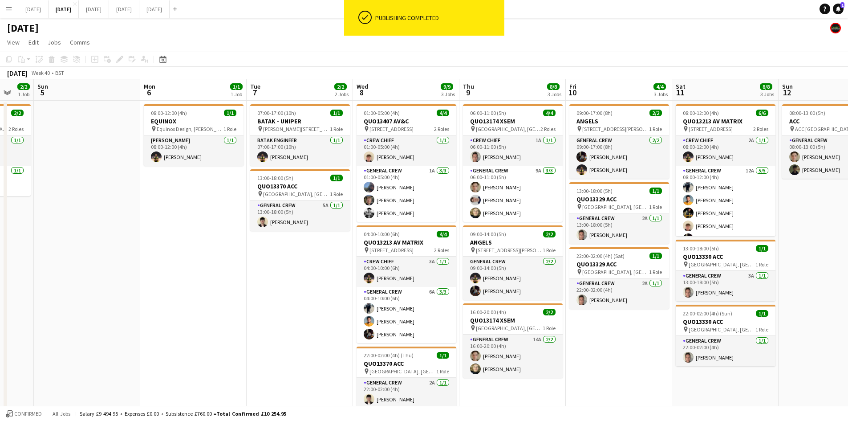
drag, startPoint x: 568, startPoint y: 278, endPoint x: 432, endPoint y: 257, distance: 137.5
click at [432, 257] on app-calendar-viewport "Thu 2 13/14 4 Jobs Fri 3 4/6 4 Jobs Sat 4 2/2 1 Job Sun 5 Mon 6 1/1 1 Job Tue 7…" at bounding box center [424, 399] width 848 height 641
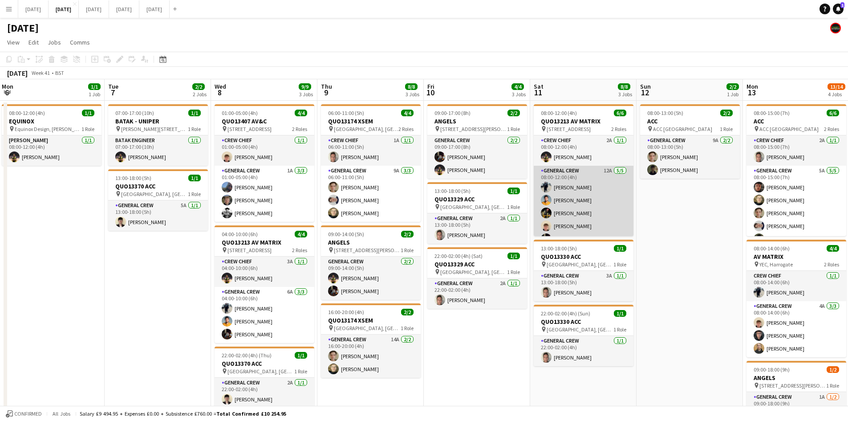
scroll to position [12, 0]
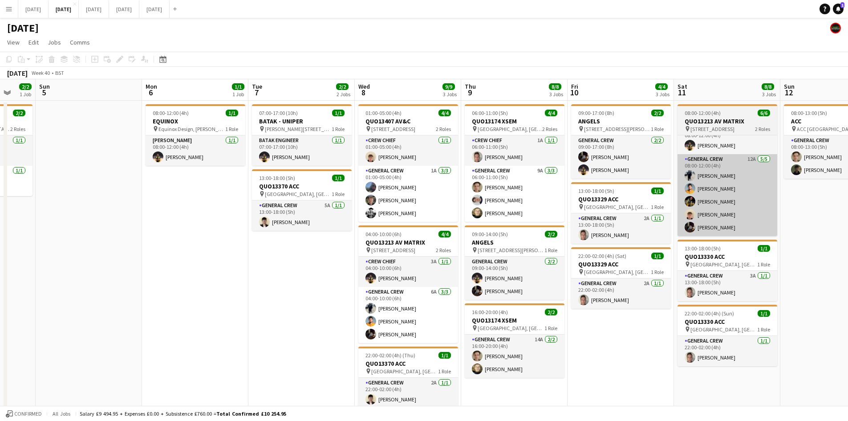
drag, startPoint x: 654, startPoint y: 245, endPoint x: 748, endPoint y: 230, distance: 94.7
click at [840, 240] on app-calendar-viewport "Fri 3 4/6 4 Jobs Sat 4 2/2 1 Job Sun 5 Mon 6 1/1 1 Job Tue 7 2/2 2 Jobs Wed 8 9…" at bounding box center [424, 399] width 848 height 641
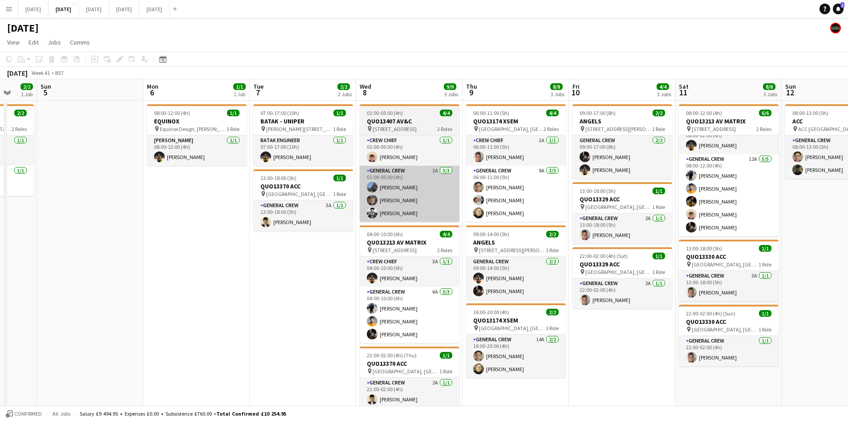
drag, startPoint x: 431, startPoint y: 248, endPoint x: 620, endPoint y: 217, distance: 191.4
click at [608, 219] on app-calendar-viewport "Thu 2 13/14 4 Jobs Fri 3 4/6 4 Jobs Sat 4 2/2 1 Job Sun 5 Mon 6 1/1 1 Job Tue 7…" at bounding box center [424, 399] width 848 height 641
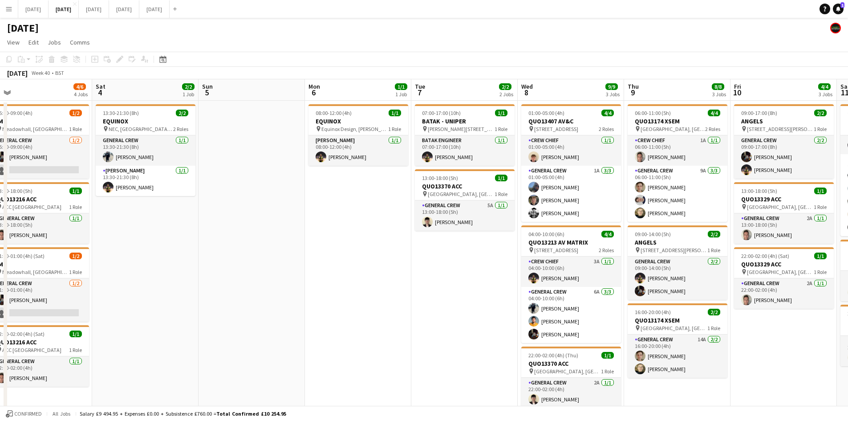
drag, startPoint x: 540, startPoint y: 247, endPoint x: 546, endPoint y: 245, distance: 5.9
click at [545, 246] on app-calendar-viewport "Wed 1 6/6 2 Jobs Thu 2 13/14 4 Jobs Fri 3 4/6 4 Jobs Sat 4 2/2 1 Job Sun 5 Mon …" at bounding box center [424, 399] width 848 height 641
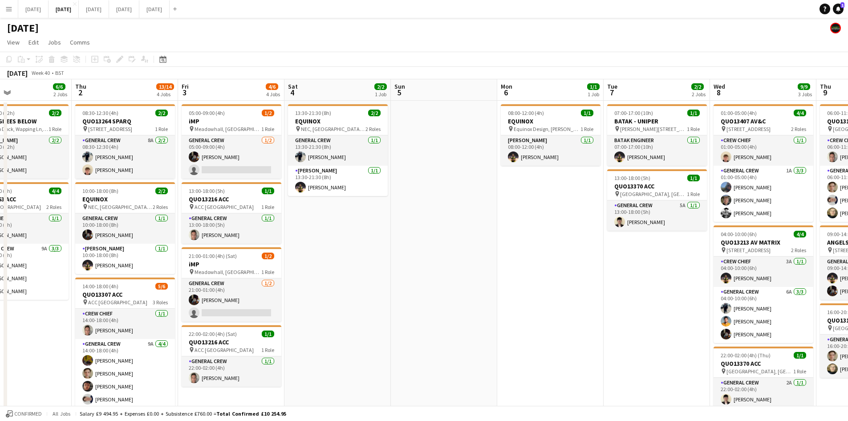
drag, startPoint x: 393, startPoint y: 268, endPoint x: 527, endPoint y: 264, distance: 133.6
click at [501, 268] on app-calendar-viewport "Mon 29 Tue 30 Wed 1 6/6 2 Jobs Thu 2 13/14 4 Jobs Fri 3 4/6 4 Jobs Sat 4 2/2 1 …" at bounding box center [424, 399] width 848 height 641
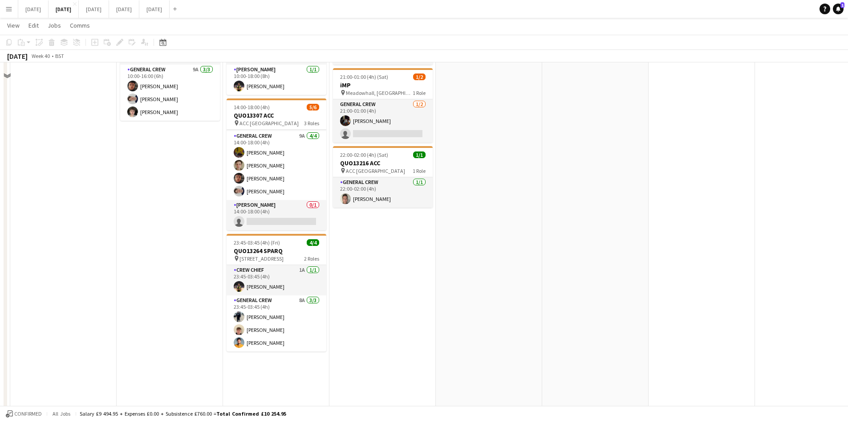
scroll to position [0, 0]
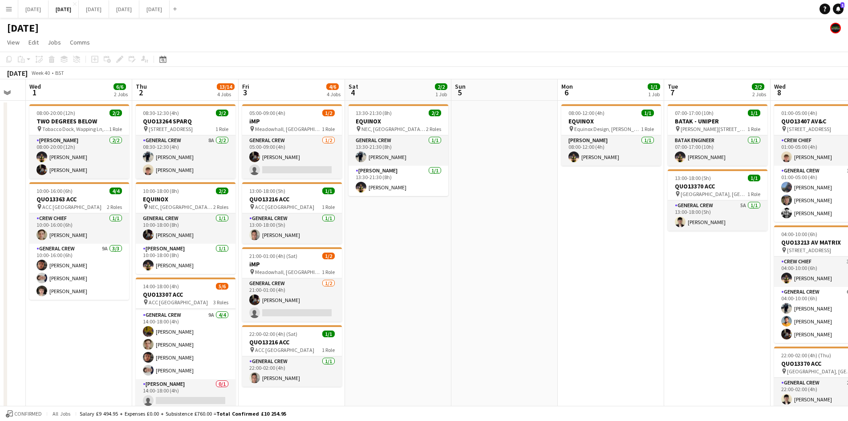
drag, startPoint x: 668, startPoint y: 280, endPoint x: 574, endPoint y: 259, distance: 96.6
click at [574, 259] on app-calendar-viewport "Sun 28 Mon 29 Tue 30 Wed 1 6/6 2 Jobs Thu 2 13/14 4 Jobs Fri 3 4/6 4 Jobs Sat 4…" at bounding box center [424, 399] width 848 height 641
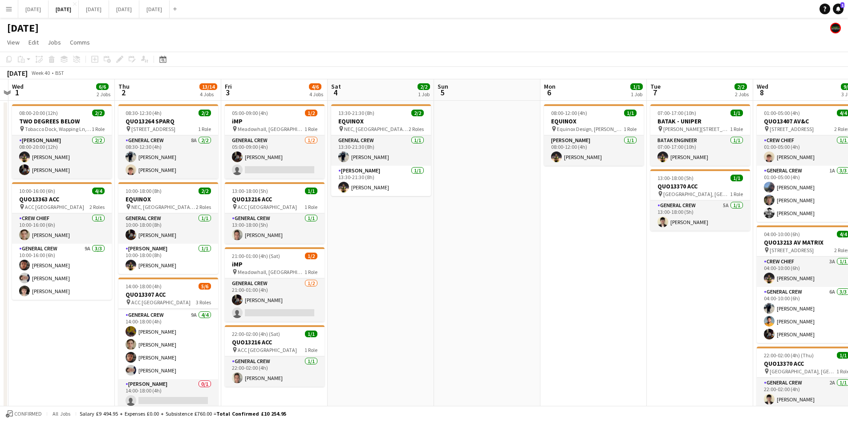
drag, startPoint x: 646, startPoint y: 281, endPoint x: 412, endPoint y: 243, distance: 237.8
click at [412, 243] on app-calendar-viewport "Sun 28 Mon 29 Tue 30 Wed 1 6/6 2 Jobs Thu 2 13/14 4 Jobs Fri 3 4/6 4 Jobs Sat 4…" at bounding box center [424, 399] width 848 height 641
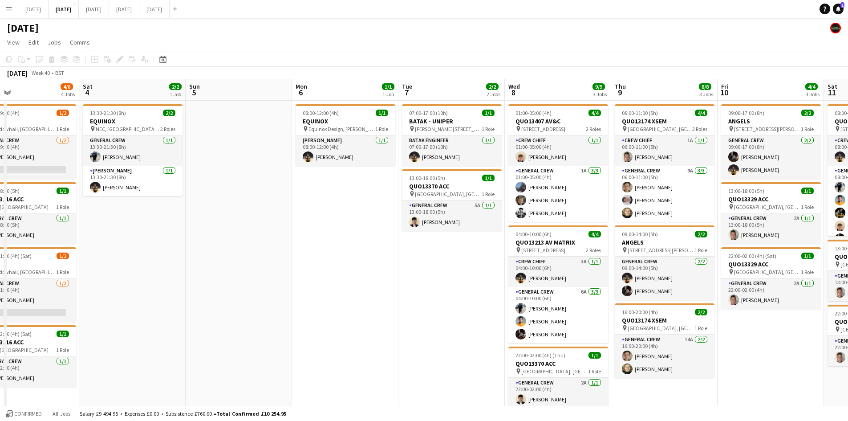
drag, startPoint x: 475, startPoint y: 297, endPoint x: 318, endPoint y: 249, distance: 163.7
click at [323, 251] on app-calendar-viewport "Tue 30 Wed 1 6/6 2 Jobs Thu 2 13/14 4 Jobs Fri 3 4/6 4 Jobs Sat 4 2/2 1 Job Sun…" at bounding box center [424, 399] width 848 height 641
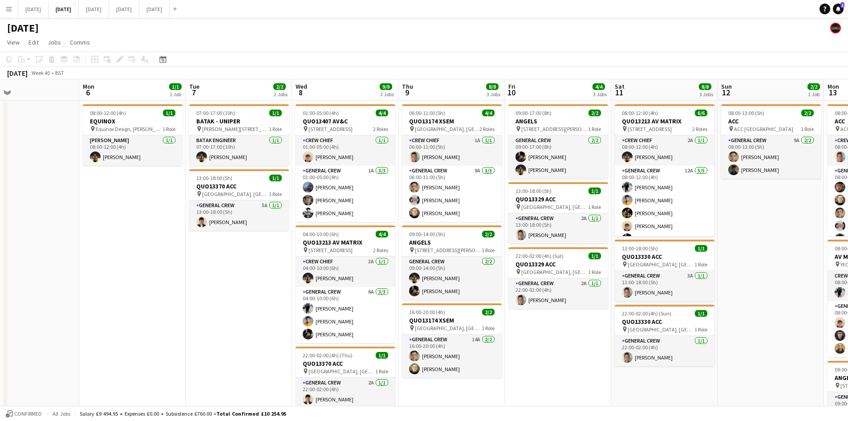
scroll to position [0, 257]
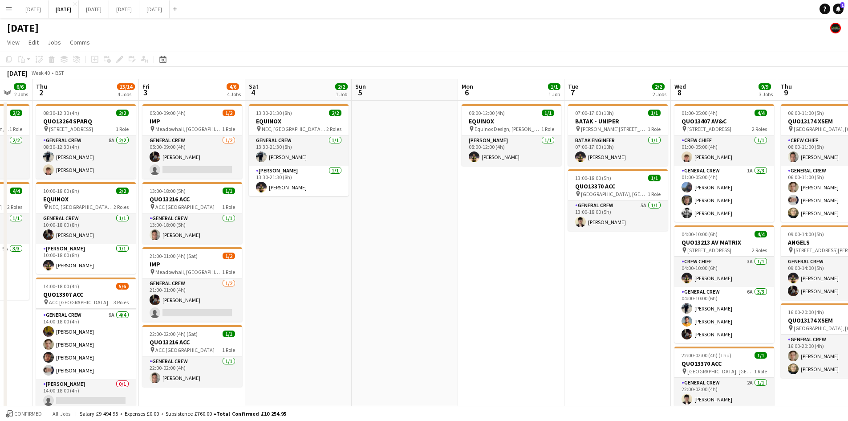
drag, startPoint x: 604, startPoint y: 269, endPoint x: 474, endPoint y: 275, distance: 129.7
click at [611, 267] on app-calendar-viewport "Tue 30 Wed 1 6/6 2 Jobs Thu 2 13/14 4 Jobs Fri 3 4/6 4 Jobs Sat 4 2/2 1 Job Sun…" at bounding box center [424, 399] width 848 height 641
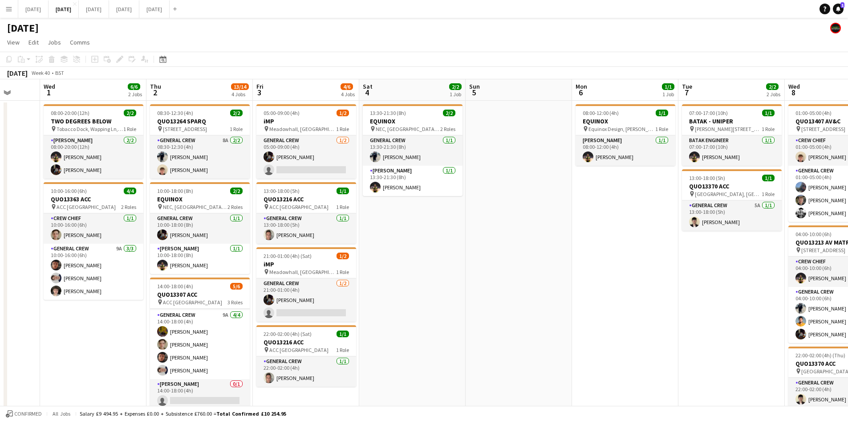
drag, startPoint x: 578, startPoint y: 281, endPoint x: 639, endPoint y: 279, distance: 61.1
click at [639, 279] on app-calendar-viewport "Sun 28 Mon 29 Tue 30 Wed 1 6/6 2 Jobs Thu 2 13/14 4 Jobs Fri 3 4/6 4 Jobs Sat 4…" at bounding box center [424, 399] width 848 height 641
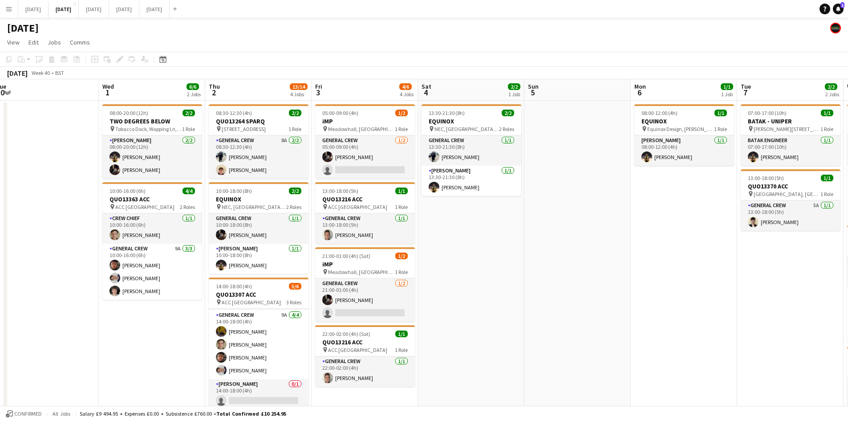
drag, startPoint x: 580, startPoint y: 289, endPoint x: 630, endPoint y: 282, distance: 50.3
click at [634, 290] on app-calendar-viewport "Sun 28 Mon 29 Tue 30 Wed 1 6/6 2 Jobs Thu 2 13/14 4 Jobs Fri 3 4/6 4 Jobs Sat 4…" at bounding box center [424, 399] width 848 height 641
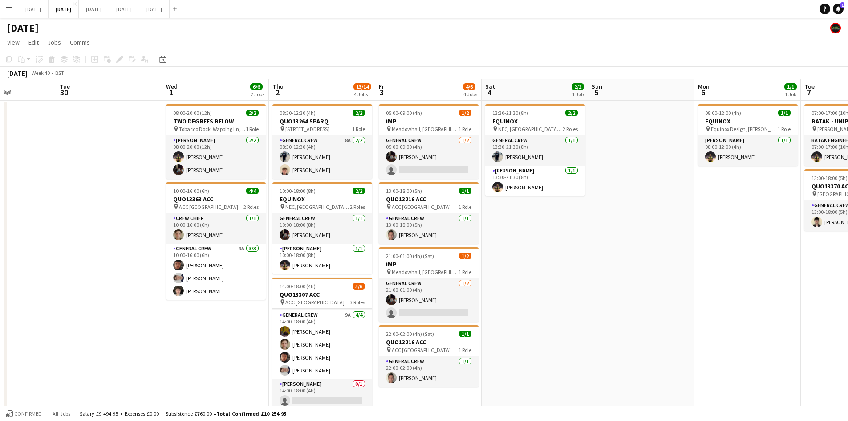
click at [215, 368] on app-date-cell "08:00-20:00 (12h) 2/2 TWO DEGREES BELOW pin Tobacco Dock, Wapping Ln, London E1…" at bounding box center [216, 411] width 106 height 620
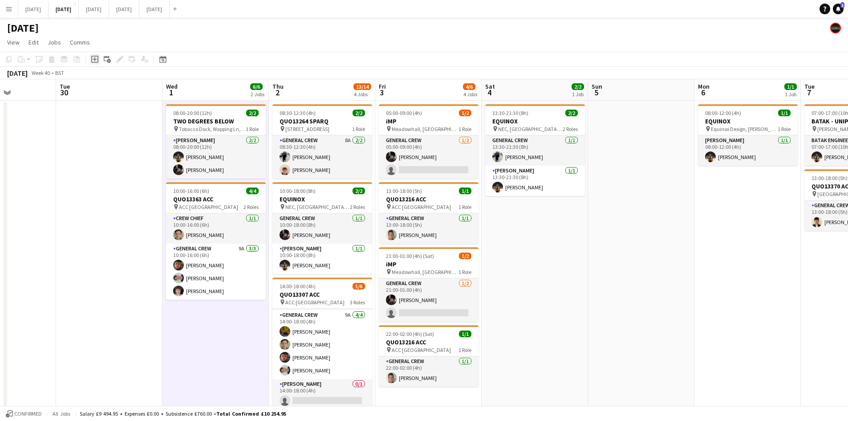
click at [95, 56] on icon at bounding box center [94, 59] width 7 height 7
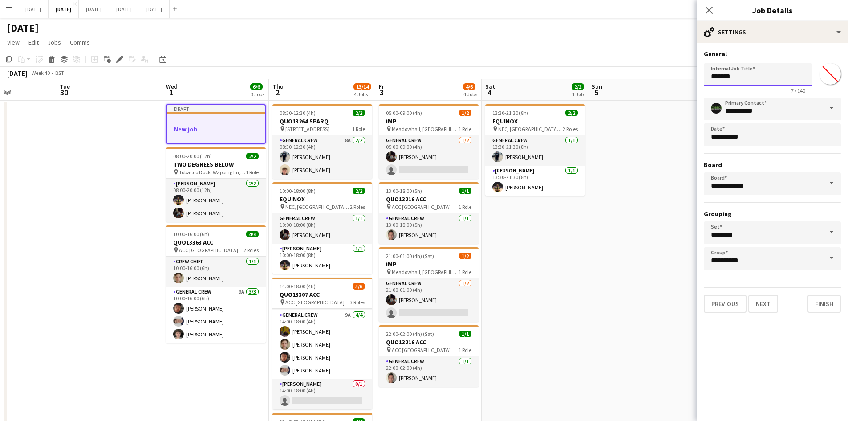
drag, startPoint x: 760, startPoint y: 77, endPoint x: 648, endPoint y: 79, distance: 111.8
click at [648, 79] on body "Menu Boards Boards Boards All jobs Status Workforce Workforce My Workforce Recr…" at bounding box center [424, 368] width 848 height 736
type input "*******"
click at [772, 301] on button "Next" at bounding box center [763, 304] width 30 height 18
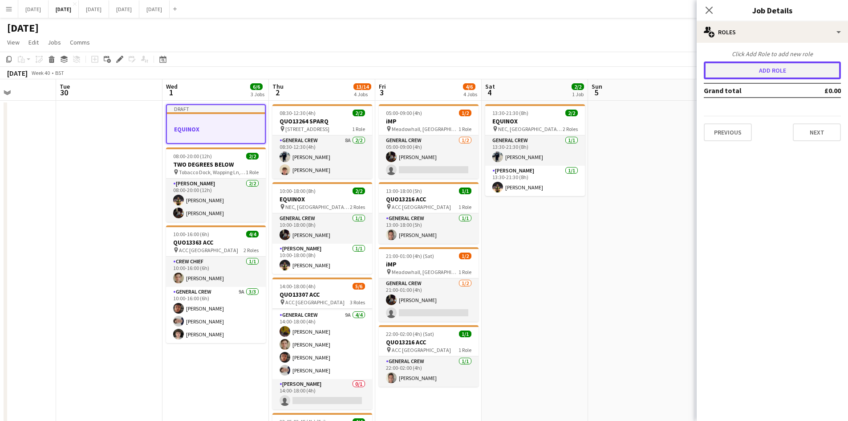
click at [780, 69] on button "Add role" at bounding box center [772, 70] width 137 height 18
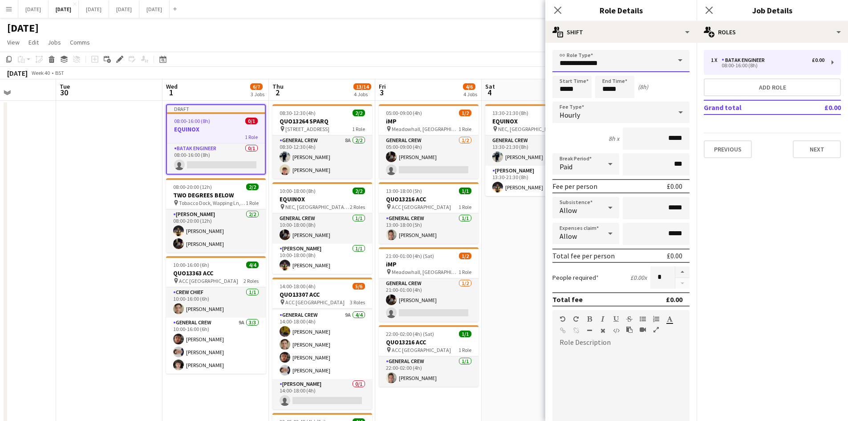
click at [626, 65] on input "**********" at bounding box center [621, 61] width 137 height 22
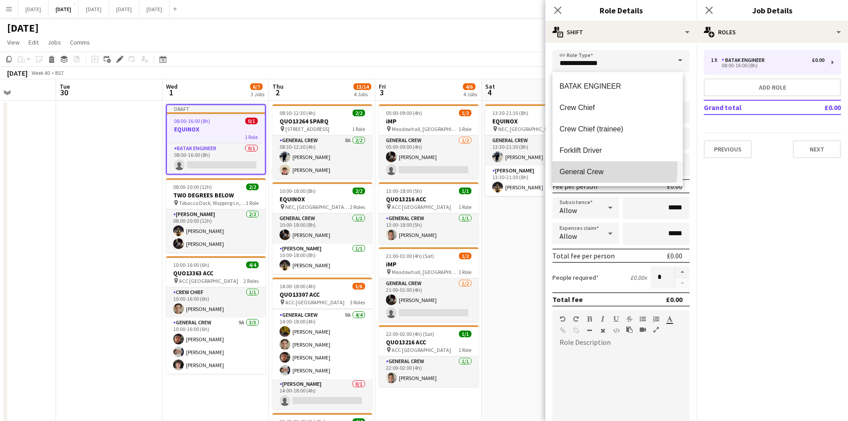
click at [586, 168] on span "General Crew" at bounding box center [618, 171] width 116 height 8
type input "**********"
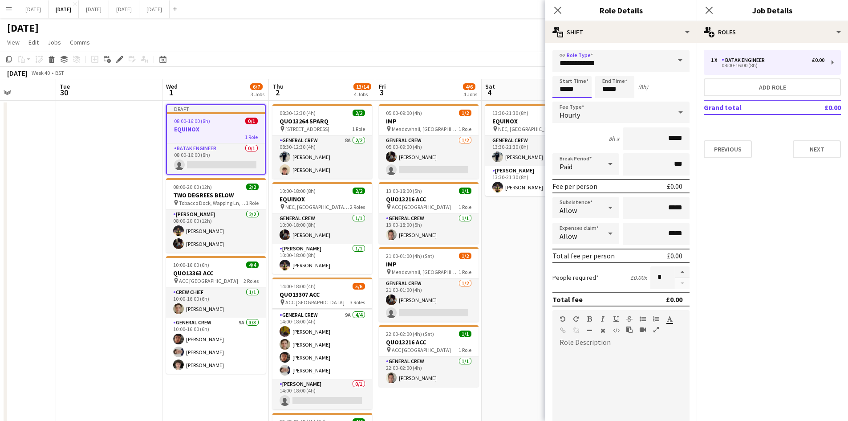
click at [569, 96] on input "*****" at bounding box center [572, 87] width 39 height 22
click at [564, 69] on div at bounding box center [563, 71] width 18 height 9
type input "*****"
click at [564, 69] on div at bounding box center [563, 71] width 18 height 9
click at [675, 272] on button "button" at bounding box center [682, 272] width 14 height 12
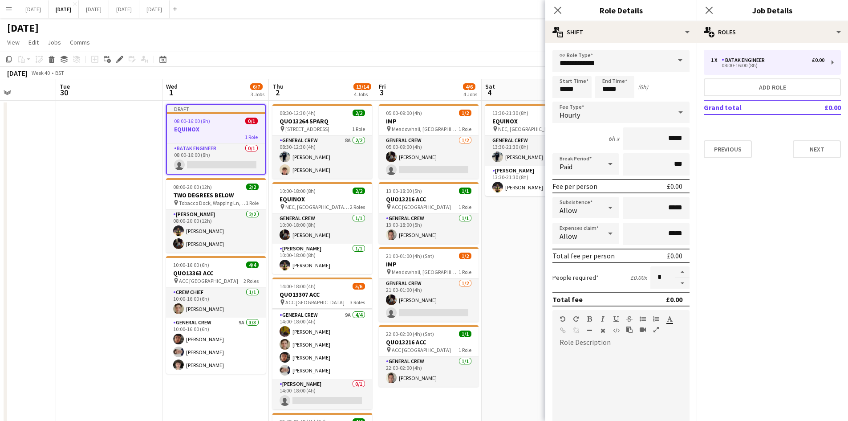
drag, startPoint x: 672, startPoint y: 286, endPoint x: 703, endPoint y: 227, distance: 66.9
click at [675, 286] on button "button" at bounding box center [682, 283] width 14 height 11
type input "*"
click at [754, 81] on button "Add role" at bounding box center [772, 87] width 137 height 18
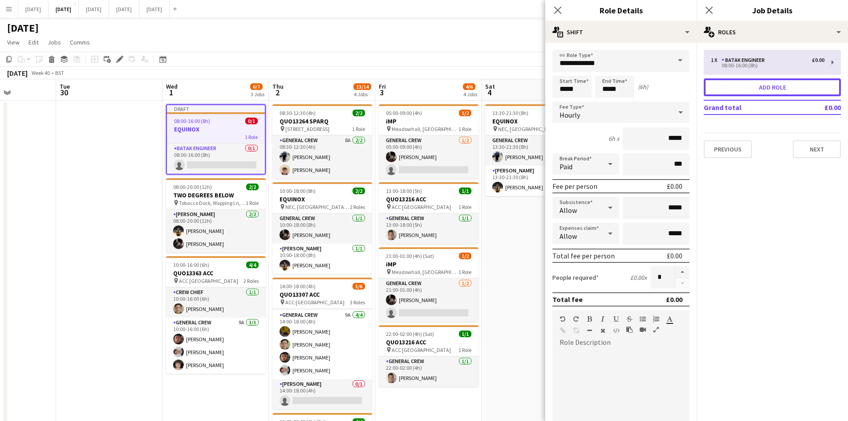
type input "**********"
type input "*****"
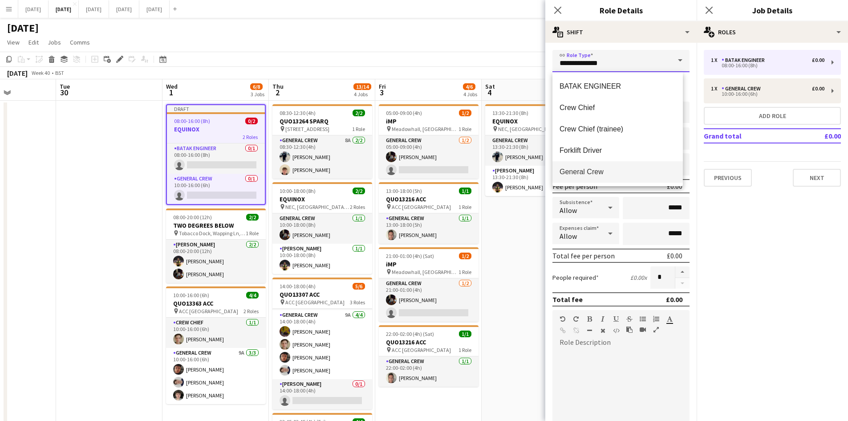
click at [652, 61] on input "**********" at bounding box center [621, 61] width 137 height 22
click at [587, 165] on mat-option "[PERSON_NAME]" at bounding box center [618, 171] width 130 height 21
type input "**********"
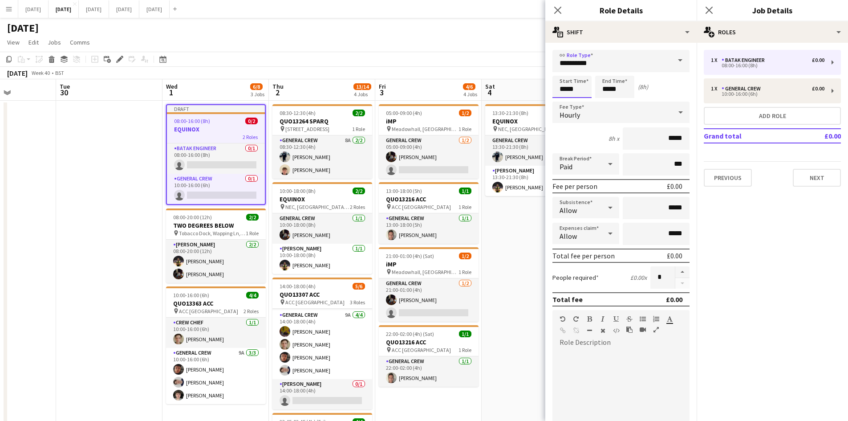
drag, startPoint x: 572, startPoint y: 94, endPoint x: 566, endPoint y: 76, distance: 18.9
click at [572, 93] on input "*****" at bounding box center [572, 87] width 39 height 22
click at [564, 71] on div at bounding box center [563, 71] width 18 height 9
type input "*****"
click at [564, 71] on div at bounding box center [563, 71] width 18 height 9
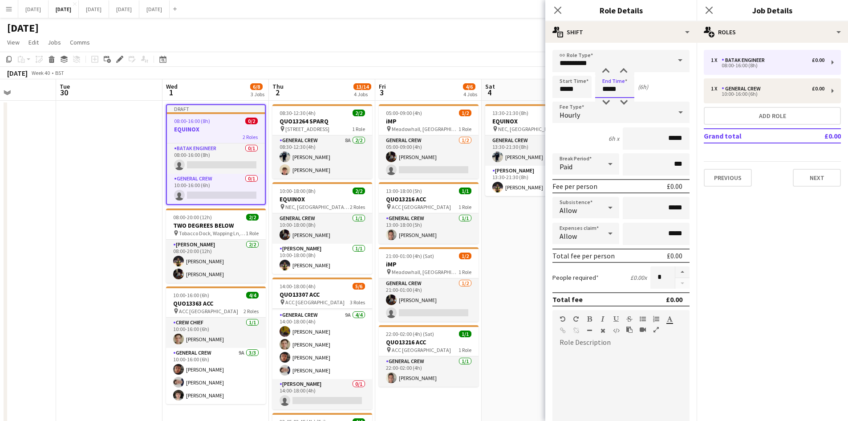
click at [606, 85] on input "*****" at bounding box center [614, 87] width 39 height 22
click at [606, 102] on div at bounding box center [606, 102] width 18 height 9
type input "*****"
click at [605, 70] on div at bounding box center [606, 71] width 18 height 9
click at [805, 178] on button "Next" at bounding box center [817, 178] width 48 height 18
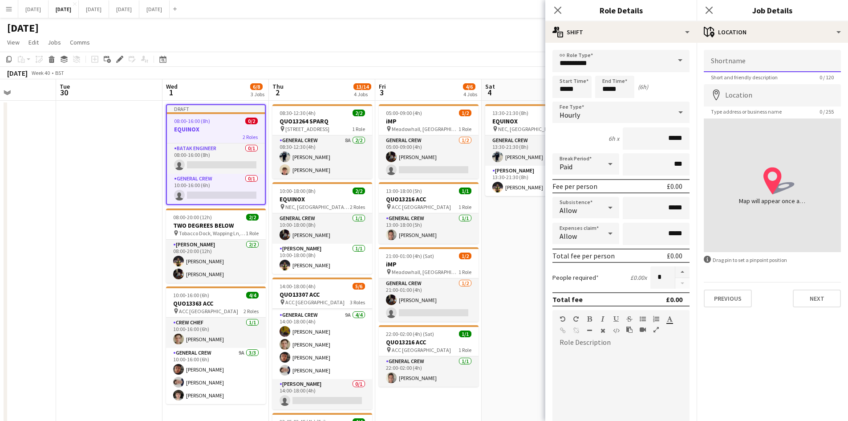
click at [751, 68] on input "Shortname" at bounding box center [772, 61] width 137 height 22
click at [724, 61] on input "******" at bounding box center [772, 61] width 137 height 22
click at [763, 60] on input "*******" at bounding box center [772, 61] width 137 height 22
type input "**********"
drag, startPoint x: 712, startPoint y: 63, endPoint x: 837, endPoint y: 59, distance: 125.2
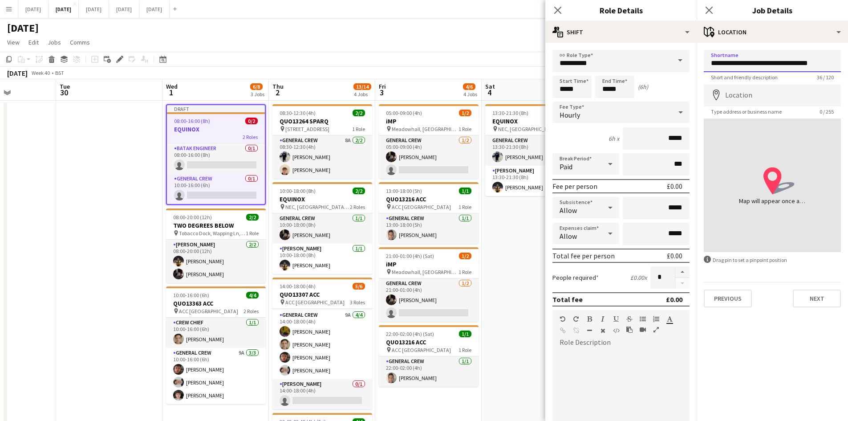
click at [837, 59] on input "**********" at bounding box center [772, 61] width 137 height 22
click at [795, 93] on input "Location" at bounding box center [772, 95] width 137 height 22
paste input "**********"
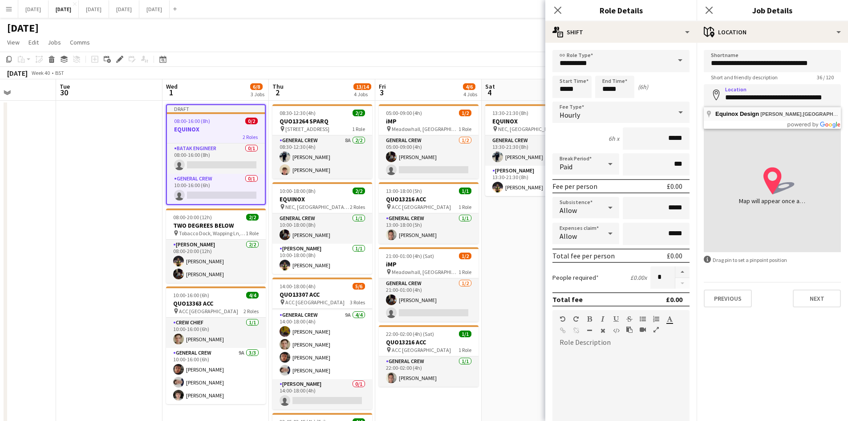
type input "**********"
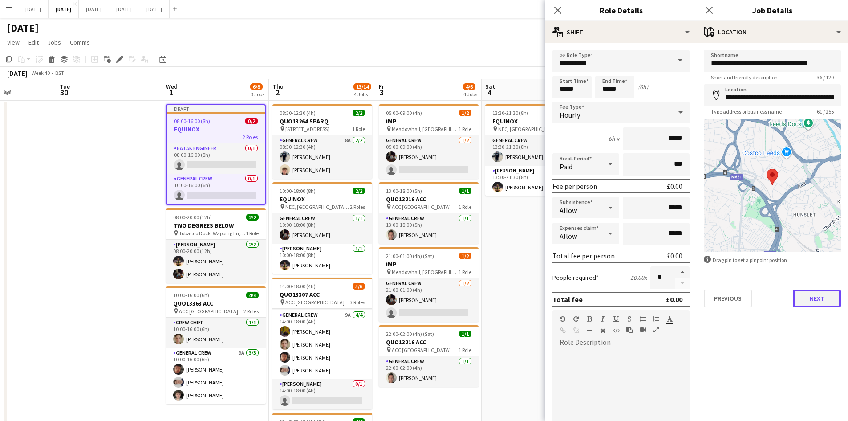
click at [809, 300] on button "Next" at bounding box center [817, 298] width 48 height 18
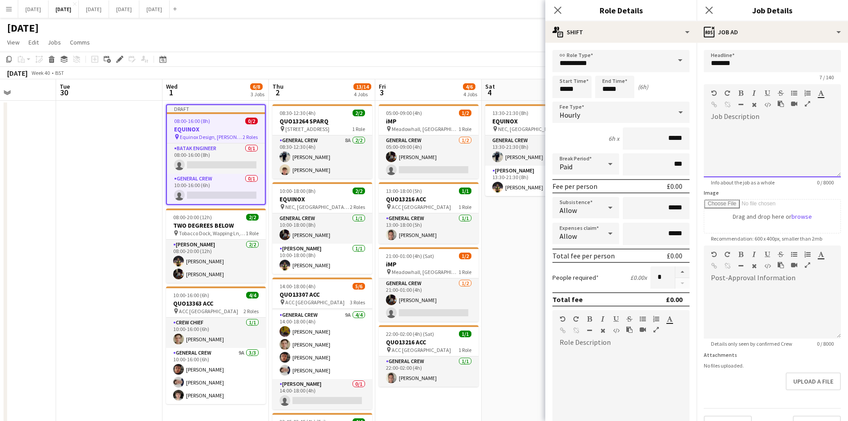
click at [744, 142] on div at bounding box center [772, 150] width 137 height 53
click at [739, 135] on div at bounding box center [772, 150] width 137 height 53
paste div
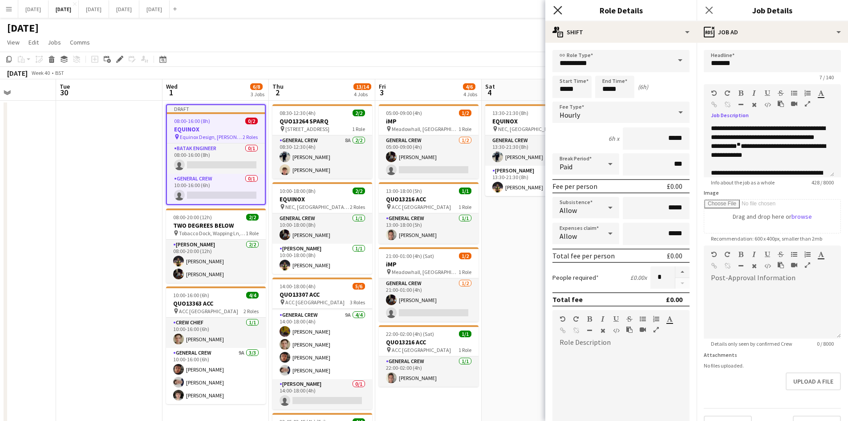
click at [560, 8] on icon at bounding box center [557, 10] width 8 height 8
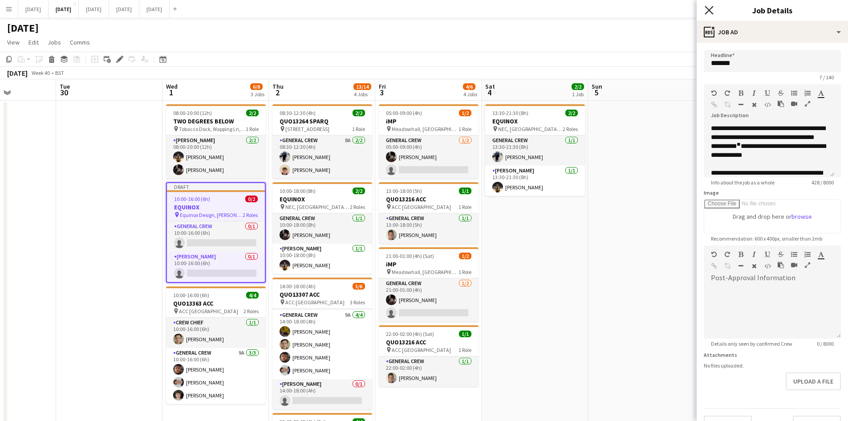
click at [709, 9] on icon at bounding box center [709, 10] width 8 height 8
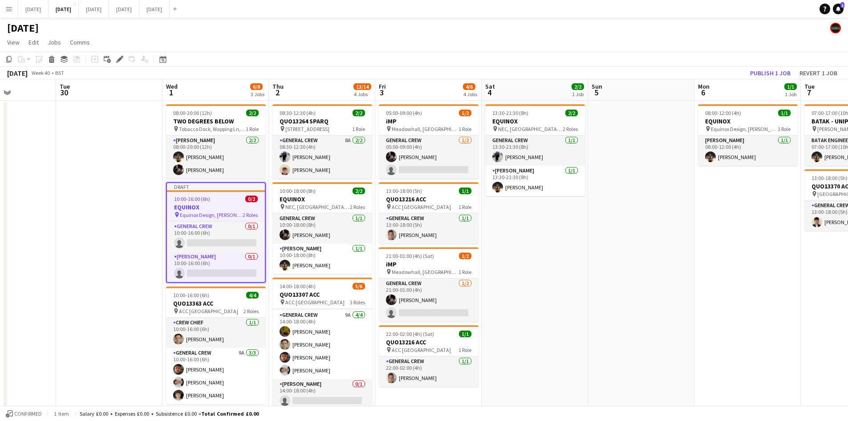
click at [203, 214] on span "Equinox Design, [PERSON_NAME], [GEOGRAPHIC_DATA], [GEOGRAPHIC_DATA]" at bounding box center [211, 214] width 63 height 7
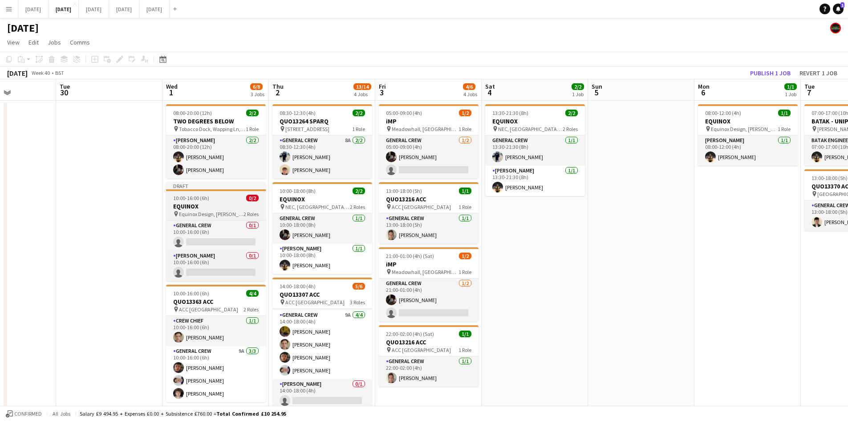
click at [218, 200] on div "10:00-16:00 (6h) 0/2" at bounding box center [216, 198] width 100 height 7
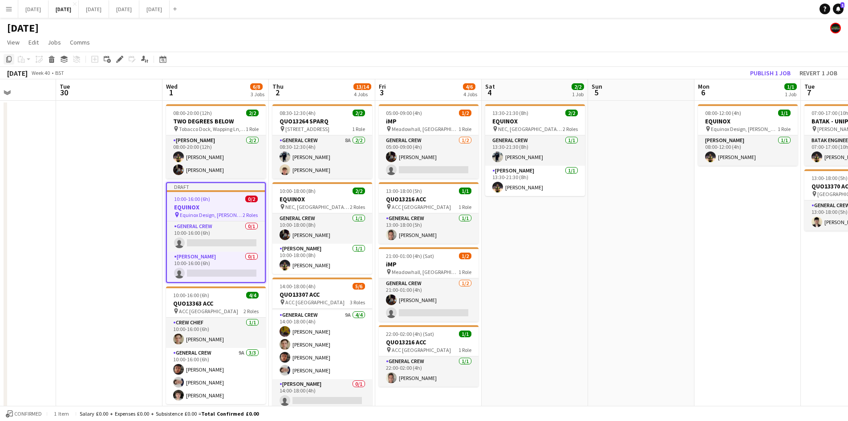
click at [8, 57] on icon at bounding box center [8, 59] width 5 height 6
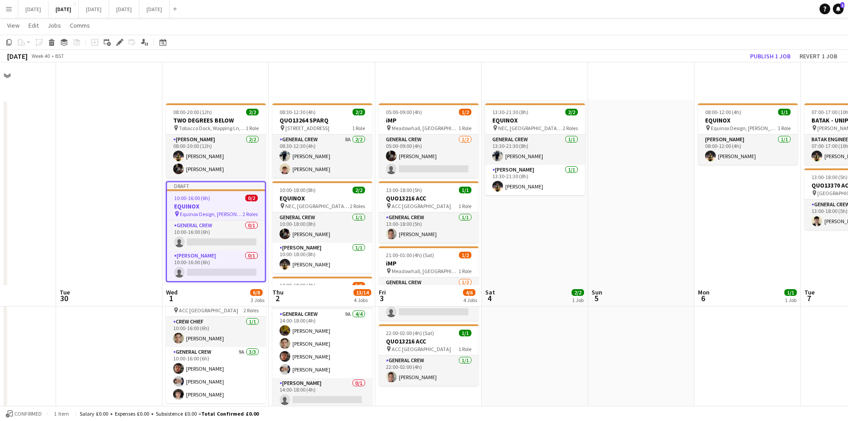
scroll to position [223, 0]
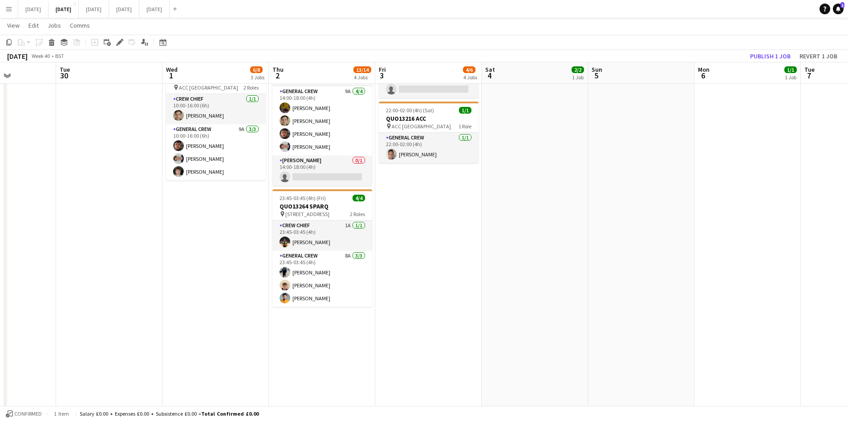
click at [208, 229] on app-date-cell "08:00-20:00 (12h) 2/2 TWO DEGREES BELOW pin Tobacco Dock, Wapping Ln, London E1…" at bounding box center [216, 187] width 106 height 620
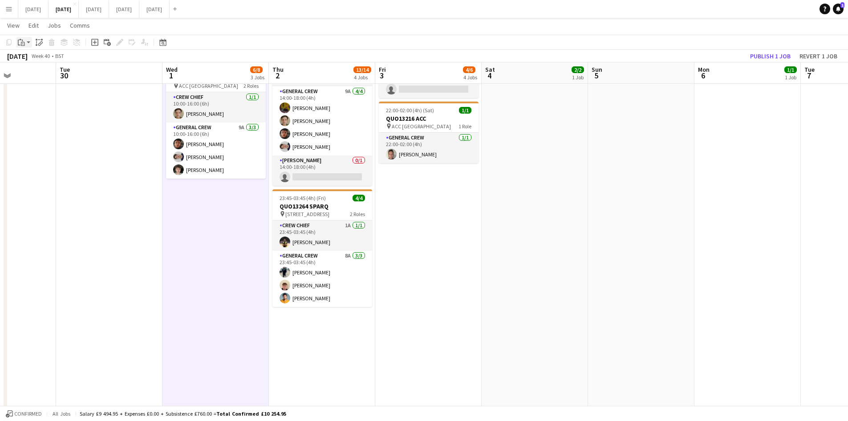
click at [26, 44] on div "Paste" at bounding box center [21, 42] width 11 height 11
click at [29, 57] on link "Paste Ctrl+V" at bounding box center [66, 59] width 84 height 8
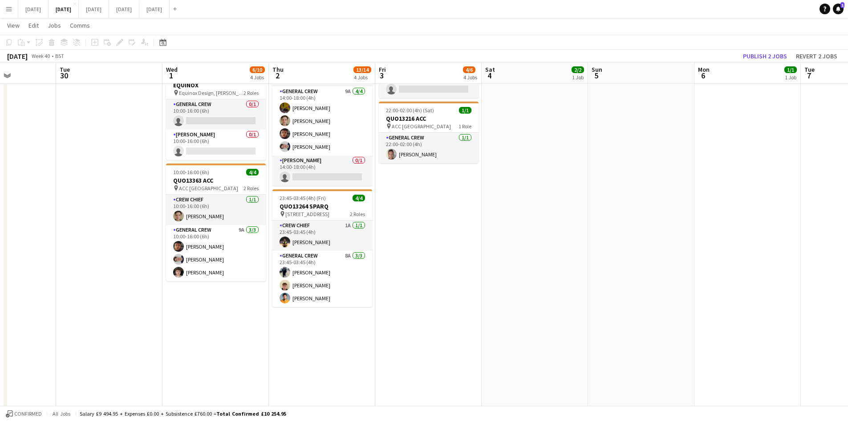
scroll to position [89, 0]
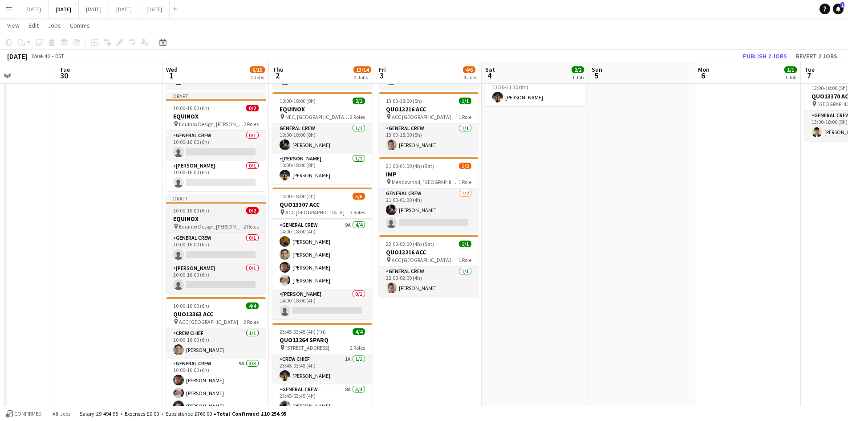
click at [221, 218] on h3 "EQUINOX" at bounding box center [216, 219] width 100 height 8
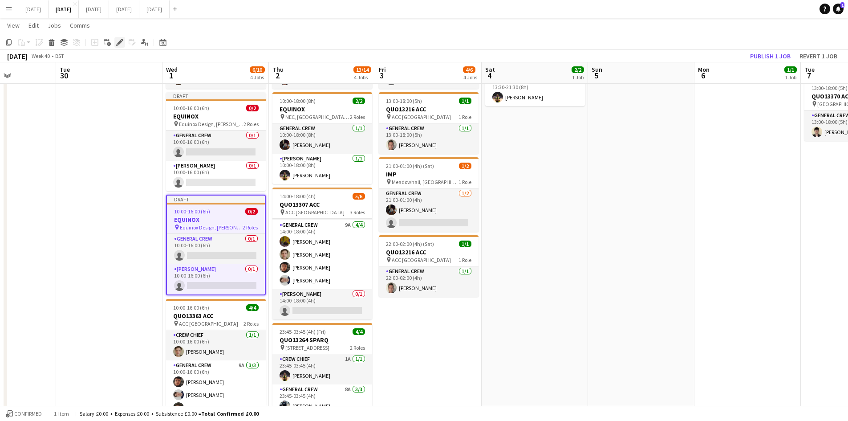
click at [118, 42] on icon "Edit" at bounding box center [119, 42] width 7 height 7
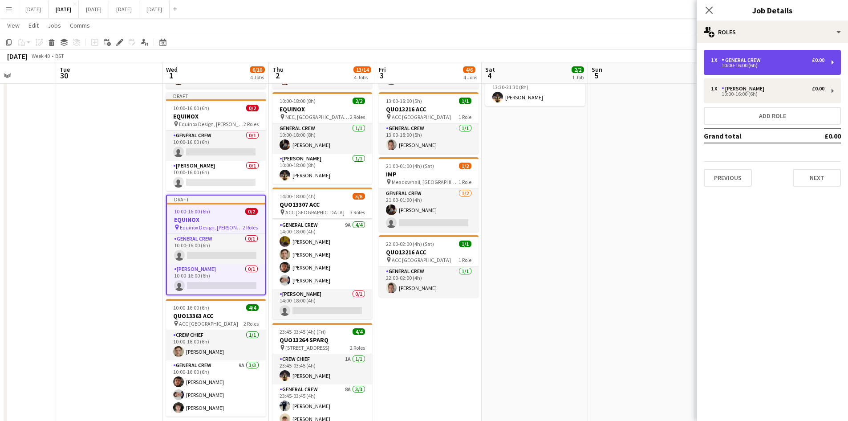
click at [752, 66] on div "10:00-16:00 (6h)" at bounding box center [768, 65] width 114 height 4
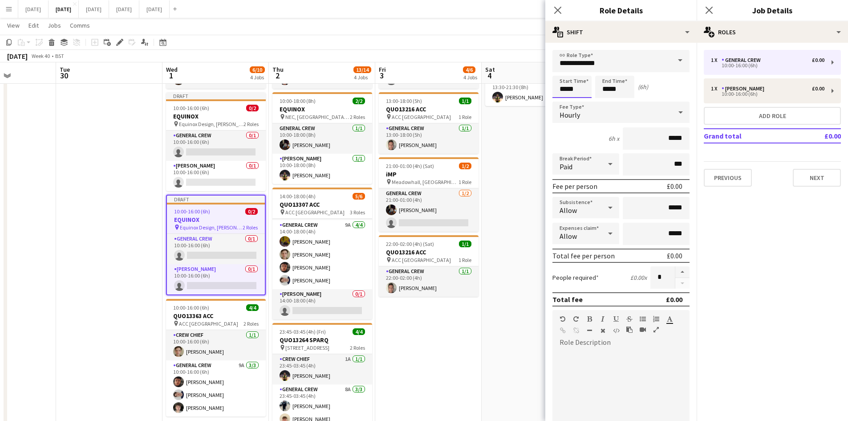
click at [563, 88] on input "*****" at bounding box center [572, 87] width 39 height 22
click at [564, 101] on div at bounding box center [563, 102] width 18 height 9
click at [562, 69] on div at bounding box center [563, 71] width 18 height 9
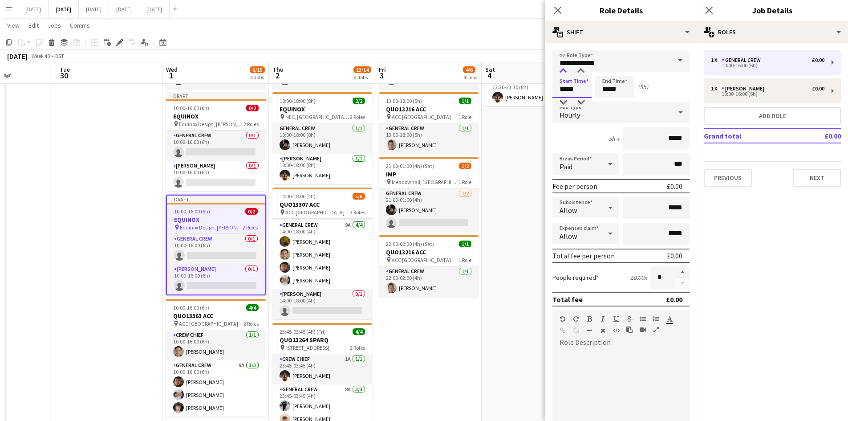
click at [562, 69] on div at bounding box center [563, 71] width 18 height 9
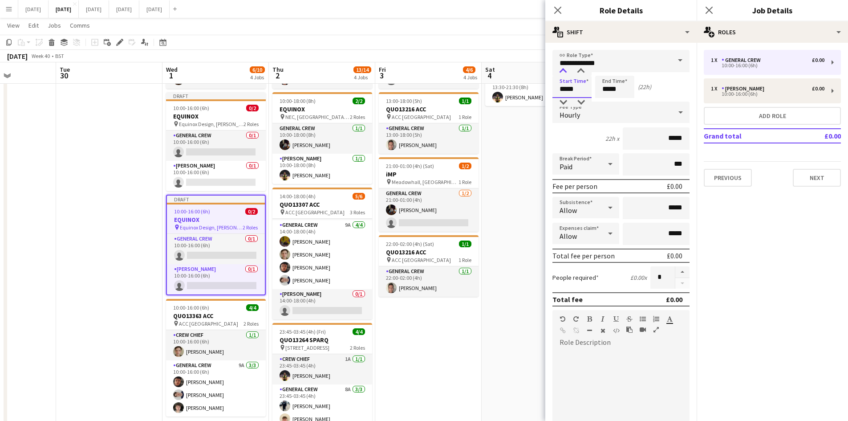
click at [562, 69] on div at bounding box center [563, 71] width 18 height 9
type input "*****"
click at [562, 69] on div at bounding box center [563, 71] width 18 height 9
click at [604, 90] on input "*****" at bounding box center [614, 87] width 39 height 22
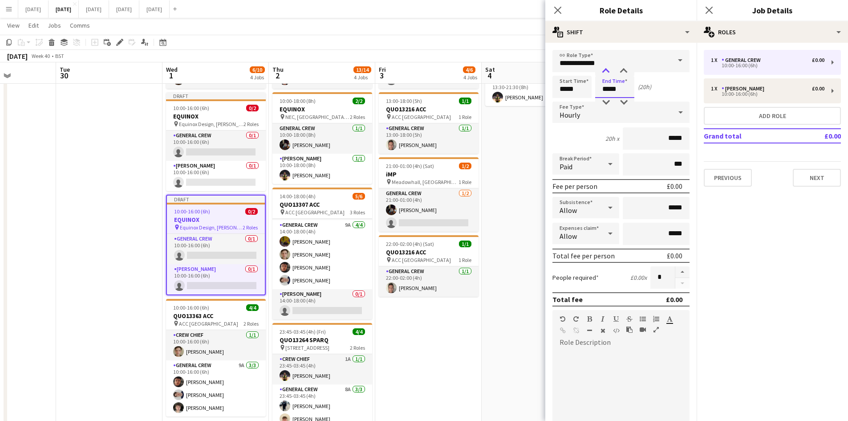
click at [605, 70] on div at bounding box center [606, 71] width 18 height 9
click at [605, 72] on div at bounding box center [606, 71] width 18 height 9
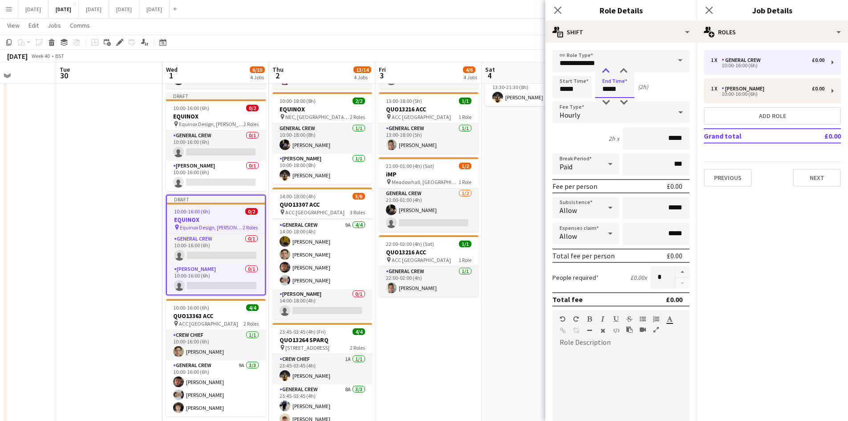
click at [605, 72] on div at bounding box center [606, 71] width 18 height 9
type input "*****"
click at [605, 72] on div at bounding box center [606, 71] width 18 height 9
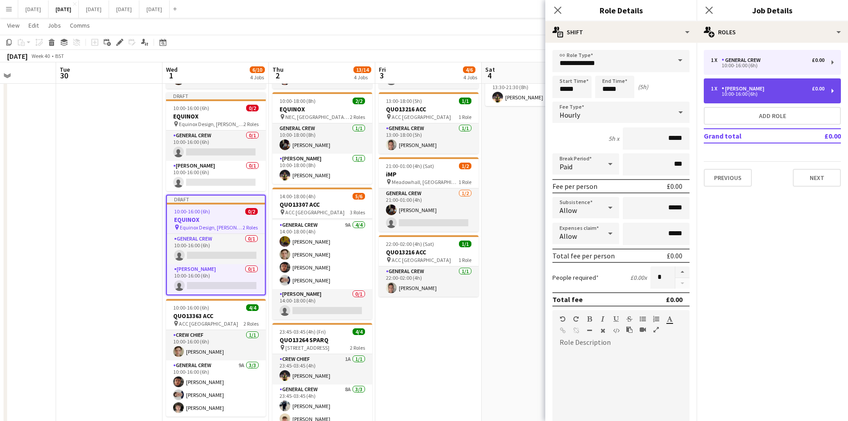
click at [762, 90] on div "1 x Van Driver £0.00" at bounding box center [768, 88] width 114 height 6
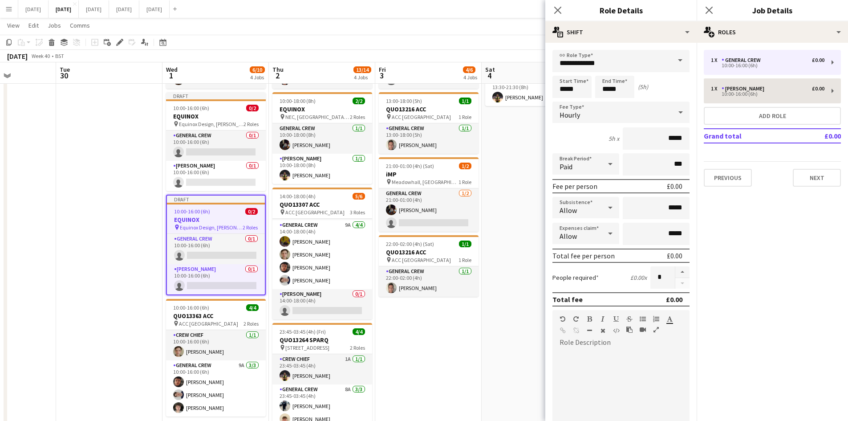
type input "**********"
type input "*****"
click at [569, 89] on input "*****" at bounding box center [572, 87] width 39 height 22
click at [565, 73] on div at bounding box center [563, 71] width 18 height 9
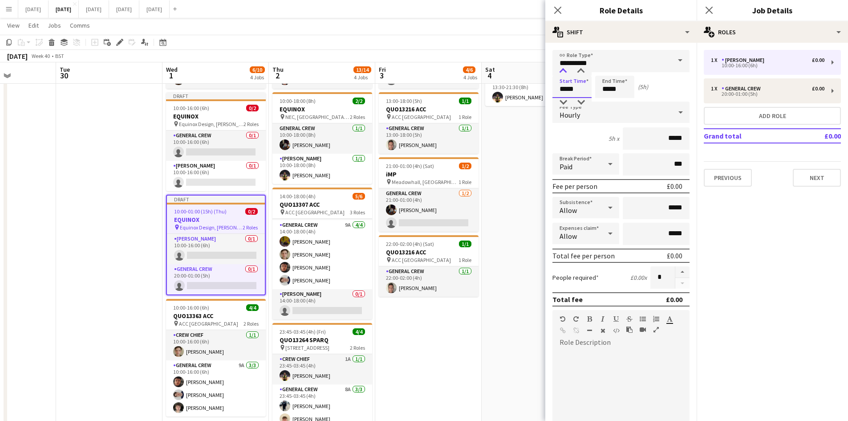
click at [565, 73] on div at bounding box center [563, 71] width 18 height 9
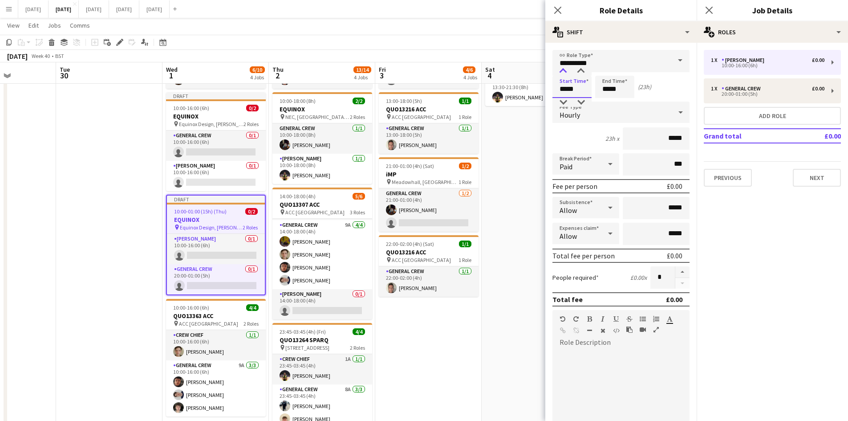
click at [565, 73] on div at bounding box center [563, 71] width 18 height 9
type input "*****"
click at [565, 73] on div at bounding box center [563, 71] width 18 height 9
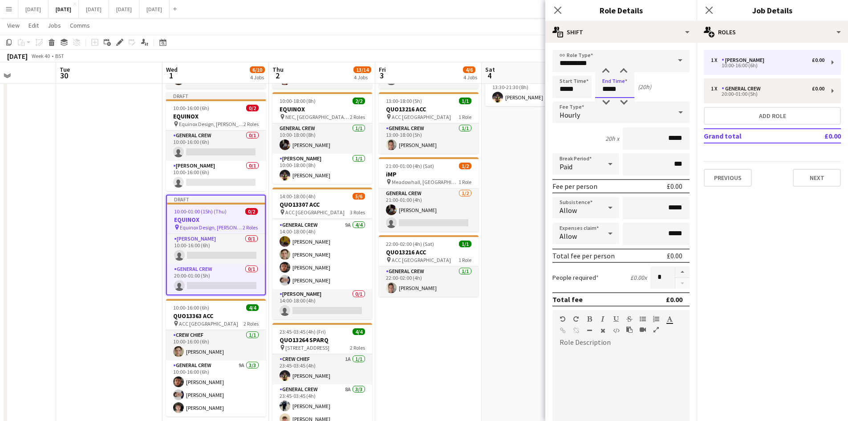
click at [606, 85] on input "*****" at bounding box center [614, 87] width 39 height 22
click at [609, 72] on div at bounding box center [606, 71] width 18 height 9
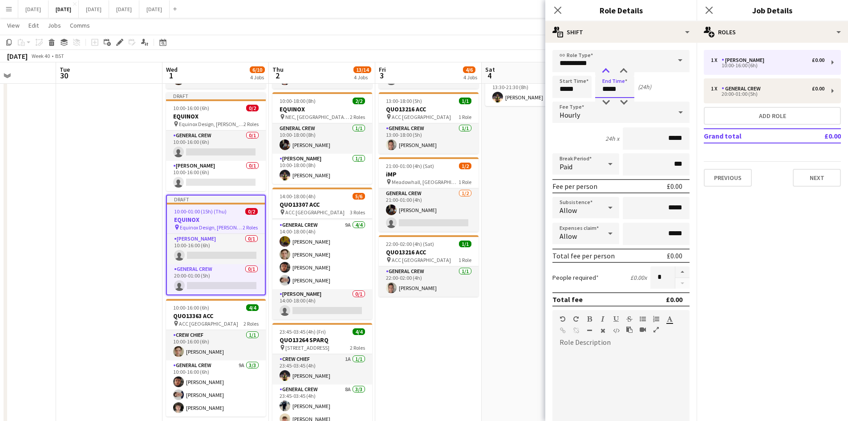
click at [609, 72] on div at bounding box center [606, 71] width 18 height 9
type input "*****"
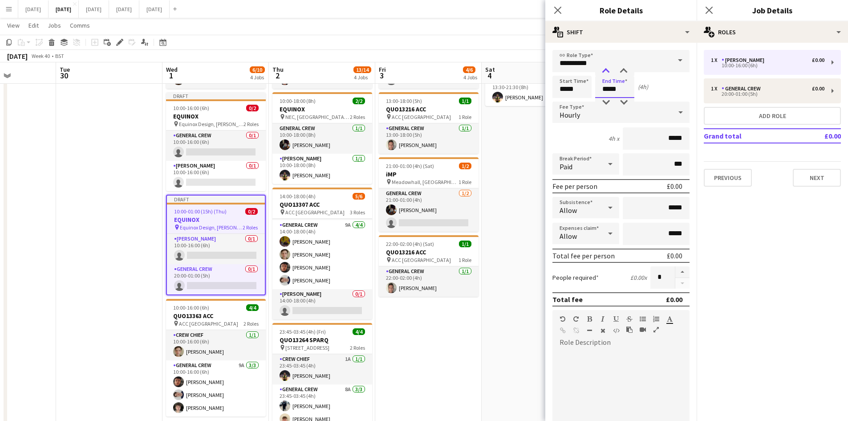
click at [609, 72] on div at bounding box center [606, 71] width 18 height 9
click at [213, 203] on div at bounding box center [216, 204] width 98 height 2
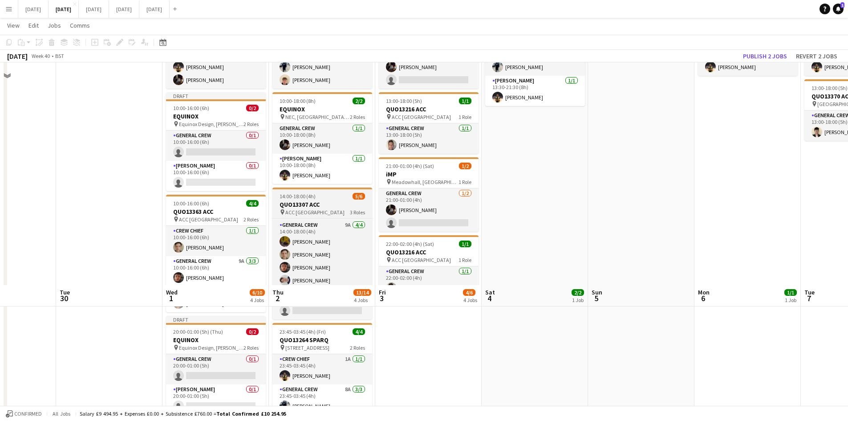
scroll to position [314, 0]
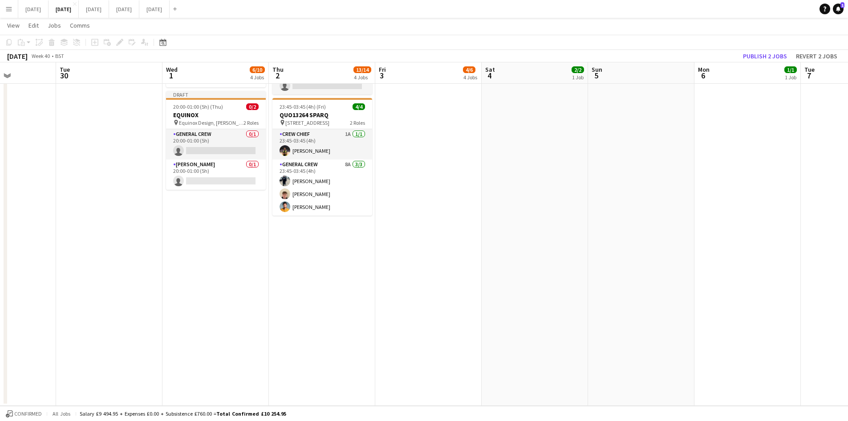
click at [317, 244] on app-date-cell "08:30-12:30 (4h) 2/2 QUO13264 SPARQ pin [STREET_ADDRESS] 1 Role General Crew 8A…" at bounding box center [322, 96] width 106 height 620
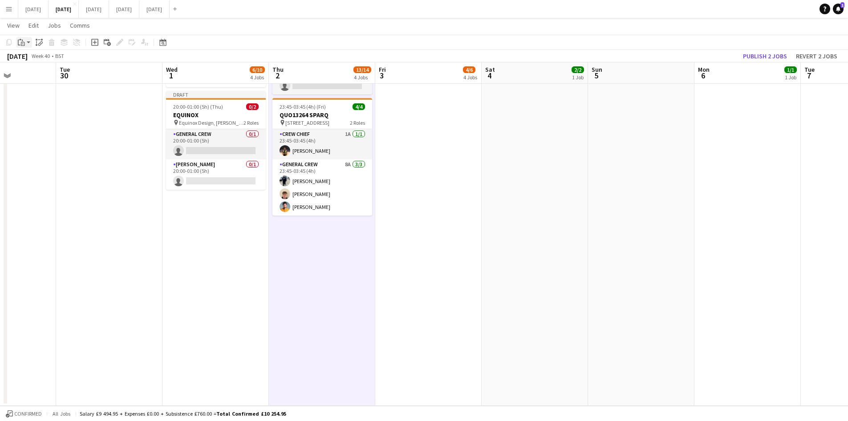
click at [26, 41] on div "Paste" at bounding box center [21, 42] width 11 height 11
click at [30, 59] on link "Paste Ctrl+V" at bounding box center [66, 59] width 84 height 8
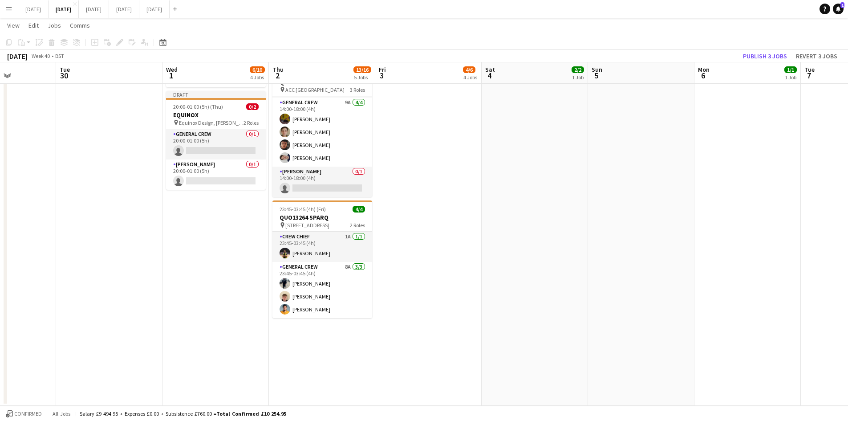
scroll to position [2, 0]
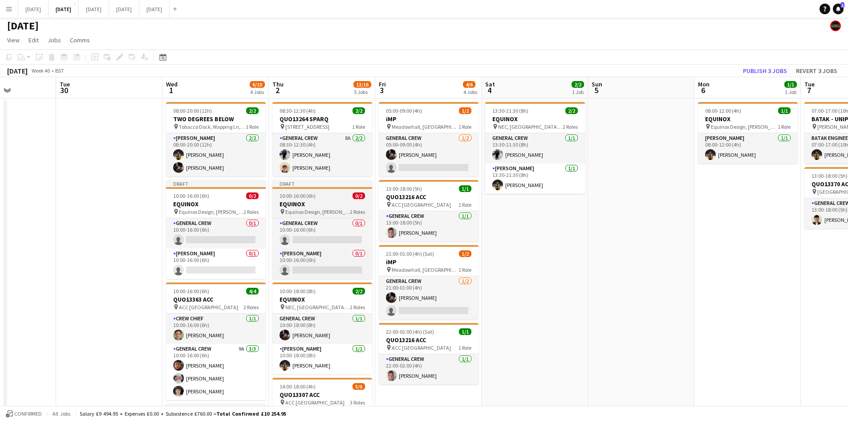
click at [318, 202] on h3 "EQUINOX" at bounding box center [322, 204] width 100 height 8
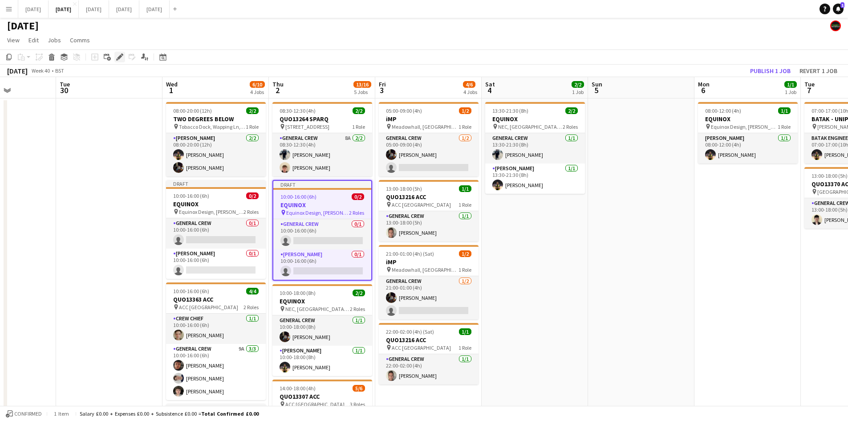
click at [119, 58] on icon at bounding box center [119, 57] width 5 height 5
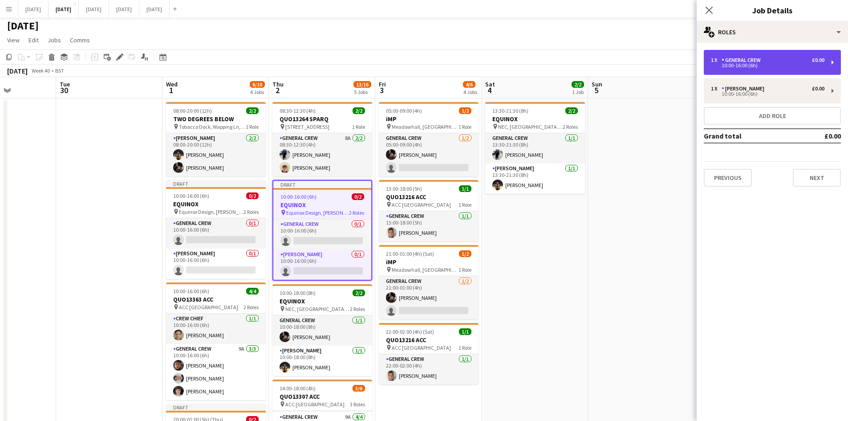
click at [762, 67] on div "10:00-16:00 (6h)" at bounding box center [768, 65] width 114 height 4
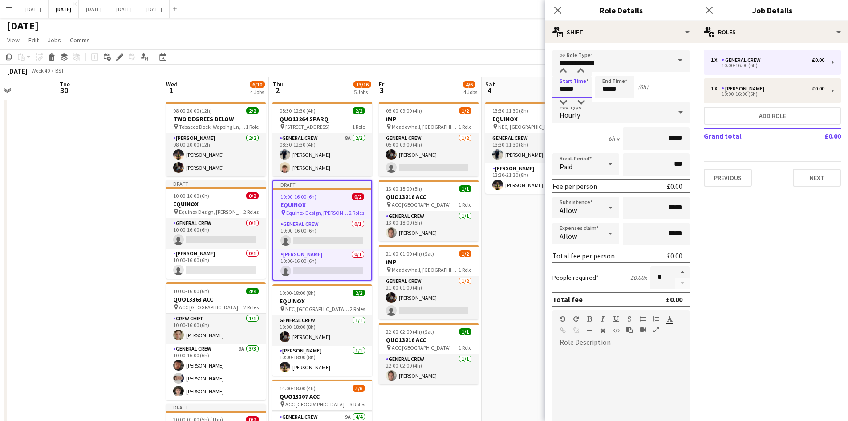
click at [563, 89] on input "*****" at bounding box center [572, 87] width 39 height 22
type input "*****"
click at [561, 103] on div at bounding box center [563, 102] width 18 height 9
click at [608, 89] on input "*****" at bounding box center [614, 87] width 39 height 22
click at [606, 100] on div at bounding box center [606, 102] width 18 height 9
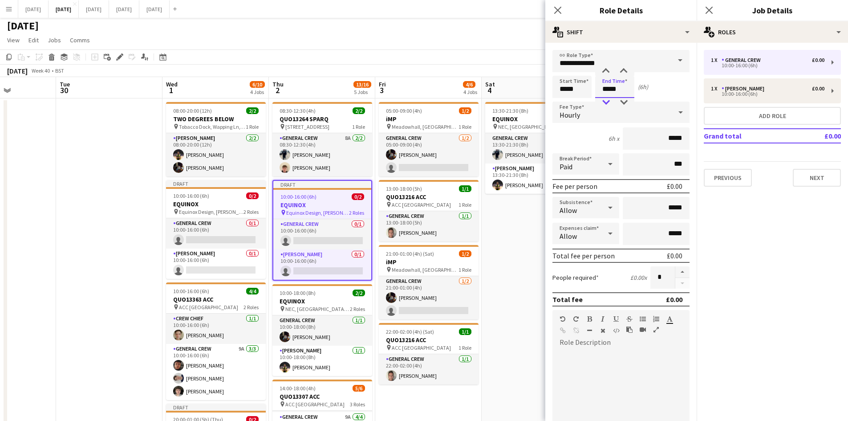
click at [606, 100] on div at bounding box center [606, 102] width 18 height 9
type input "*****"
click at [606, 100] on div at bounding box center [606, 102] width 18 height 9
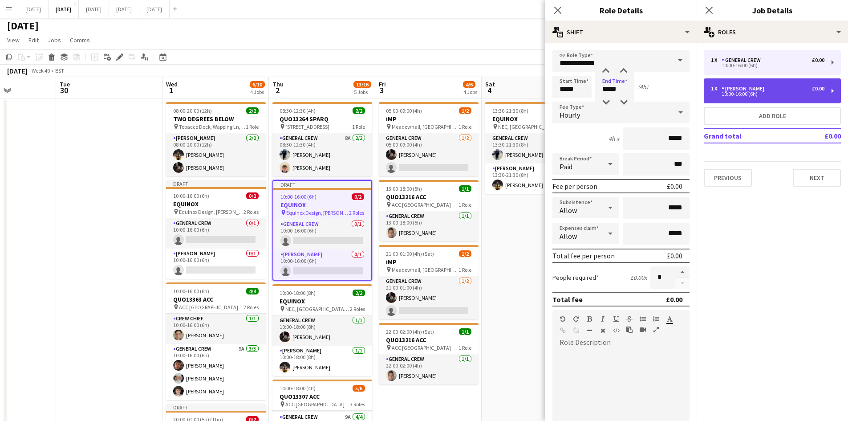
click at [735, 89] on div "[PERSON_NAME]" at bounding box center [745, 88] width 46 height 6
type input "**********"
type input "*****"
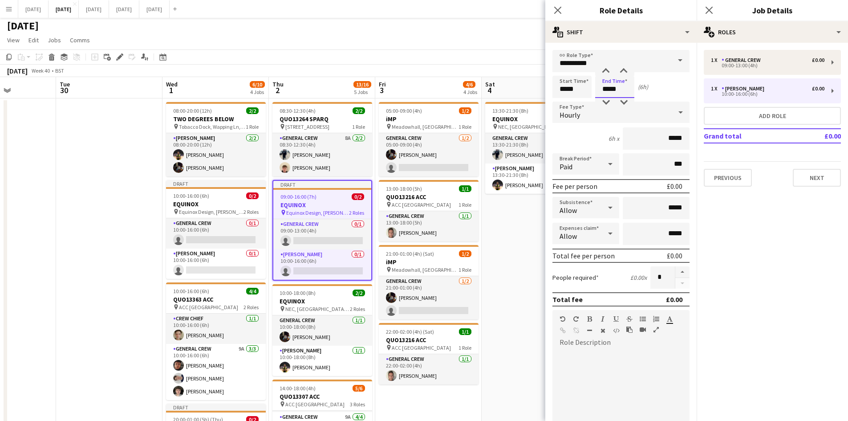
click at [610, 84] on input "*****" at bounding box center [614, 87] width 39 height 22
click at [604, 99] on div at bounding box center [606, 102] width 18 height 9
type input "*****"
click at [604, 98] on div at bounding box center [606, 102] width 18 height 9
click at [561, 87] on input "*****" at bounding box center [572, 87] width 39 height 22
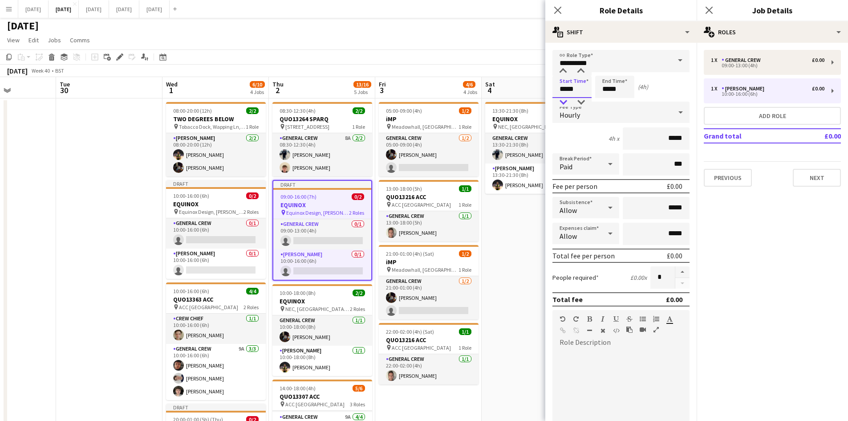
type input "*****"
click at [560, 100] on div at bounding box center [563, 102] width 18 height 9
click at [612, 90] on input "*****" at bounding box center [614, 87] width 39 height 22
type input "*****"
click at [604, 101] on div at bounding box center [606, 102] width 18 height 9
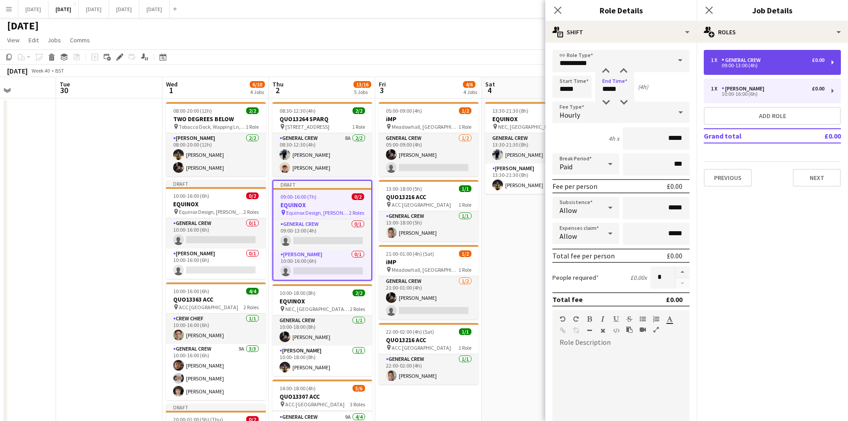
click at [751, 62] on div "General Crew" at bounding box center [743, 60] width 43 height 6
type input "**********"
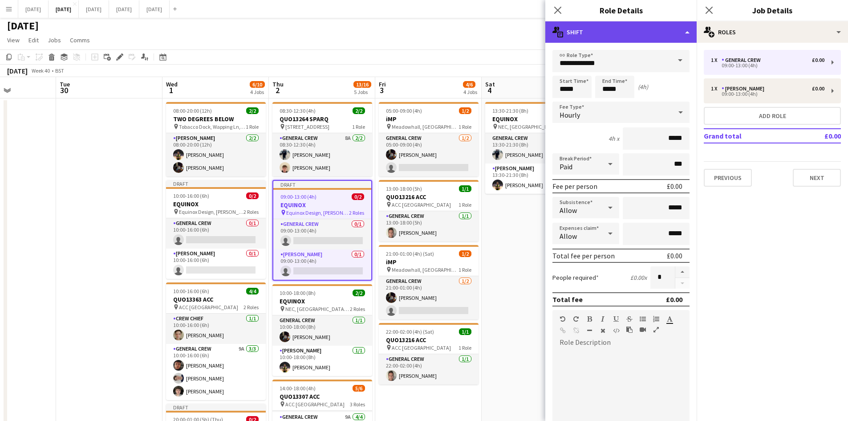
click at [650, 38] on div "multiple-actions-text Shift" at bounding box center [620, 31] width 151 height 21
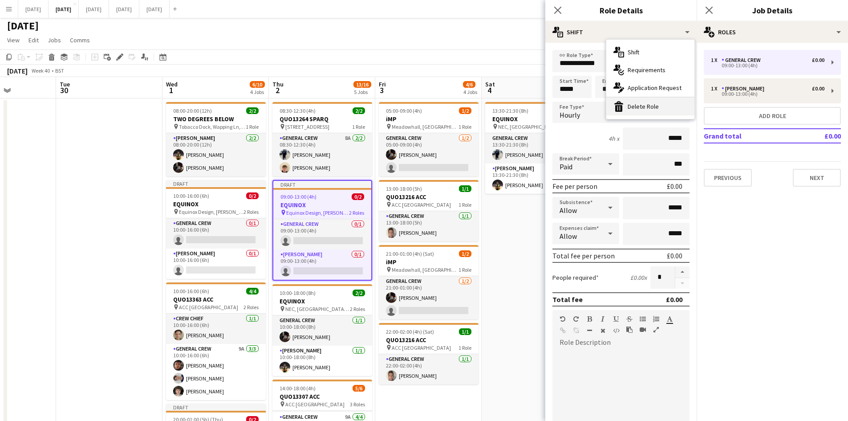
click at [654, 103] on div "bin-2 Delete Role" at bounding box center [650, 107] width 88 height 18
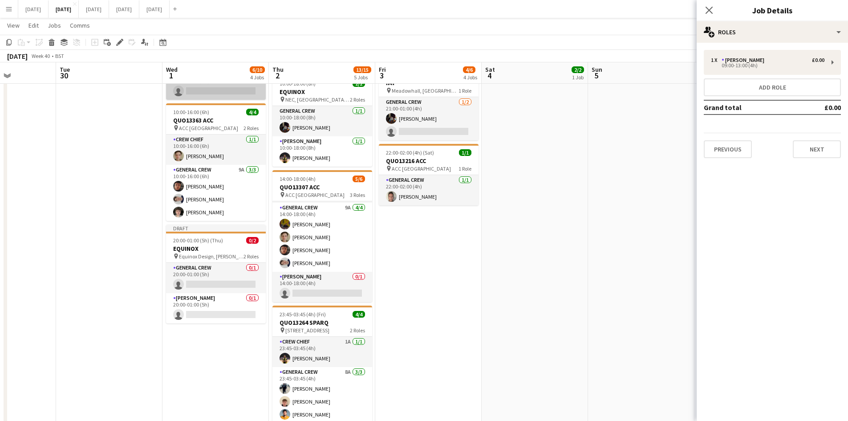
scroll to position [0, 0]
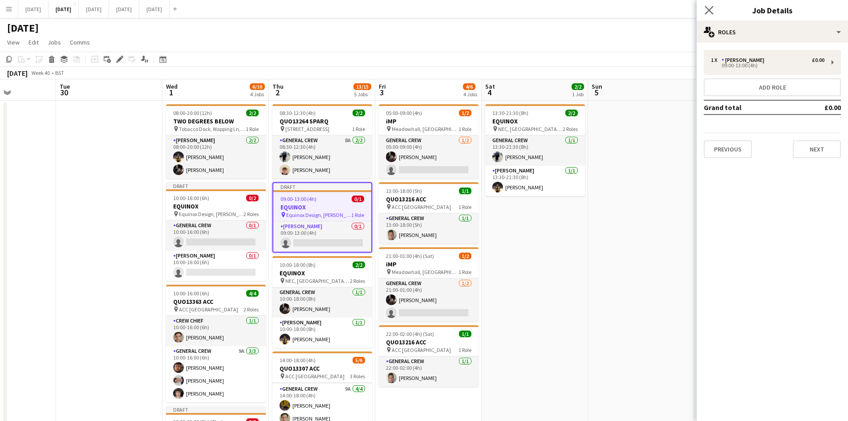
click at [707, 5] on app-icon "Close pop-in" at bounding box center [709, 10] width 13 height 13
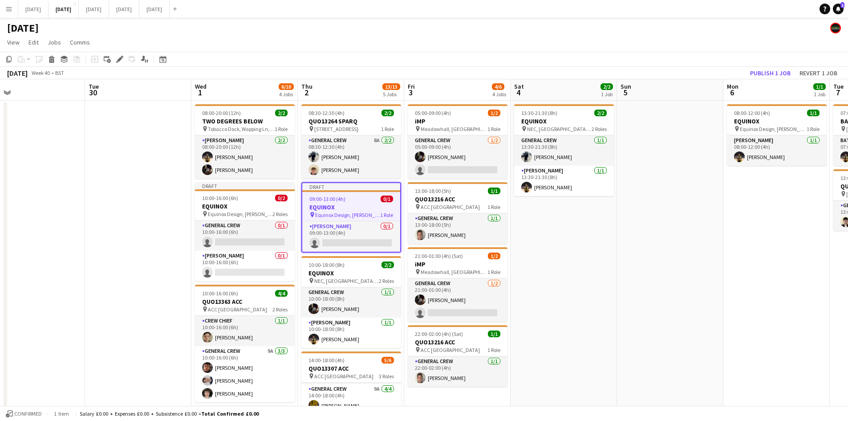
drag, startPoint x: 524, startPoint y: 240, endPoint x: 531, endPoint y: 239, distance: 6.9
click at [528, 240] on app-calendar-viewport "Sat 27 Sun 28 Mon 29 Tue 30 Wed 1 6/10 4 Jobs Thu 2 13/15 5 Jobs Fri 3 4/6 4 Jo…" at bounding box center [424, 399] width 848 height 641
click at [358, 238] on app-card-role "Van Driver 0/1 09:00-13:00 (4h) single-neutral-actions" at bounding box center [352, 236] width 98 height 30
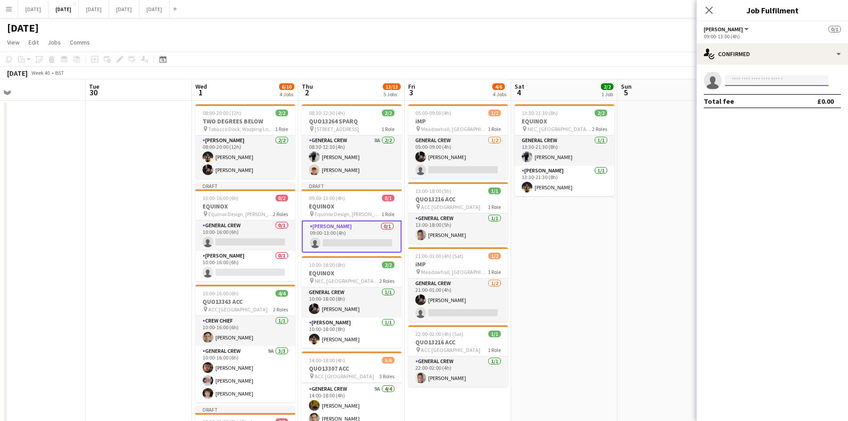
click at [748, 77] on input at bounding box center [776, 80] width 103 height 11
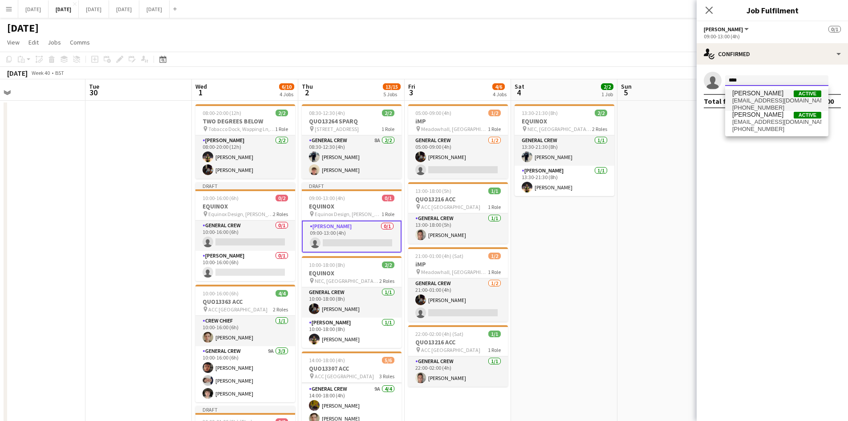
type input "****"
click at [754, 96] on span "[PERSON_NAME]" at bounding box center [757, 93] width 51 height 8
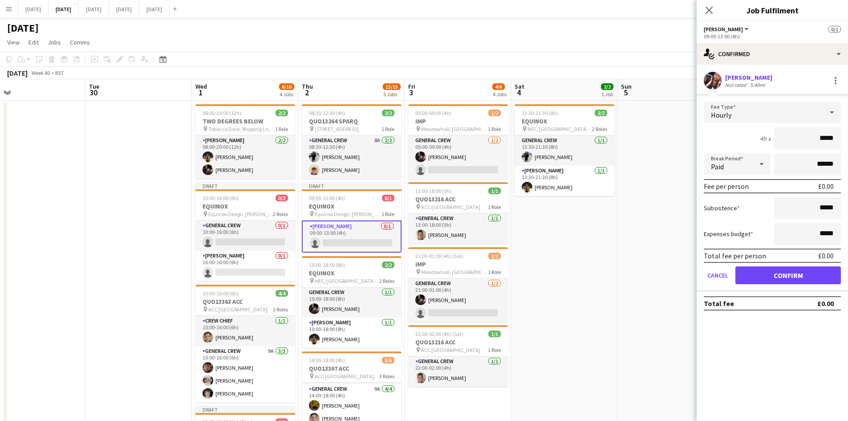
click at [824, 138] on input "*****" at bounding box center [807, 138] width 67 height 22
type input "******"
click at [778, 271] on button "Confirm" at bounding box center [789, 275] width 106 height 18
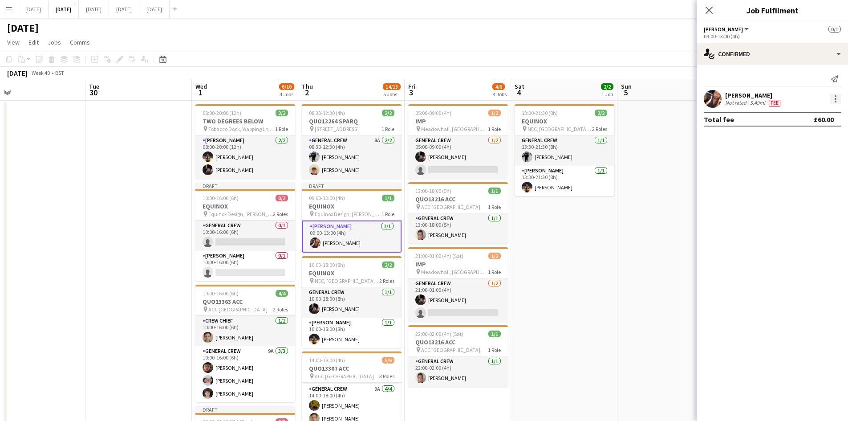
click at [839, 98] on div at bounding box center [835, 98] width 11 height 11
click at [809, 117] on span "Edit fee" at bounding box center [806, 115] width 55 height 8
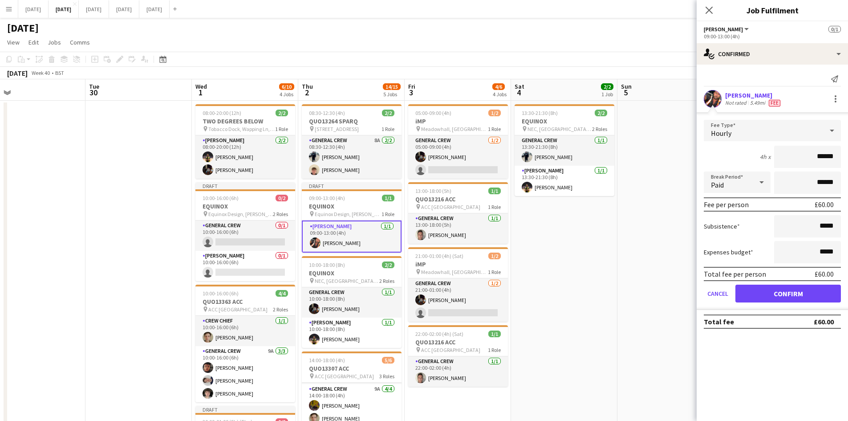
click at [825, 156] on input "******" at bounding box center [807, 157] width 67 height 22
type input "******"
drag, startPoint x: 786, startPoint y: 293, endPoint x: 723, endPoint y: 288, distance: 63.0
click at [785, 293] on button "Confirm" at bounding box center [789, 293] width 106 height 18
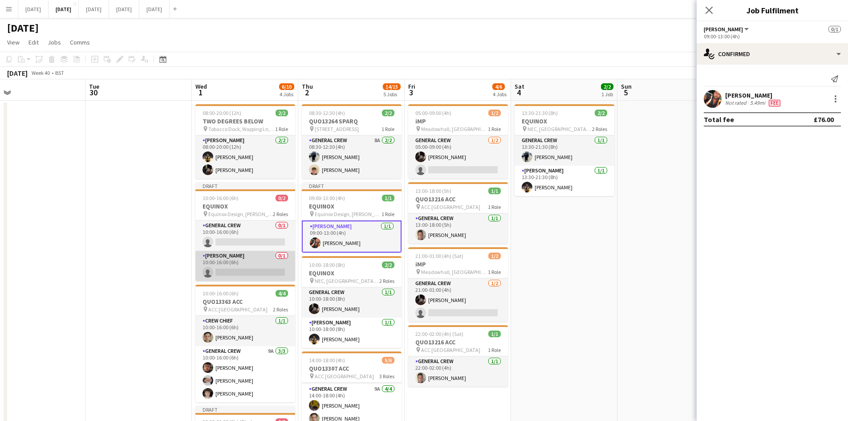
click at [239, 270] on app-card-role "Van Driver 0/1 10:00-16:00 (6h) single-neutral-actions" at bounding box center [245, 266] width 100 height 30
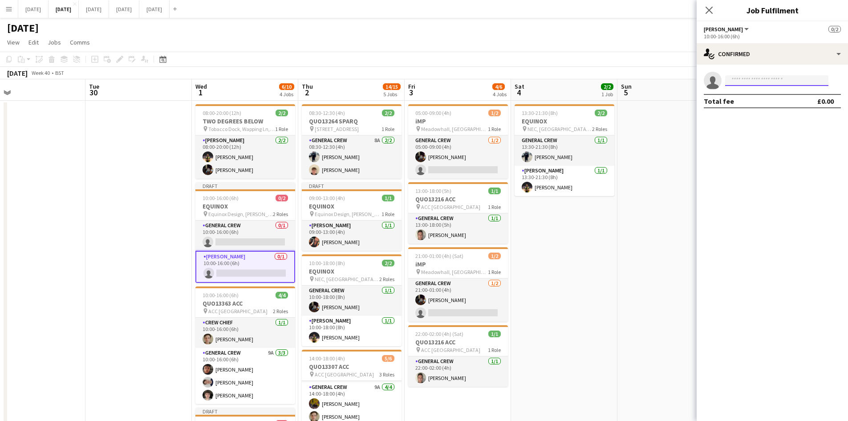
click at [760, 84] on input at bounding box center [776, 80] width 103 height 11
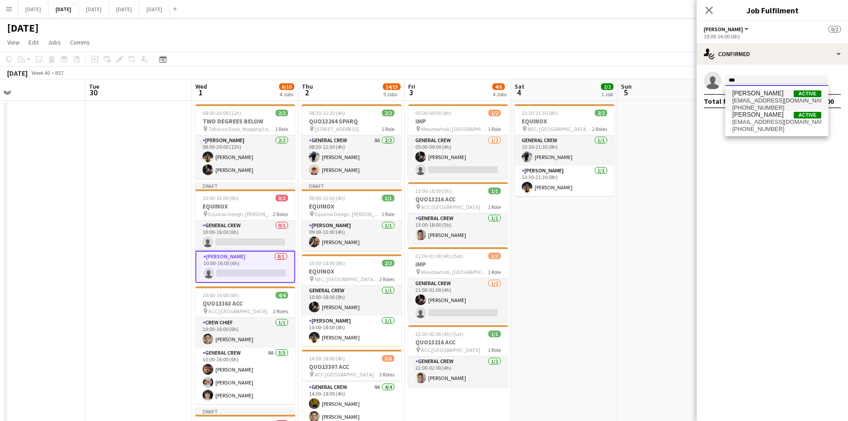
type input "***"
click at [758, 95] on span "[PERSON_NAME]" at bounding box center [757, 93] width 51 height 8
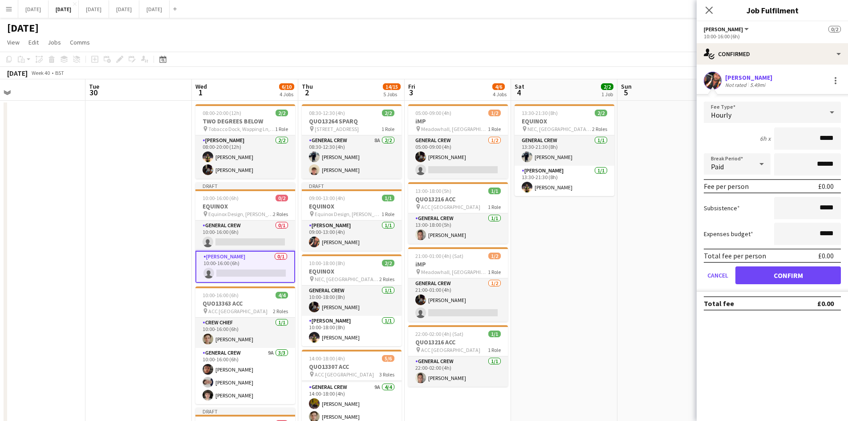
click at [824, 138] on input "*****" at bounding box center [807, 138] width 67 height 22
type input "******"
drag, startPoint x: 773, startPoint y: 268, endPoint x: 498, endPoint y: 244, distance: 276.1
click at [770, 268] on button "Confirm" at bounding box center [789, 275] width 106 height 18
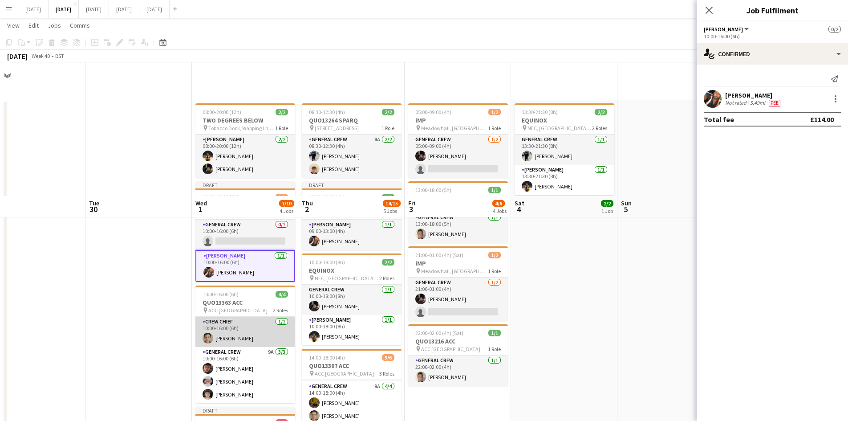
scroll to position [134, 0]
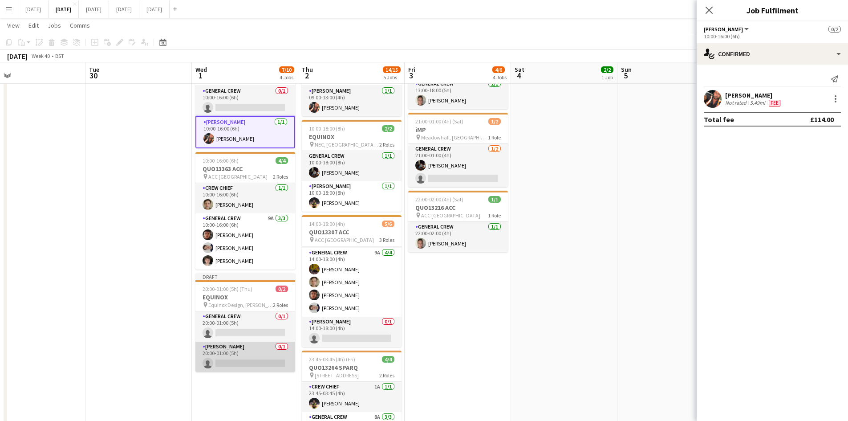
click at [240, 357] on app-card-role "Van Driver 0/1 20:00-01:00 (5h) single-neutral-actions" at bounding box center [245, 356] width 100 height 30
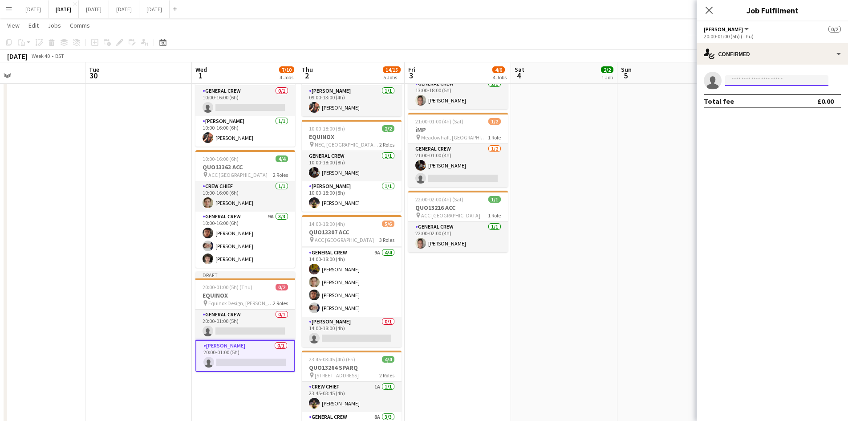
click at [742, 85] on input at bounding box center [776, 80] width 103 height 11
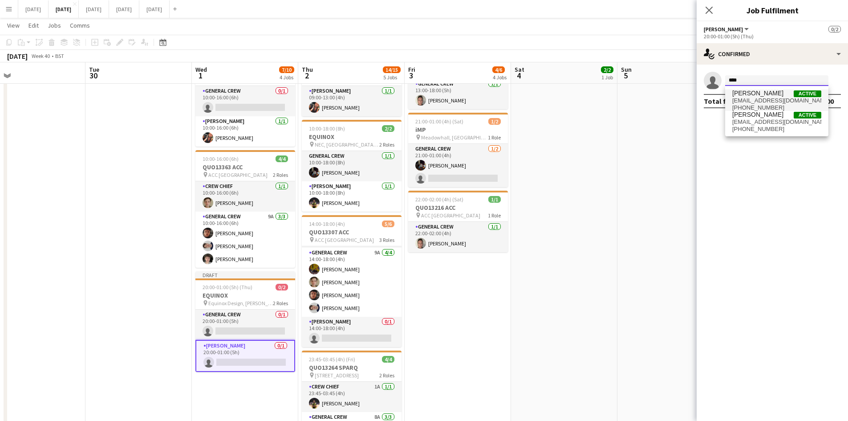
type input "****"
click at [742, 101] on span "[EMAIL_ADDRESS][DOMAIN_NAME]" at bounding box center [776, 100] width 89 height 7
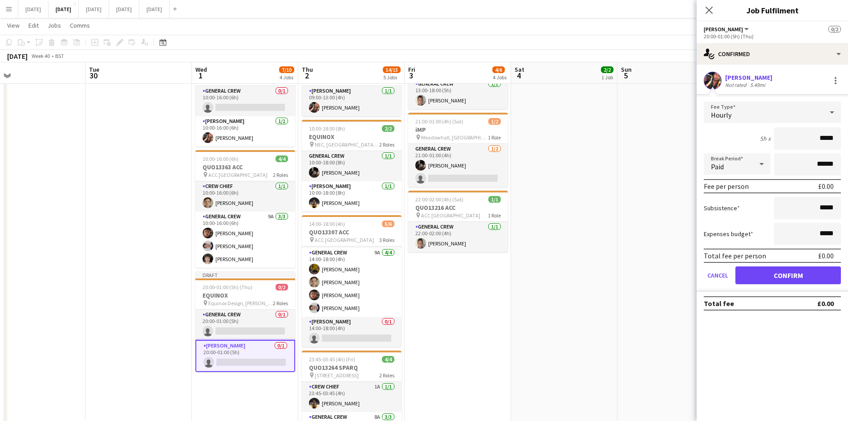
click at [824, 138] on input "*****" at bounding box center [807, 138] width 67 height 22
type input "******"
drag, startPoint x: 771, startPoint y: 274, endPoint x: 744, endPoint y: 263, distance: 28.9
click at [771, 274] on button "Confirm" at bounding box center [789, 275] width 106 height 18
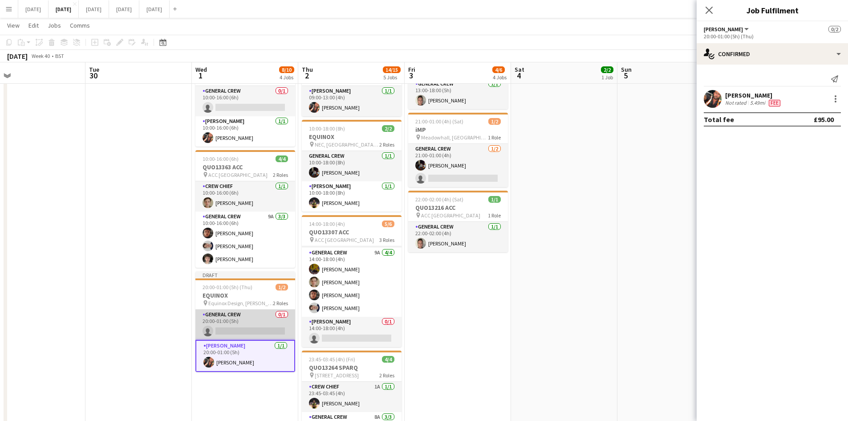
click at [256, 331] on app-card-role "General Crew 0/1 20:00-01:00 (5h) single-neutral-actions" at bounding box center [245, 324] width 100 height 30
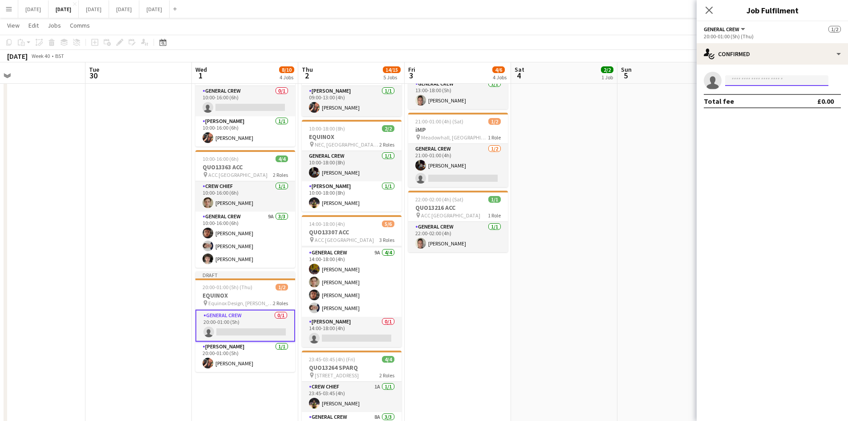
click at [754, 82] on input at bounding box center [776, 80] width 103 height 11
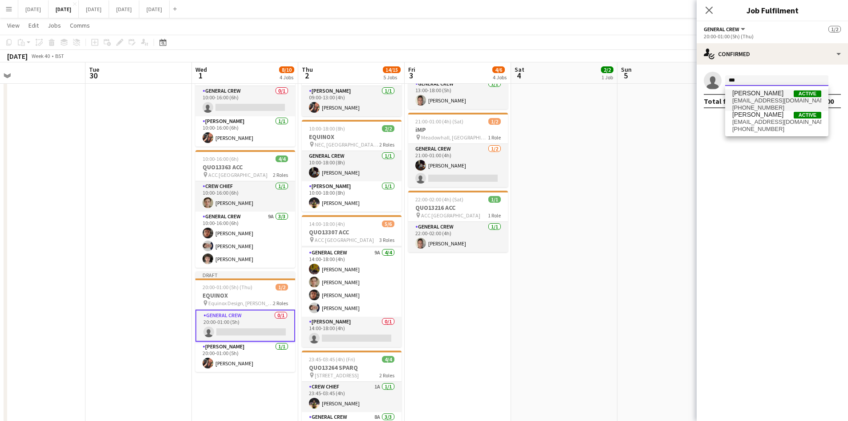
type input "***"
click at [762, 99] on span "[EMAIL_ADDRESS][DOMAIN_NAME]" at bounding box center [776, 100] width 89 height 7
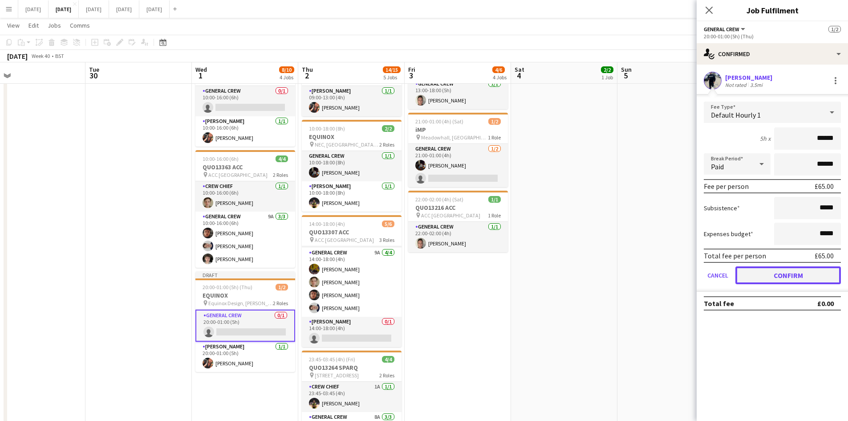
click at [787, 273] on button "Confirm" at bounding box center [789, 275] width 106 height 18
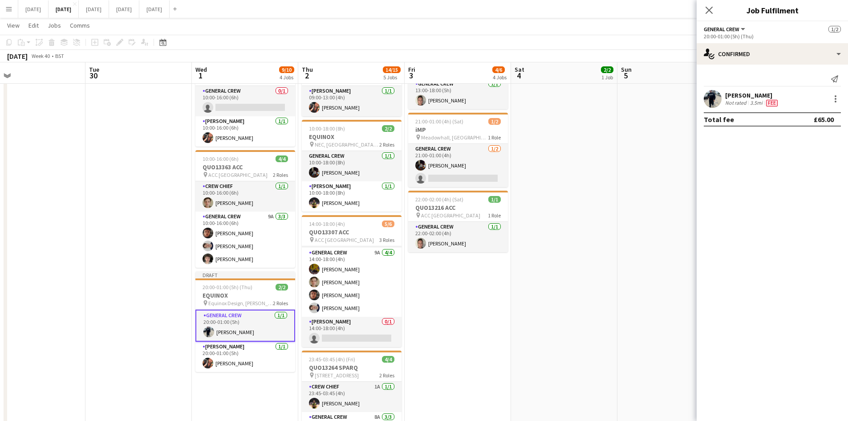
scroll to position [45, 0]
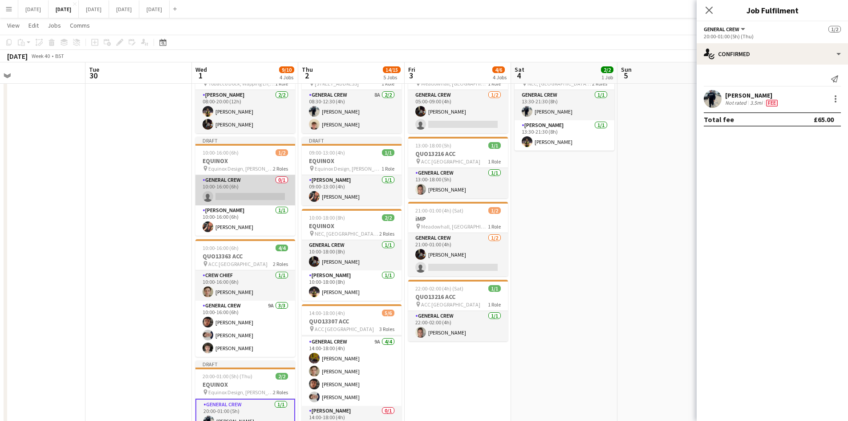
click at [247, 184] on app-card-role "General Crew 0/1 10:00-16:00 (6h) single-neutral-actions" at bounding box center [245, 190] width 100 height 30
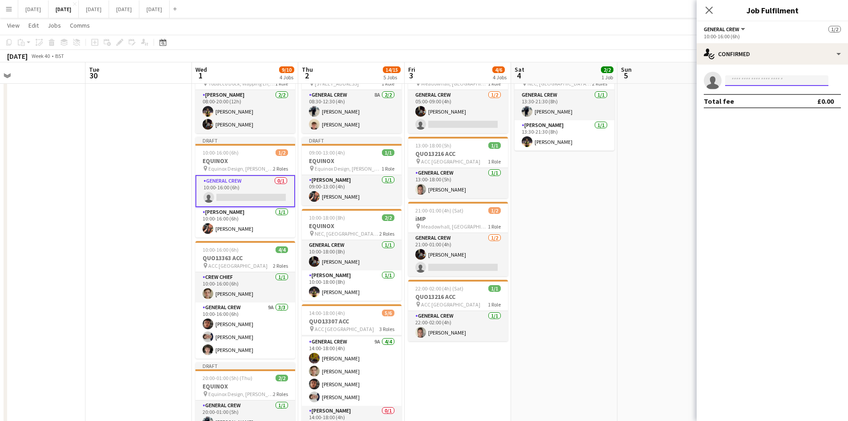
click at [742, 80] on input at bounding box center [776, 80] width 103 height 11
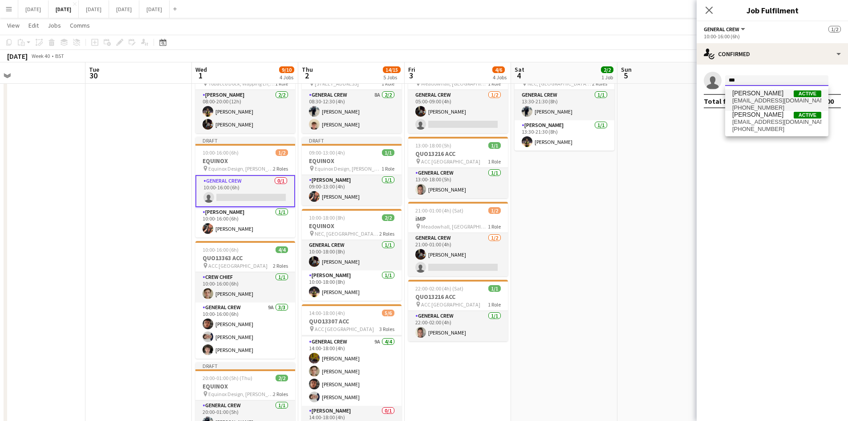
type input "***"
click at [751, 100] on span "[EMAIL_ADDRESS][DOMAIN_NAME]" at bounding box center [776, 100] width 89 height 7
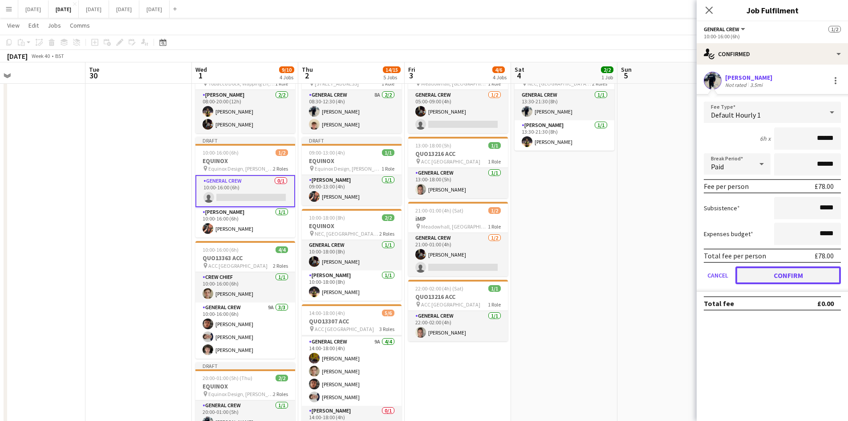
click at [790, 274] on button "Confirm" at bounding box center [789, 275] width 106 height 18
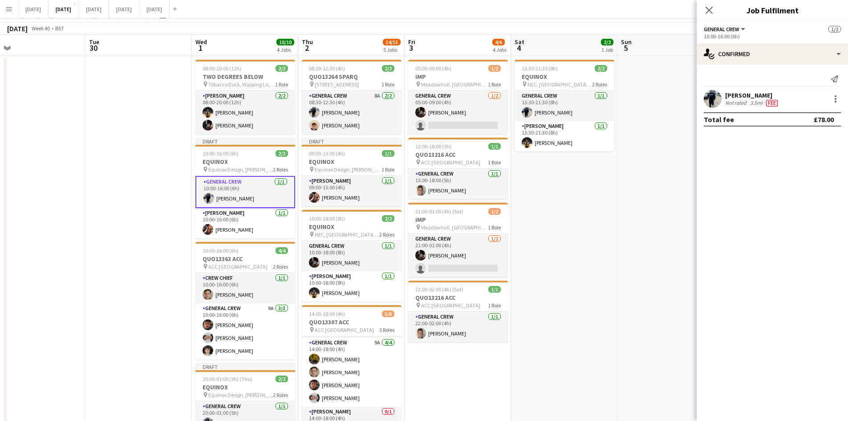
scroll to position [0, 0]
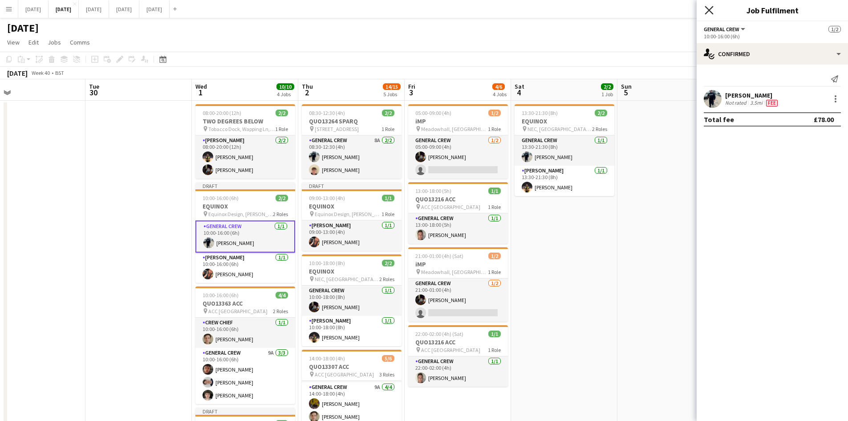
click at [707, 11] on icon "Close pop-in" at bounding box center [709, 10] width 8 height 8
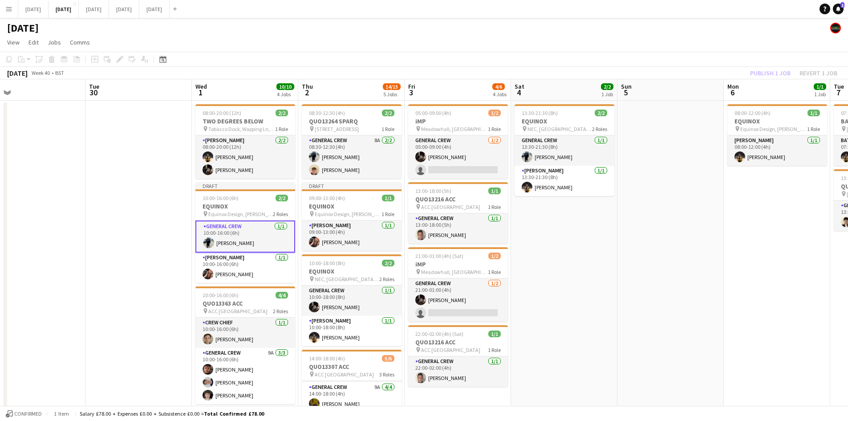
drag, startPoint x: 633, startPoint y: 301, endPoint x: 512, endPoint y: 259, distance: 128.3
click at [524, 263] on app-calendar-viewport "Sat 27 Sun 28 Mon 29 Tue 30 Wed 1 10/10 4 Jobs Thu 2 14/15 5 Jobs Fri 3 4/6 4 J…" at bounding box center [424, 399] width 848 height 641
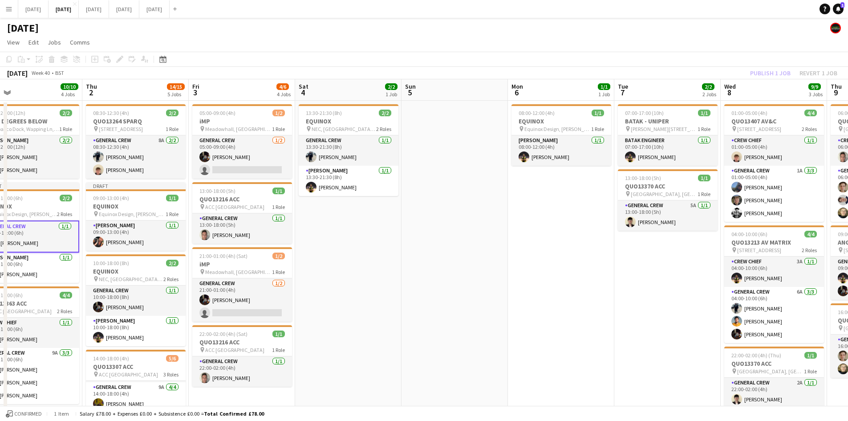
drag, startPoint x: 491, startPoint y: 266, endPoint x: 461, endPoint y: 257, distance: 31.3
click at [479, 263] on app-calendar-viewport "Sun 28 Mon 29 Tue 30 Wed 1 10/10 4 Jobs Thu 2 14/15 5 Jobs Fri 3 4/6 4 Jobs Sat…" at bounding box center [424, 399] width 848 height 641
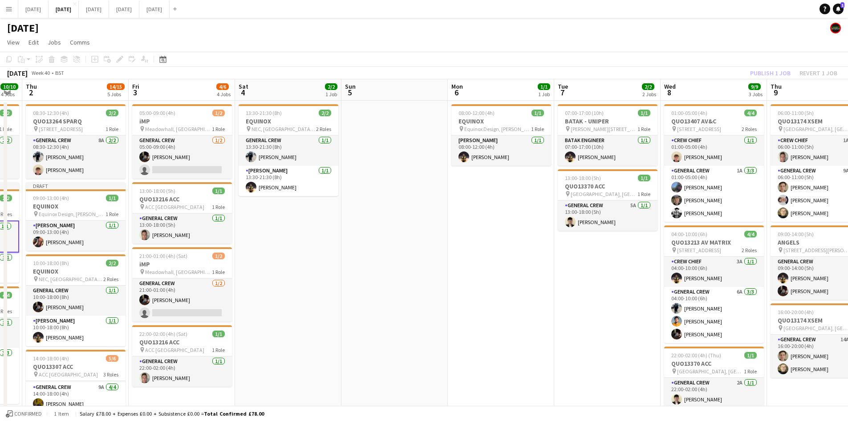
scroll to position [0, 356]
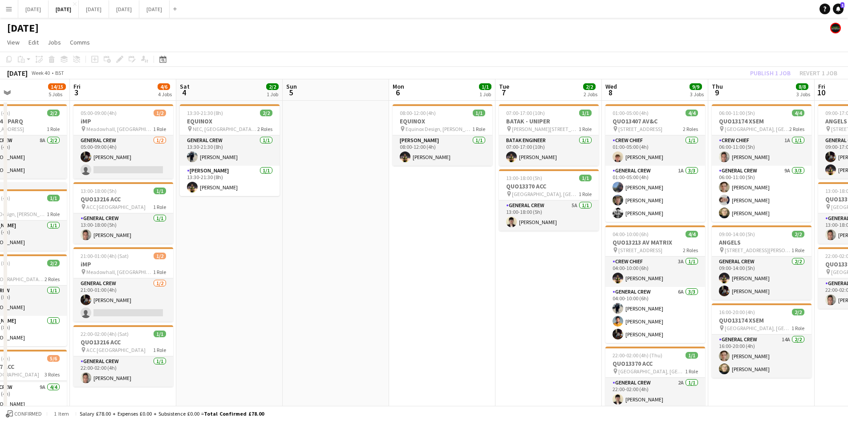
click at [396, 272] on app-calendar-viewport "Mon 29 Tue 30 Wed 1 10/10 4 Jobs Thu 2 14/15 5 Jobs Fri 3 4/6 4 Jobs Sat 4 2/2 …" at bounding box center [424, 399] width 848 height 641
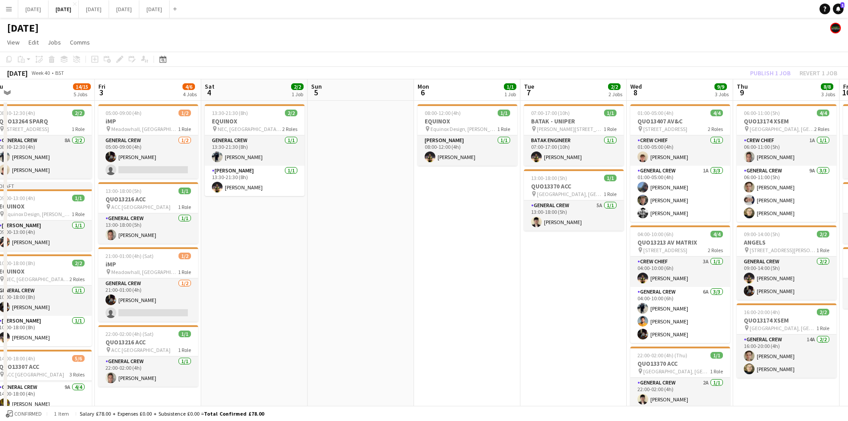
drag, startPoint x: 399, startPoint y: 283, endPoint x: 526, endPoint y: 289, distance: 127.5
click at [535, 289] on app-calendar-viewport "Tue 30 Wed 1 10/10 4 Jobs Thu 2 14/15 5 Jobs Fri 3 4/6 4 Jobs Sat 4 2/2 1 Job S…" at bounding box center [424, 399] width 848 height 641
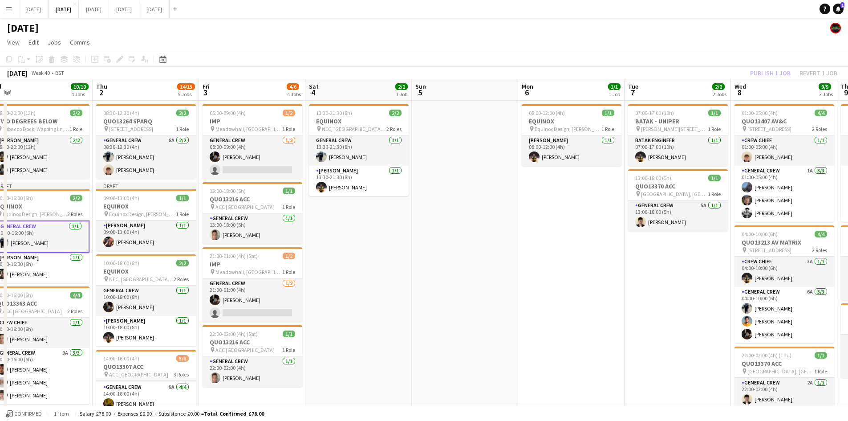
drag, startPoint x: 520, startPoint y: 299, endPoint x: 593, endPoint y: 296, distance: 73.1
click at [596, 297] on app-calendar-viewport "Mon 29 Tue 30 Wed 1 10/10 4 Jobs Thu 2 14/15 5 Jobs Fri 3 4/6 4 Jobs Sat 4 2/2 …" at bounding box center [424, 399] width 848 height 641
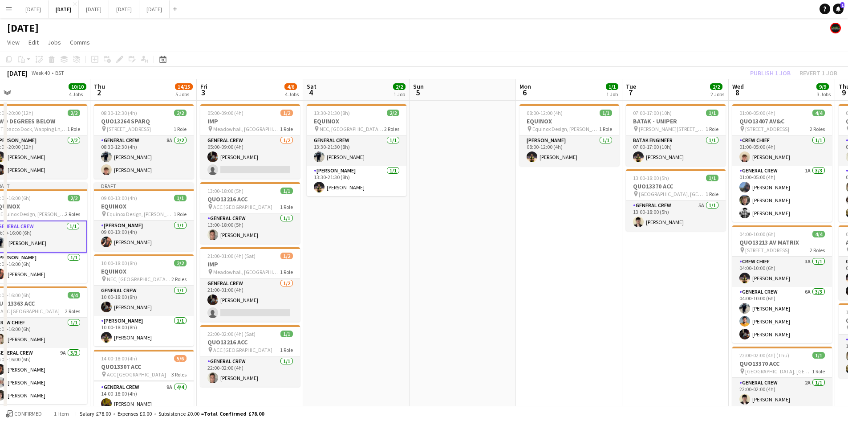
drag, startPoint x: 484, startPoint y: 300, endPoint x: 664, endPoint y: 298, distance: 180.3
click at [661, 300] on app-calendar-viewport "Mon 29 Tue 30 Wed 1 10/10 4 Jobs Thu 2 14/15 5 Jobs Fri 3 4/6 4 Jobs Sat 4 2/2 …" at bounding box center [424, 399] width 848 height 641
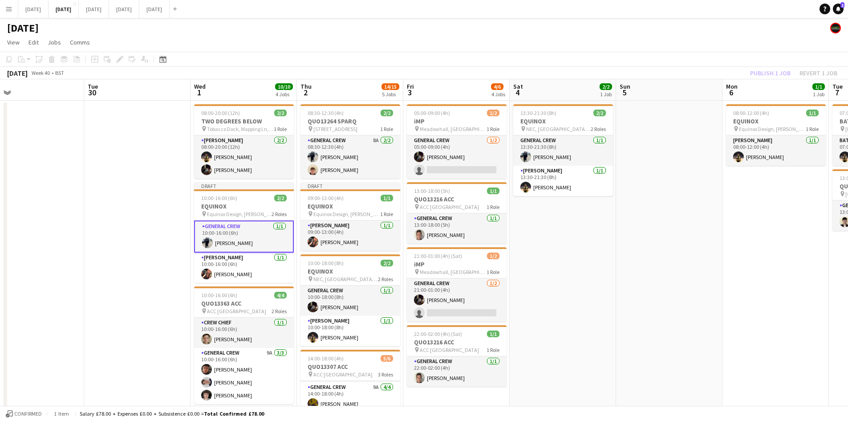
scroll to position [0, 219]
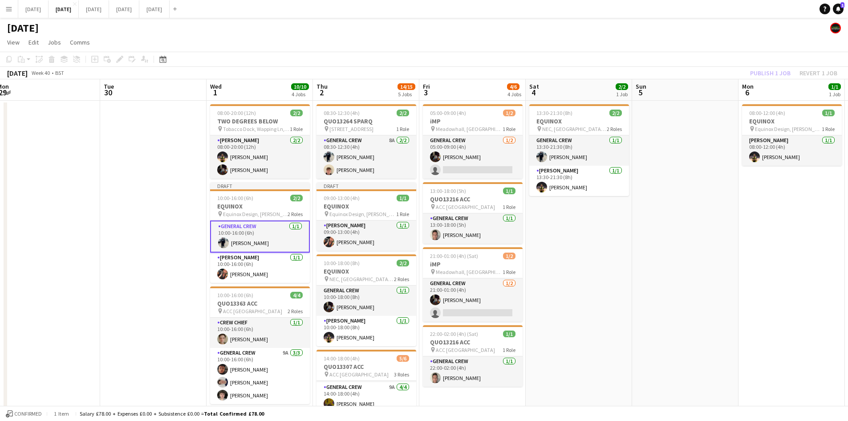
drag, startPoint x: 592, startPoint y: 265, endPoint x: 609, endPoint y: 264, distance: 16.9
click at [608, 265] on app-calendar-viewport "Sat 27 Sun 28 Mon 29 Tue 30 Wed 1 10/10 4 Jobs Thu 2 14/15 5 Jobs Fri 3 4/6 4 J…" at bounding box center [424, 399] width 848 height 641
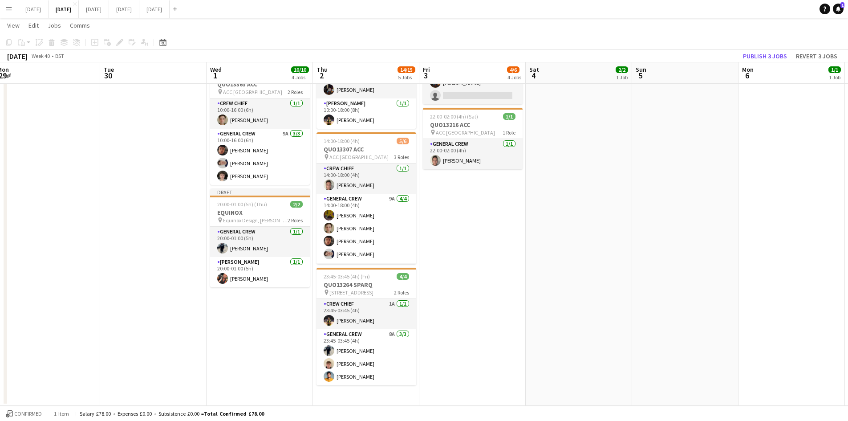
scroll to position [38, 0]
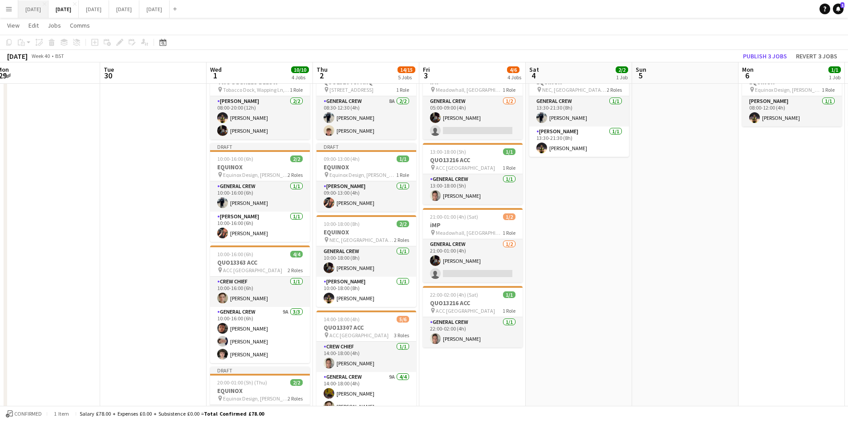
click at [49, 9] on button "[DATE] Close" at bounding box center [33, 8] width 30 height 17
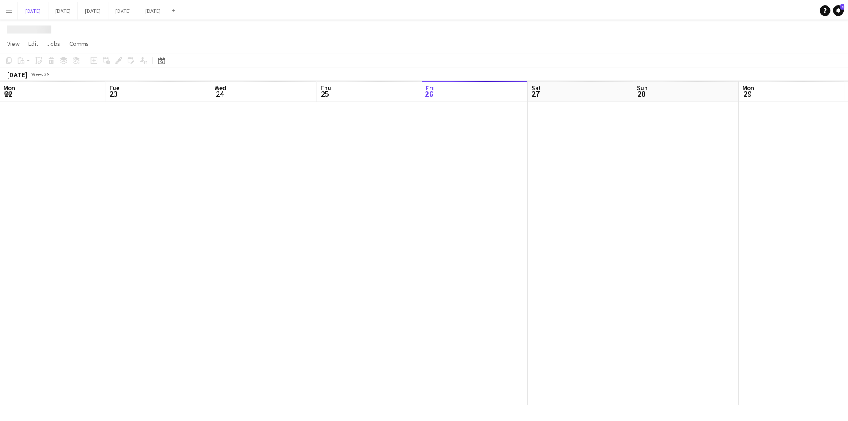
scroll to position [0, 249]
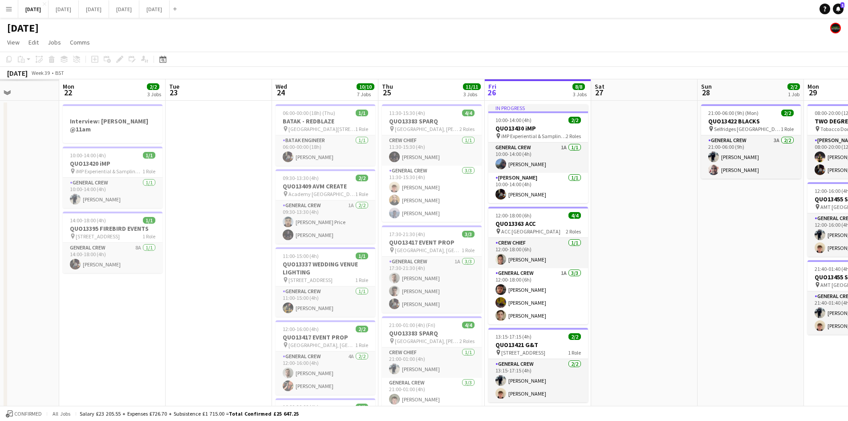
drag, startPoint x: 398, startPoint y: 273, endPoint x: 609, endPoint y: 238, distance: 213.9
click at [615, 249] on app-calendar-viewport "Sat 20 Sun 21 Mon 22 2/2 3 Jobs Tue 23 Wed 24 10/10 7 Jobs Thu 25 11/11 3 Jobs …" at bounding box center [424, 360] width 848 height 562
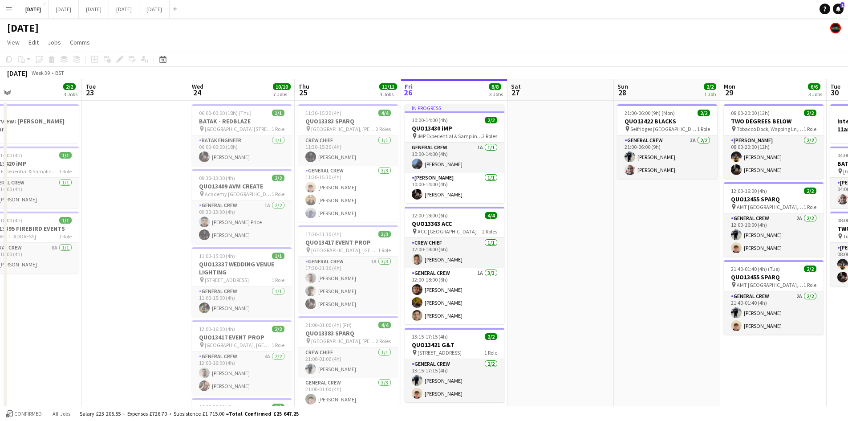
scroll to position [0, 340]
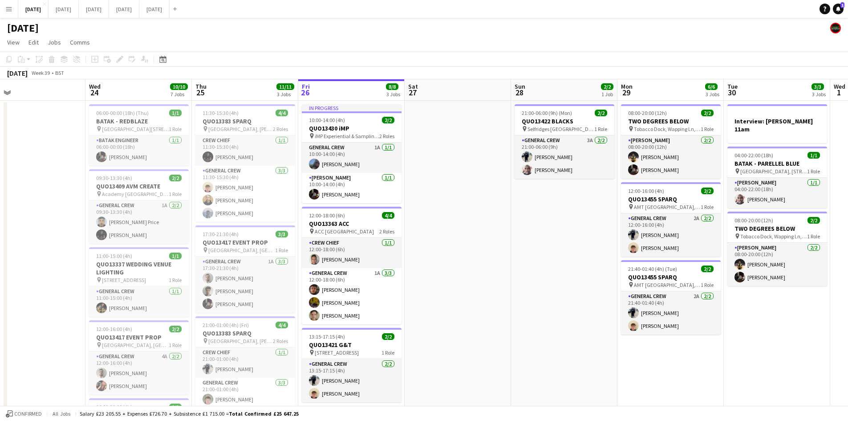
drag, startPoint x: 610, startPoint y: 246, endPoint x: 514, endPoint y: 208, distance: 102.9
click at [508, 214] on app-calendar-viewport "Sat 20 10/10 6 Jobs Sun 21 6/6 1 Job Mon 22 2/2 3 Jobs Tue 23 Wed 24 10/10 7 Jo…" at bounding box center [424, 360] width 848 height 562
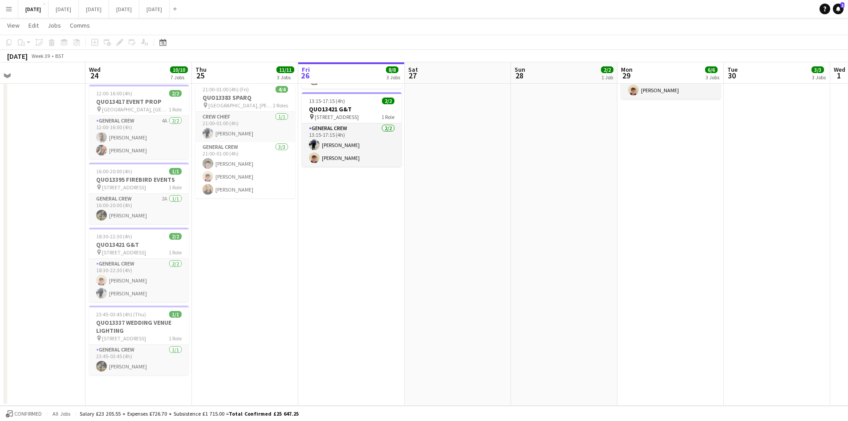
scroll to position [0, 0]
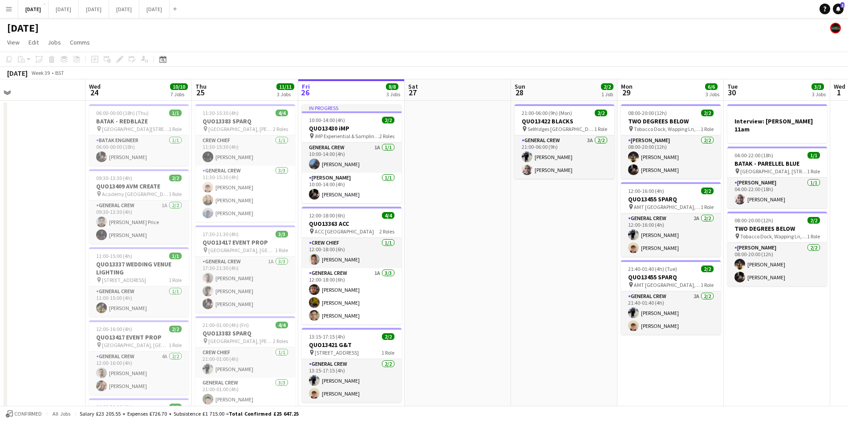
click at [468, 196] on app-calendar-viewport "Sat 20 10/10 6 Jobs Sun 21 6/6 1 Job Mon 22 2/2 3 Jobs Tue 23 Wed 24 10/10 7 Jo…" at bounding box center [424, 360] width 848 height 562
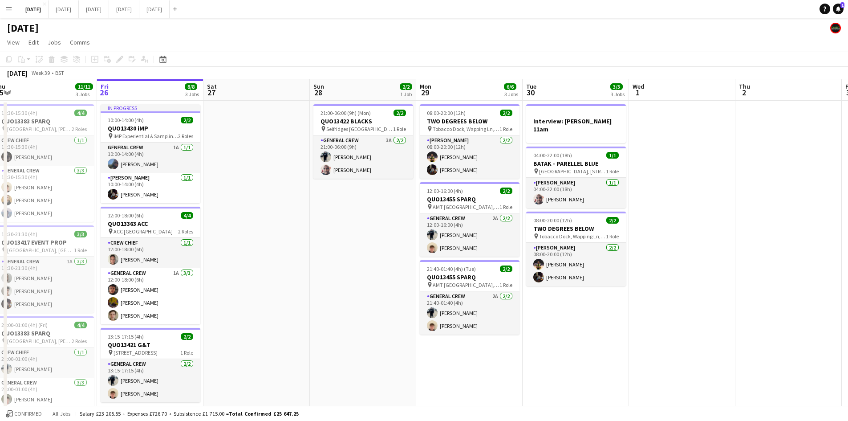
drag, startPoint x: 397, startPoint y: 203, endPoint x: 364, endPoint y: 192, distance: 34.6
click at [364, 191] on app-calendar-viewport "Mon 22 2/2 3 Jobs Tue 23 Wed 24 10/10 7 Jobs Thu 25 11/11 3 Jobs Fri 26 8/8 3 J…" at bounding box center [424, 360] width 848 height 562
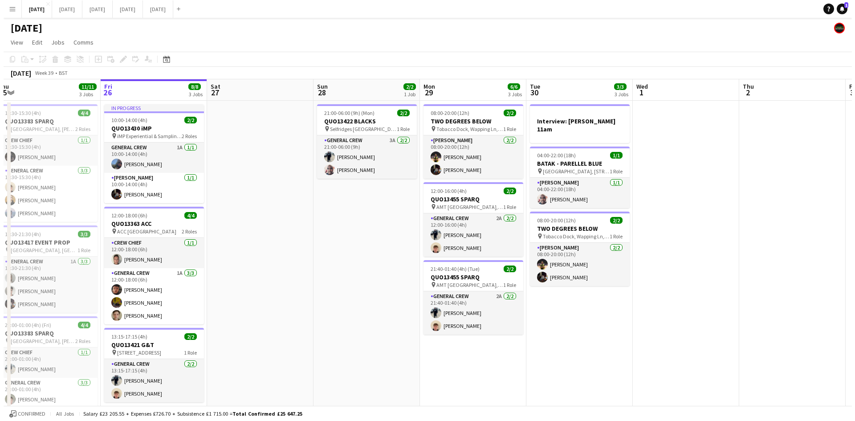
scroll to position [0, 339]
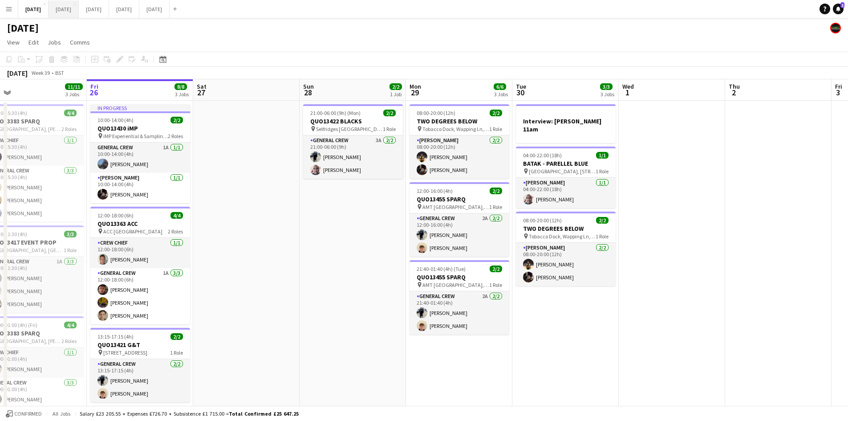
click at [79, 7] on button "[DATE] Close" at bounding box center [64, 8] width 30 height 17
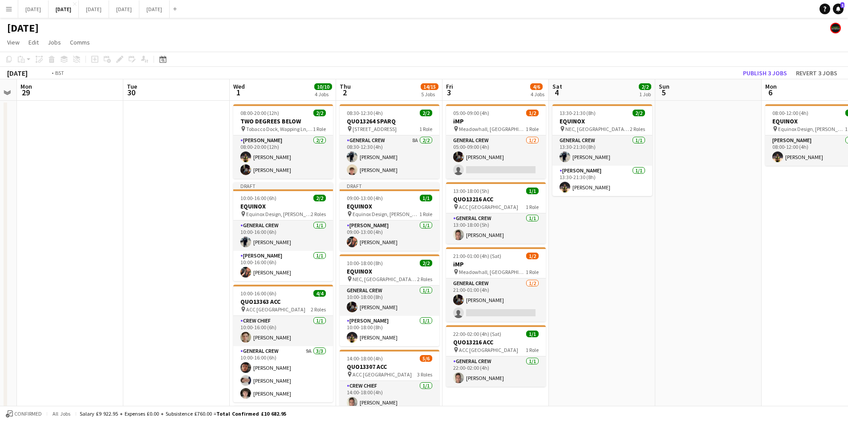
drag, startPoint x: 561, startPoint y: 218, endPoint x: 603, endPoint y: 220, distance: 41.5
click at [603, 220] on app-calendar-viewport "Sat 27 Sun 28 Mon 29 Tue 30 Wed 1 10/10 4 Jobs Thu 2 14/15 5 Jobs Fri 3 4/6 4 J…" at bounding box center [424, 351] width 848 height 544
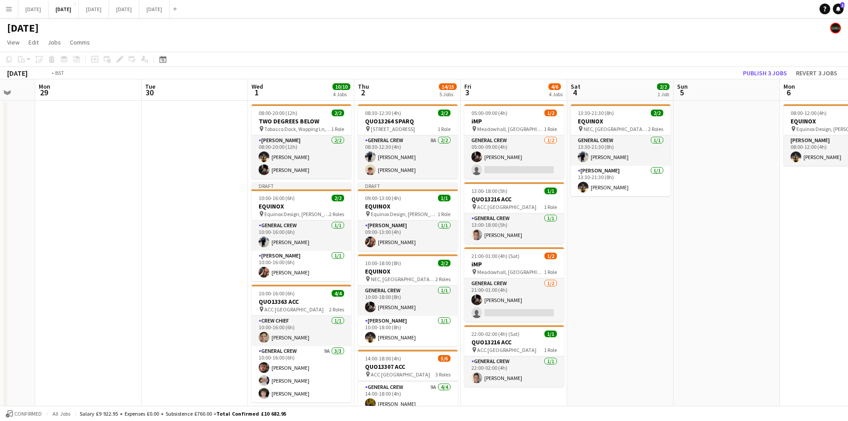
drag, startPoint x: 668, startPoint y: 258, endPoint x: 590, endPoint y: 245, distance: 79.0
click at [591, 246] on app-calendar-viewport "Fri 26 Sat 27 Sun 28 Mon 29 Tue 30 Wed 1 10/10 4 Jobs Thu 2 14/15 5 Jobs Fri 3 …" at bounding box center [424, 351] width 848 height 544
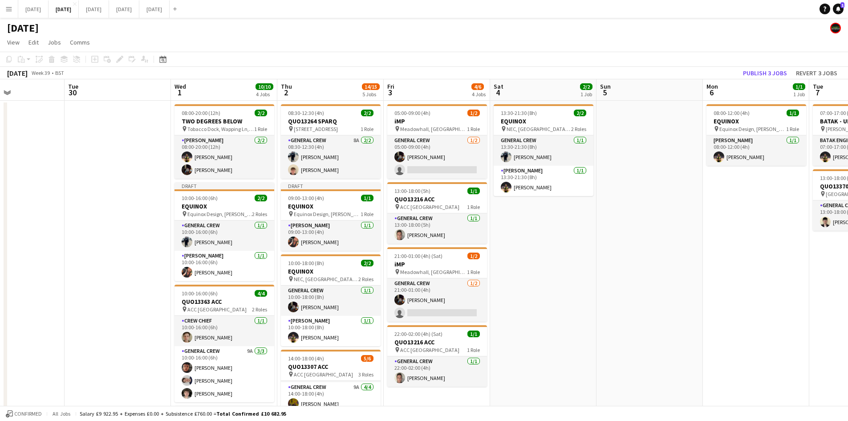
click at [603, 259] on app-calendar-viewport "Sat 27 Sun 28 Mon 29 Tue 30 Wed 1 10/10 4 Jobs Thu 2 14/15 5 Jobs Fri 3 4/6 4 J…" at bounding box center [424, 351] width 848 height 544
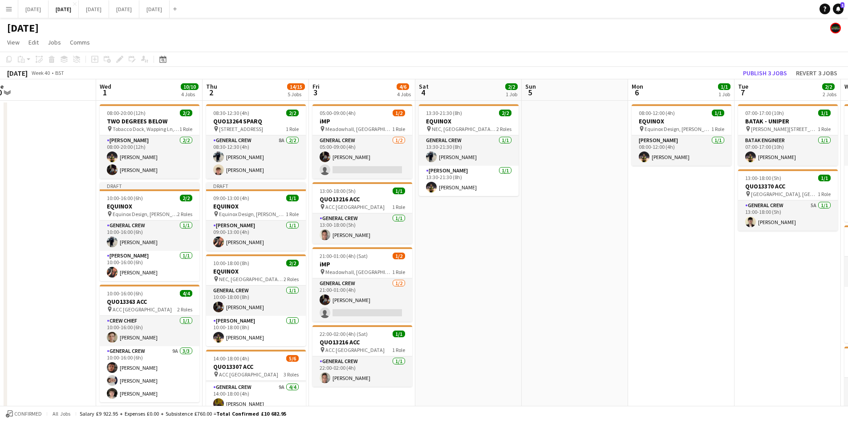
click at [584, 263] on app-calendar-viewport "Sat 27 Sun 28 Mon 29 Tue 30 Wed 1 10/10 4 Jobs Thu 2 14/15 5 Jobs Fri 3 4/6 4 J…" at bounding box center [424, 351] width 848 height 544
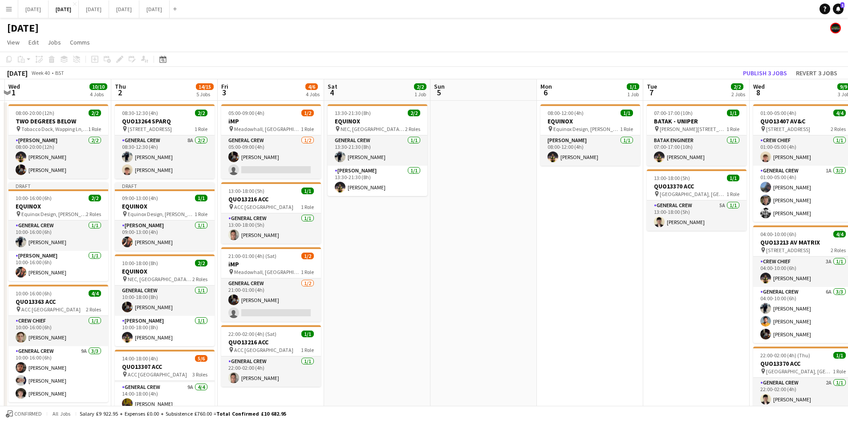
drag, startPoint x: 639, startPoint y: 281, endPoint x: 565, endPoint y: 273, distance: 74.8
click at [572, 276] on app-calendar-viewport "Sun 28 Mon 29 Tue 30 Wed 1 10/10 4 Jobs Thu 2 14/15 5 Jobs Fri 3 4/6 4 Jobs Sat…" at bounding box center [424, 351] width 848 height 544
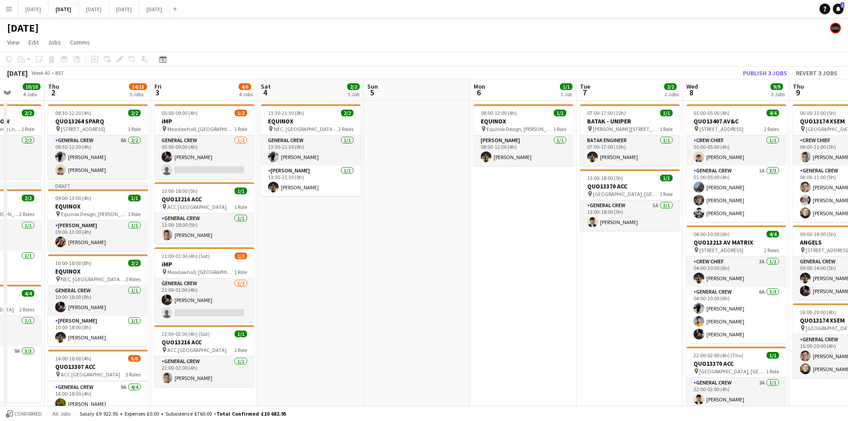
drag, startPoint x: 636, startPoint y: 291, endPoint x: 562, endPoint y: 286, distance: 73.7
click at [563, 286] on app-calendar-viewport "Mon 29 Tue 30 Wed 1 10/10 4 Jobs Thu 2 14/15 5 Jobs Fri 3 4/6 4 Jobs Sat 4 2/2 …" at bounding box center [424, 351] width 848 height 544
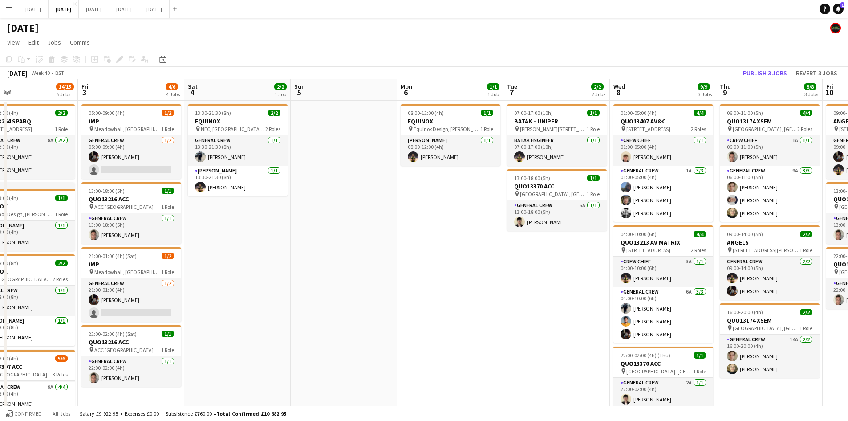
drag, startPoint x: 573, startPoint y: 293, endPoint x: 479, endPoint y: 289, distance: 94.5
click at [477, 291] on app-calendar-viewport "Mon 29 Tue 30 Wed 1 10/10 4 Jobs Thu 2 14/15 5 Jobs Fri 3 4/6 4 Jobs Sat 4 2/2 …" at bounding box center [424, 351] width 848 height 544
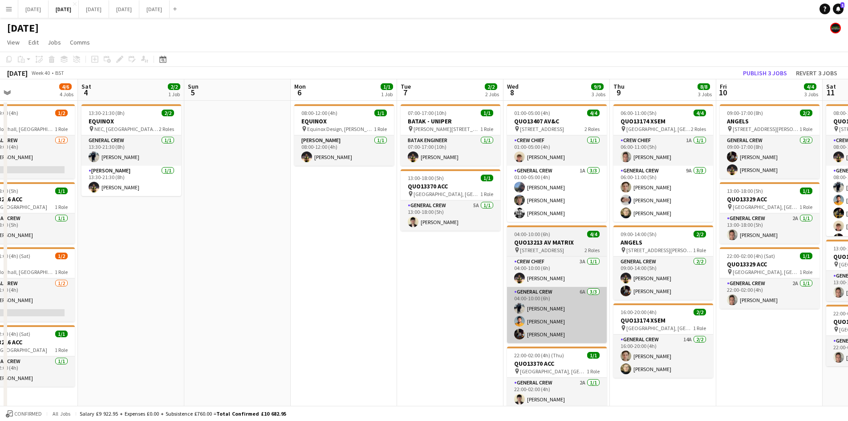
drag, startPoint x: 488, startPoint y: 292, endPoint x: 467, endPoint y: 290, distance: 21.4
click at [471, 290] on app-calendar-viewport "Tue 30 Wed 1 10/10 4 Jobs Thu 2 14/15 5 Jobs Fri 3 4/6 4 Jobs Sat 4 2/2 1 Job S…" at bounding box center [424, 351] width 848 height 544
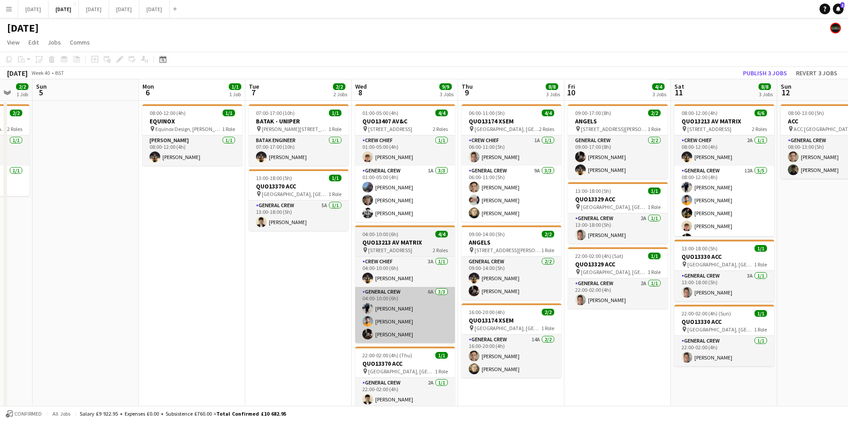
drag, startPoint x: 425, startPoint y: 299, endPoint x: 404, endPoint y: 287, distance: 23.7
click at [402, 289] on app-calendar-viewport "Thu 2 14/15 5 Jobs Fri 3 4/6 4 Jobs Sat 4 2/2 1 Job Sun 5 Mon 6 1/1 1 Job Tue 7…" at bounding box center [424, 351] width 848 height 544
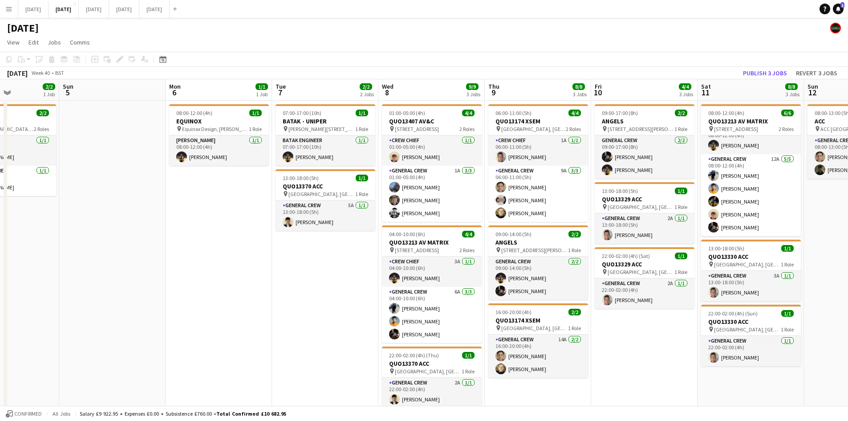
drag, startPoint x: 608, startPoint y: 274, endPoint x: 531, endPoint y: 266, distance: 77.0
click at [532, 267] on app-calendar-viewport "Thu 2 14/15 5 Jobs Fri 3 4/6 4 Jobs Sat 4 2/2 1 Job Sun 5 Mon 6 1/1 1 Job Tue 7…" at bounding box center [424, 351] width 848 height 544
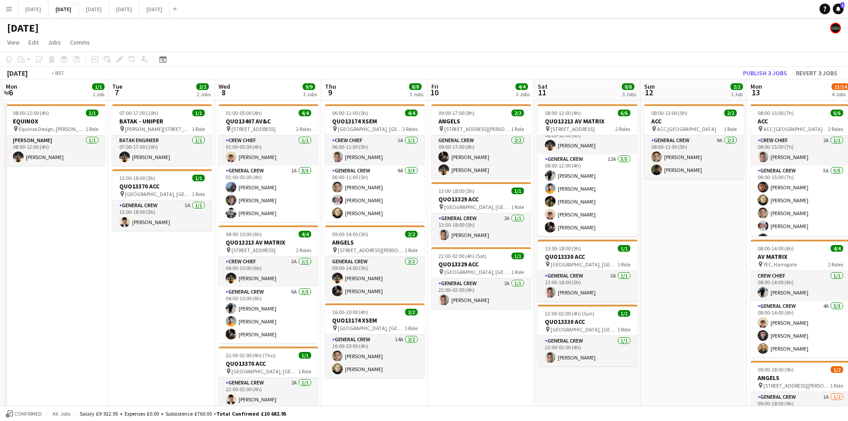
click at [516, 272] on app-calendar-viewport "Fri 3 4/6 4 Jobs Sat 4 2/2 1 Job Sun 5 Mon 6 1/1 1 Job Tue 7 2/2 2 Jobs Wed 8 9…" at bounding box center [424, 351] width 848 height 544
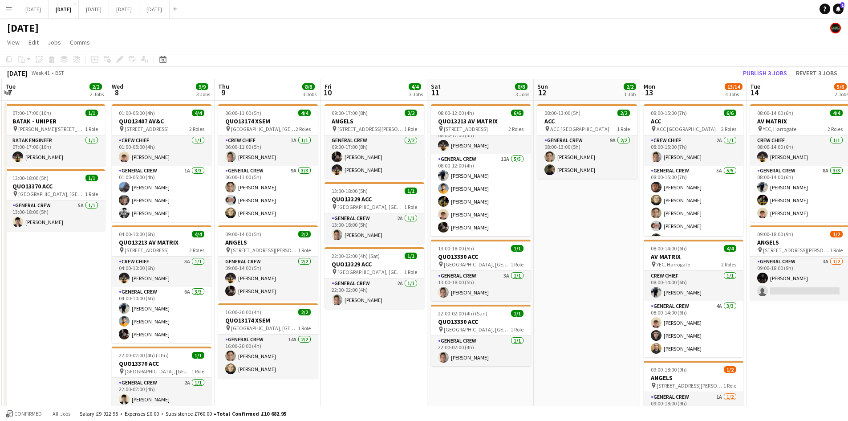
click at [471, 249] on app-calendar-viewport "Sat 4 2/2 1 Job Sun 5 Mon 6 1/1 1 Job Tue 7 2/2 2 Jobs Wed 8 9/9 3 Jobs Thu 9 8…" at bounding box center [424, 399] width 848 height 641
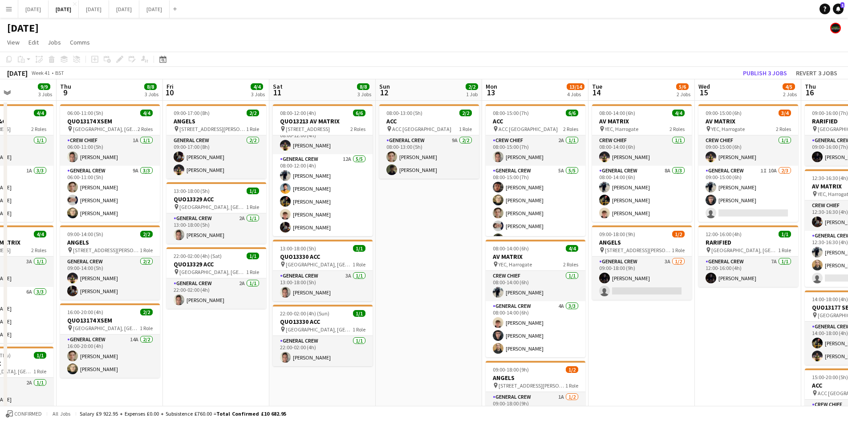
drag, startPoint x: 699, startPoint y: 325, endPoint x: 577, endPoint y: 309, distance: 123.0
click at [577, 309] on app-calendar-viewport "Mon 6 1/1 1 Job Tue 7 2/2 2 Jobs Wed 8 9/9 3 Jobs Thu 9 8/8 3 Jobs Fri 10 4/4 3…" at bounding box center [424, 399] width 848 height 641
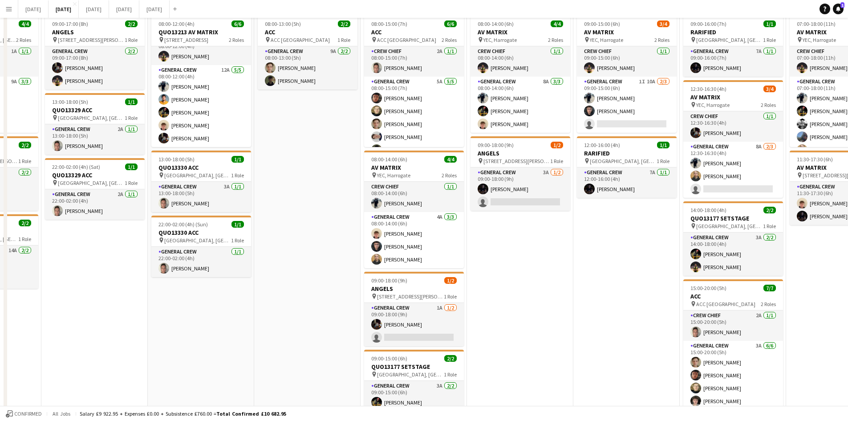
scroll to position [0, 0]
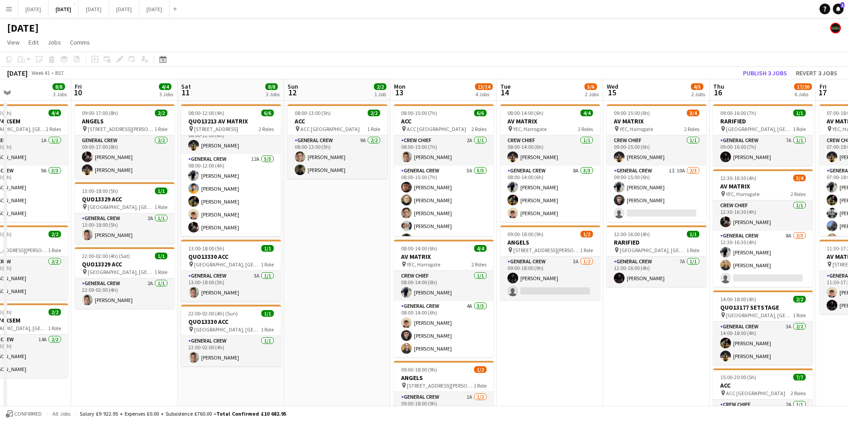
drag, startPoint x: 557, startPoint y: 311, endPoint x: 710, endPoint y: 292, distance: 154.3
click at [705, 294] on app-calendar-viewport "Tue 7 2/2 2 Jobs Wed 8 9/9 3 Jobs Thu 9 8/8 3 Jobs Fri 10 4/4 3 Jobs Sat 11 8/8…" at bounding box center [424, 399] width 848 height 641
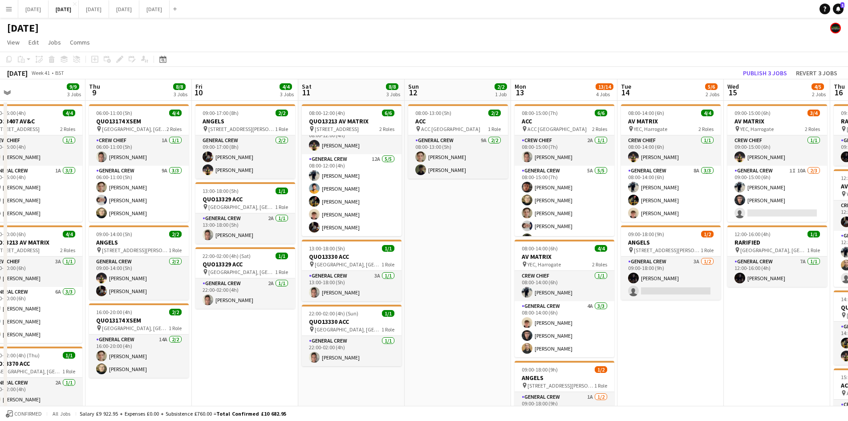
click at [697, 283] on app-calendar-viewport "Mon 6 1/1 1 Job Tue 7 2/2 2 Jobs Wed 8 9/9 3 Jobs Thu 9 8/8 3 Jobs Fri 10 4/4 3…" at bounding box center [424, 399] width 848 height 641
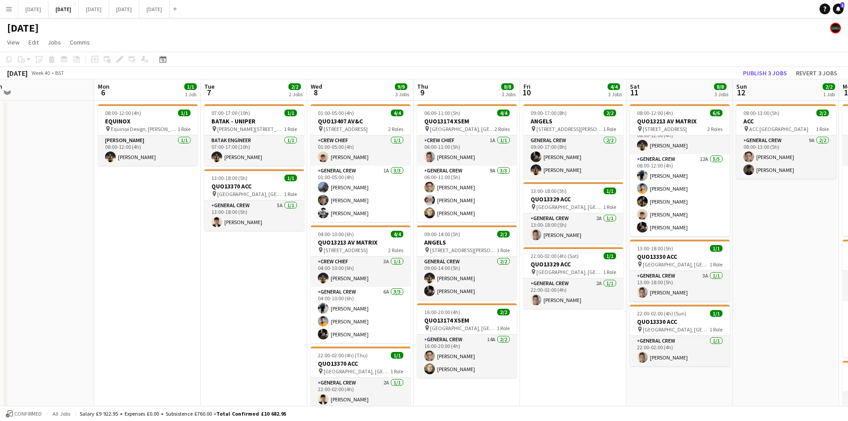
scroll to position [0, 199]
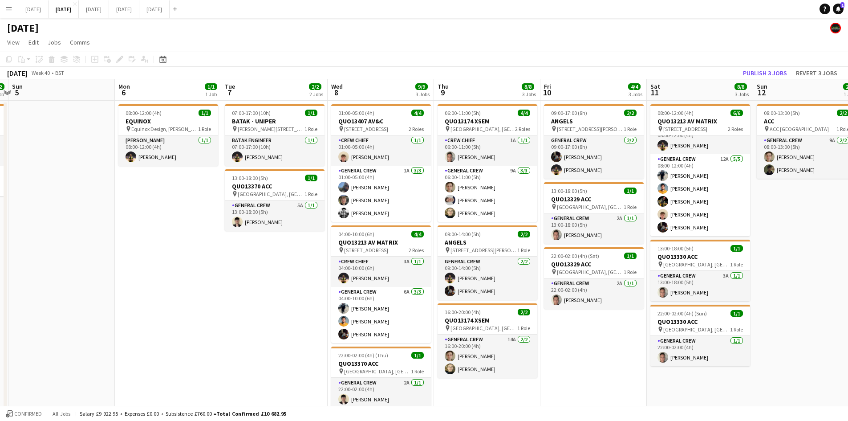
drag, startPoint x: 580, startPoint y: 289, endPoint x: 621, endPoint y: 289, distance: 41.0
click at [621, 289] on app-calendar-viewport "Fri 3 4/6 4 Jobs Sat 4 2/2 1 Job Sun 5 Mon 6 1/1 1 Job Tue 7 2/2 2 Jobs Wed 8 9…" at bounding box center [424, 399] width 848 height 641
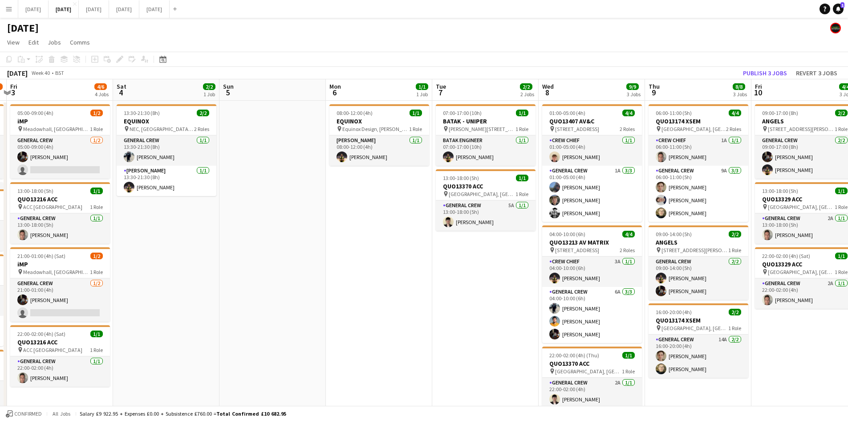
drag, startPoint x: 236, startPoint y: 307, endPoint x: 457, endPoint y: 304, distance: 220.9
click at [457, 304] on app-calendar-viewport "Wed 1 10/10 4 Jobs Thu 2 14/15 5 Jobs Fri 3 4/6 4 Jobs Sat 4 2/2 1 Job Sun 5 Mo…" at bounding box center [424, 399] width 848 height 641
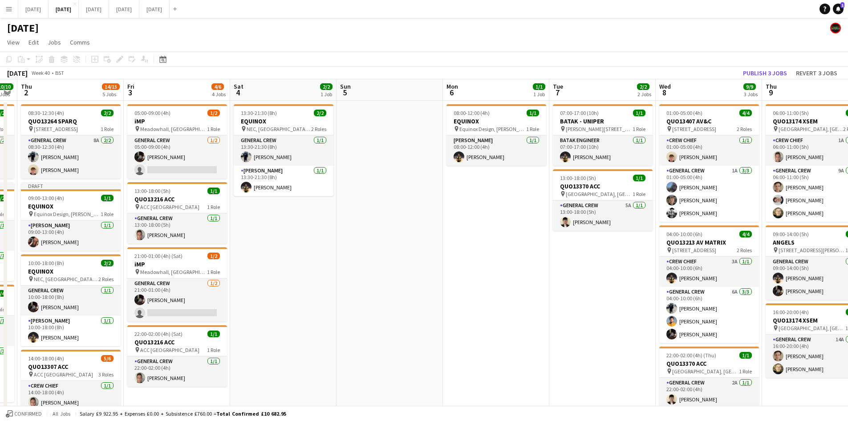
scroll to position [0, 195]
drag, startPoint x: 224, startPoint y: 283, endPoint x: 326, endPoint y: 290, distance: 102.2
click at [326, 290] on app-calendar-viewport "Tue 30 Wed 1 10/10 4 Jobs Thu 2 14/15 5 Jobs Fri 3 4/6 4 Jobs Sat 4 2/2 1 Job S…" at bounding box center [424, 399] width 848 height 641
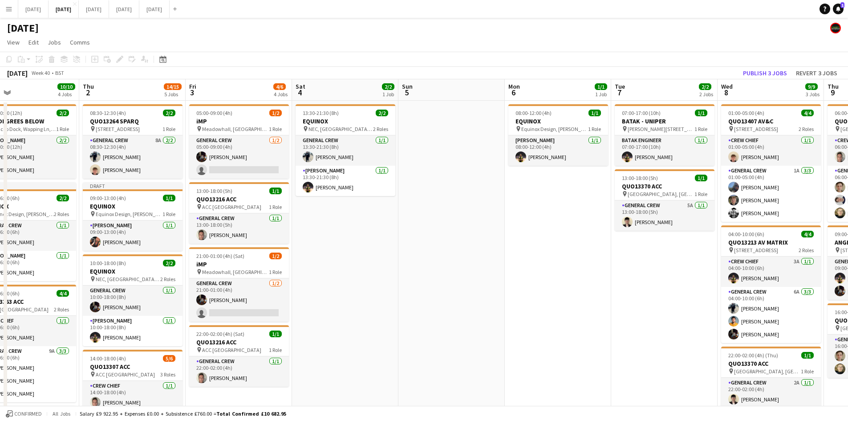
drag, startPoint x: 286, startPoint y: 287, endPoint x: 366, endPoint y: 289, distance: 80.2
click at [357, 292] on app-calendar-viewport "Mon 29 Tue 30 Wed 1 10/10 4 Jobs Thu 2 14/15 5 Jobs Fri 3 4/6 4 Jobs Sat 4 2/2 …" at bounding box center [424, 399] width 848 height 641
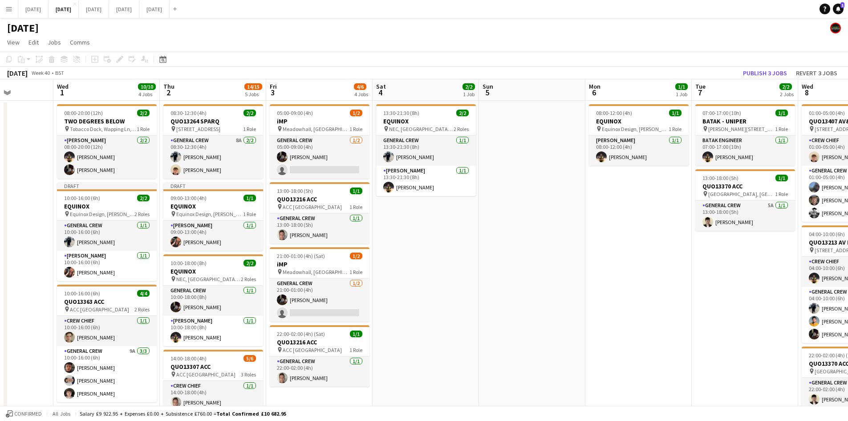
scroll to position [0, 257]
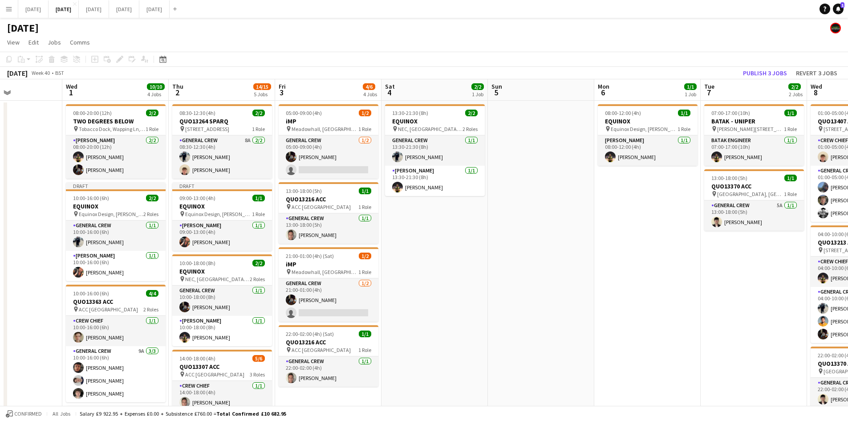
drag, startPoint x: 373, startPoint y: 285, endPoint x: 453, endPoint y: 284, distance: 80.2
click at [453, 284] on app-calendar-viewport "Sun 28 Mon 29 Tue 30 Wed 1 10/10 4 Jobs Thu 2 14/15 5 Jobs Fri 3 4/6 4 Jobs Sat…" at bounding box center [424, 399] width 848 height 641
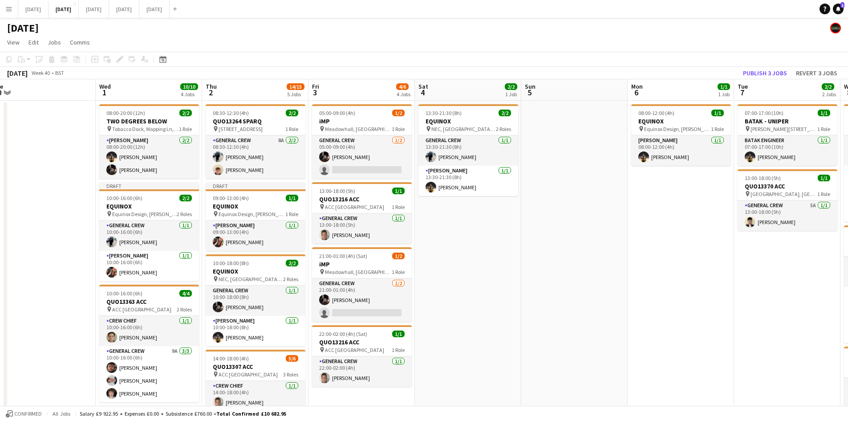
drag, startPoint x: 426, startPoint y: 280, endPoint x: 461, endPoint y: 281, distance: 34.7
click at [461, 281] on app-calendar-viewport "Sun 28 Mon 29 Tue 30 Wed 1 10/10 4 Jobs Thu 2 14/15 5 Jobs Fri 3 4/6 4 Jobs Sat…" at bounding box center [424, 399] width 848 height 641
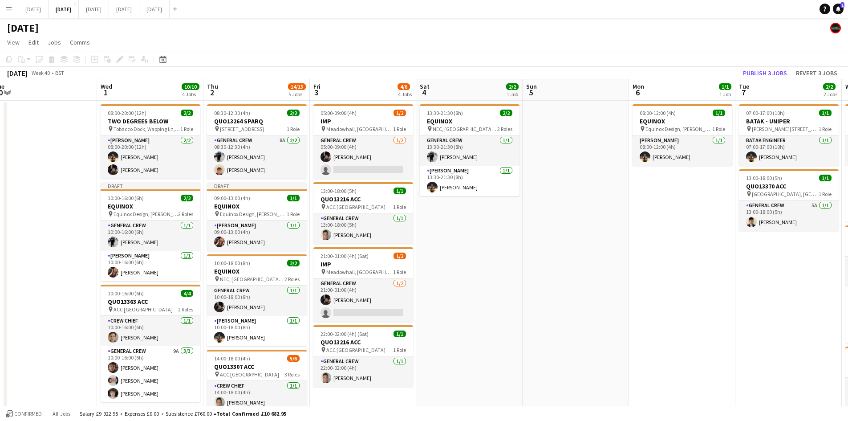
scroll to position [89, 0]
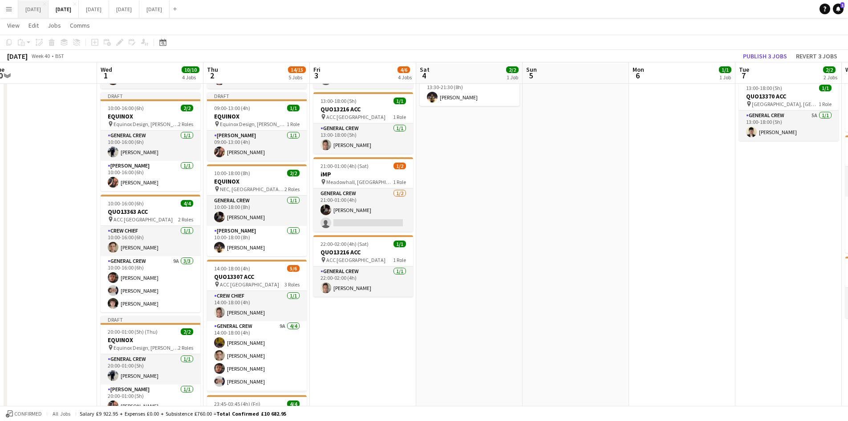
click at [49, 14] on button "[DATE] Close" at bounding box center [33, 8] width 30 height 17
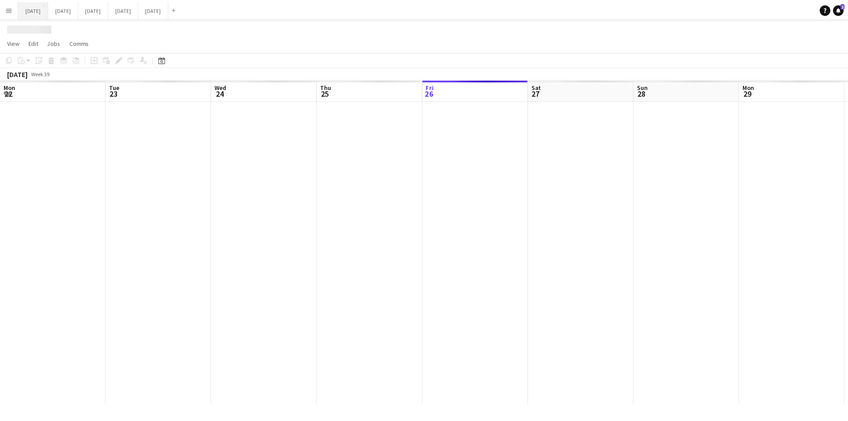
scroll to position [0, 339]
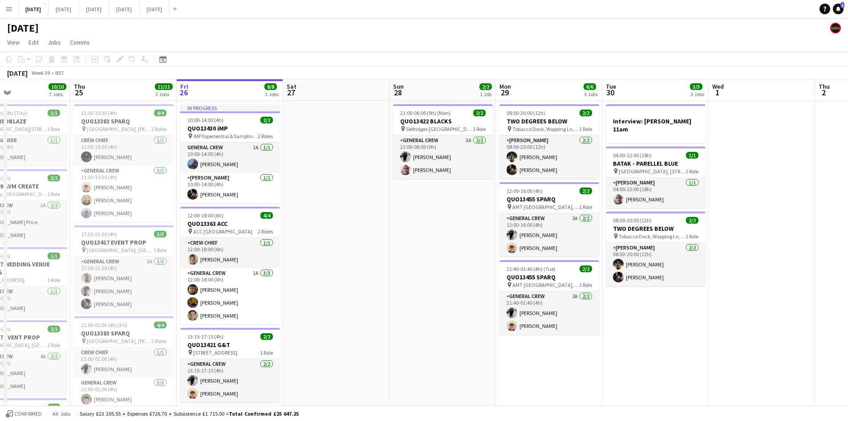
drag, startPoint x: 307, startPoint y: 287, endPoint x: 422, endPoint y: 283, distance: 114.9
click at [406, 289] on app-calendar-viewport "Mon 22 2/2 3 Jobs Tue 23 Wed 24 10/10 7 Jobs Thu 25 11/11 3 Jobs Fri 26 8/8 3 J…" at bounding box center [424, 360] width 848 height 562
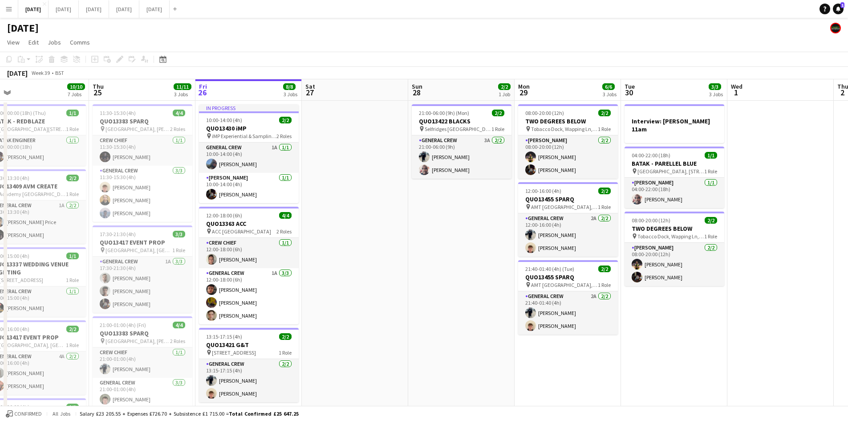
drag, startPoint x: 393, startPoint y: 268, endPoint x: 516, endPoint y: 275, distance: 123.5
click at [516, 276] on app-calendar-viewport "Mon 22 2/2 3 Jobs Tue 23 Wed 24 10/10 7 Jobs Thu 25 11/11 3 Jobs Fri 26 8/8 3 J…" at bounding box center [424, 360] width 848 height 562
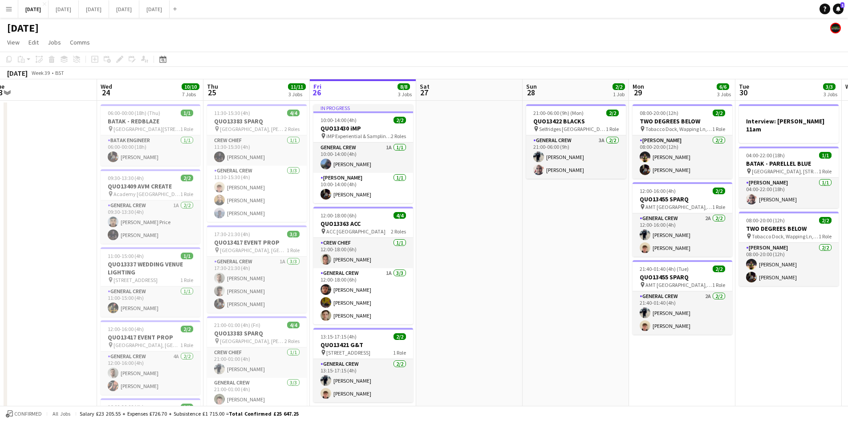
scroll to position [0, 265]
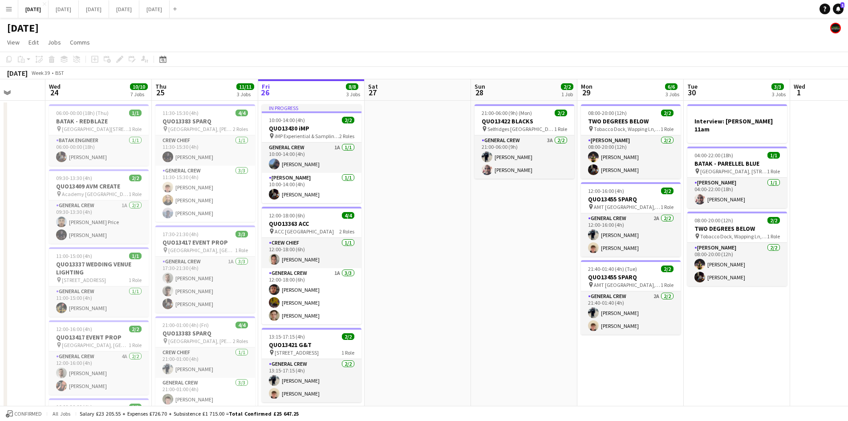
drag, startPoint x: 451, startPoint y: 274, endPoint x: 523, endPoint y: 285, distance: 72.6
click at [514, 287] on app-calendar-viewport "Sun 21 6/6 1 Job Mon 22 2/2 3 Jobs Tue 23 Wed 24 10/10 7 Jobs Thu 25 11/11 3 Jo…" at bounding box center [424, 360] width 848 height 562
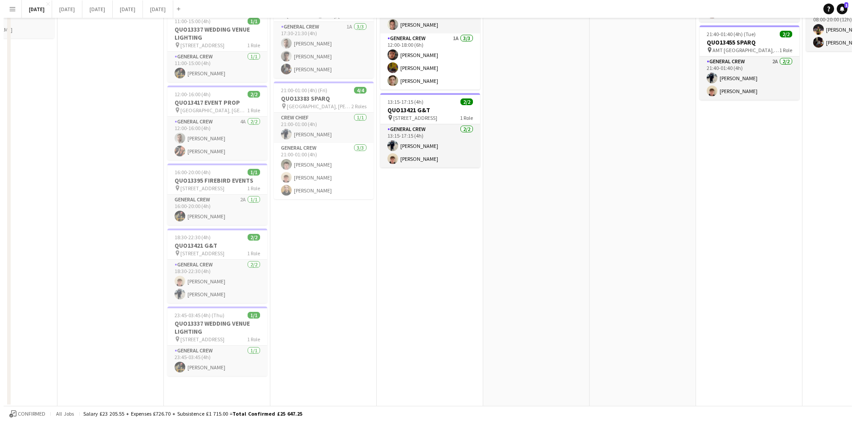
scroll to position [0, 0]
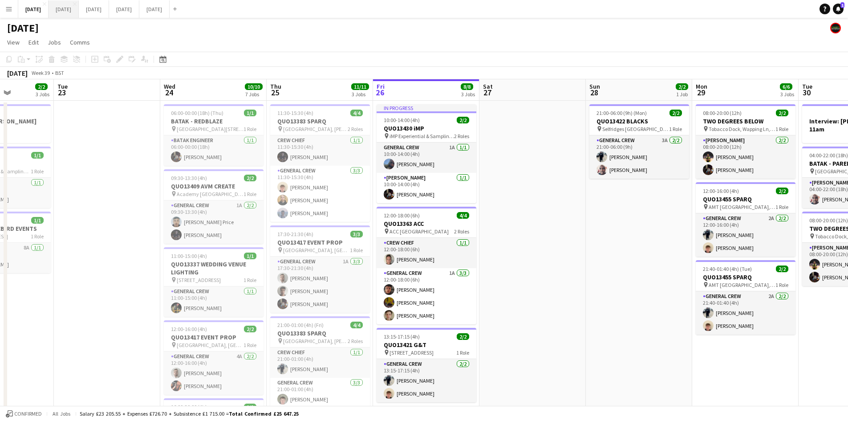
click at [79, 8] on button "[DATE] Close" at bounding box center [64, 8] width 30 height 17
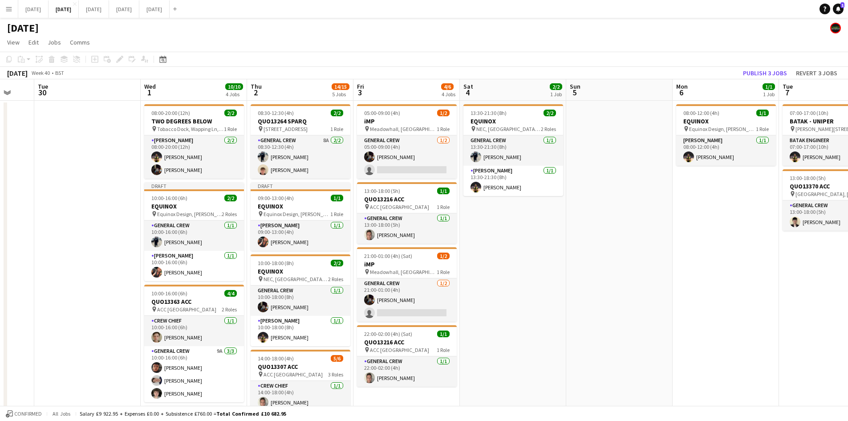
scroll to position [0, 284]
drag, startPoint x: 514, startPoint y: 265, endPoint x: 559, endPoint y: 280, distance: 47.0
click at [559, 280] on app-calendar-viewport "Sat 27 Sun 28 Mon 29 Tue 30 Wed 1 10/10 4 Jobs Thu 2 14/15 5 Jobs Fri 3 4/6 4 J…" at bounding box center [424, 351] width 848 height 544
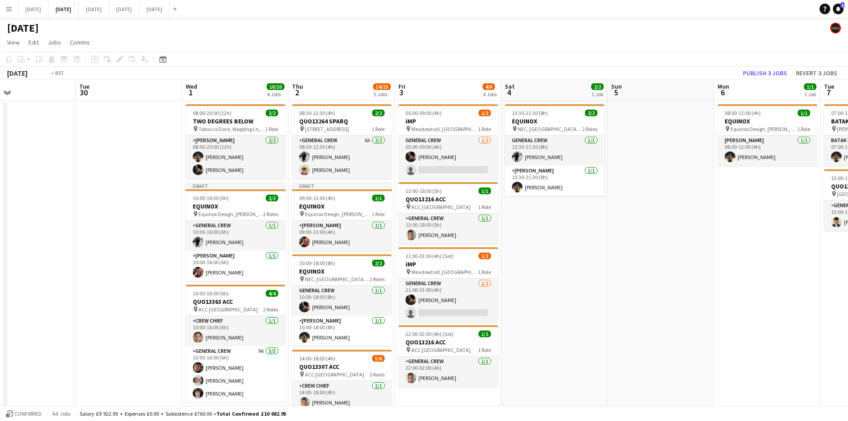
drag, startPoint x: 523, startPoint y: 256, endPoint x: 597, endPoint y: 250, distance: 75.0
click at [593, 254] on app-calendar-viewport "Sat 27 Sun 28 Mon 29 Tue 30 Wed 1 10/10 4 Jobs Thu 2 14/15 5 Jobs Fri 3 4/6 4 J…" at bounding box center [424, 351] width 848 height 544
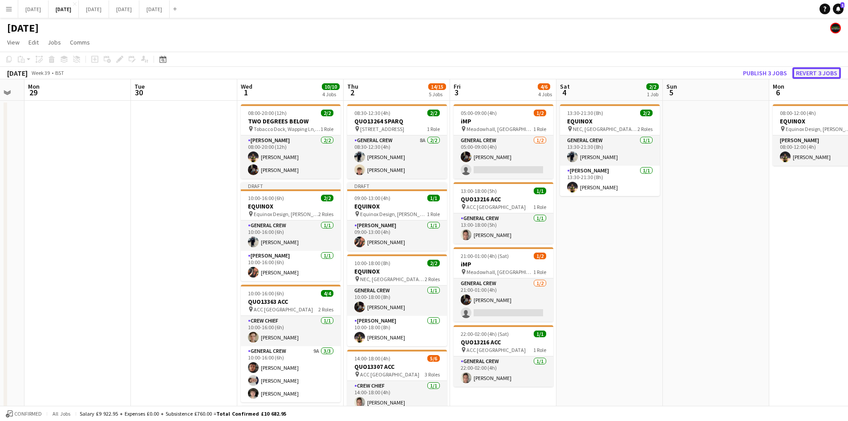
click at [823, 73] on button "Revert 3 jobs" at bounding box center [816, 73] width 49 height 12
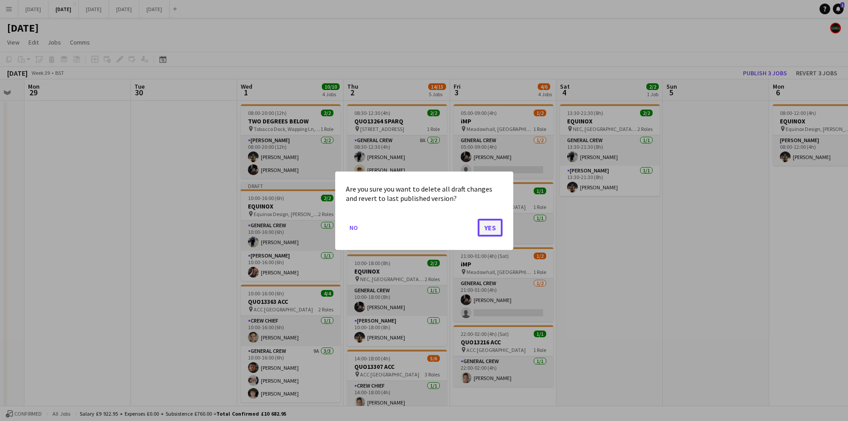
click at [489, 228] on button "Yes" at bounding box center [490, 227] width 25 height 18
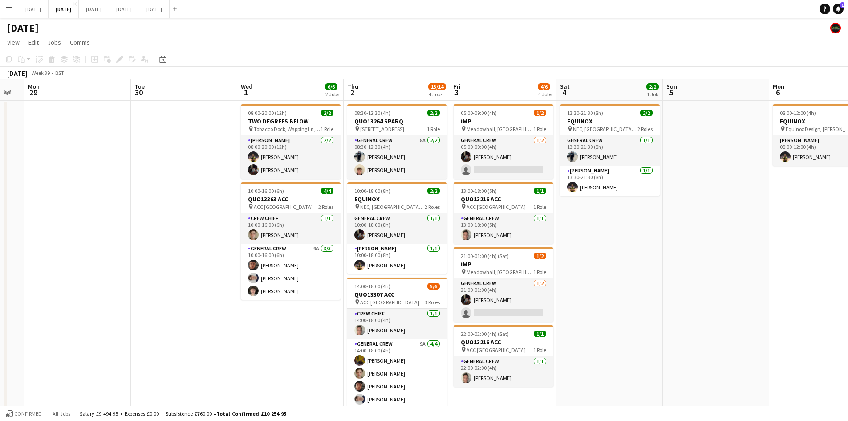
scroll to position [0, 179]
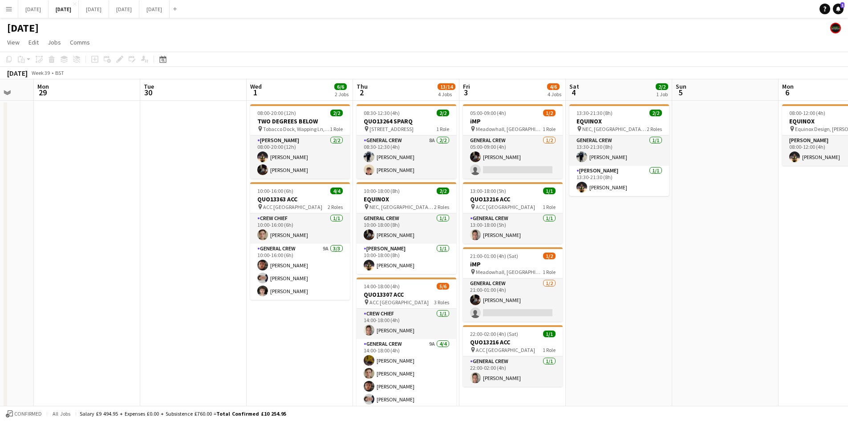
drag, startPoint x: 600, startPoint y: 232, endPoint x: 610, endPoint y: 236, distance: 10.4
click at [610, 236] on app-calendar-viewport "Sat 27 Sun 28 Mon 29 Tue 30 Wed 1 6/6 2 Jobs Thu 2 13/14 4 Jobs Fri 3 4/6 4 Job…" at bounding box center [424, 314] width 848 height 471
